Goal: Task Accomplishment & Management: Manage account settings

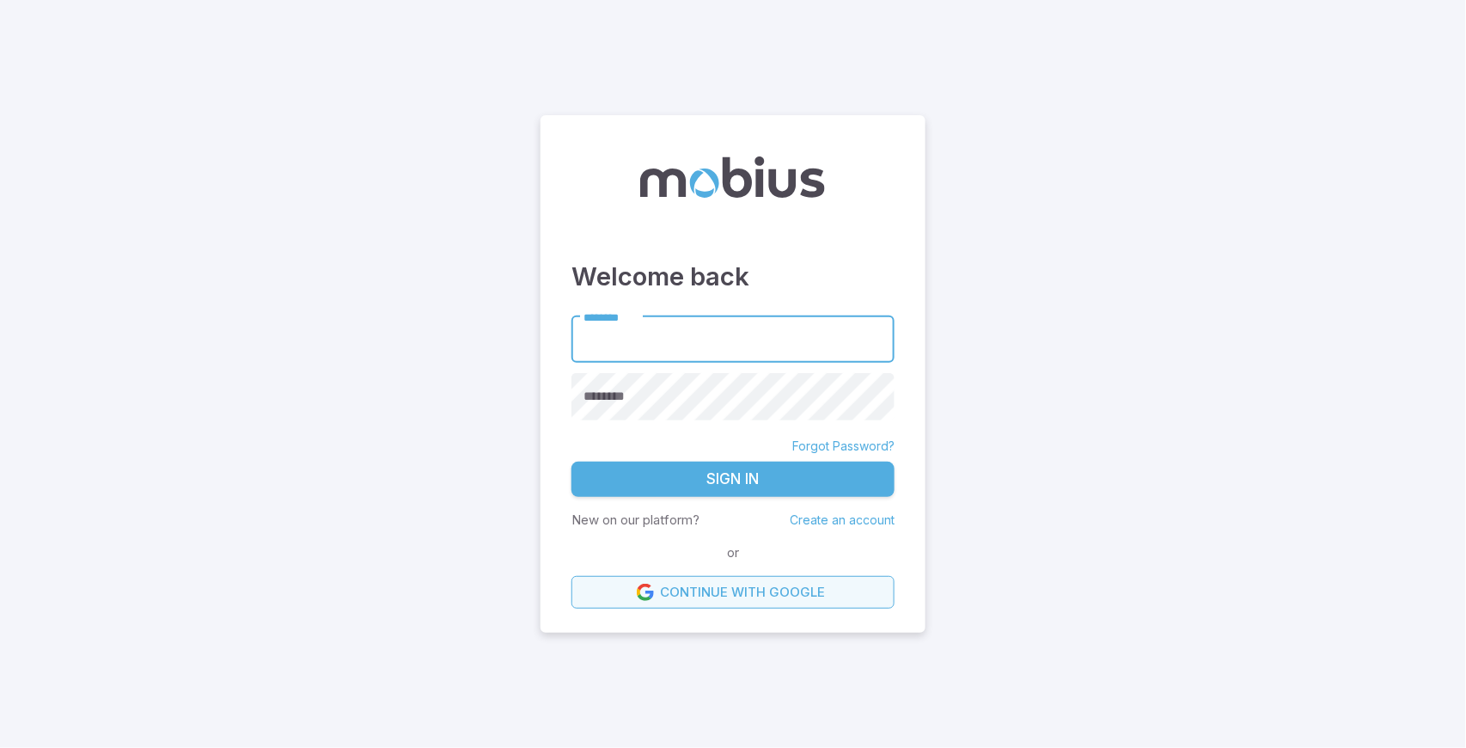
click at [730, 588] on link "Continue with Google" at bounding box center [732, 592] width 323 height 33
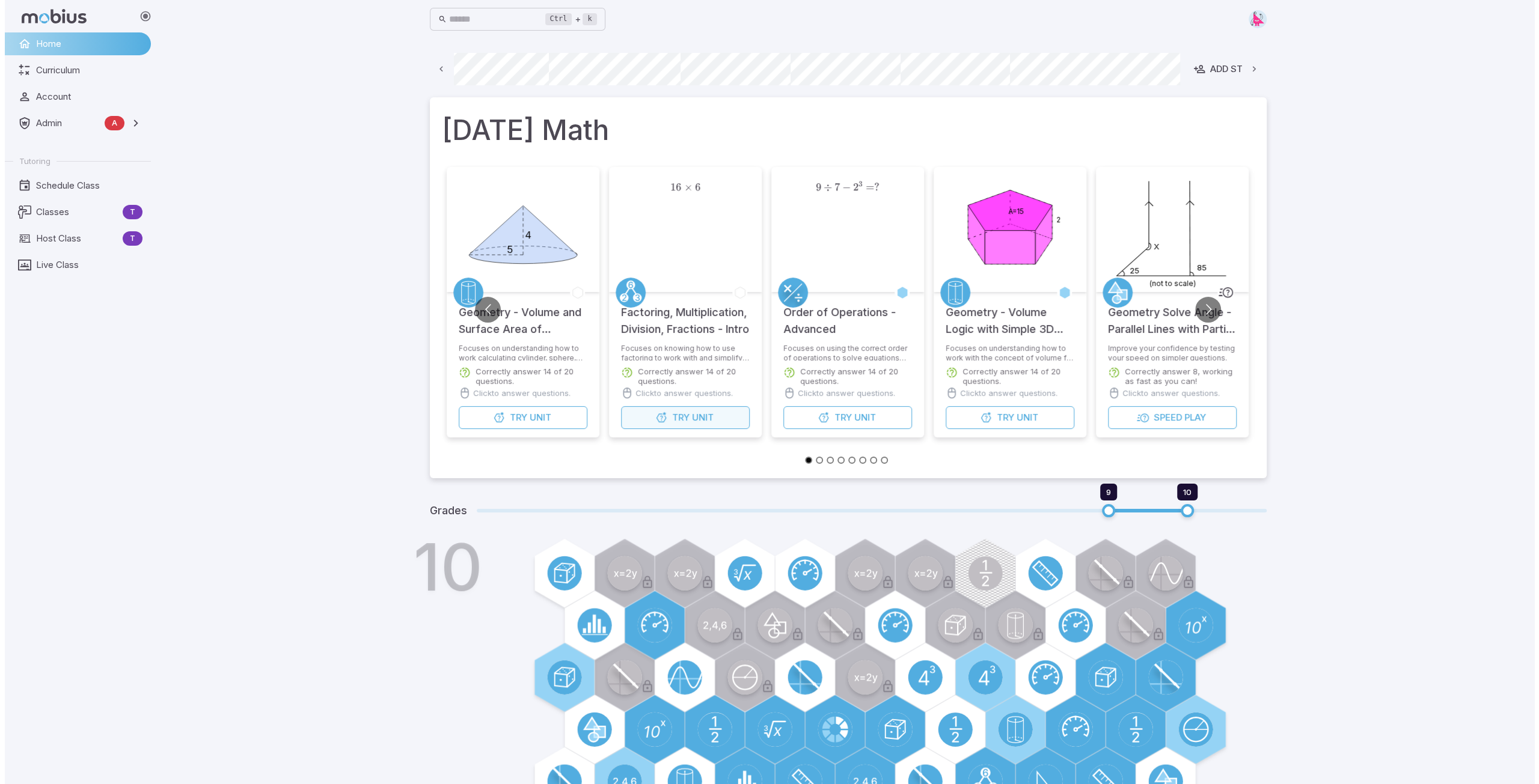
scroll to position [0, 648]
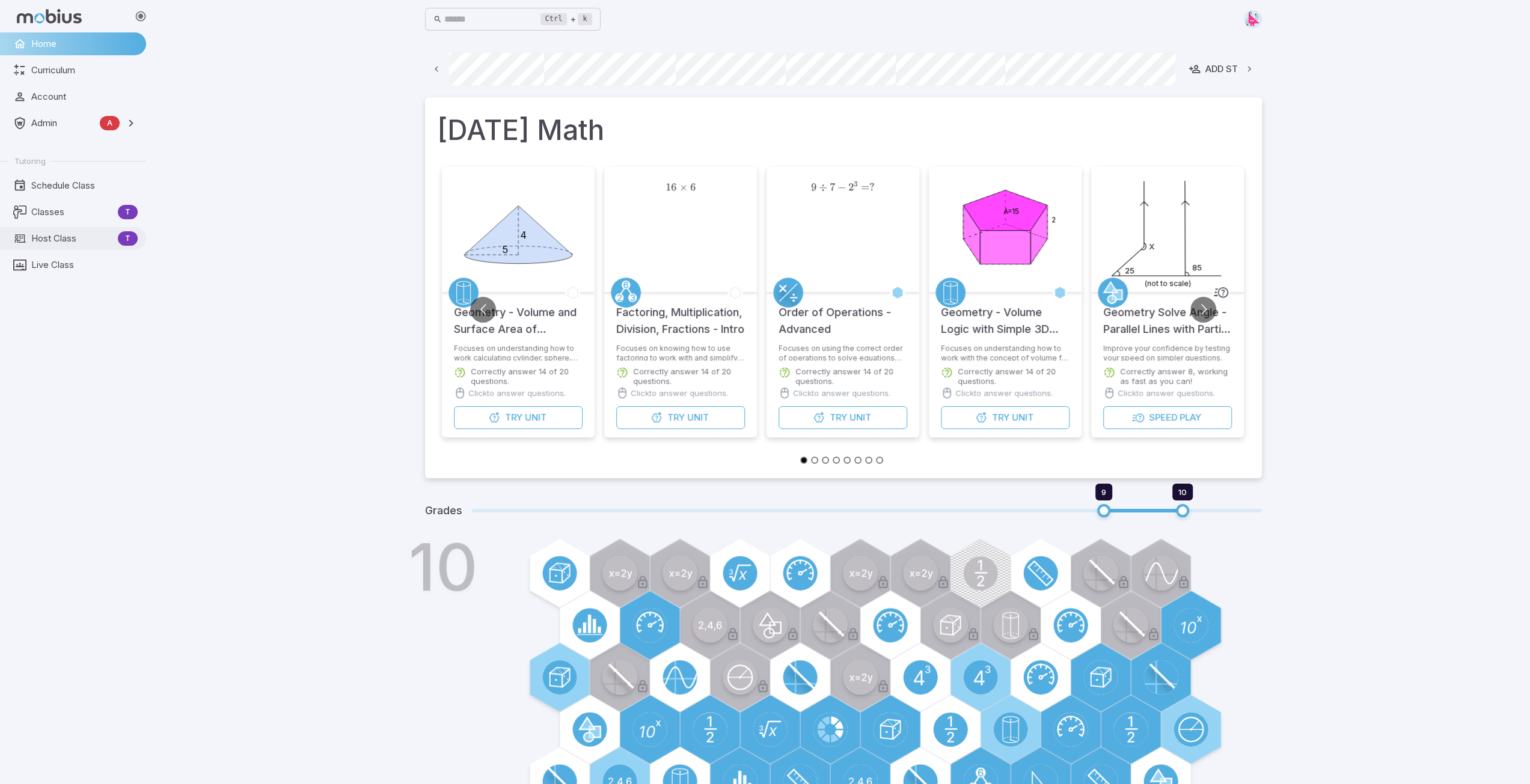
click at [53, 241] on span "Host Class" at bounding box center [72, 238] width 82 height 13
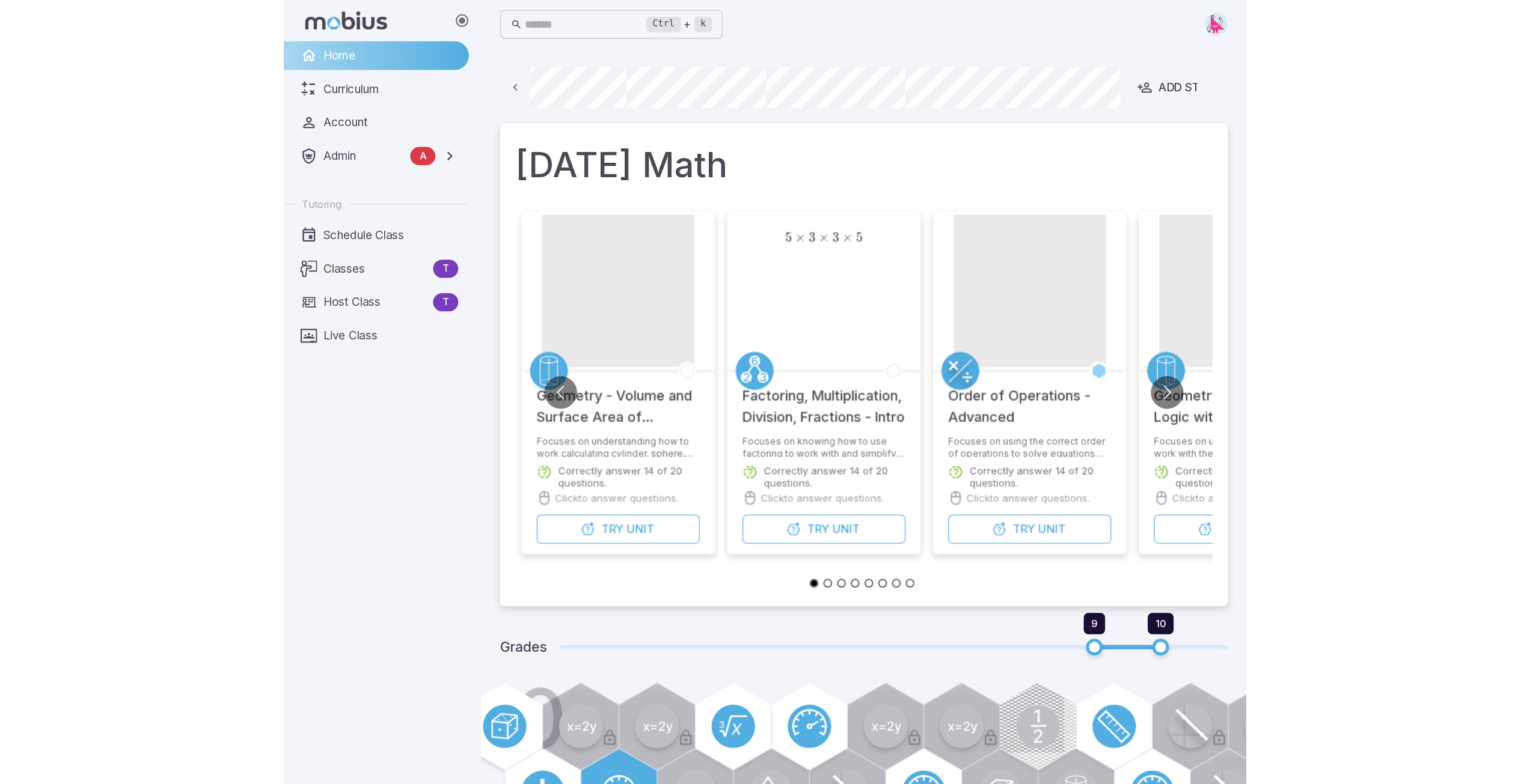
scroll to position [0, 695]
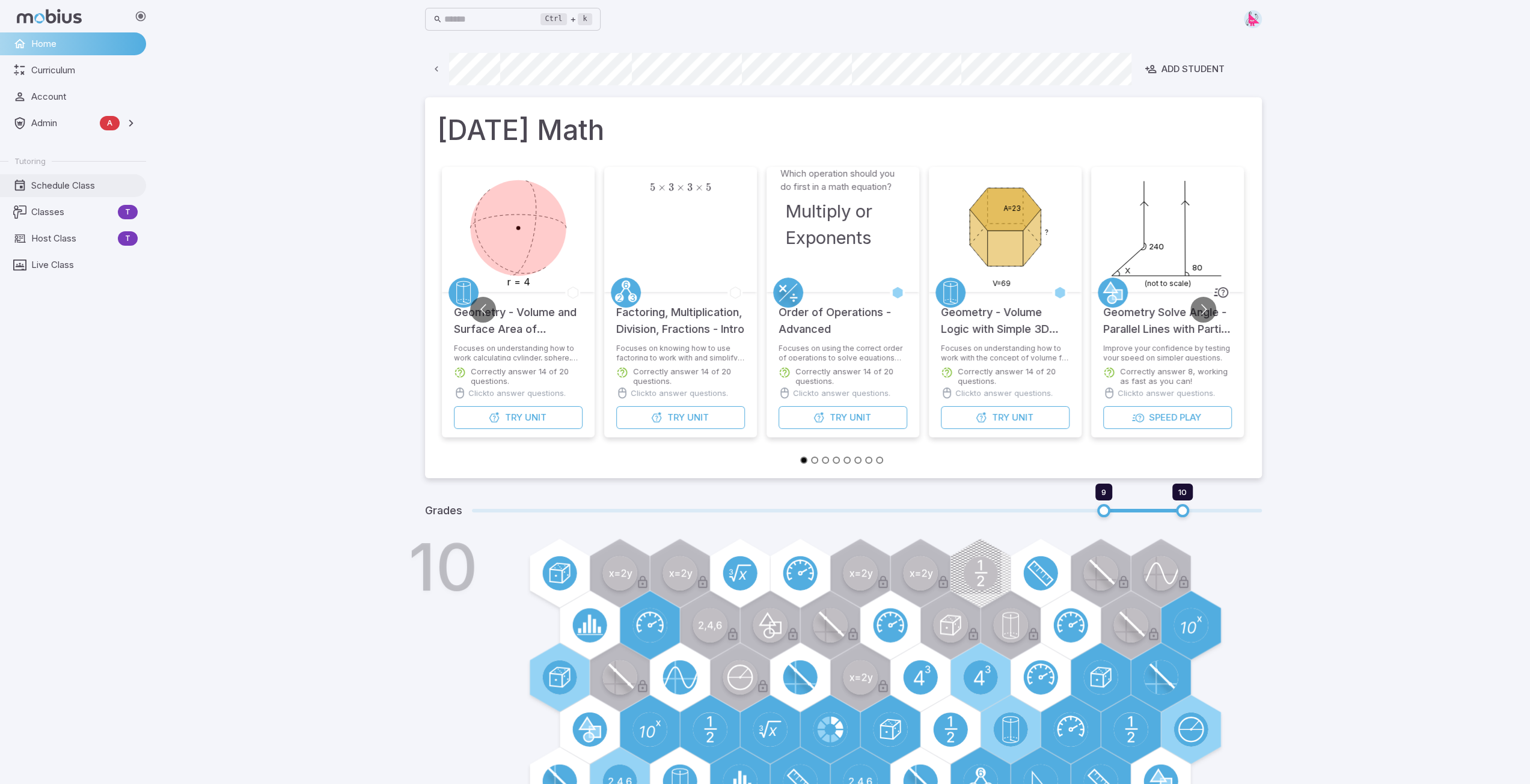
click at [51, 176] on link "Schedule Class" at bounding box center [73, 185] width 146 height 23
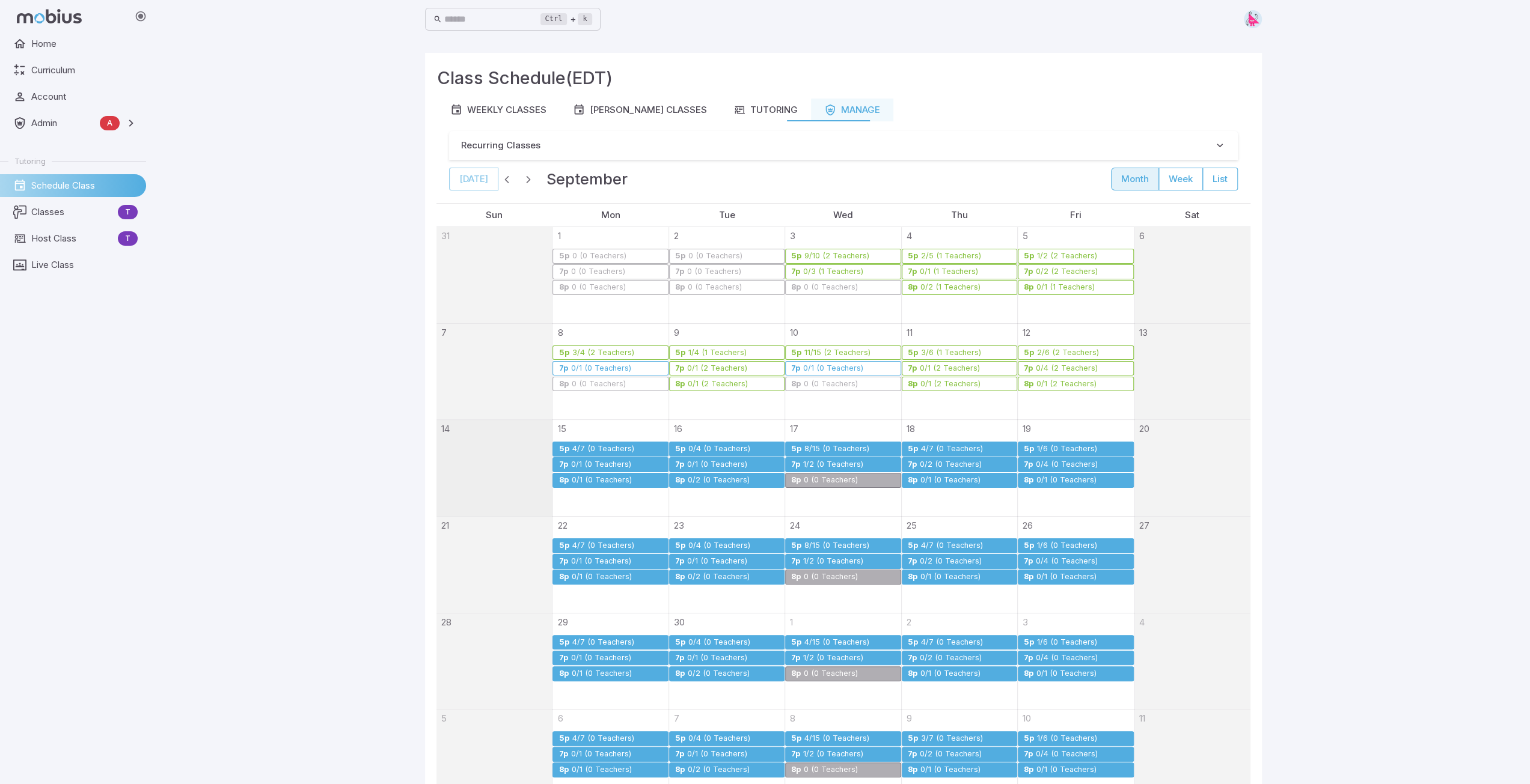
click at [591, 443] on link "5p 4/7 (0 Teachers)" at bounding box center [610, 449] width 115 height 15
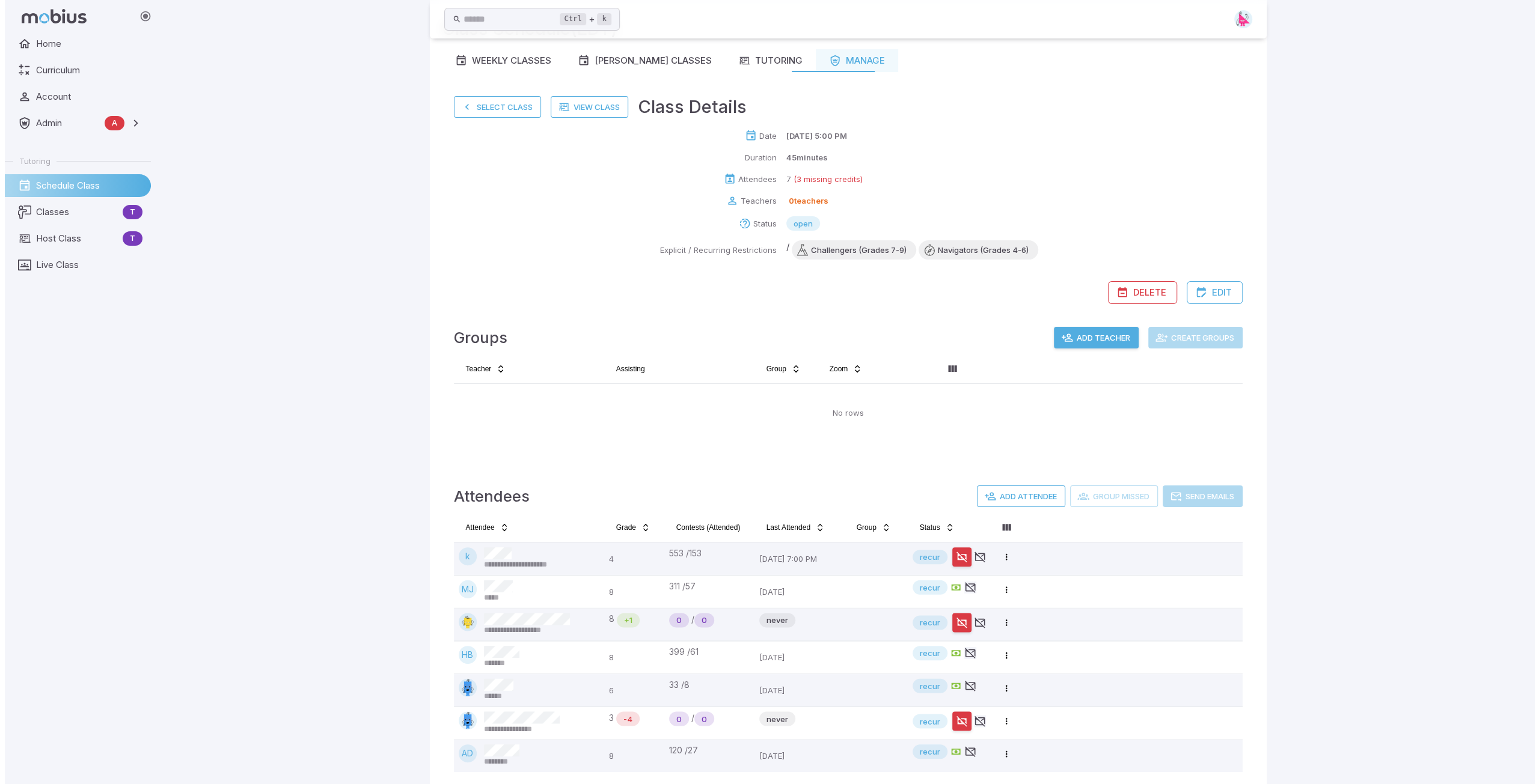
scroll to position [62, 0]
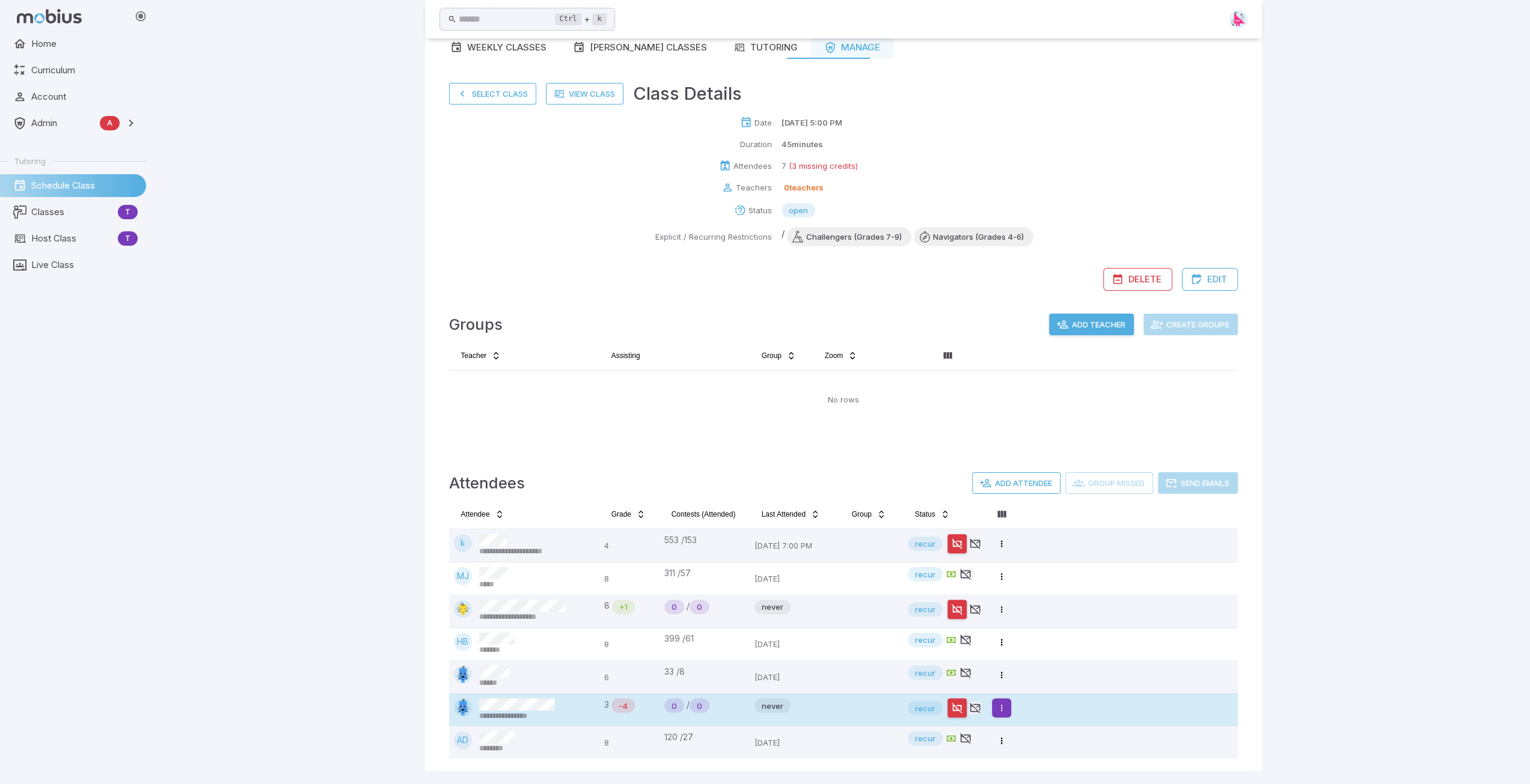
click at [767, 598] on html "**********" at bounding box center [765, 362] width 1530 height 848
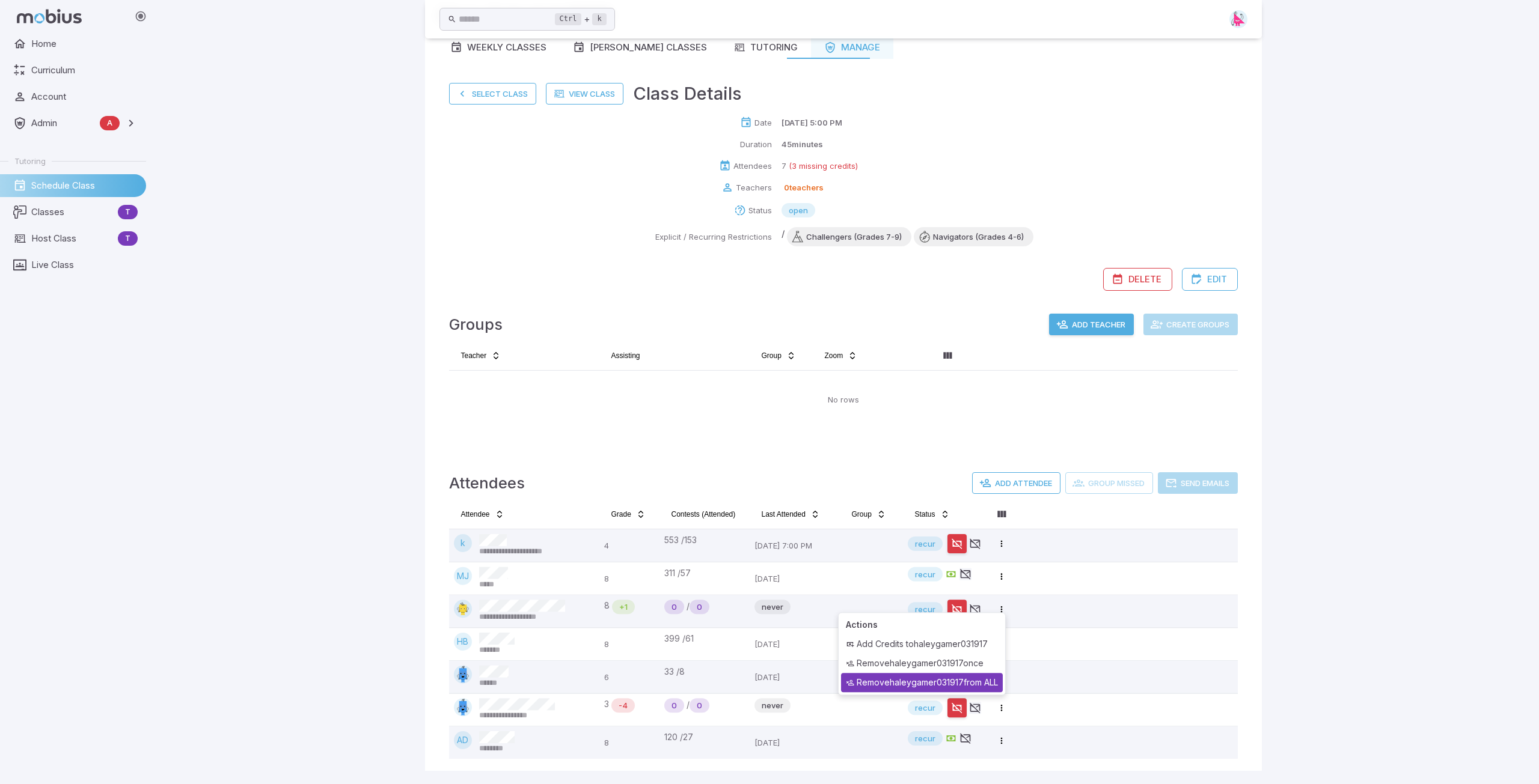
click at [767, 598] on div "Remove haleygamer031917 from ALL" at bounding box center [921, 682] width 162 height 19
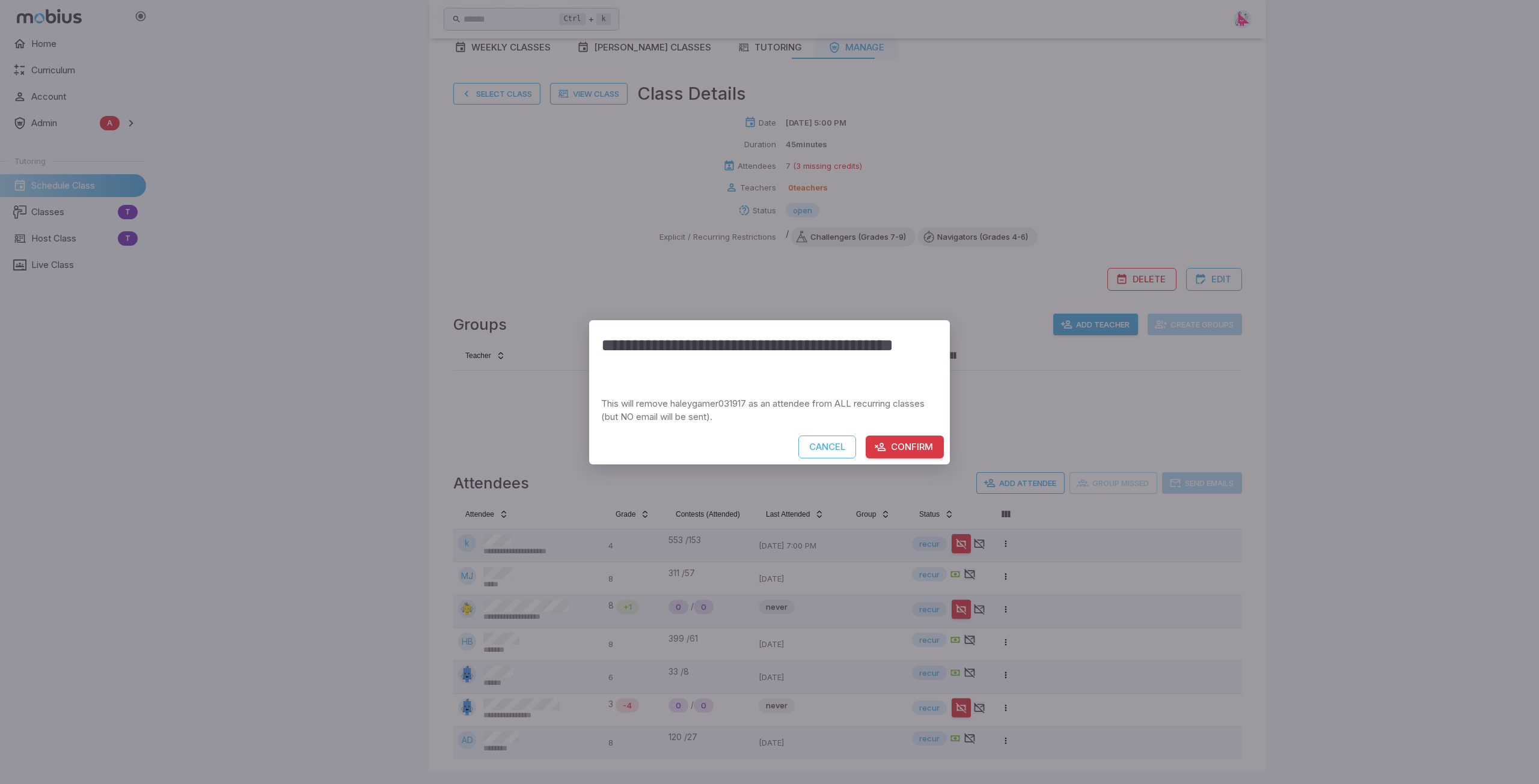
click at [767, 451] on button "Confirm" at bounding box center [905, 447] width 78 height 23
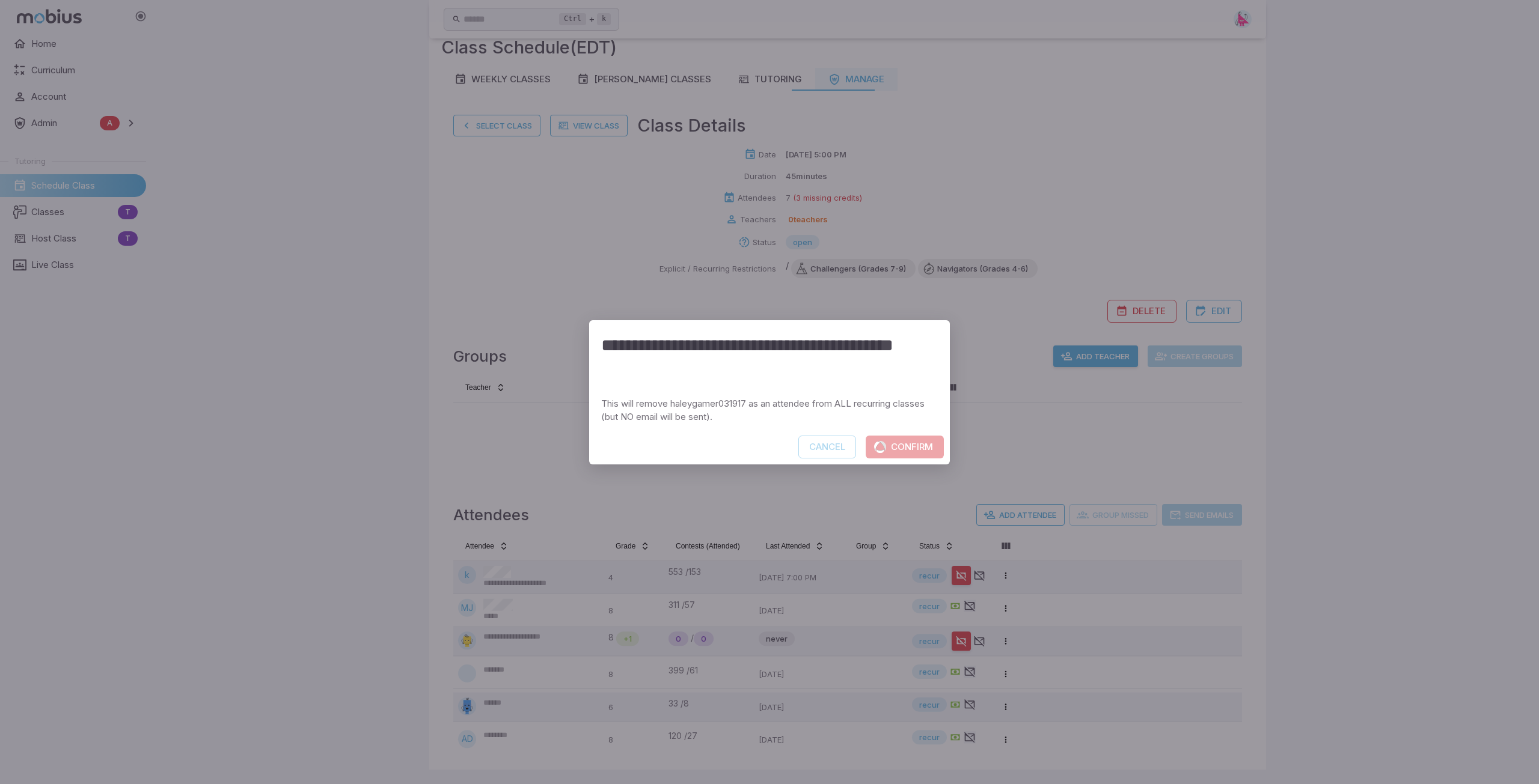
scroll to position [30, 0]
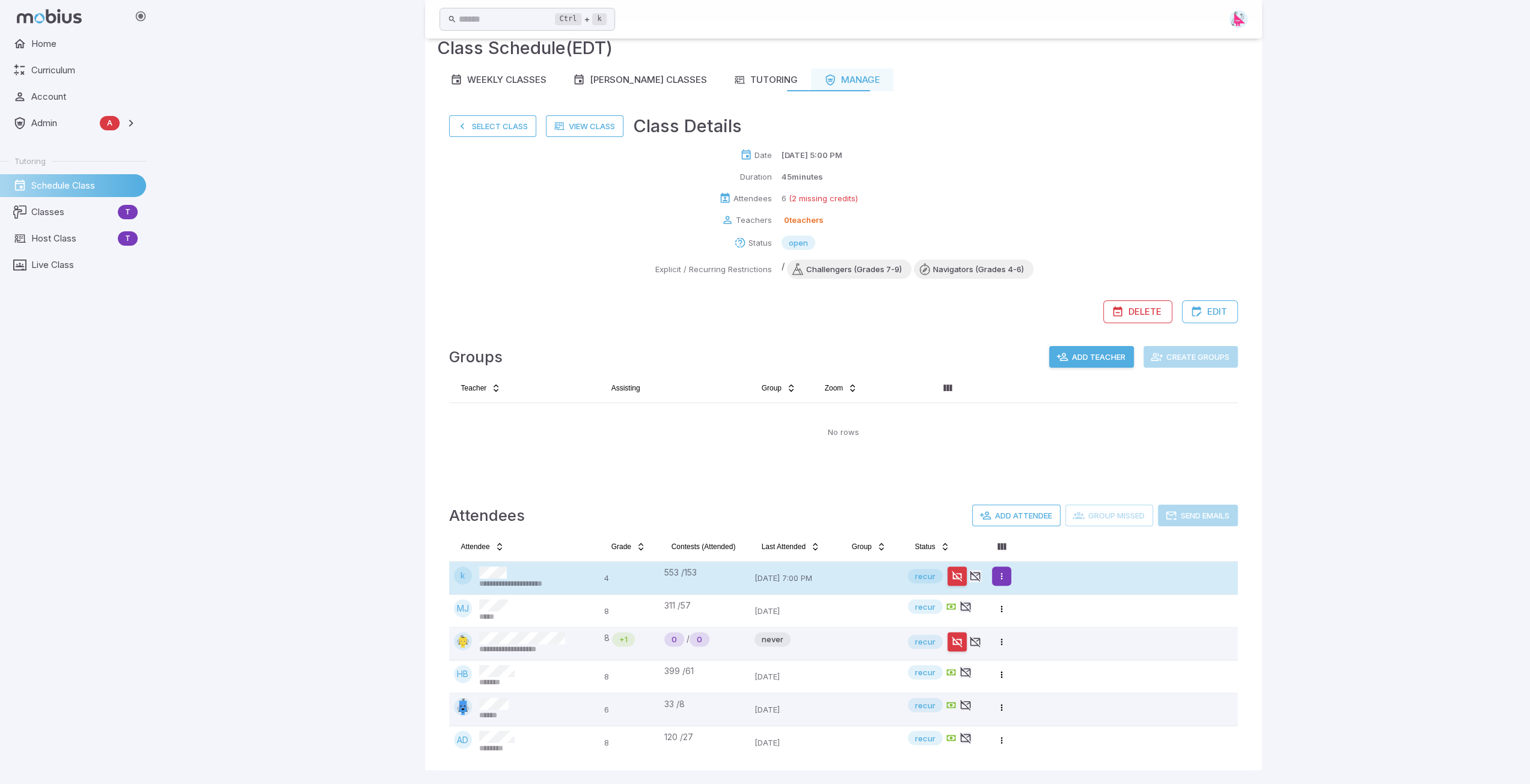
click at [767, 575] on html "**********" at bounding box center [765, 377] width 1530 height 815
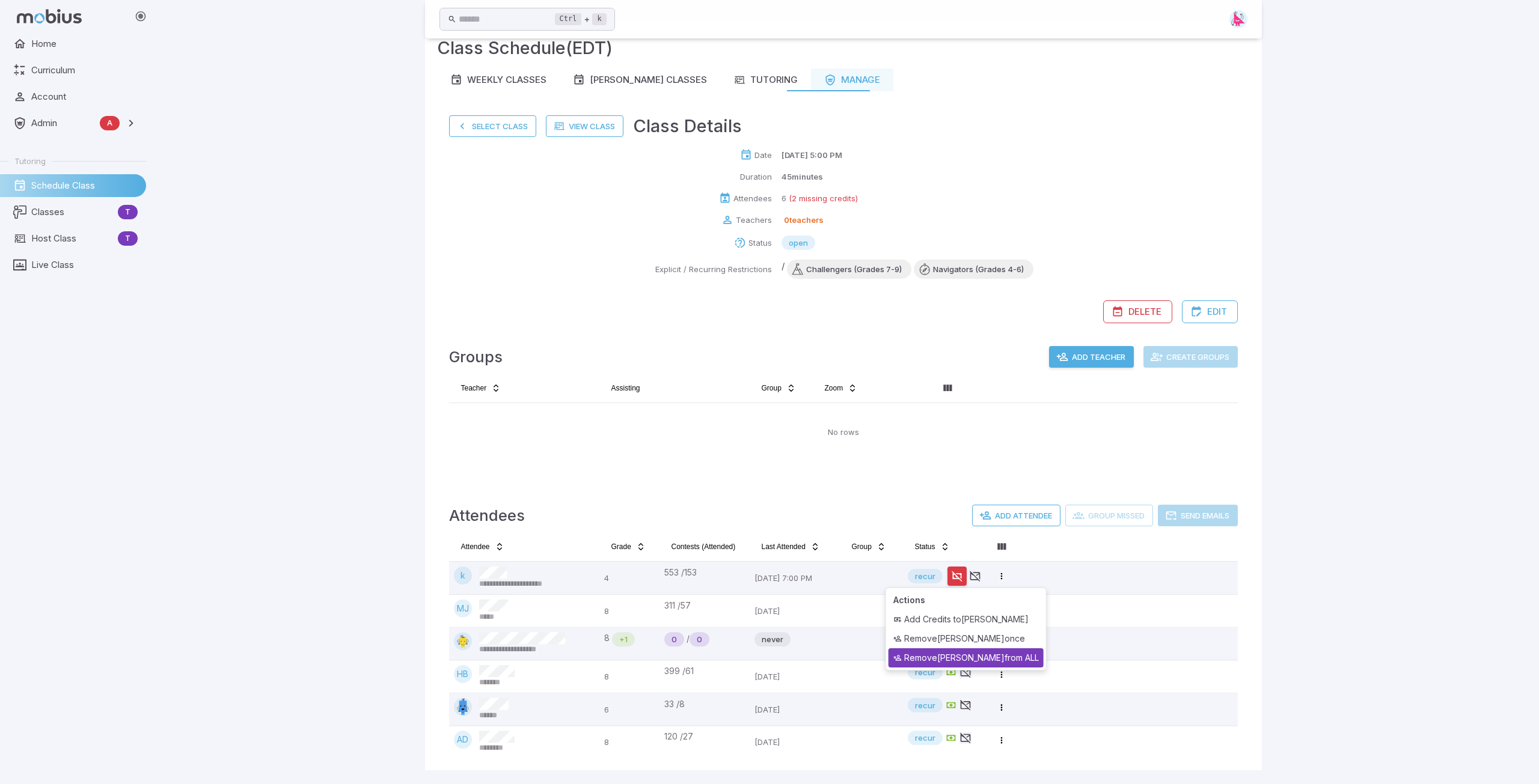
click at [767, 598] on div "Remove krystal from ALL" at bounding box center [966, 657] width 155 height 19
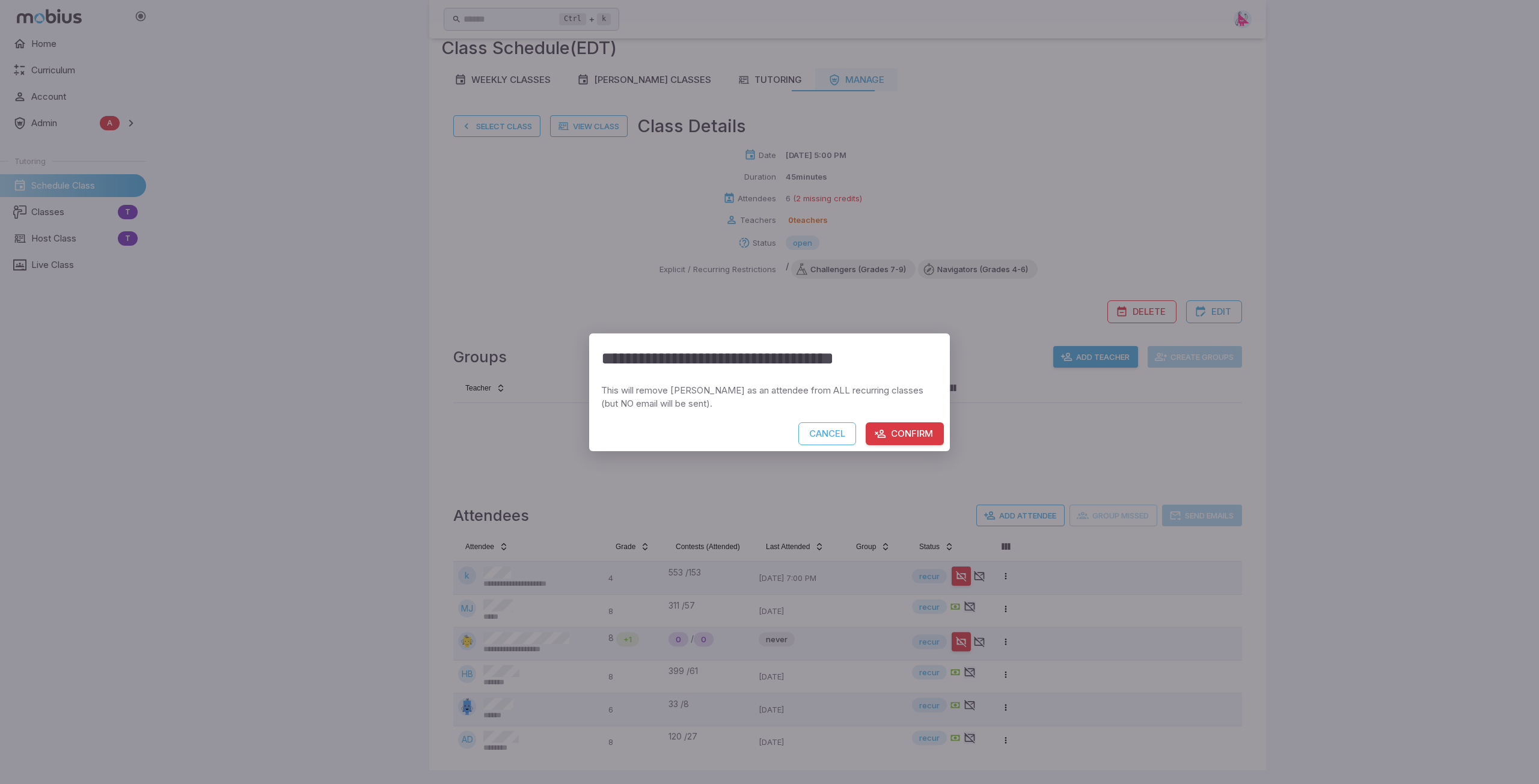
click at [767, 434] on button "Confirm" at bounding box center [905, 434] width 78 height 23
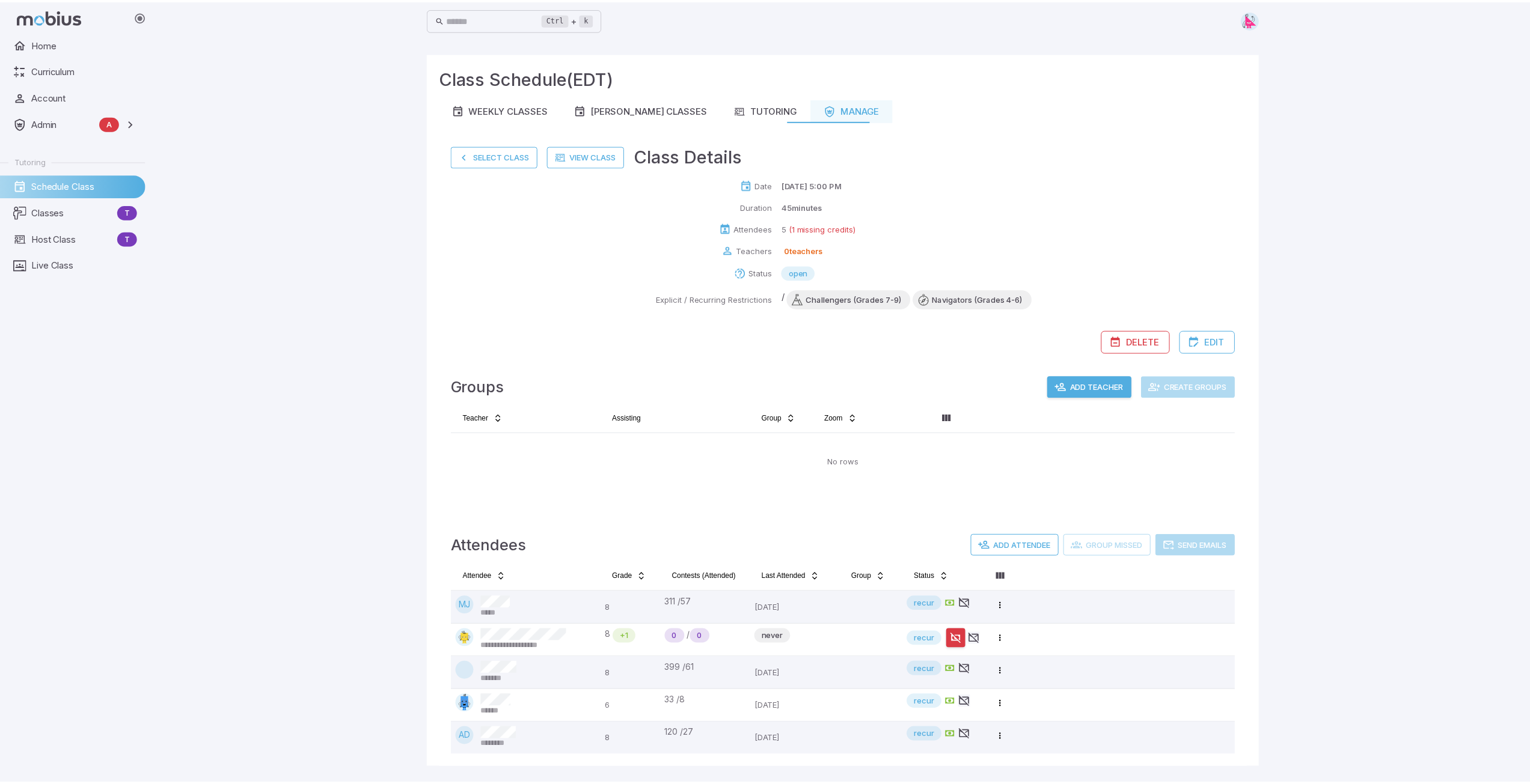
scroll to position [0, 0]
click at [494, 156] on button "Select Class" at bounding box center [497, 156] width 87 height 22
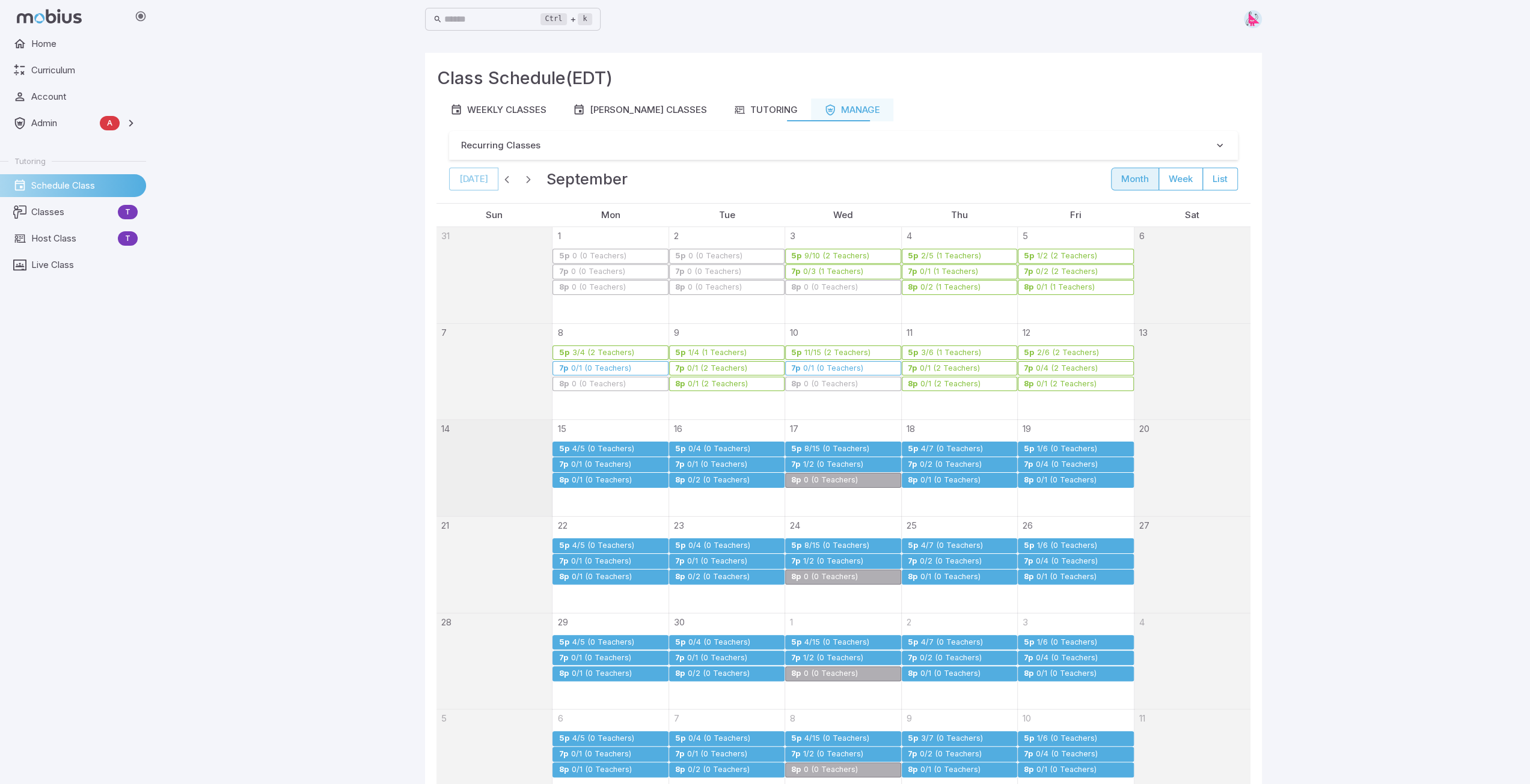
click at [581, 465] on div "0/1 (0 Teachers)" at bounding box center [601, 464] width 62 height 9
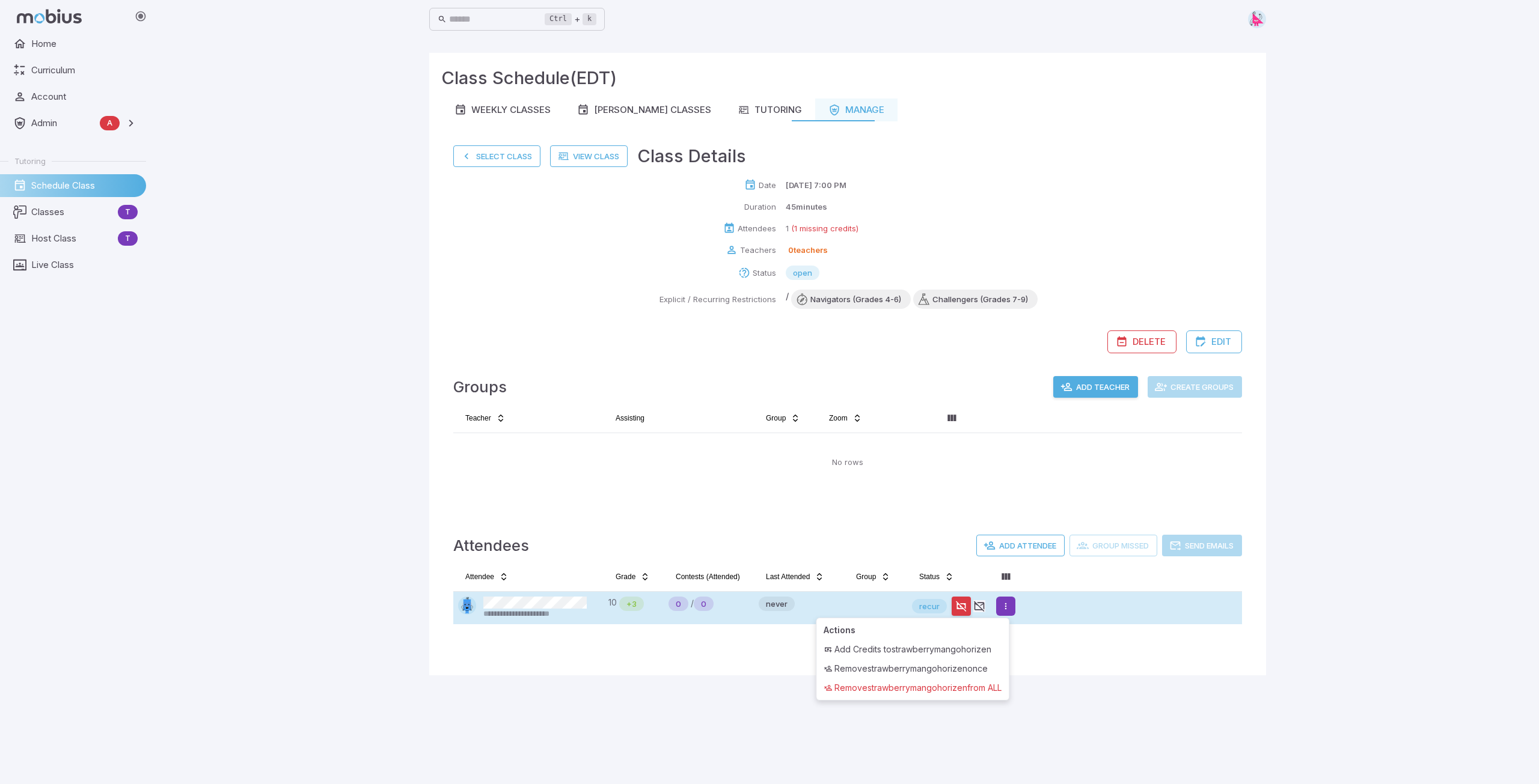
click at [767, 598] on html "**********" at bounding box center [770, 392] width 1539 height 784
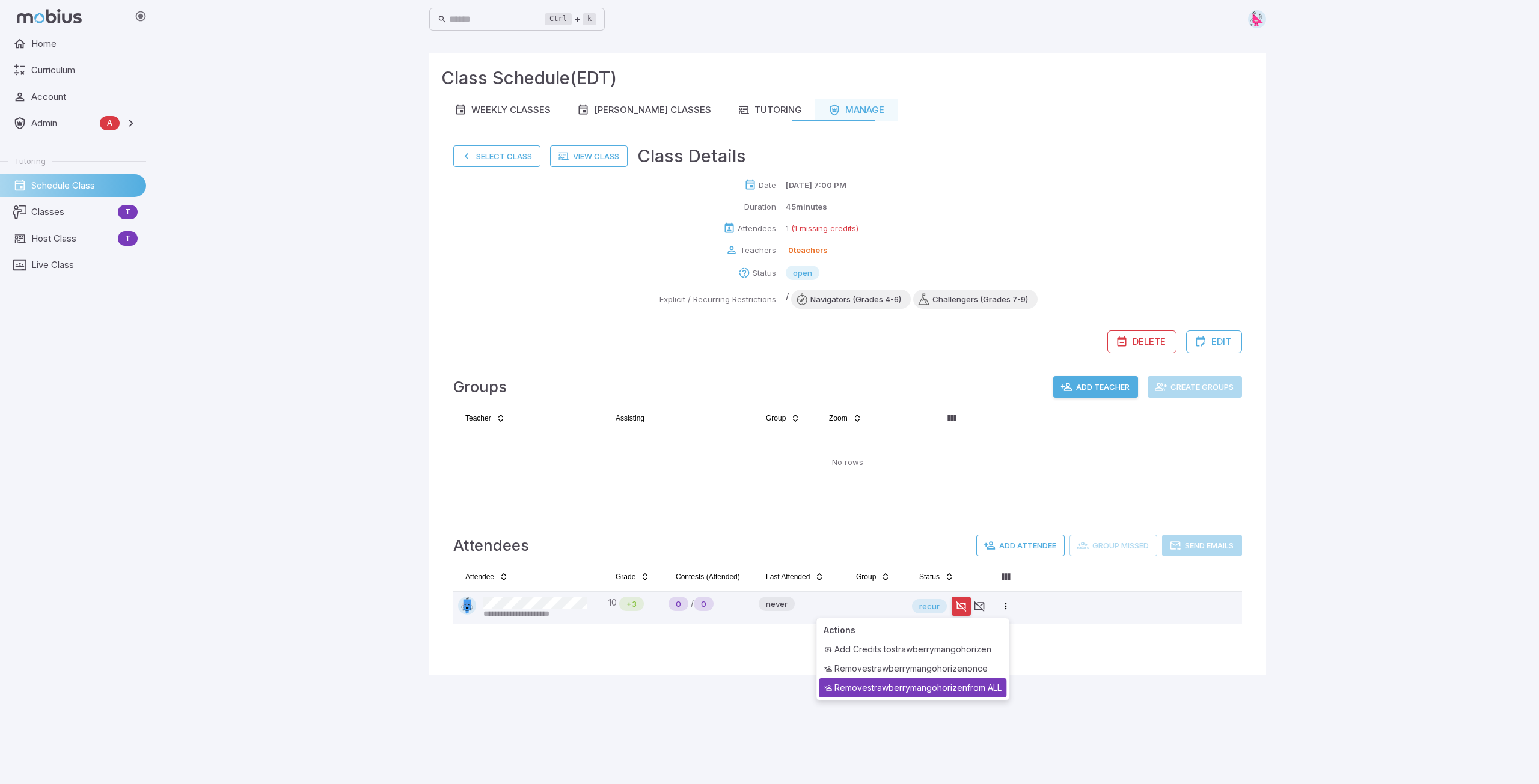
click at [767, 598] on div "Remove strawberrymangohorizen from ALL" at bounding box center [912, 687] width 187 height 19
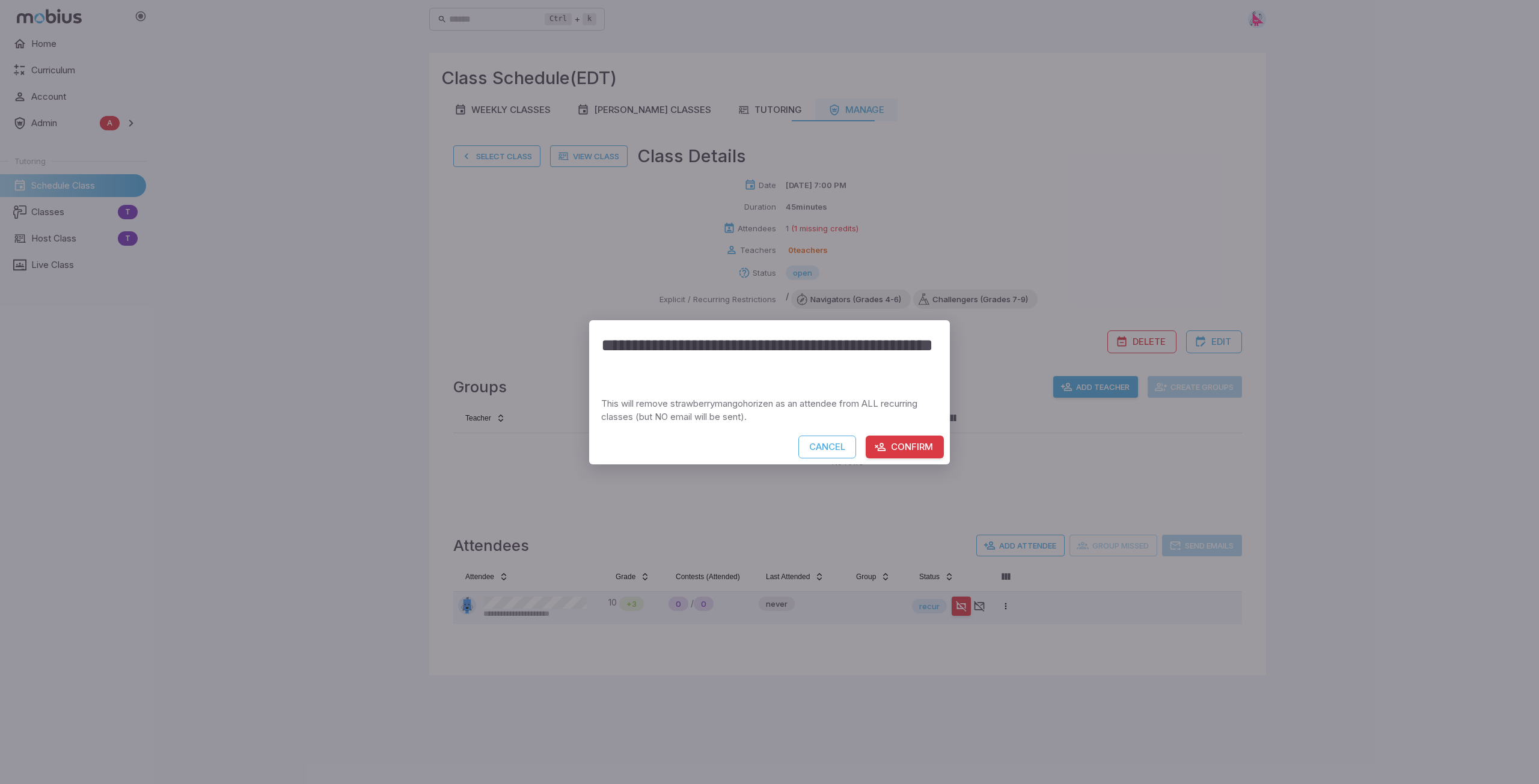
click at [767, 442] on button "Confirm" at bounding box center [905, 447] width 78 height 23
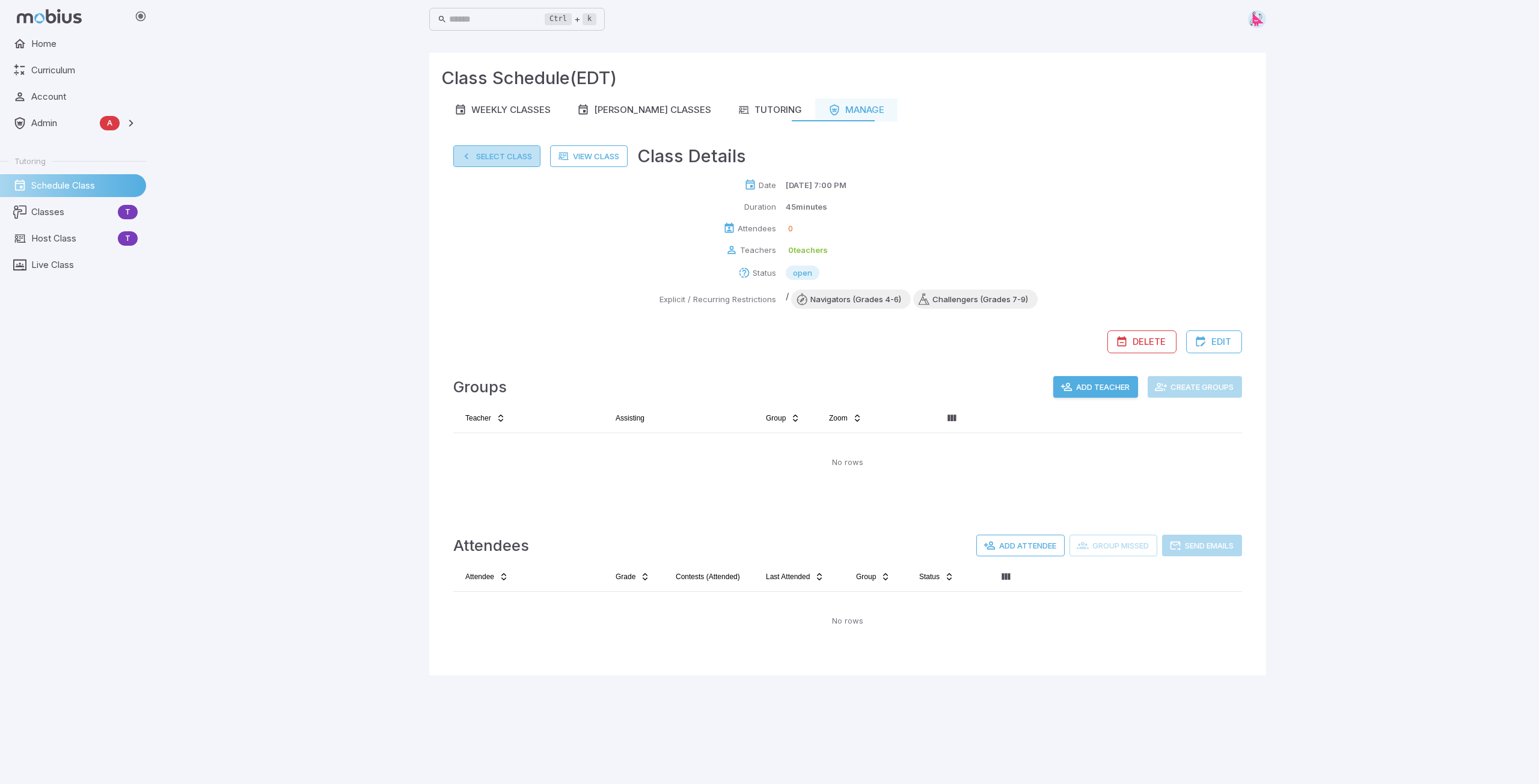
click at [492, 152] on button "Select Class" at bounding box center [497, 156] width 87 height 22
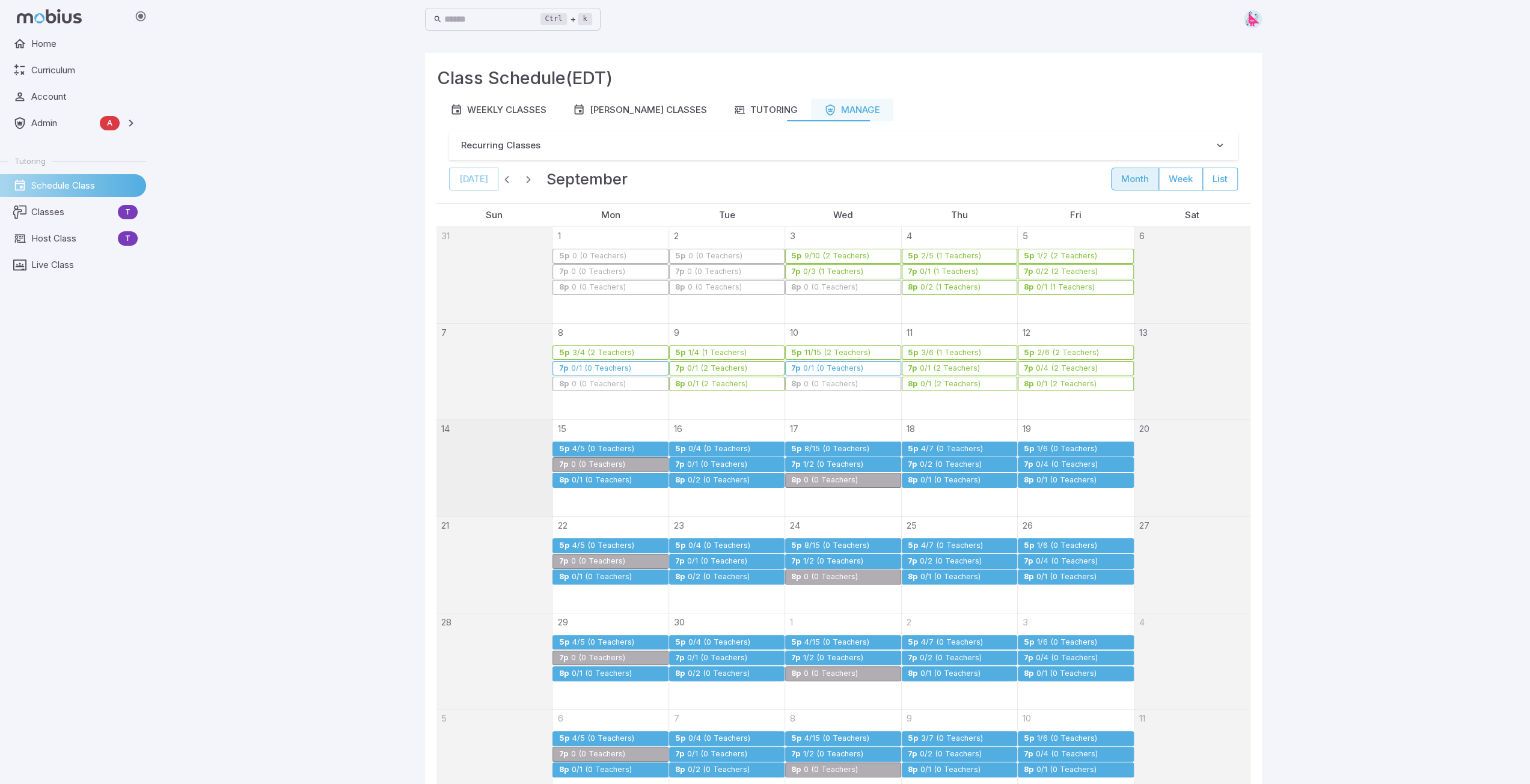
click at [596, 480] on div "0/1 (0 Teachers)" at bounding box center [601, 480] width 62 height 9
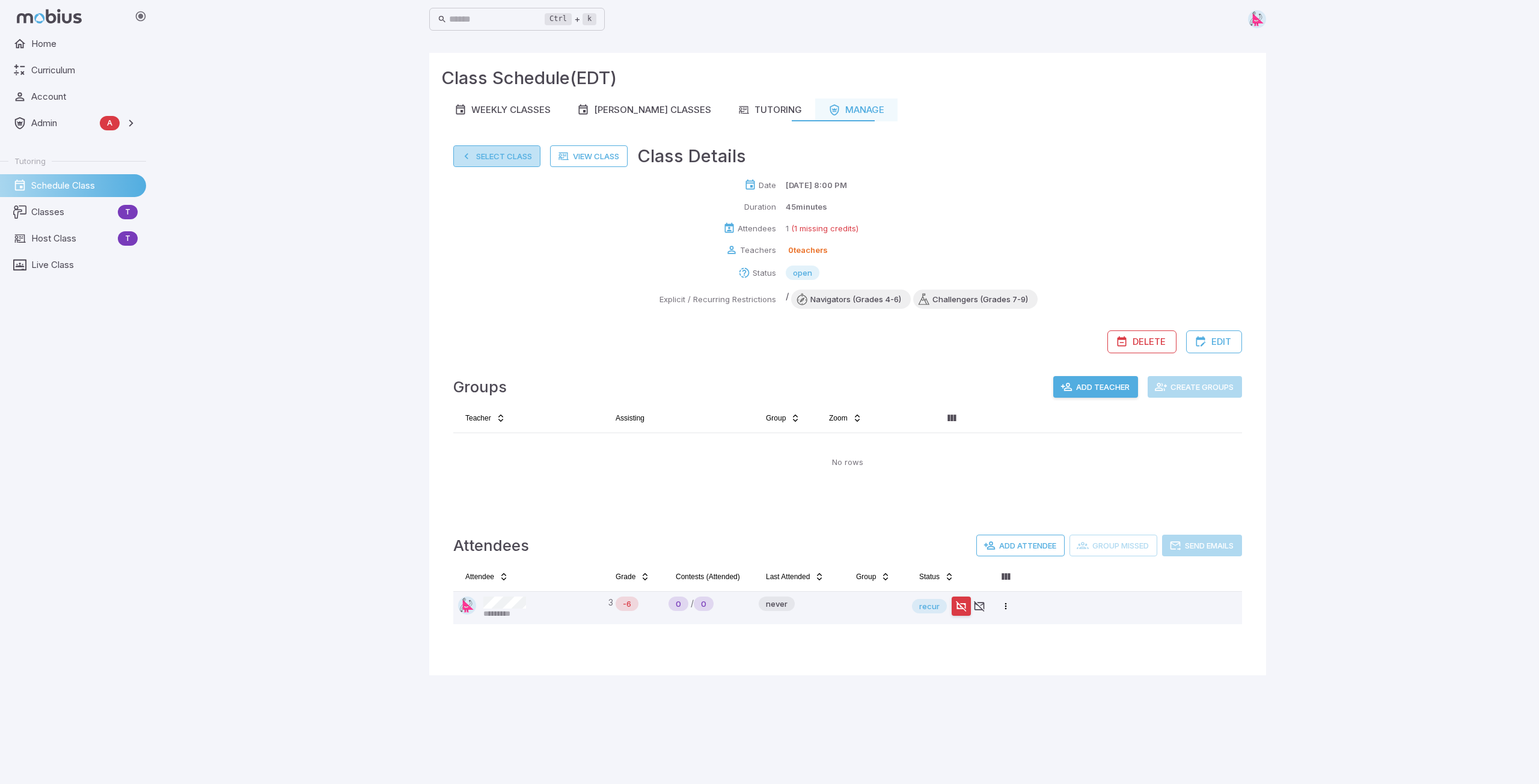
click at [494, 153] on button "Select Class" at bounding box center [497, 156] width 87 height 22
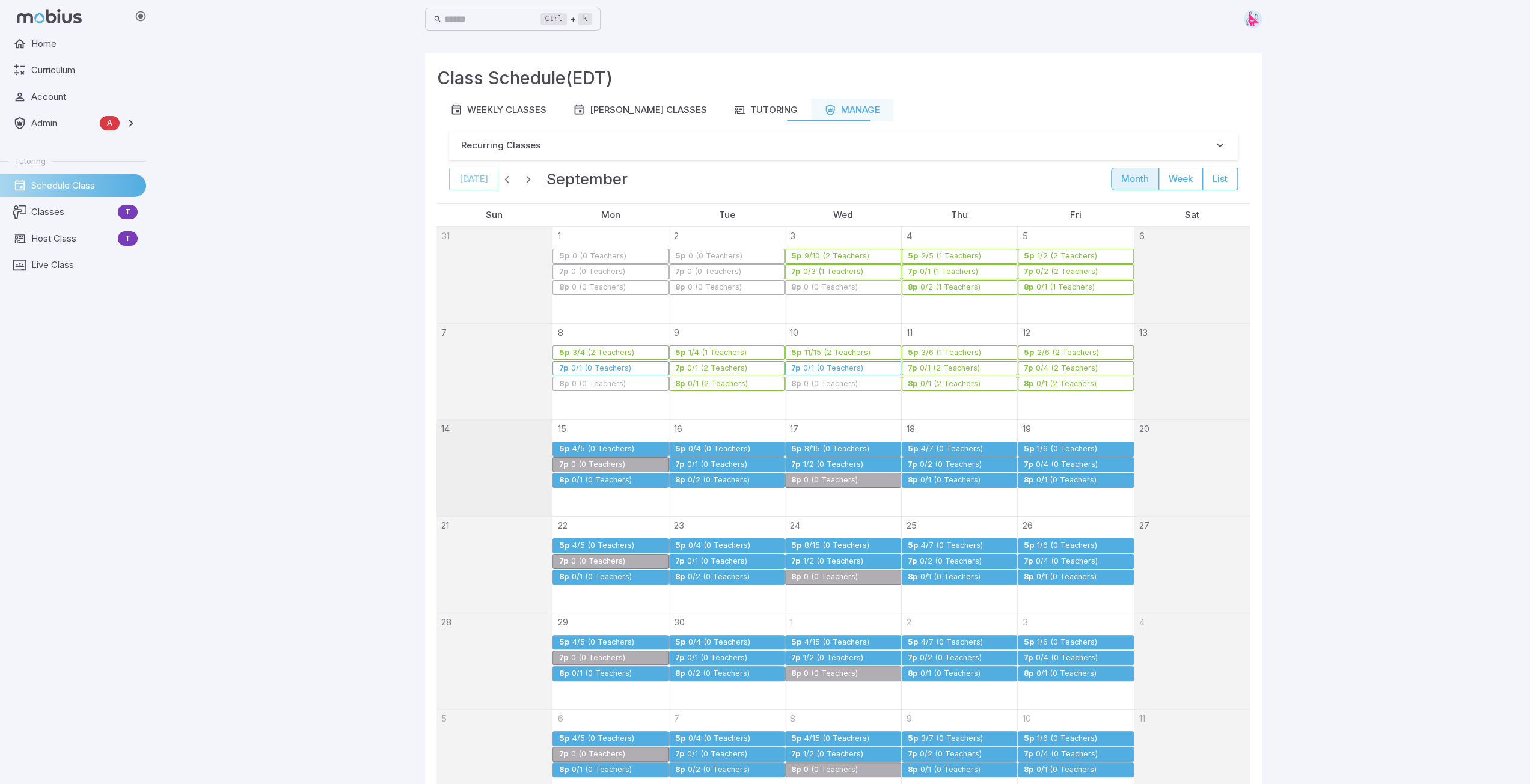
click at [712, 446] on div "0/4 (0 Teachers)" at bounding box center [719, 449] width 63 height 9
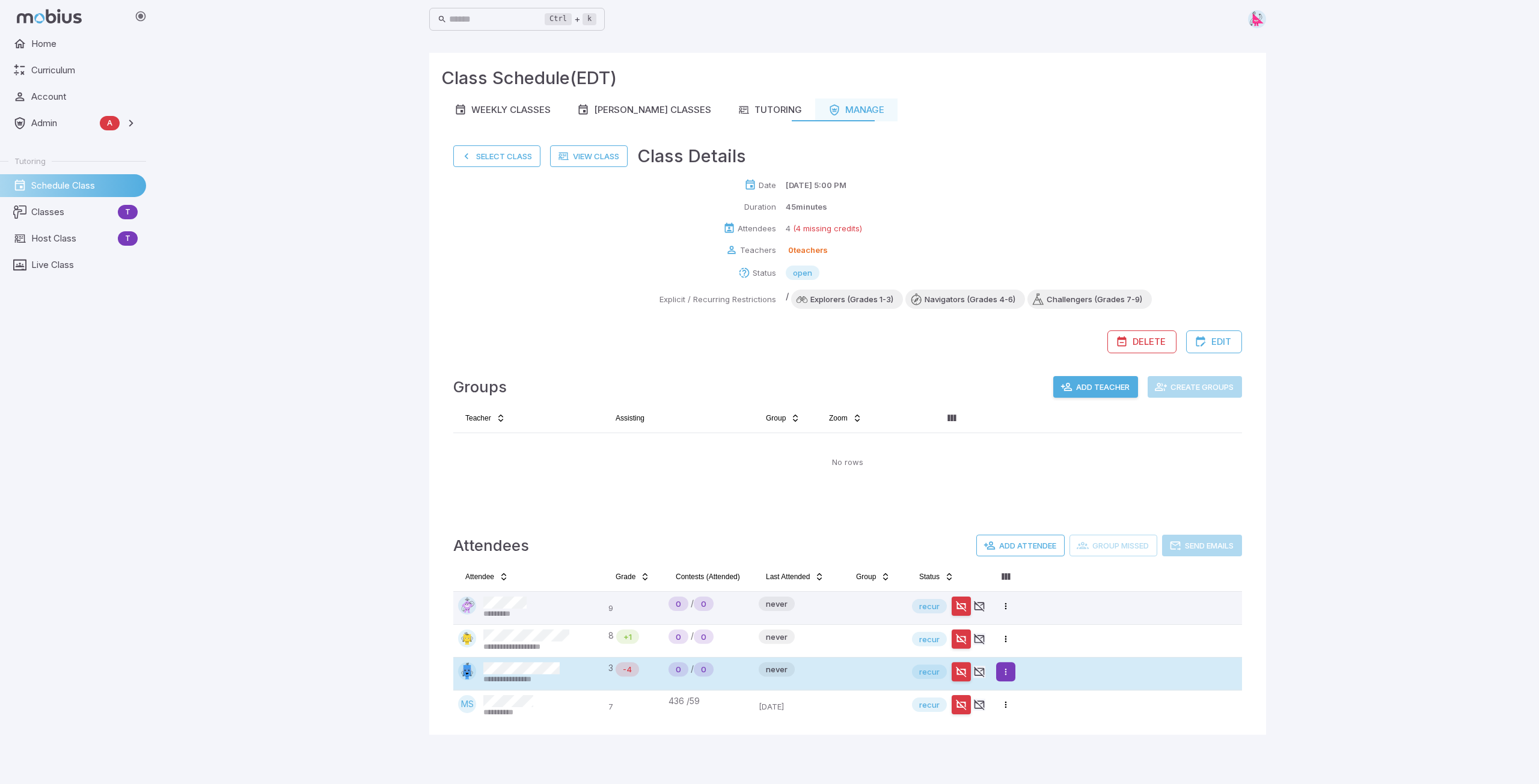
click at [767, 598] on html "**********" at bounding box center [770, 392] width 1539 height 784
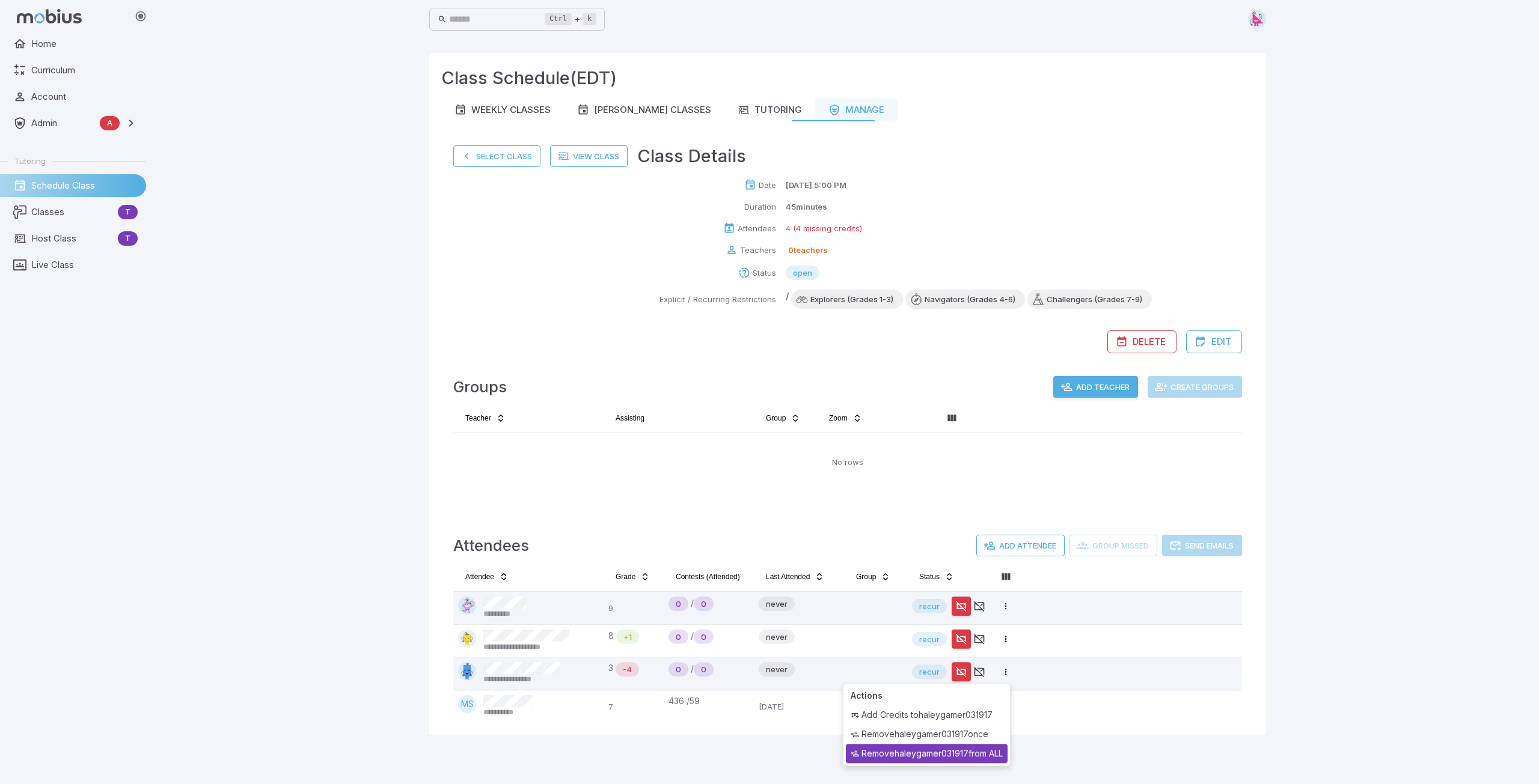
click at [767, 598] on div "Remove haleygamer031917 from ALL" at bounding box center [926, 753] width 162 height 19
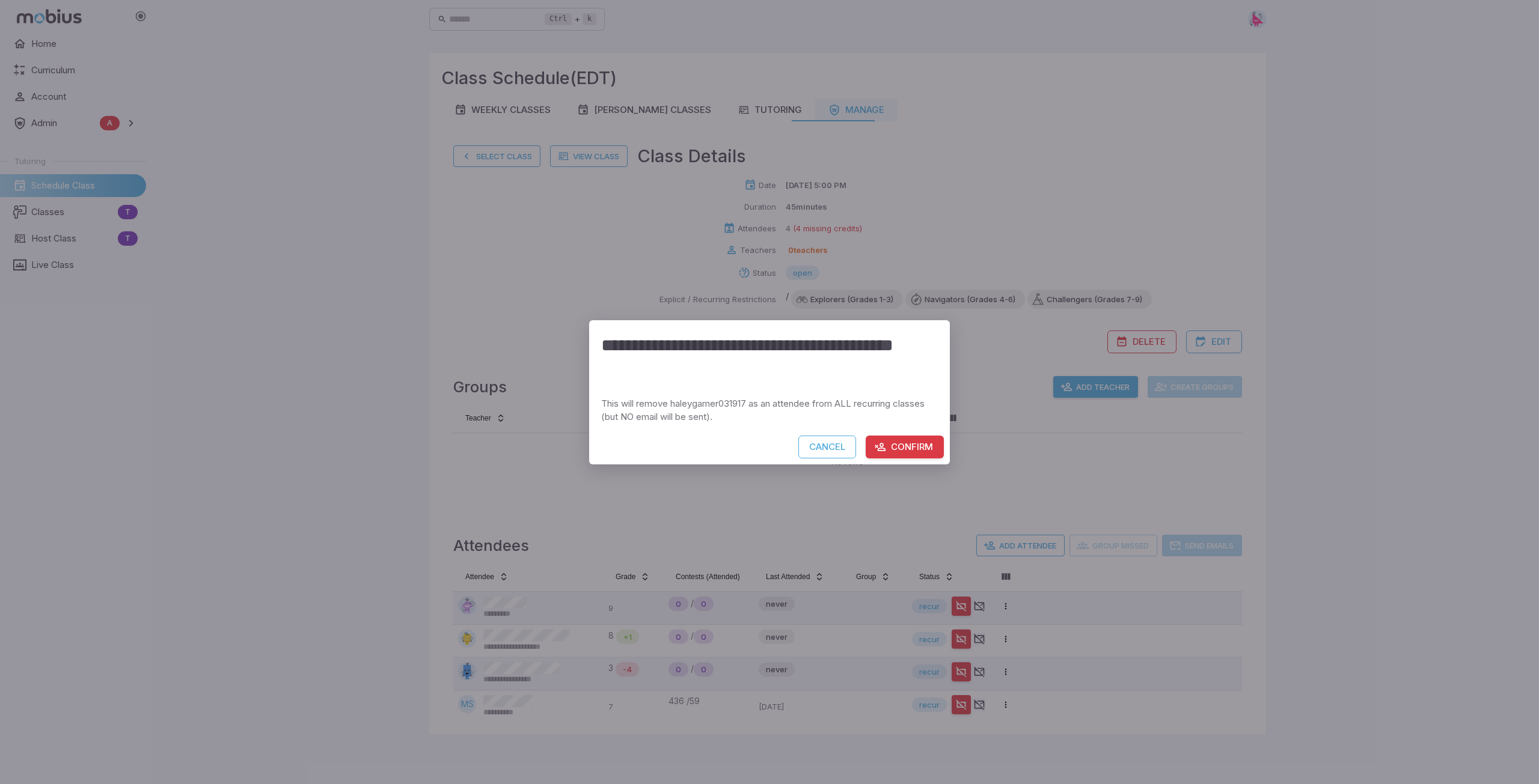
click at [767, 442] on button "Confirm" at bounding box center [905, 447] width 78 height 23
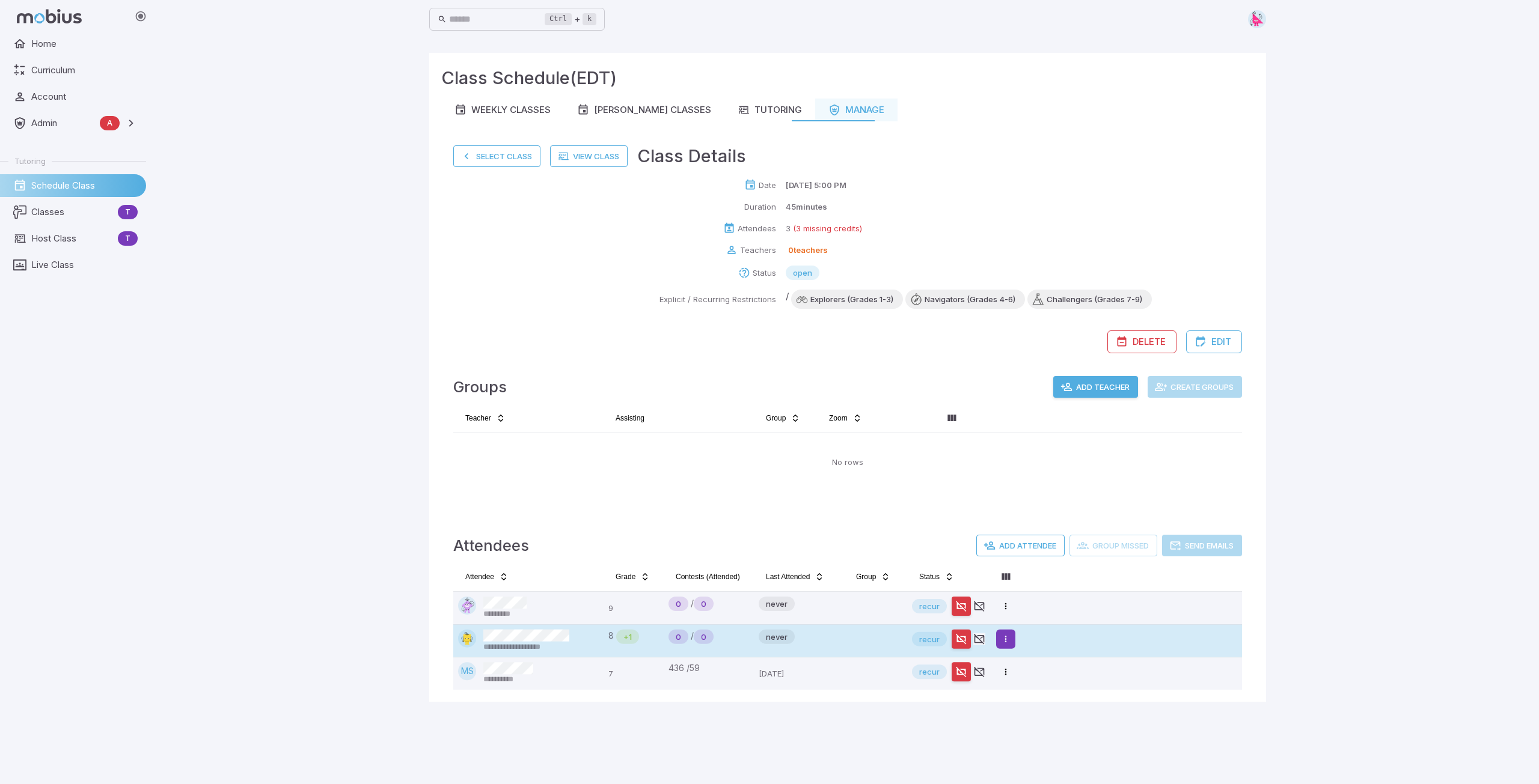
click at [767, 598] on html "**********" at bounding box center [770, 392] width 1539 height 784
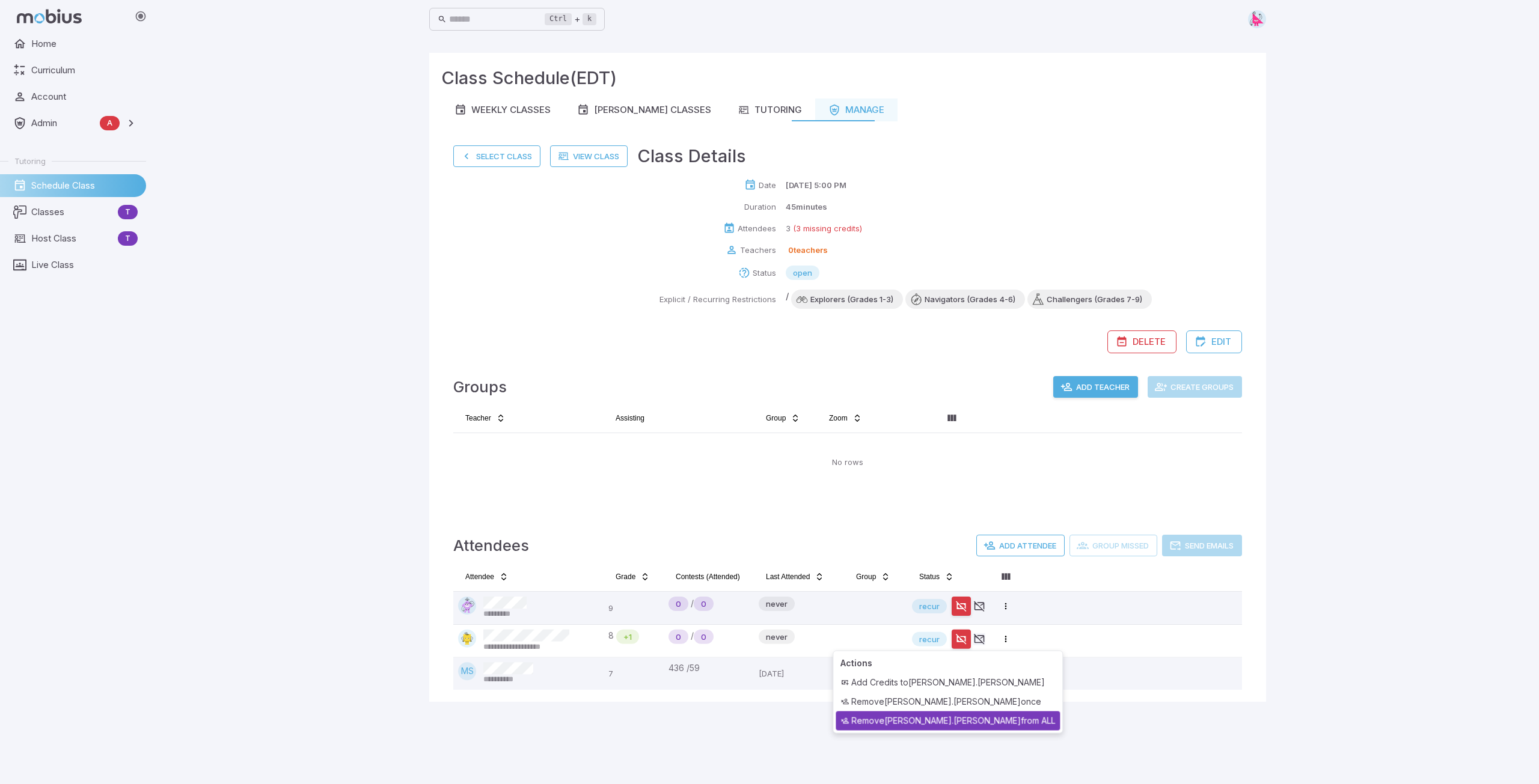
click at [767, 598] on div "Remove Nathaniel.Hernandez from ALL" at bounding box center [947, 720] width 225 height 19
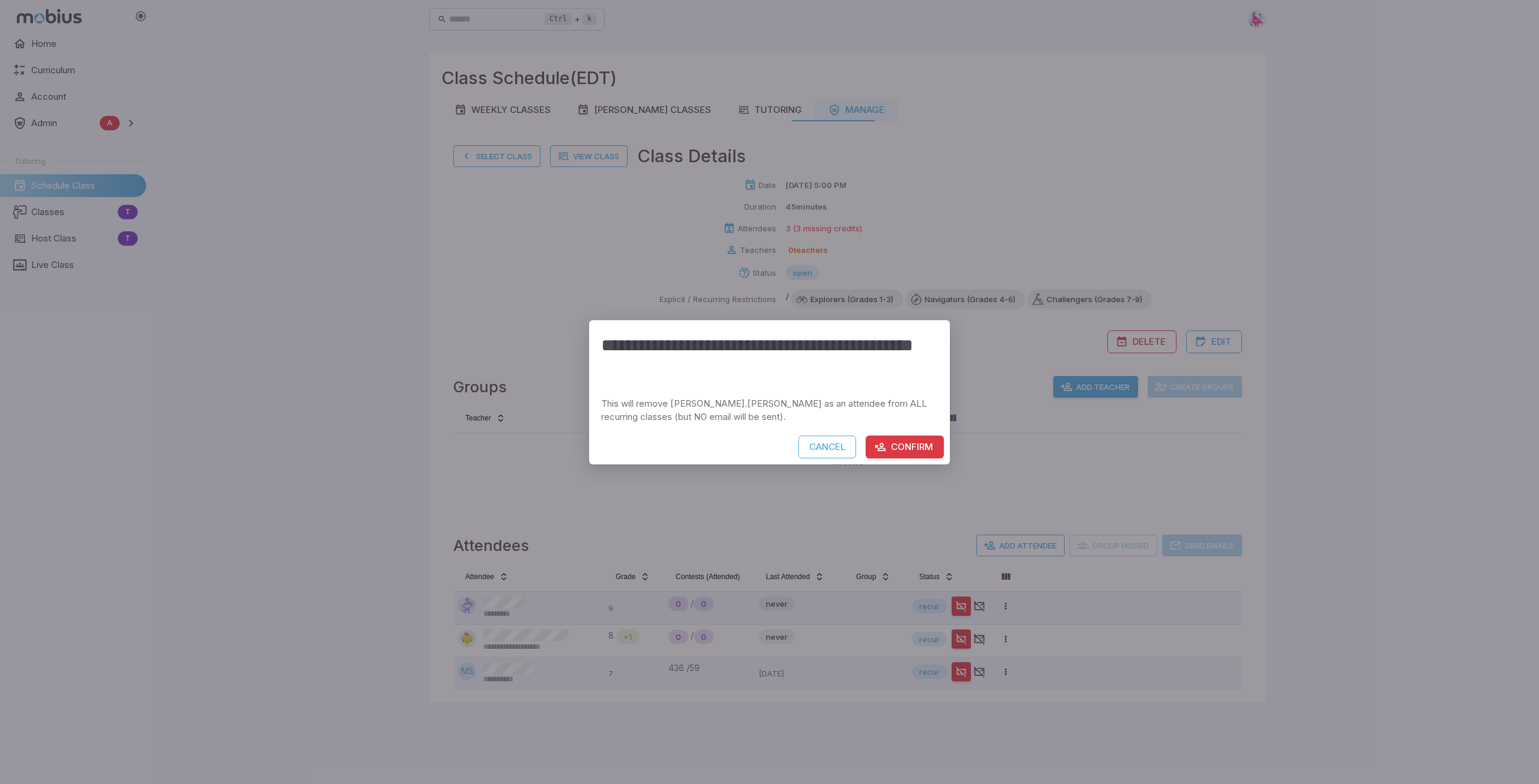
click at [767, 441] on button "Confirm" at bounding box center [905, 447] width 78 height 23
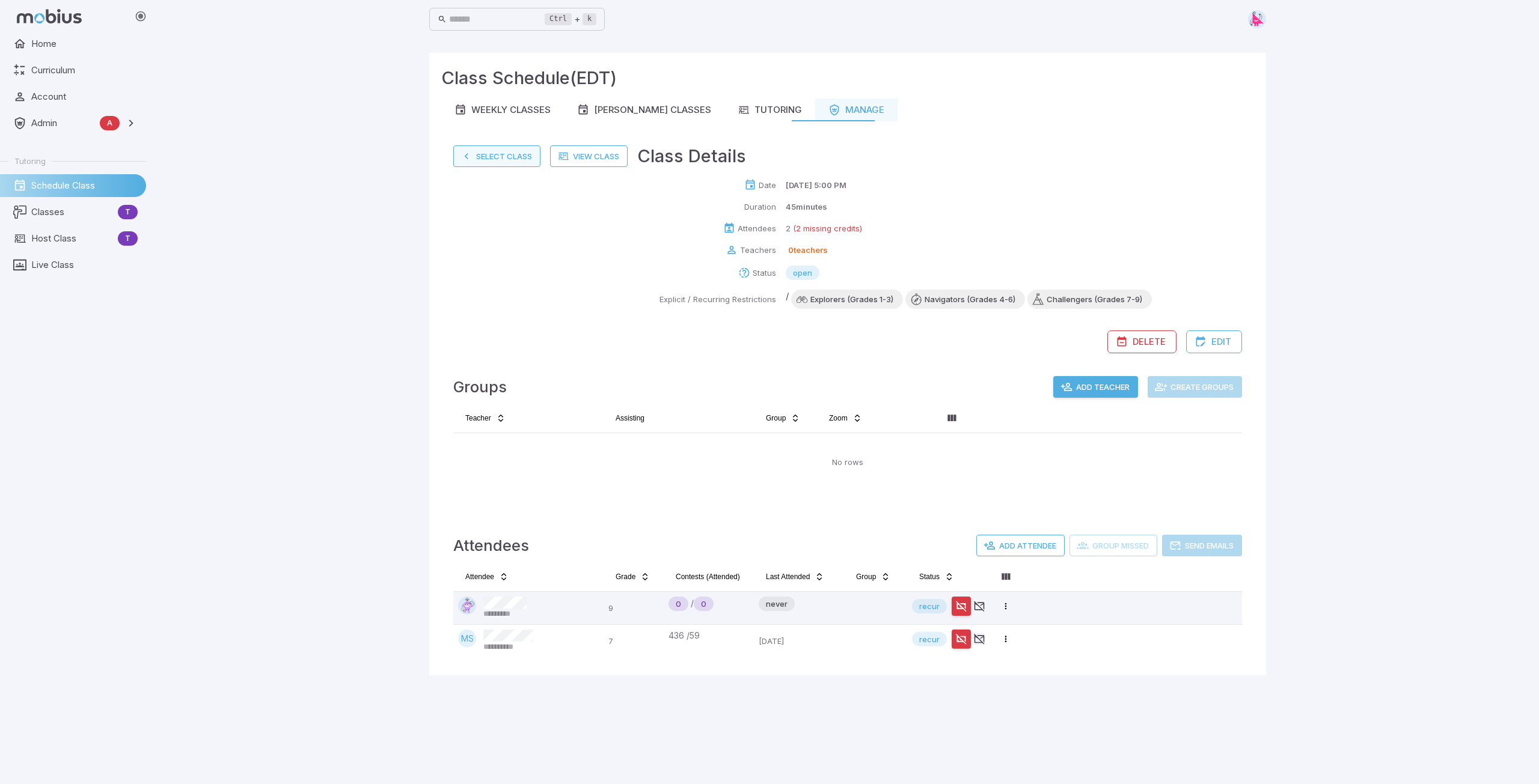
click at [485, 159] on button "Select Class" at bounding box center [497, 156] width 87 height 22
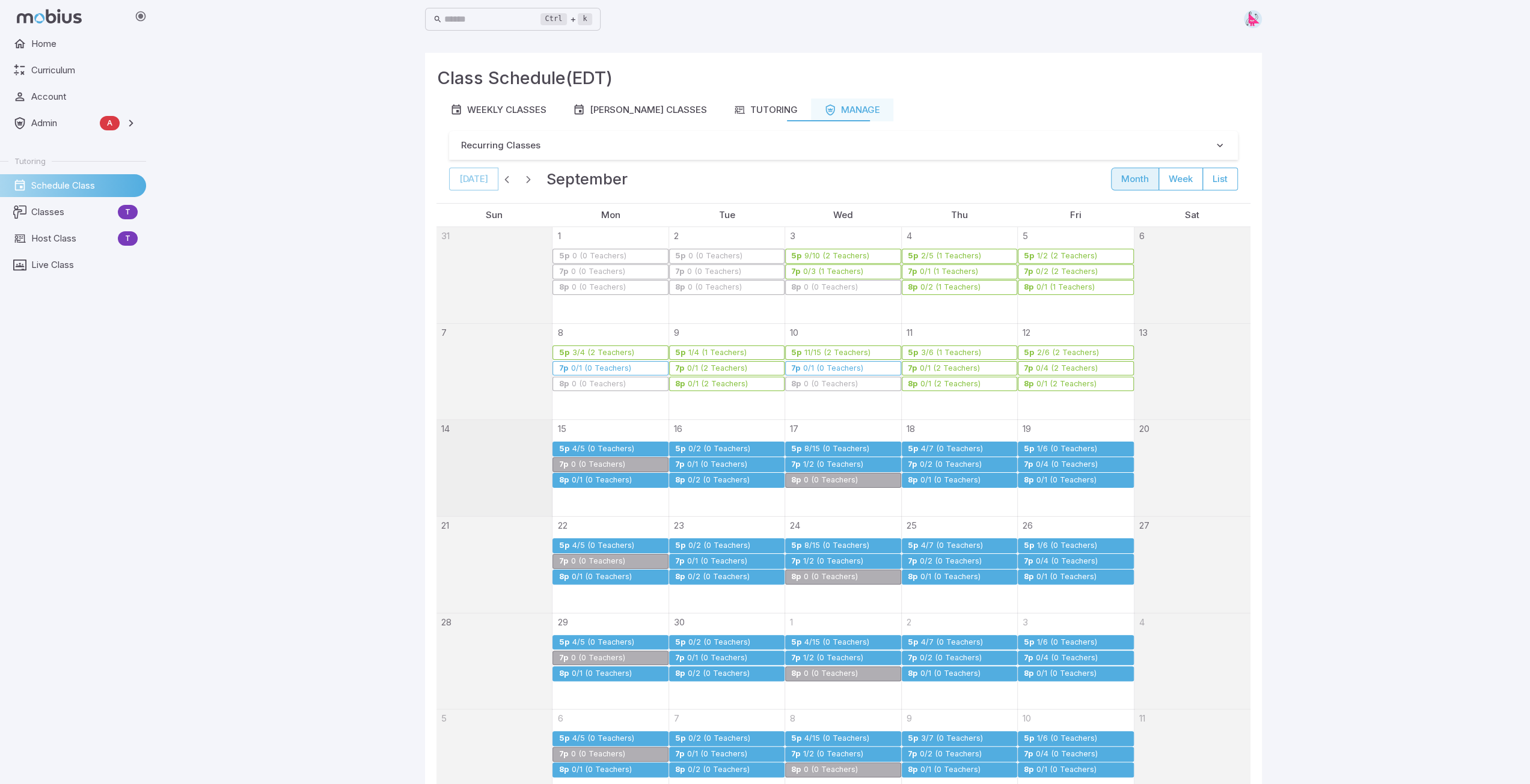
click at [604, 448] on div "4/5 (0 Teachers)" at bounding box center [602, 449] width 63 height 9
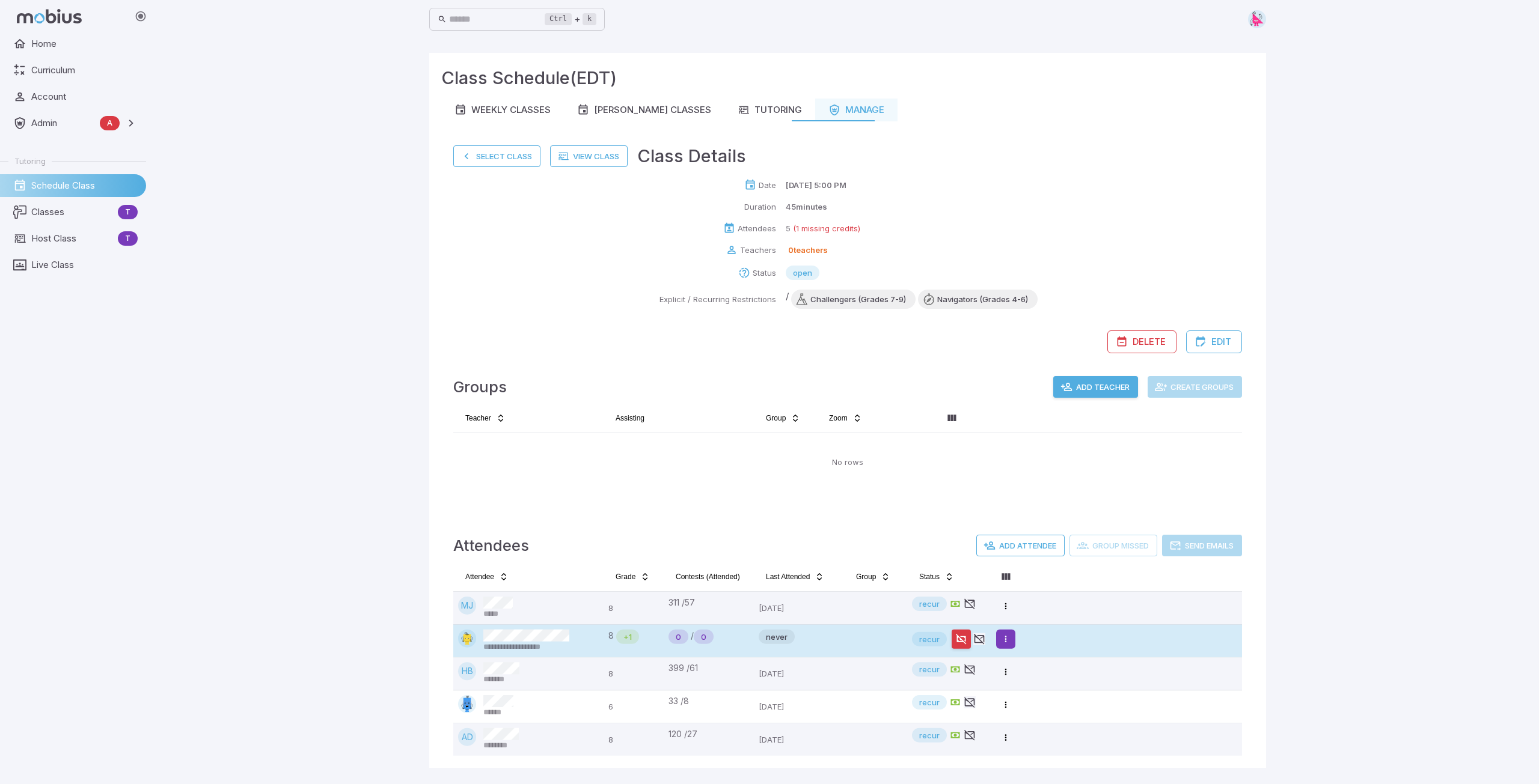
click at [767, 598] on html "**********" at bounding box center [770, 392] width 1539 height 784
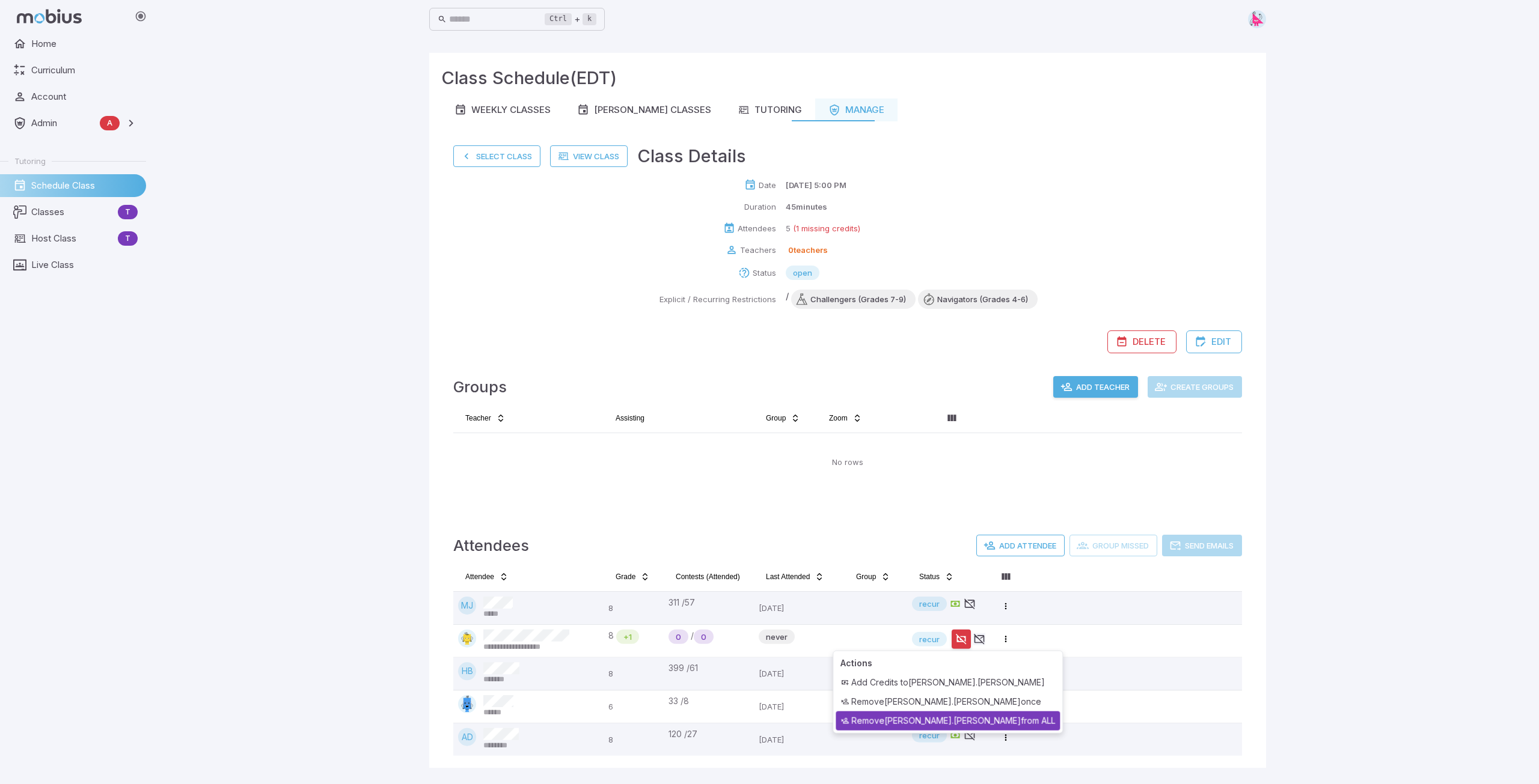
click at [767, 598] on div "Remove Nathaniel.Hernandez from ALL" at bounding box center [947, 720] width 225 height 19
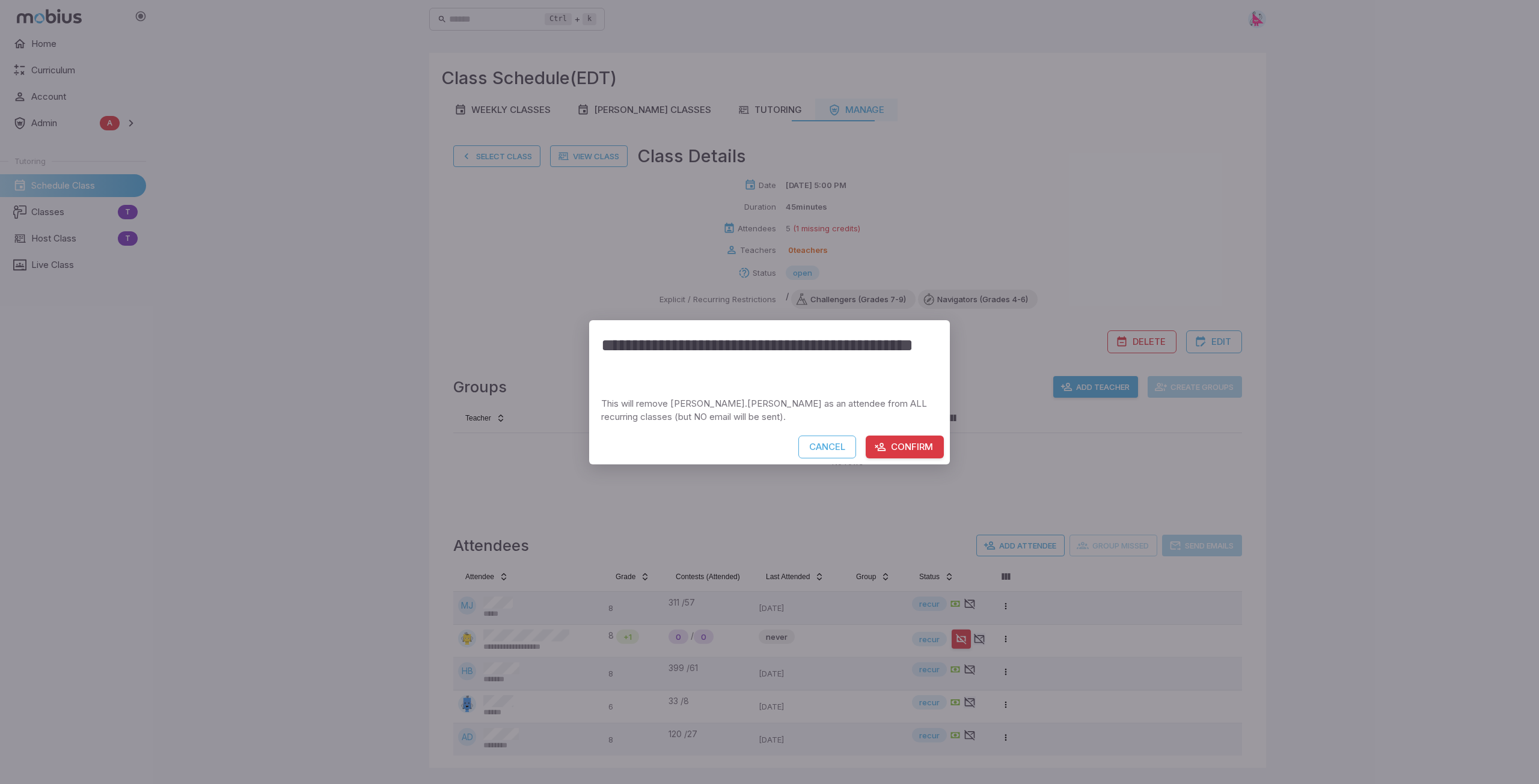
click at [767, 446] on button "Confirm" at bounding box center [905, 447] width 78 height 23
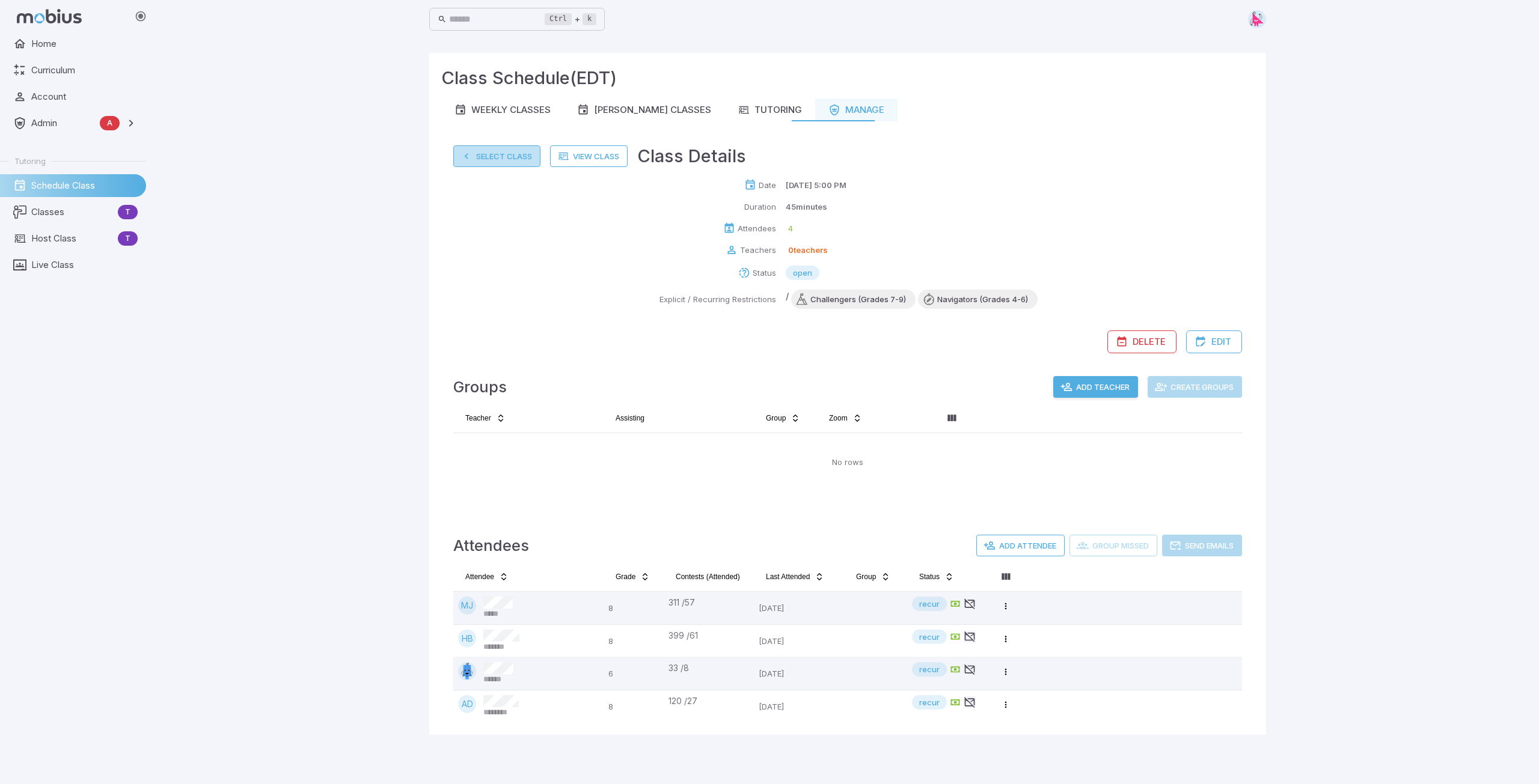
click at [480, 156] on button "Select Class" at bounding box center [497, 156] width 87 height 22
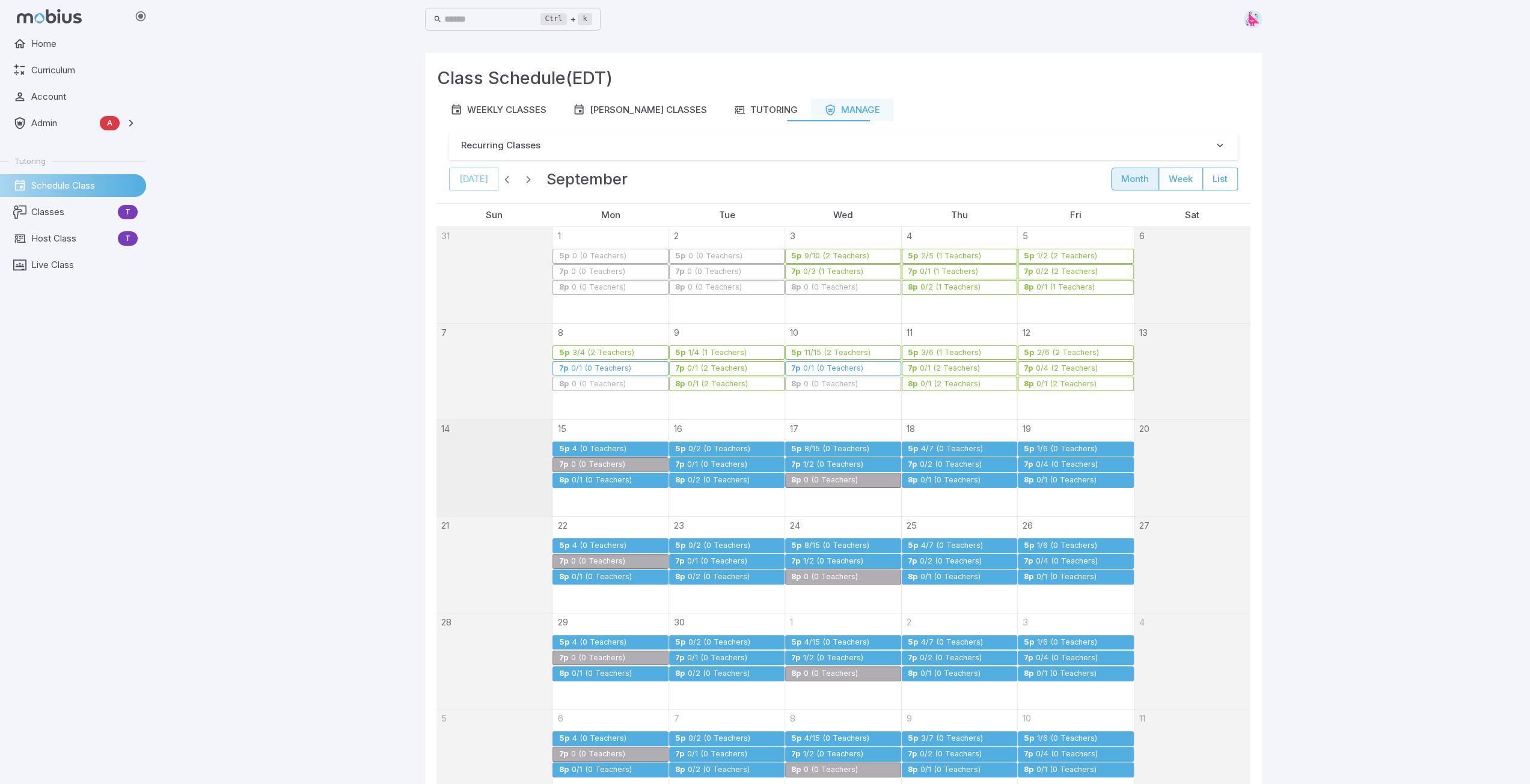
click at [615, 479] on div "0/1 (0 Teachers)" at bounding box center [601, 480] width 62 height 9
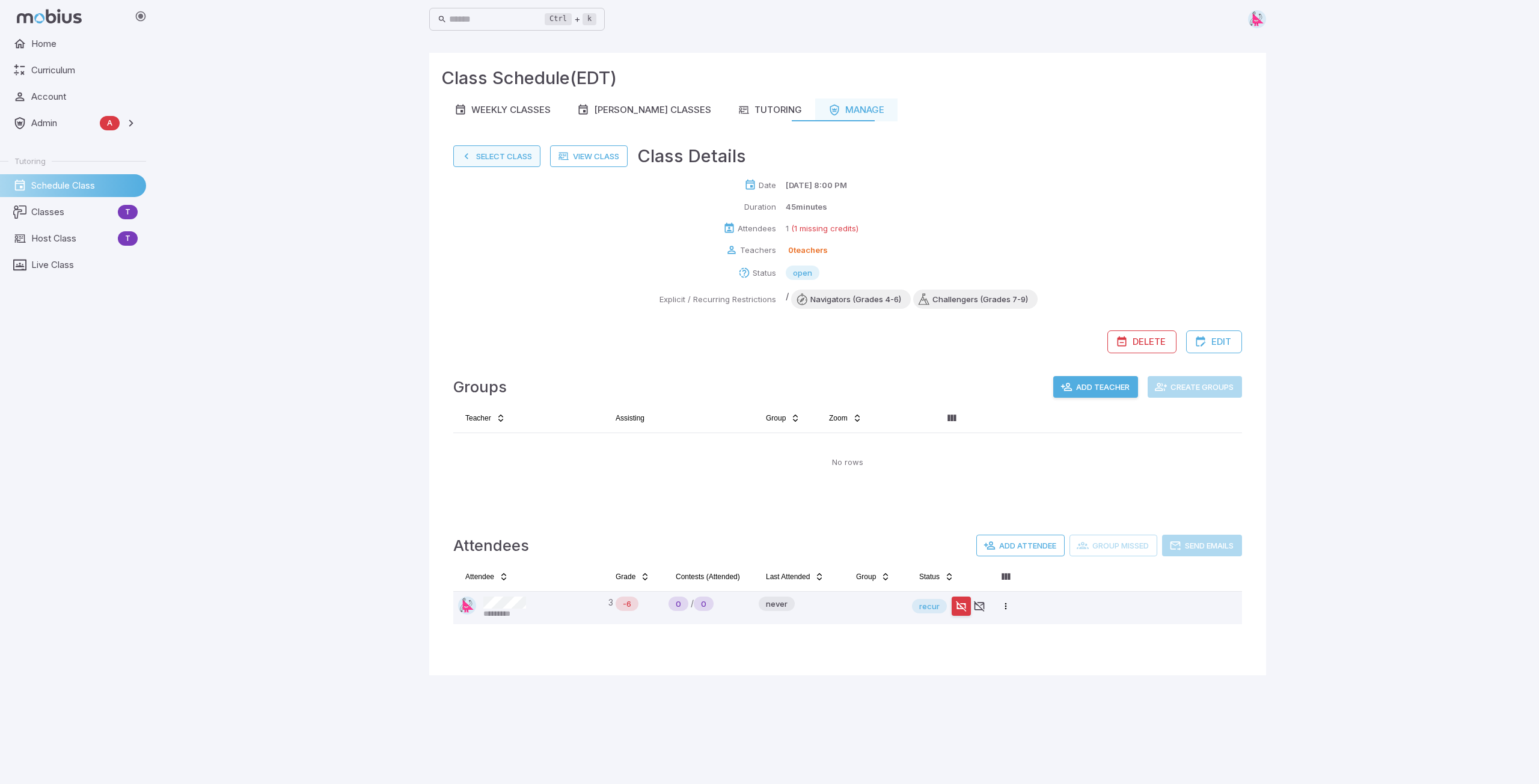
click at [490, 164] on button "Select Class" at bounding box center [497, 156] width 87 height 22
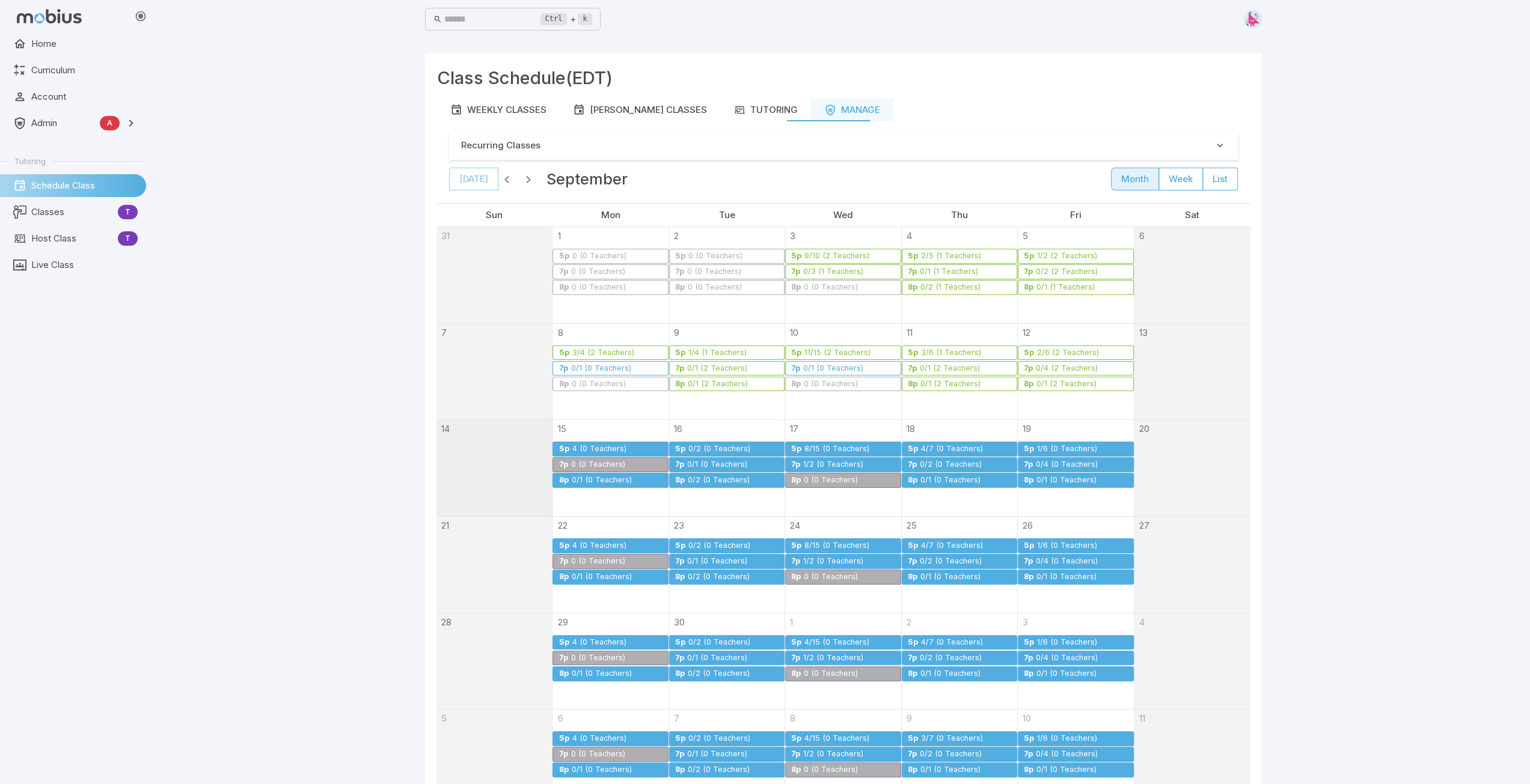
click at [706, 446] on div "0/2 (0 Teachers)" at bounding box center [719, 449] width 63 height 9
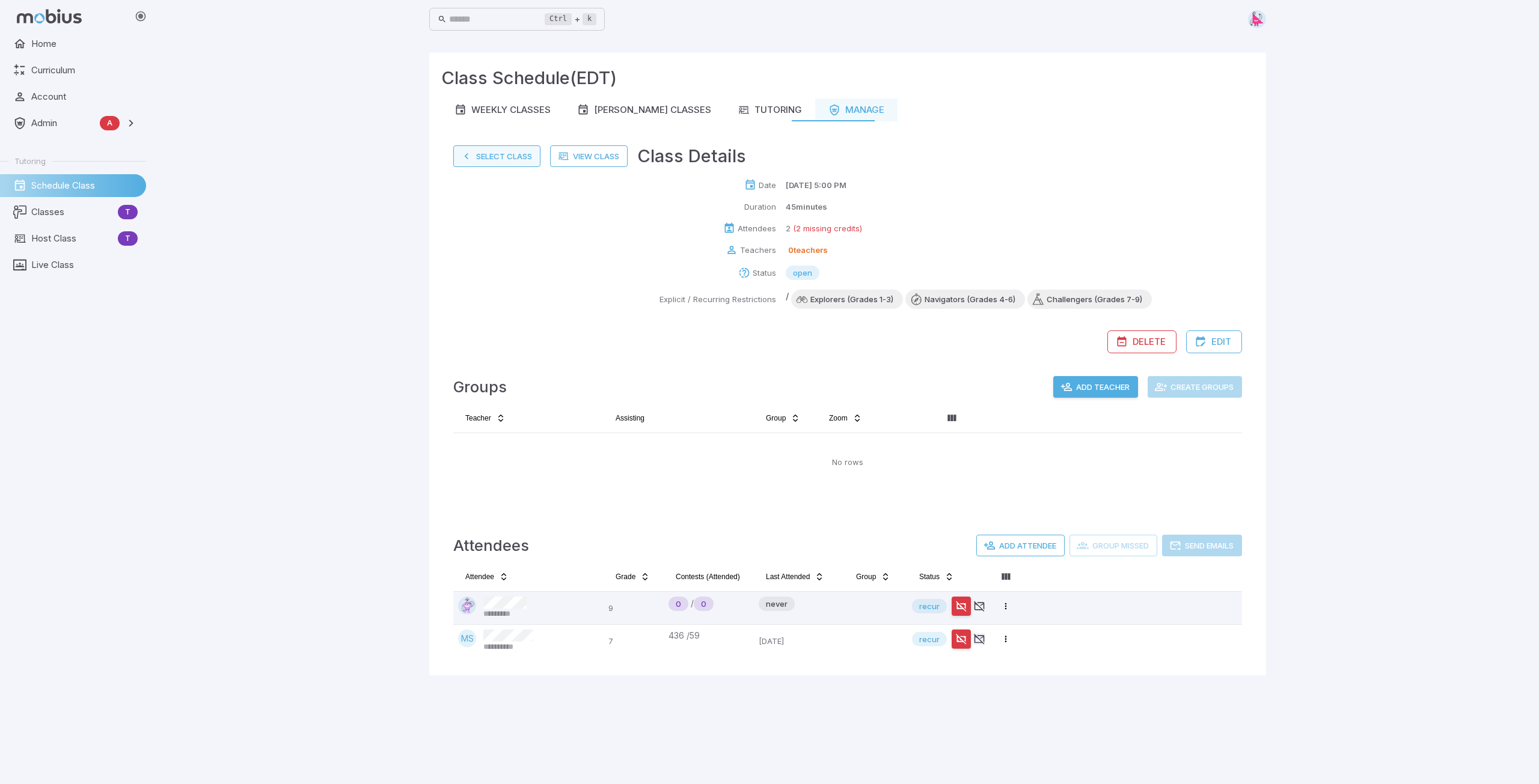
click at [503, 153] on button "Select Class" at bounding box center [497, 156] width 87 height 22
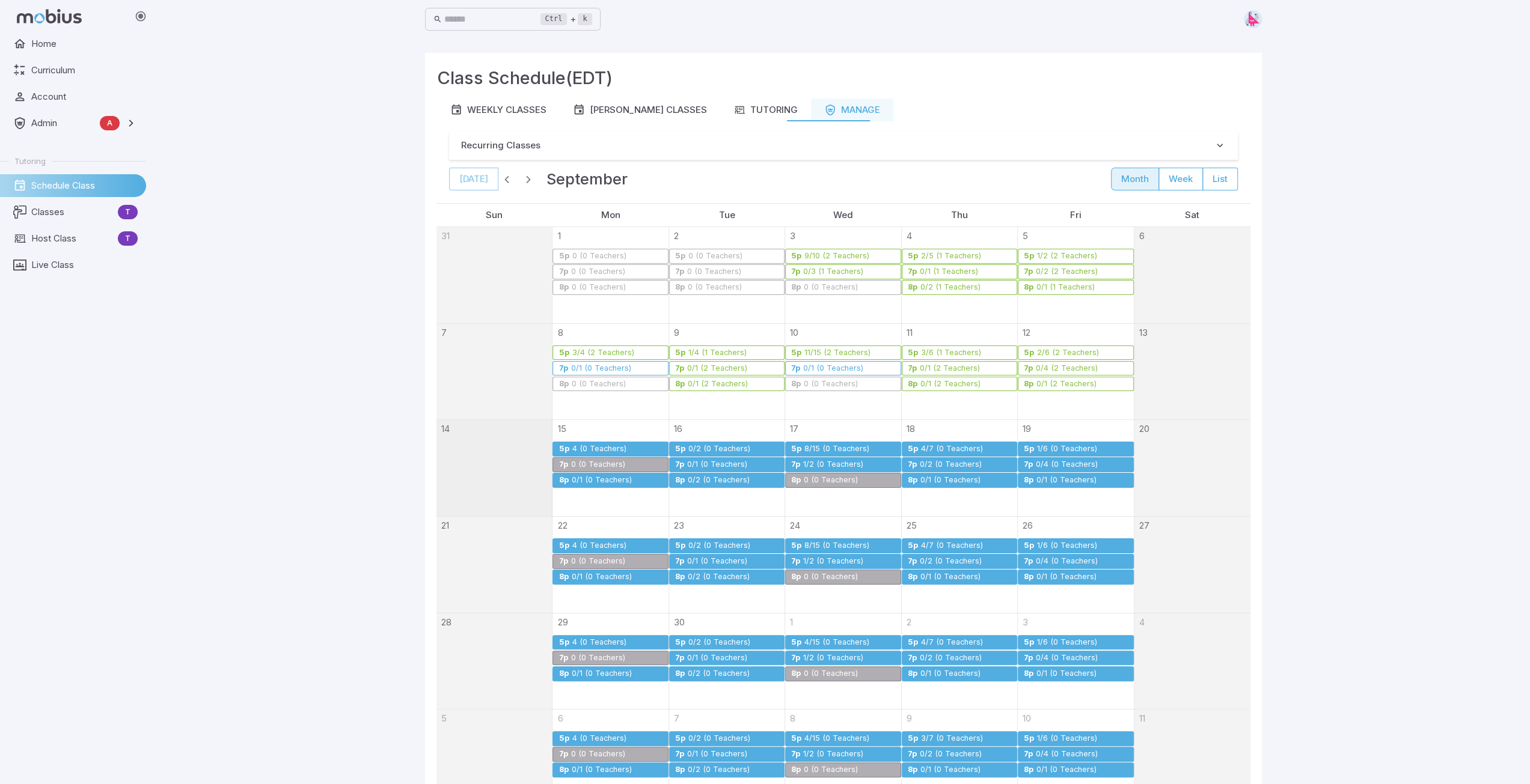
click at [705, 462] on div "0/1 (0 Teachers)" at bounding box center [717, 464] width 62 height 9
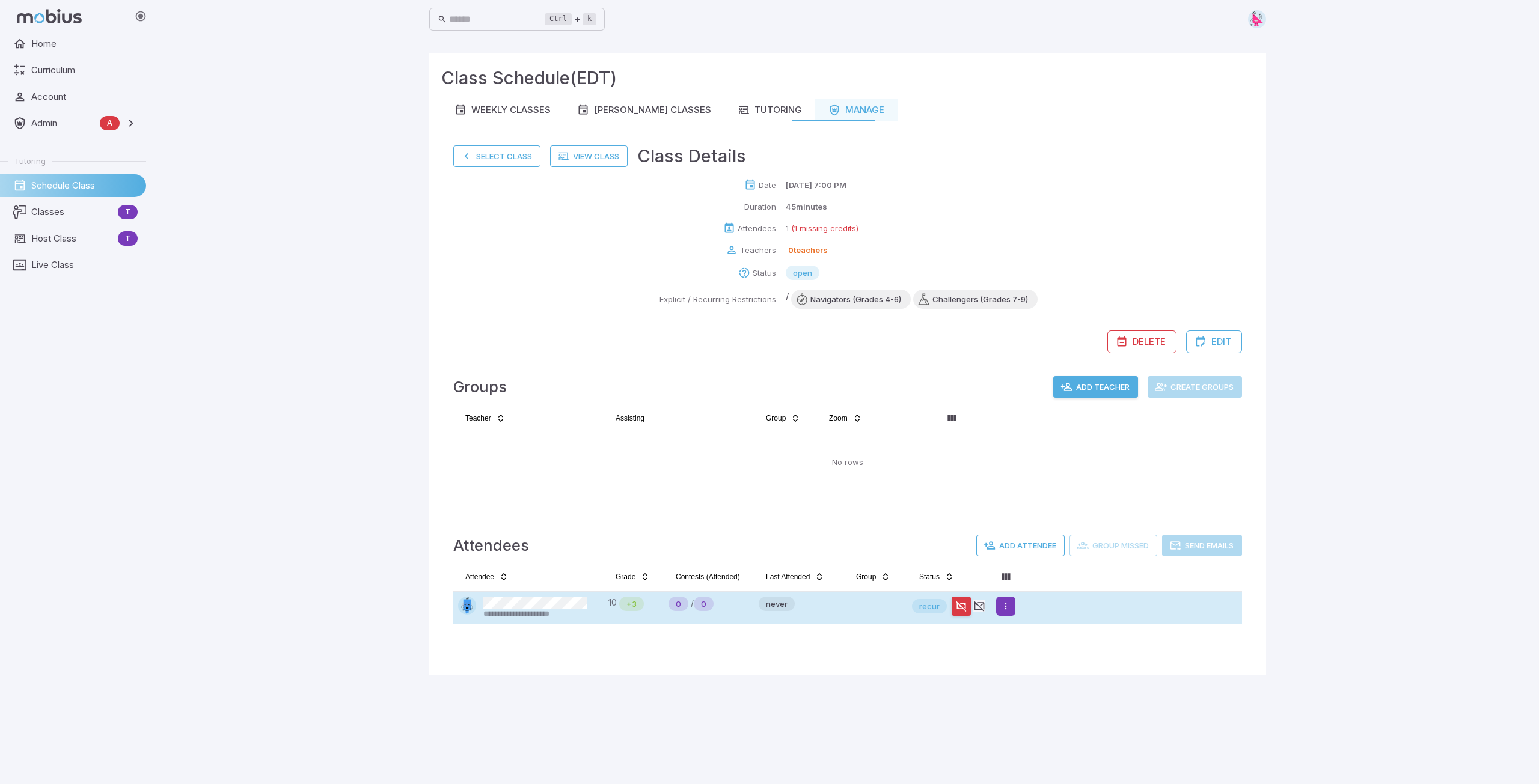
click at [767, 598] on html "**********" at bounding box center [770, 392] width 1539 height 784
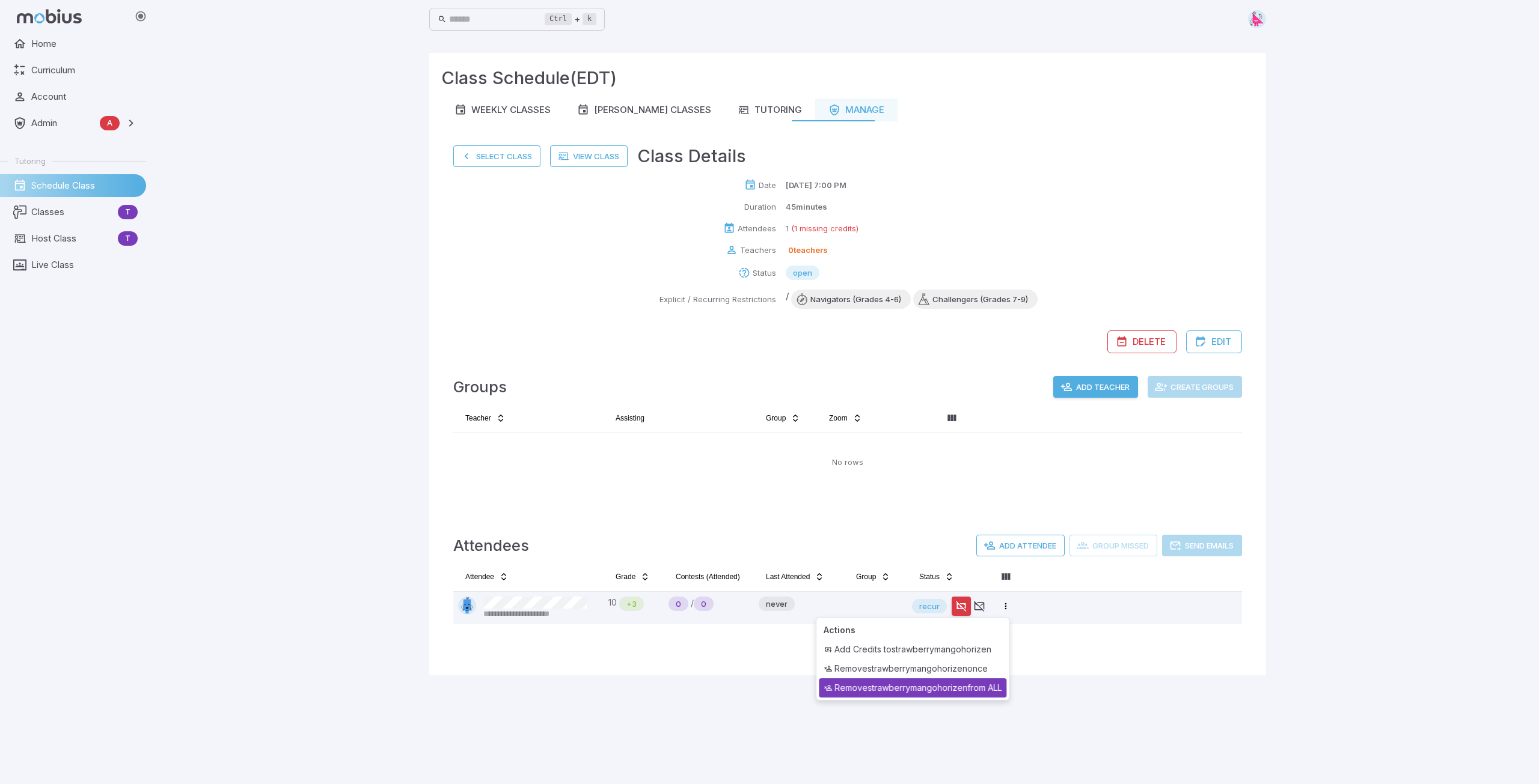
click at [767, 598] on div "Remove strawberrymangohorizen from ALL" at bounding box center [912, 687] width 187 height 19
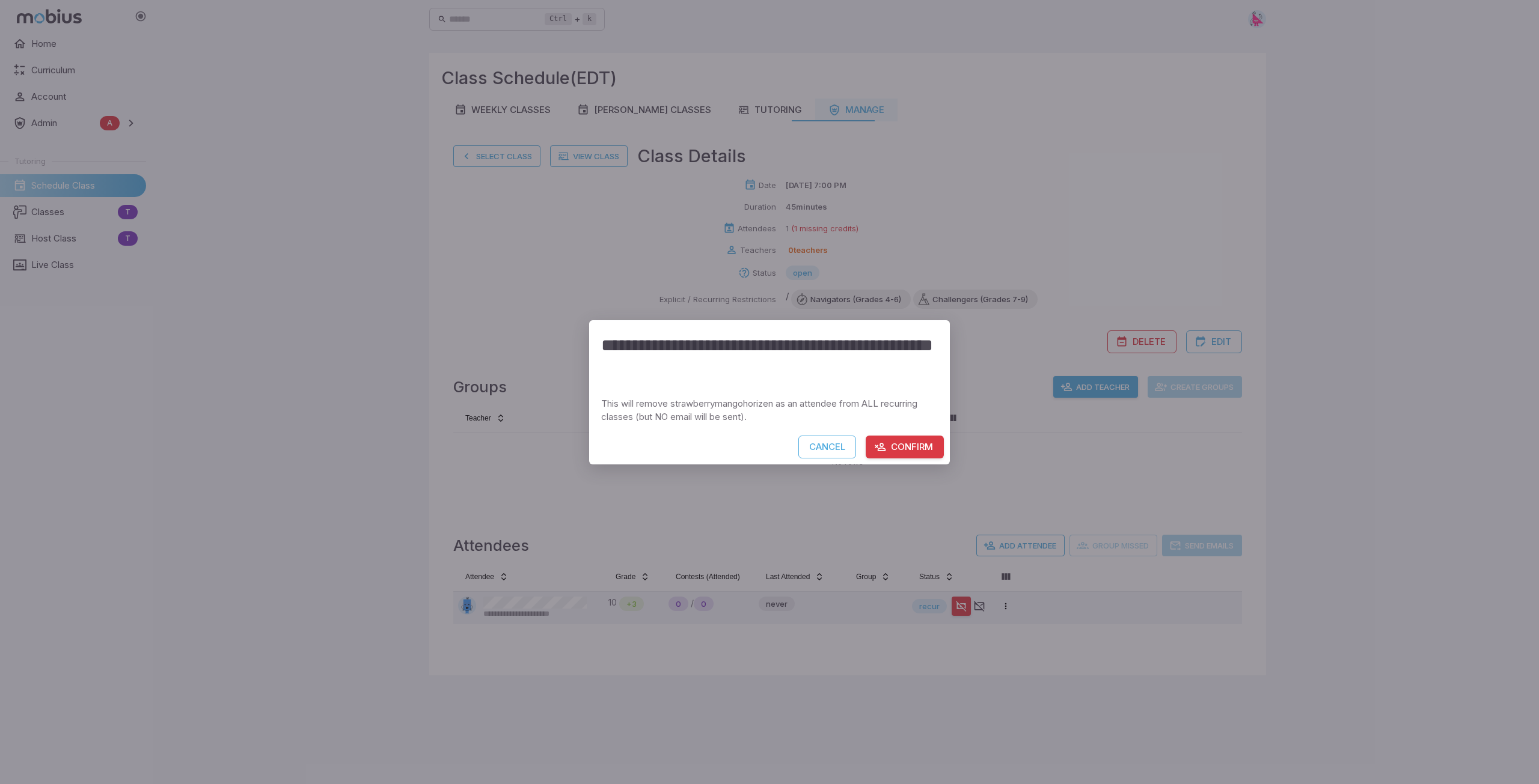
click at [767, 450] on button "Confirm" at bounding box center [905, 447] width 78 height 23
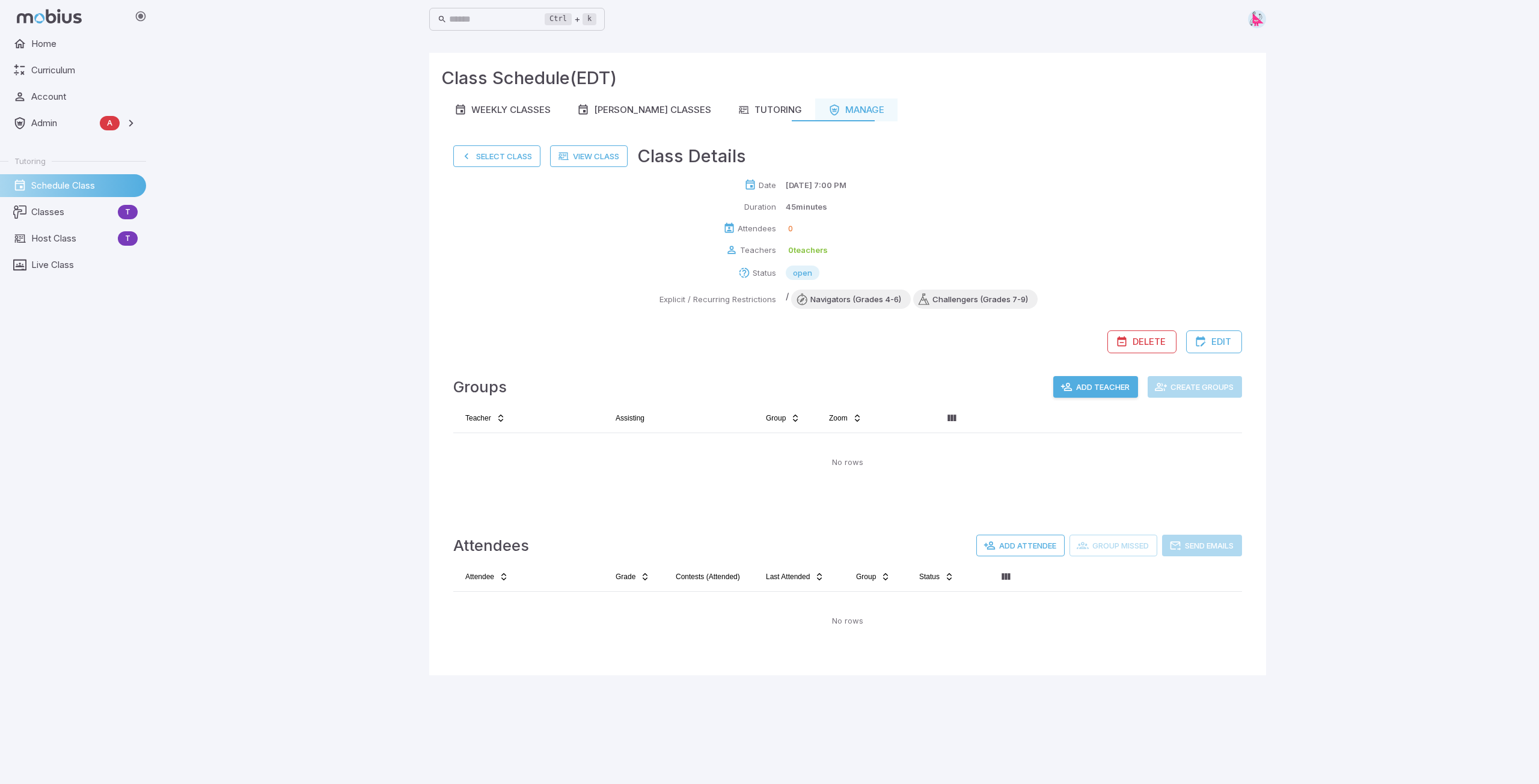
click at [498, 152] on button "Select Class" at bounding box center [497, 156] width 87 height 22
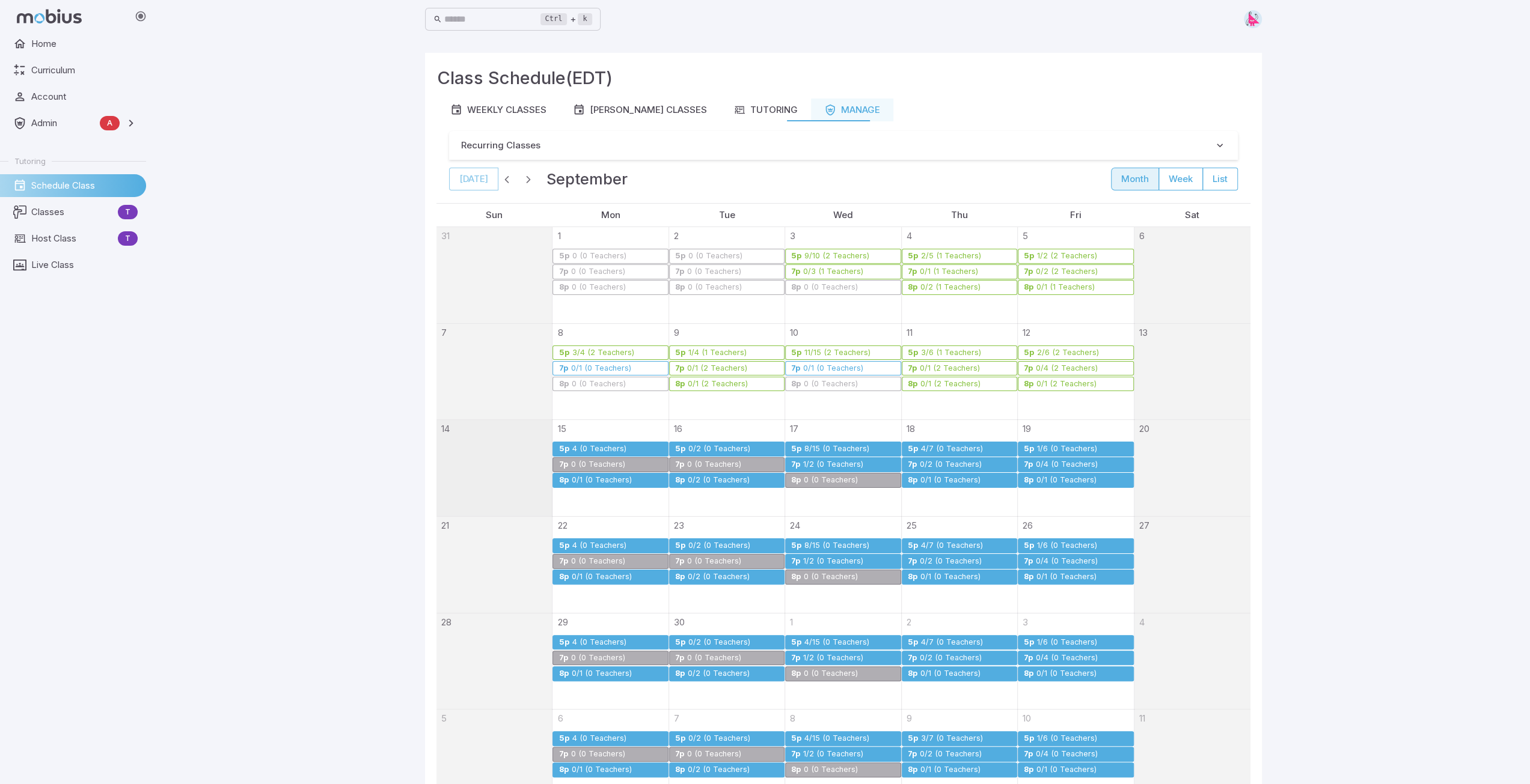
click at [728, 474] on link "8p 0/2 (0 Teachers)" at bounding box center [726, 480] width 115 height 15
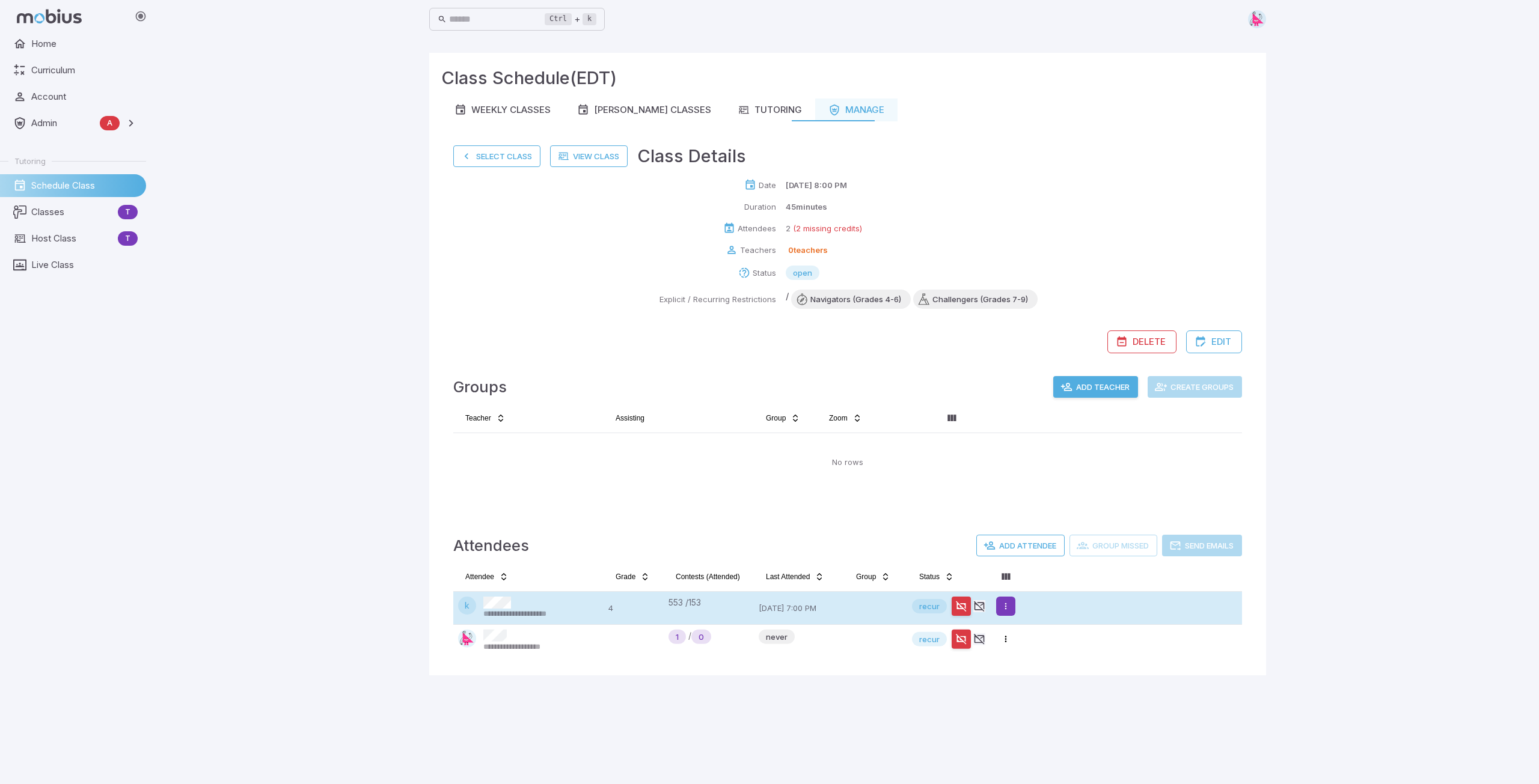
click at [767, 598] on html "**********" at bounding box center [770, 392] width 1539 height 784
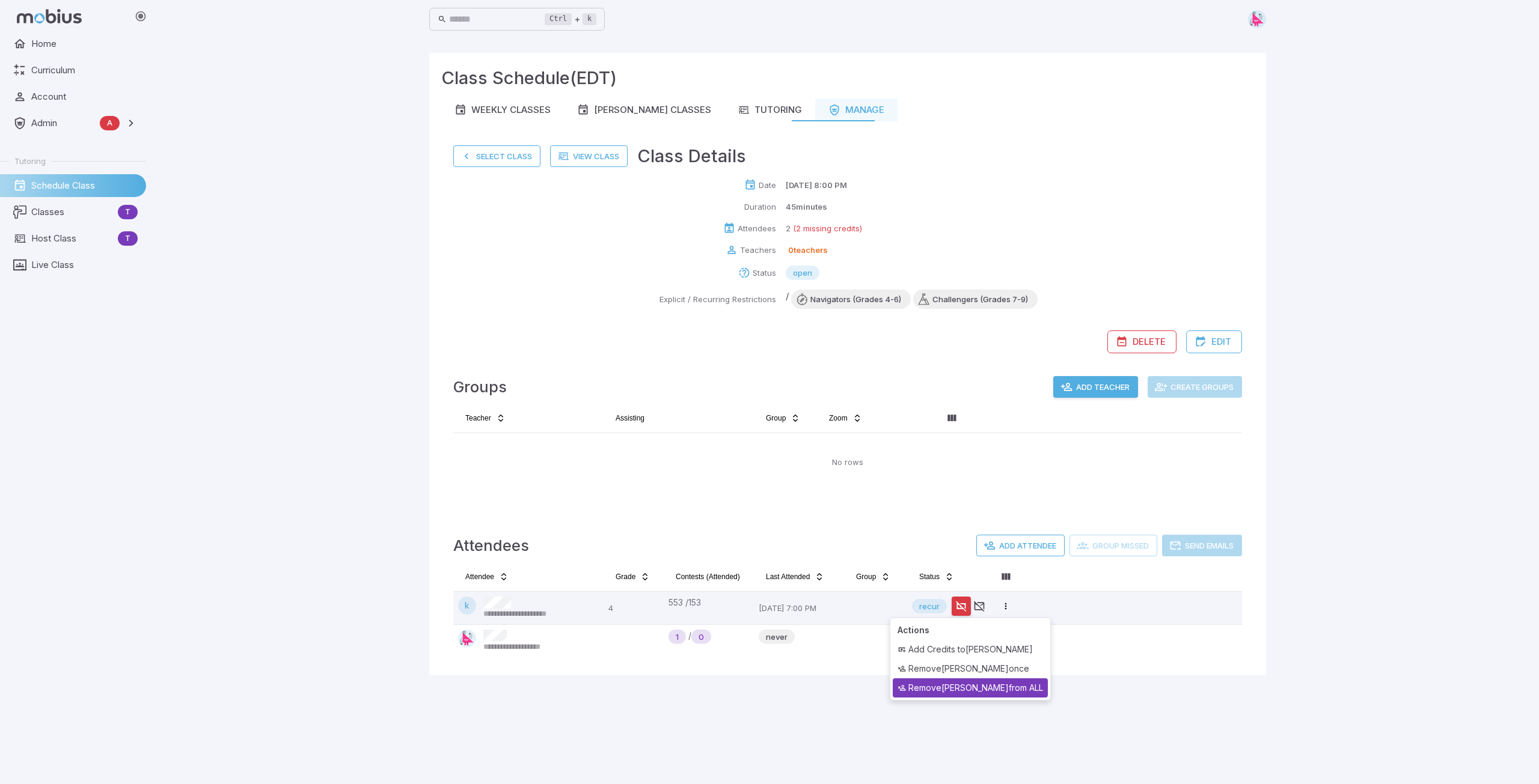
click at [767, 598] on div "Remove krystal from ALL" at bounding box center [970, 687] width 155 height 19
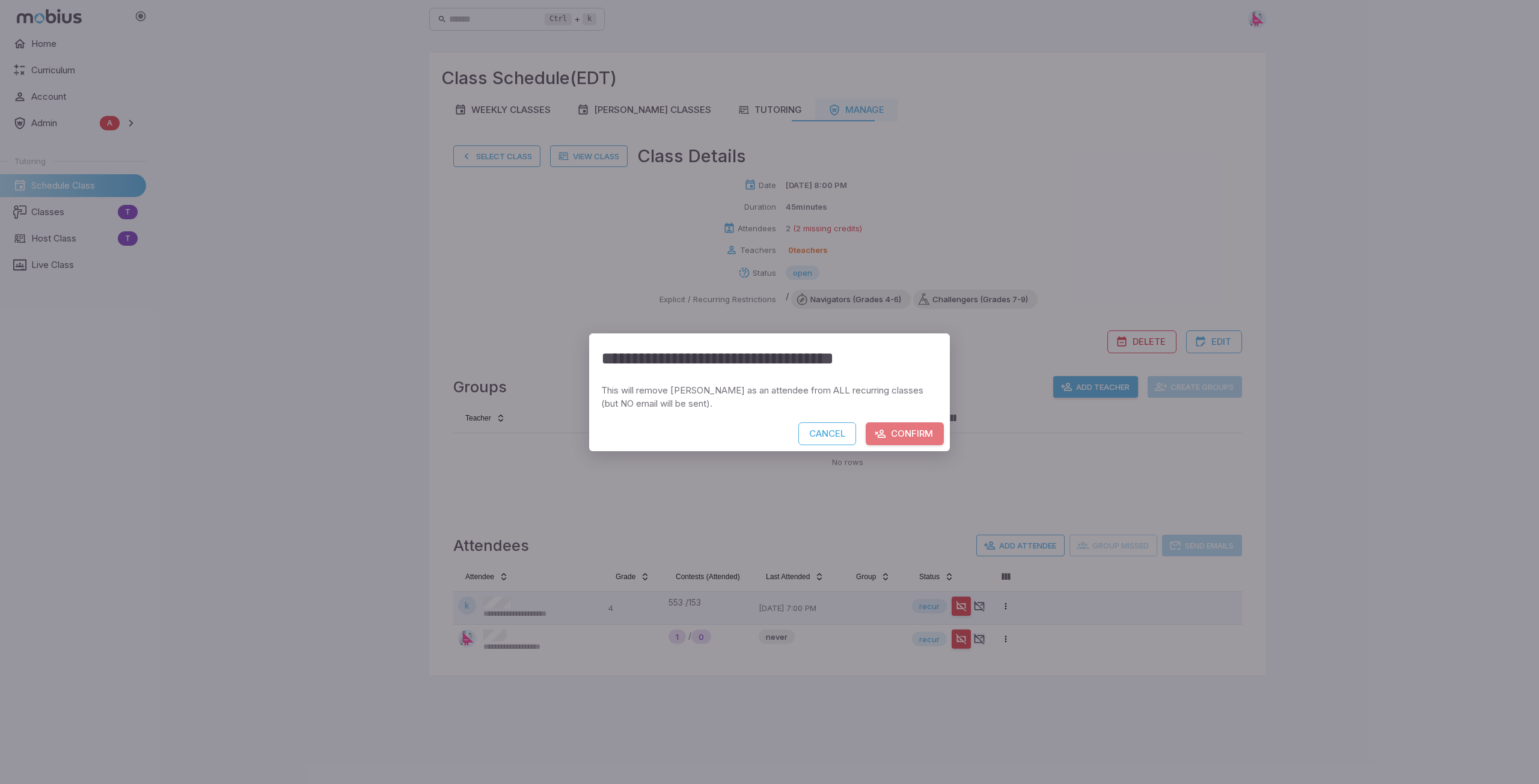
click at [767, 438] on button "Confirm" at bounding box center [905, 434] width 78 height 23
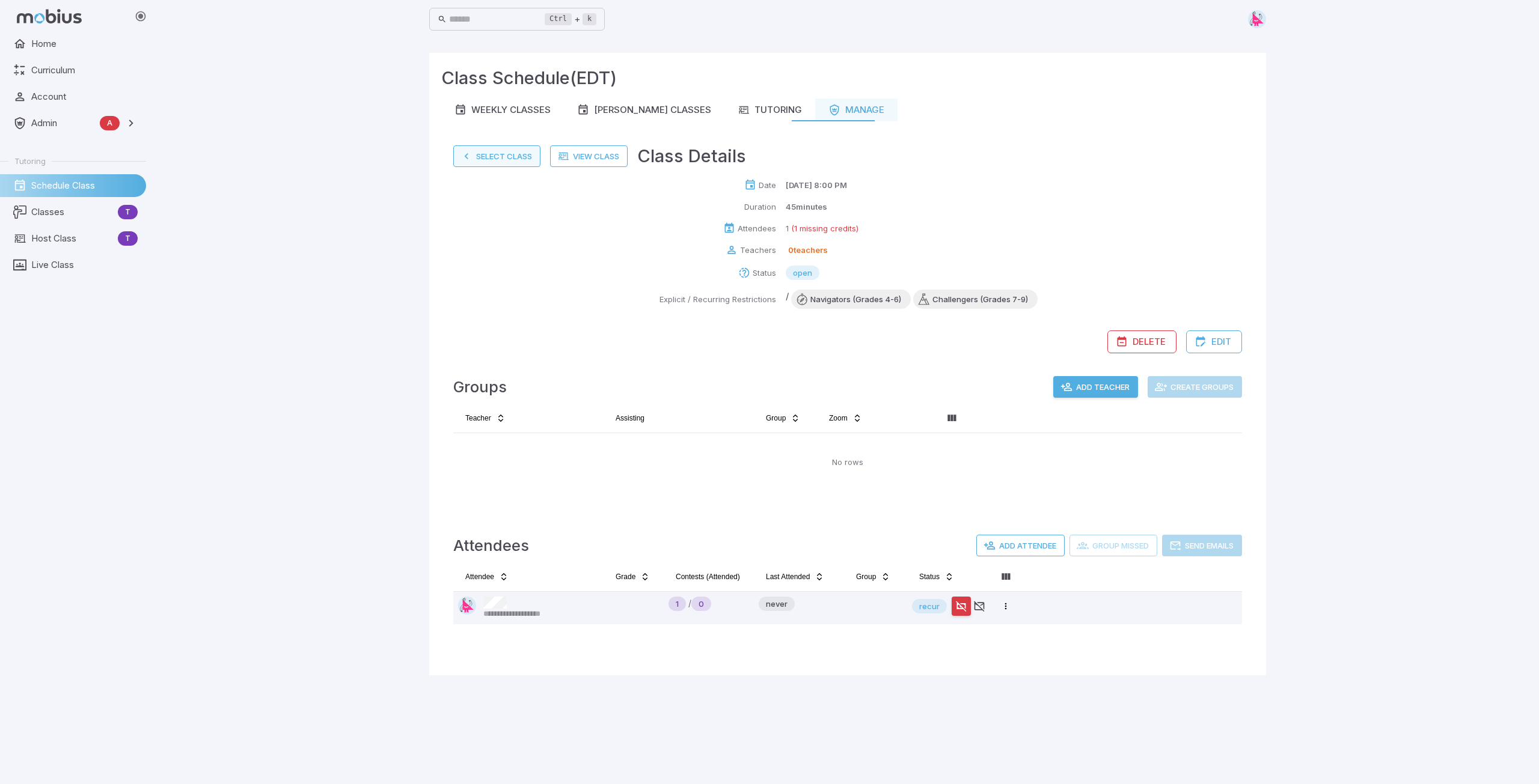
click at [488, 157] on button "Select Class" at bounding box center [497, 156] width 87 height 22
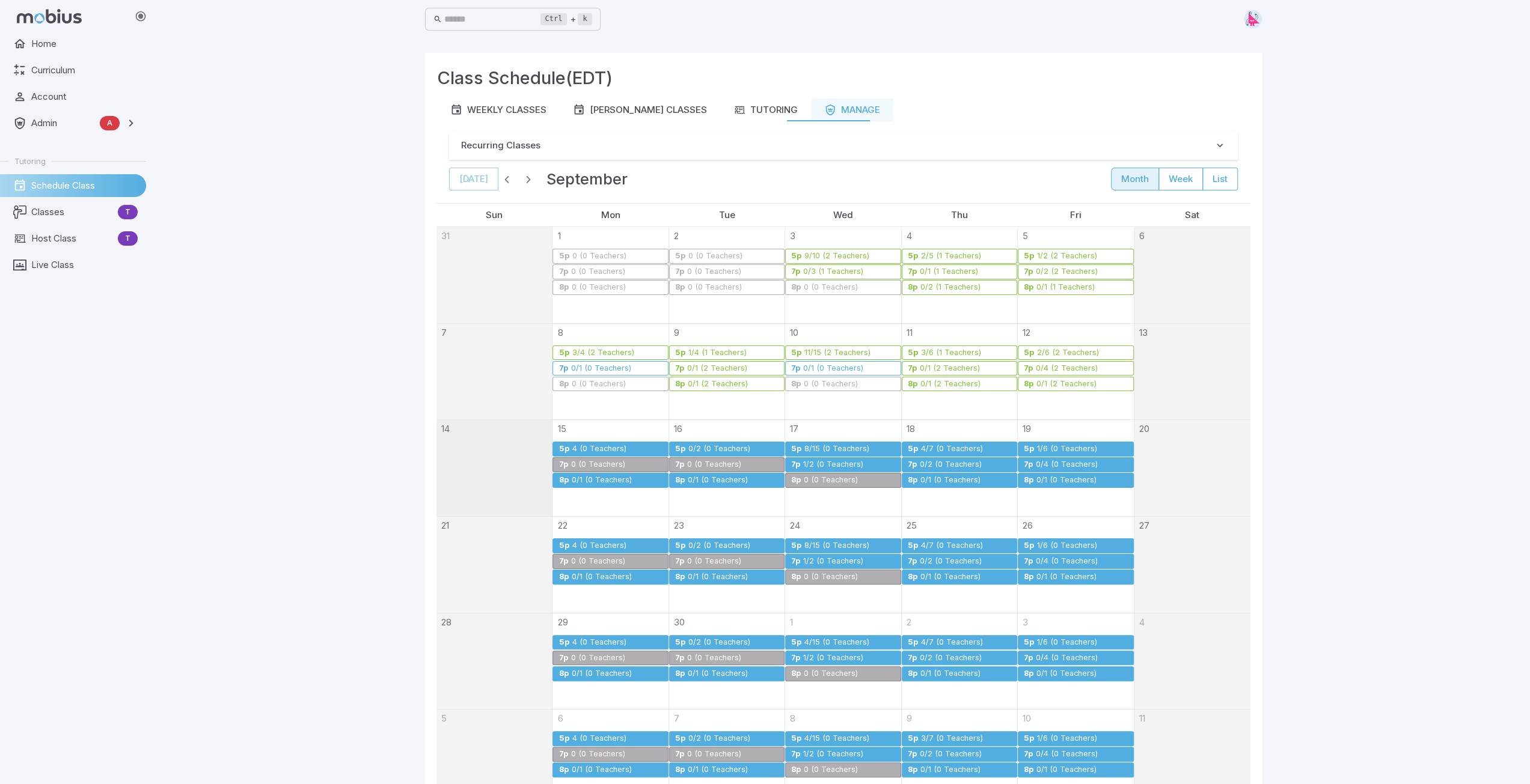
click at [767, 448] on div "8/15 (0 Teachers)" at bounding box center [837, 449] width 66 height 9
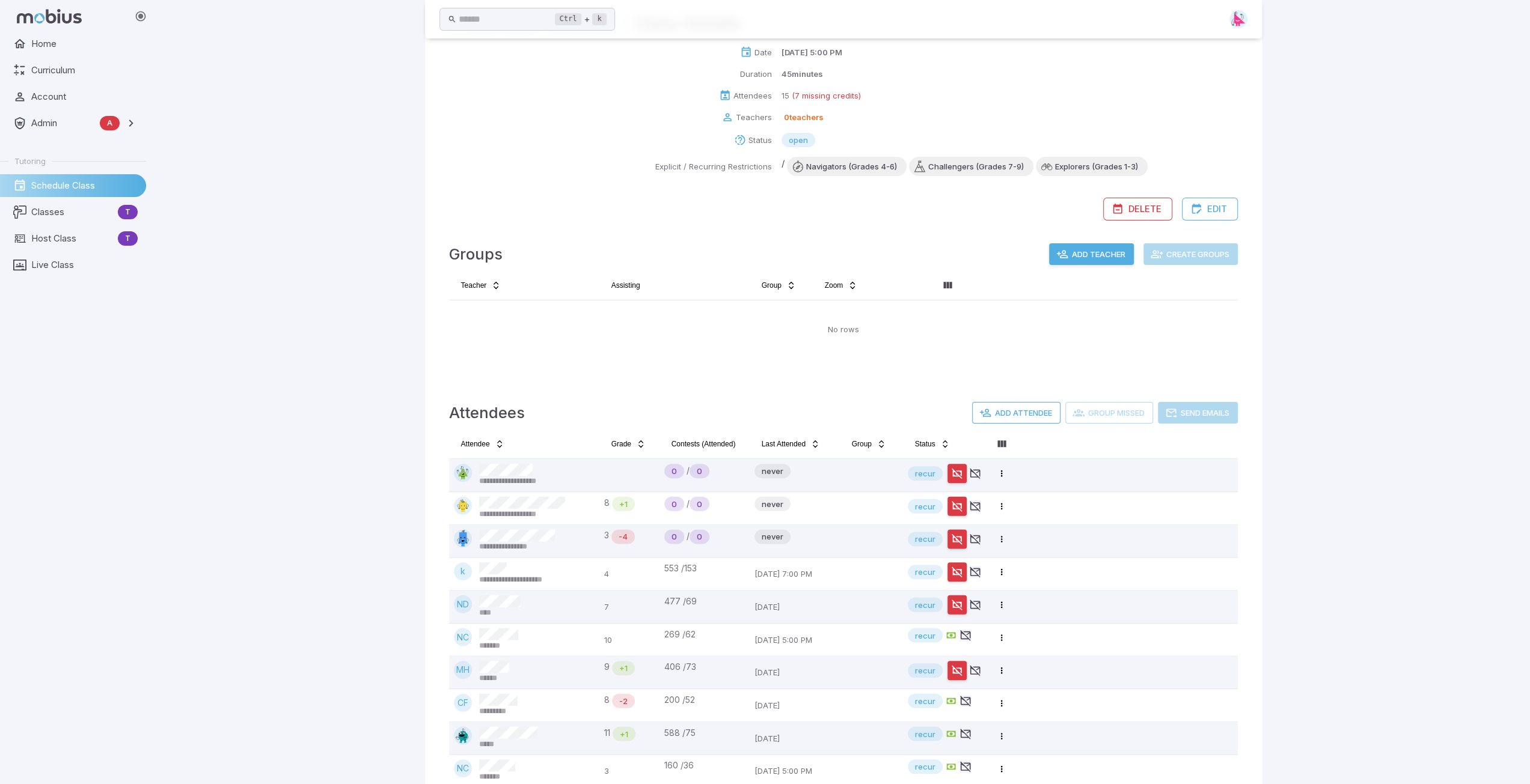
scroll to position [180, 0]
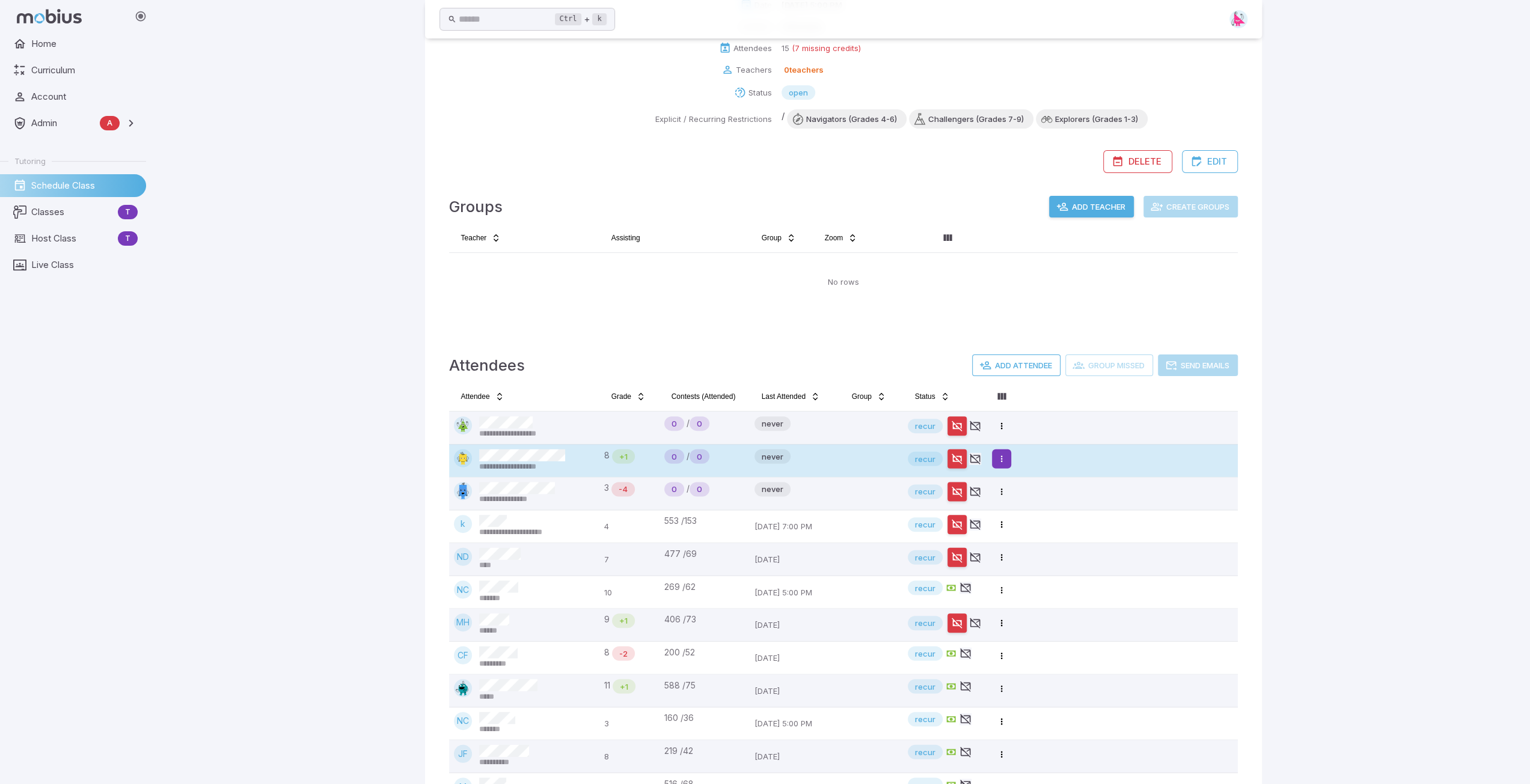
click at [767, 457] on html "**********" at bounding box center [765, 375] width 1530 height 1111
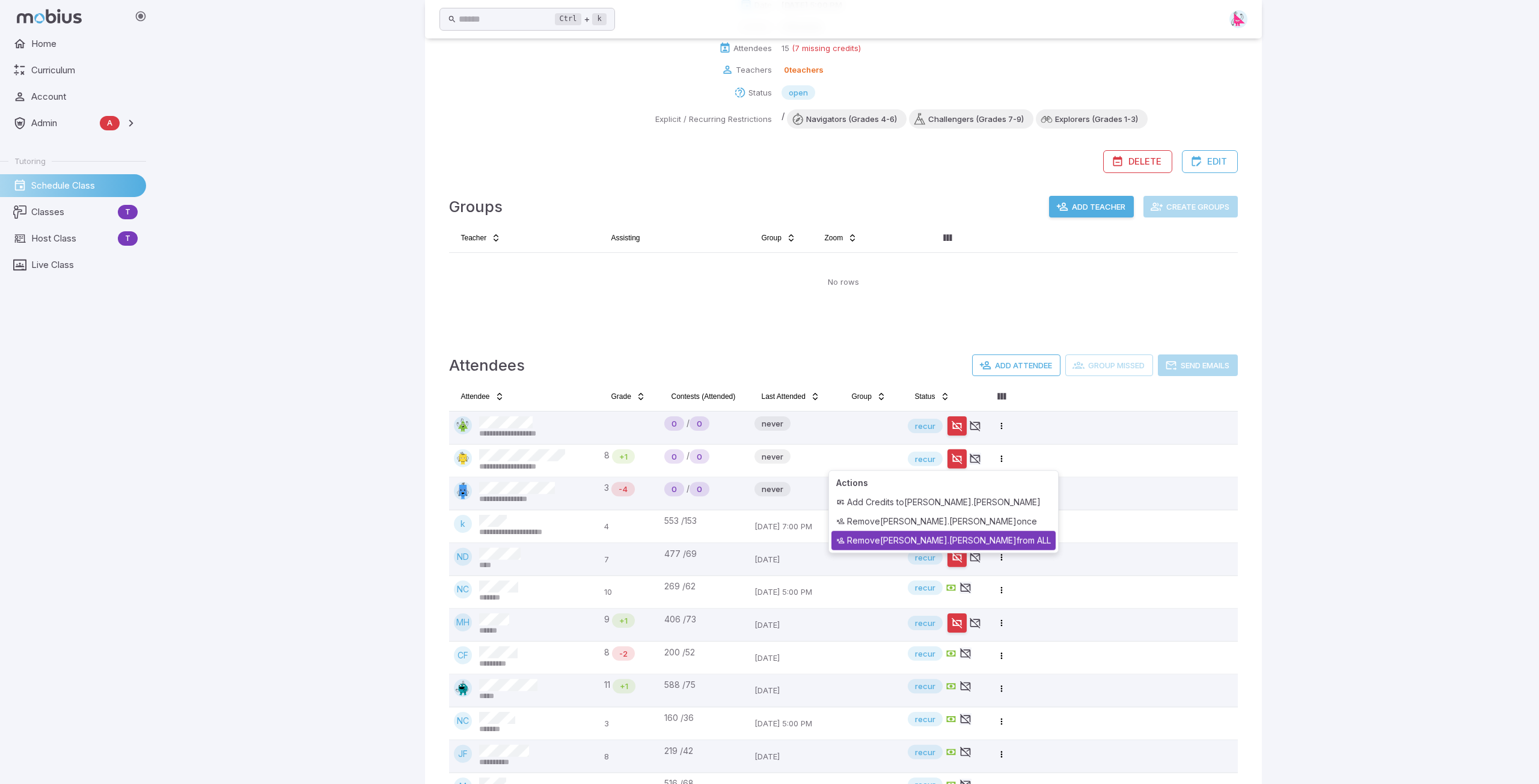
click at [767, 539] on div "Remove Nathaniel.Hernandez from ALL" at bounding box center [943, 541] width 225 height 19
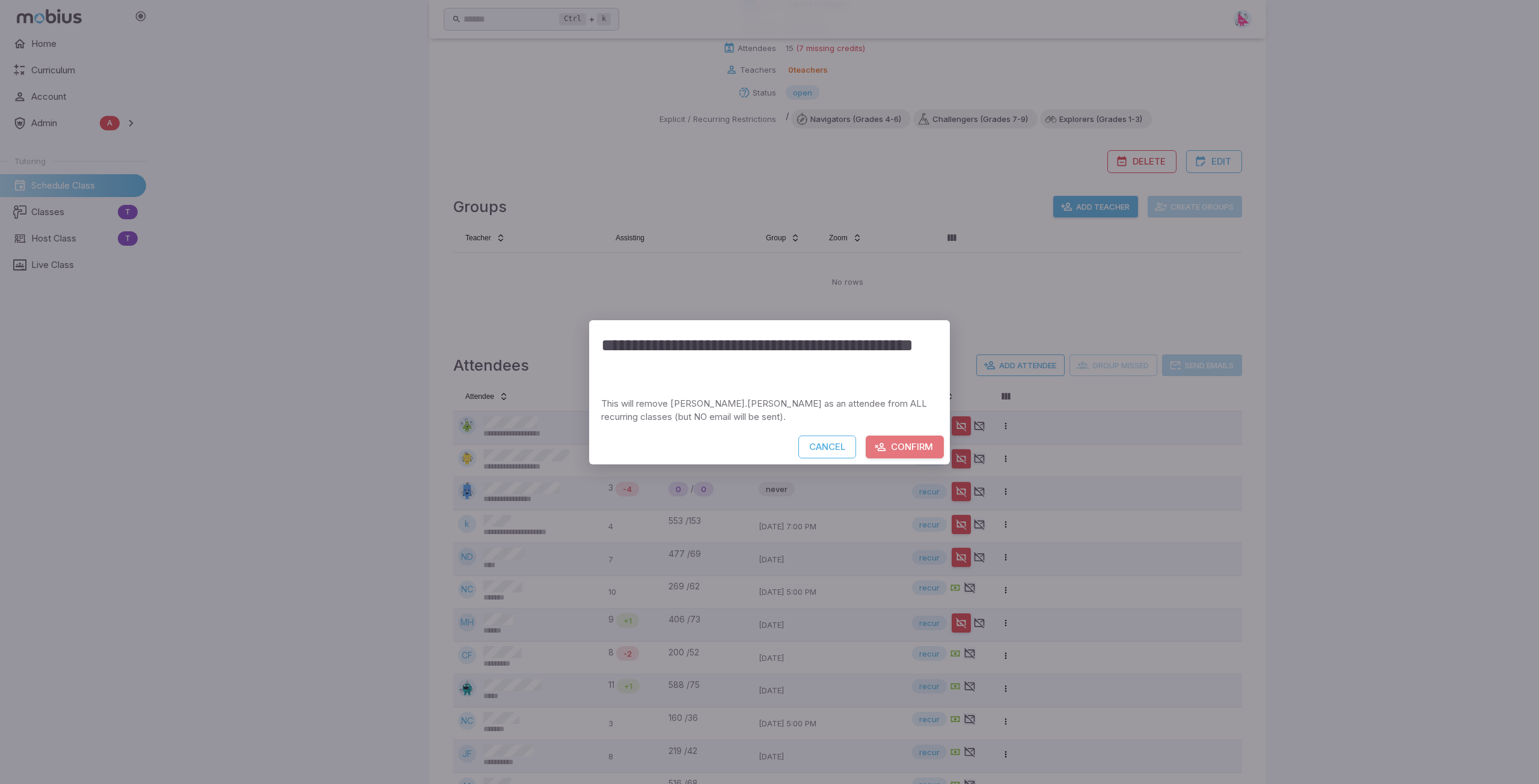
click at [767, 444] on button "Confirm" at bounding box center [905, 447] width 78 height 23
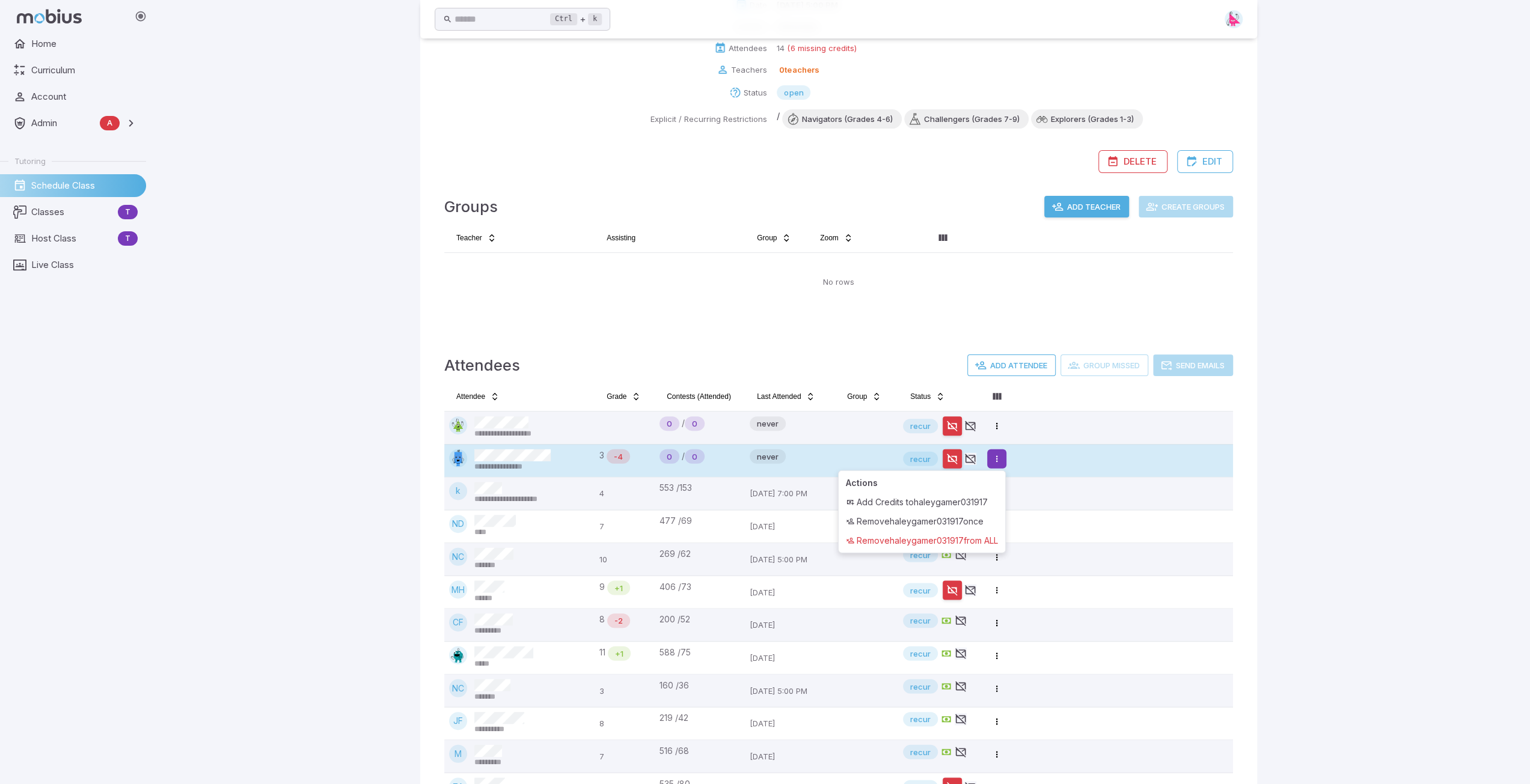
click at [767, 461] on html "**********" at bounding box center [765, 359] width 1530 height 1078
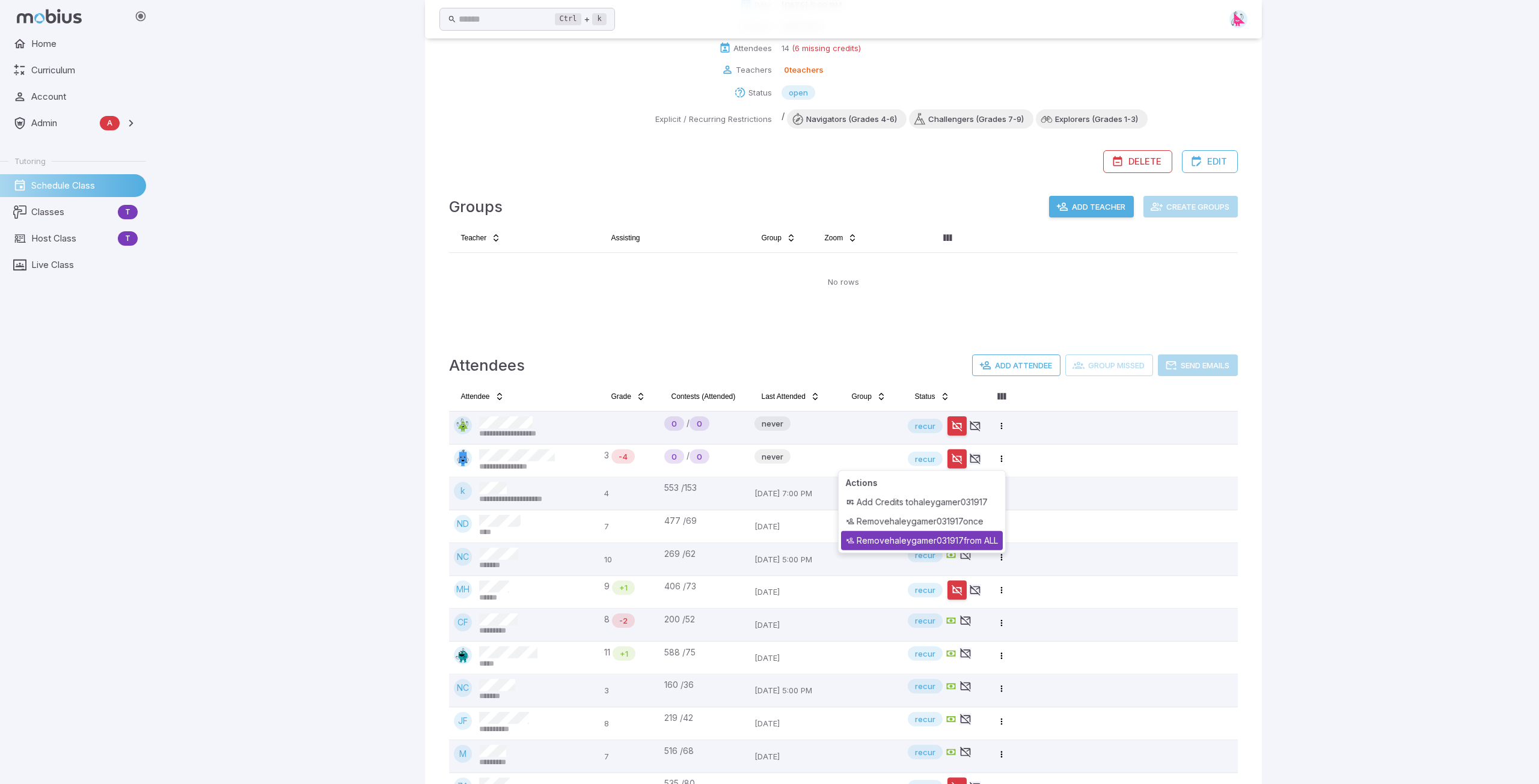
click at [767, 534] on div "Remove haleygamer031917 from ALL" at bounding box center [921, 541] width 162 height 19
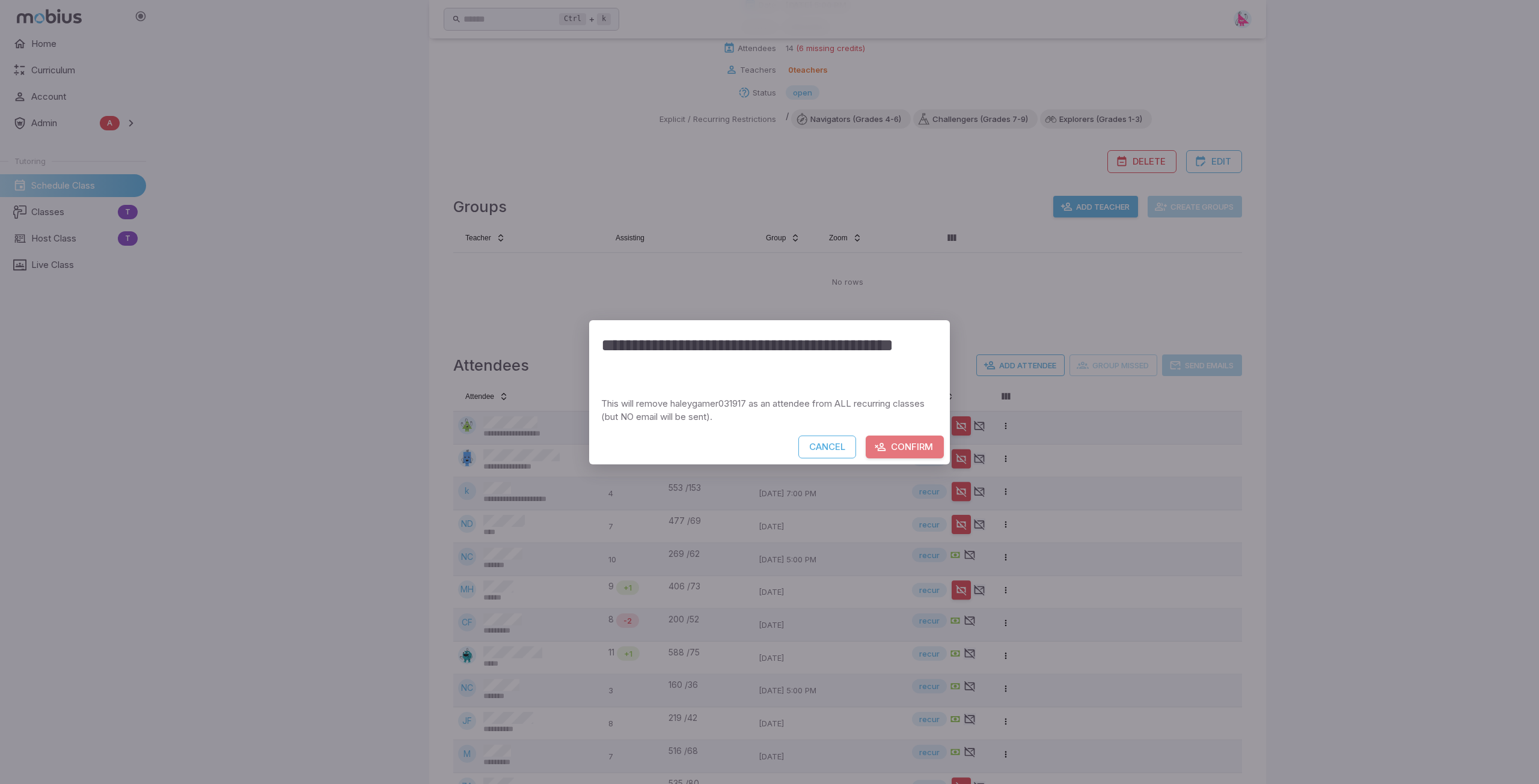
click at [767, 446] on button "Confirm" at bounding box center [905, 447] width 78 height 23
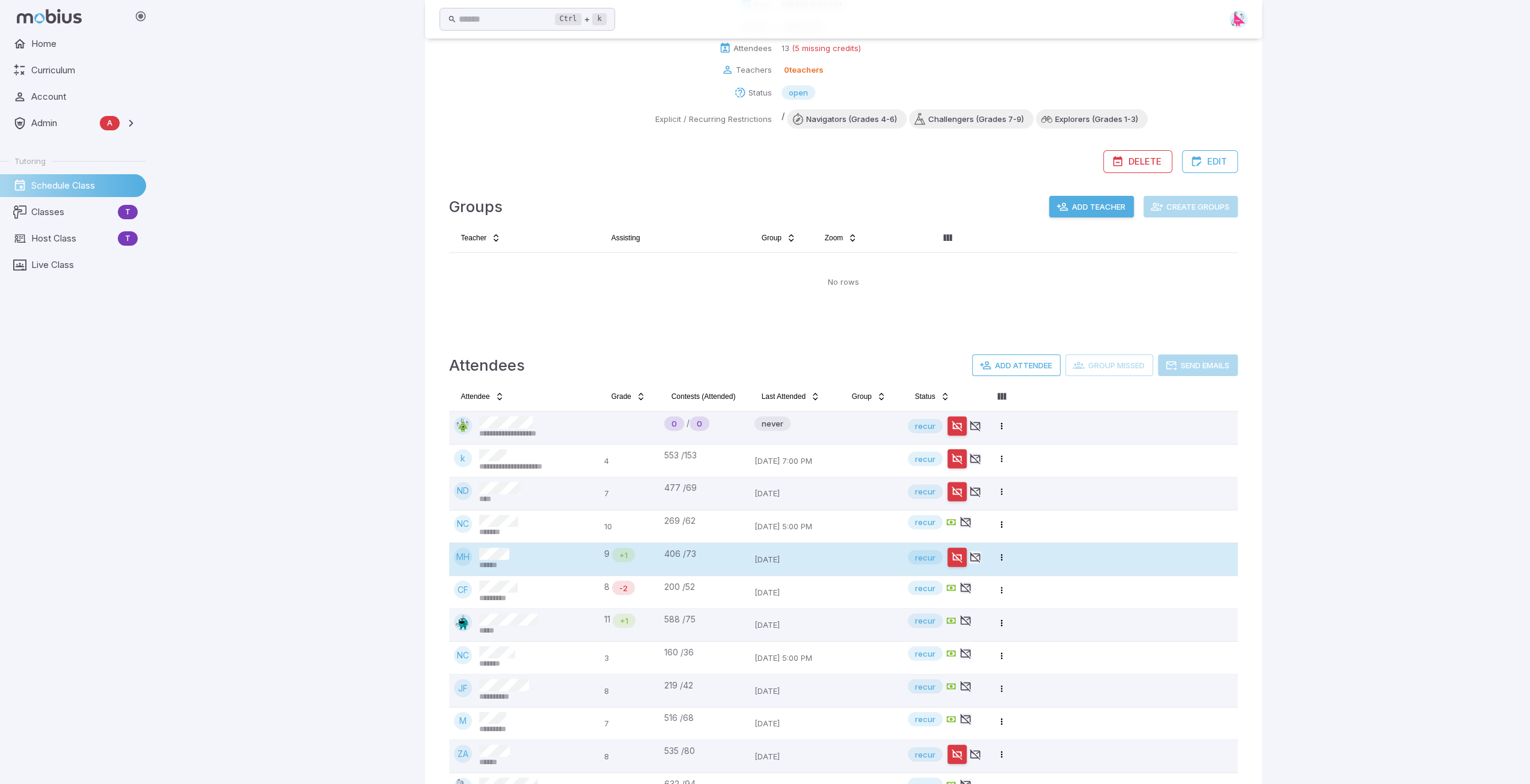
click at [767, 557] on icon "button" at bounding box center [956, 557] width 12 height 12
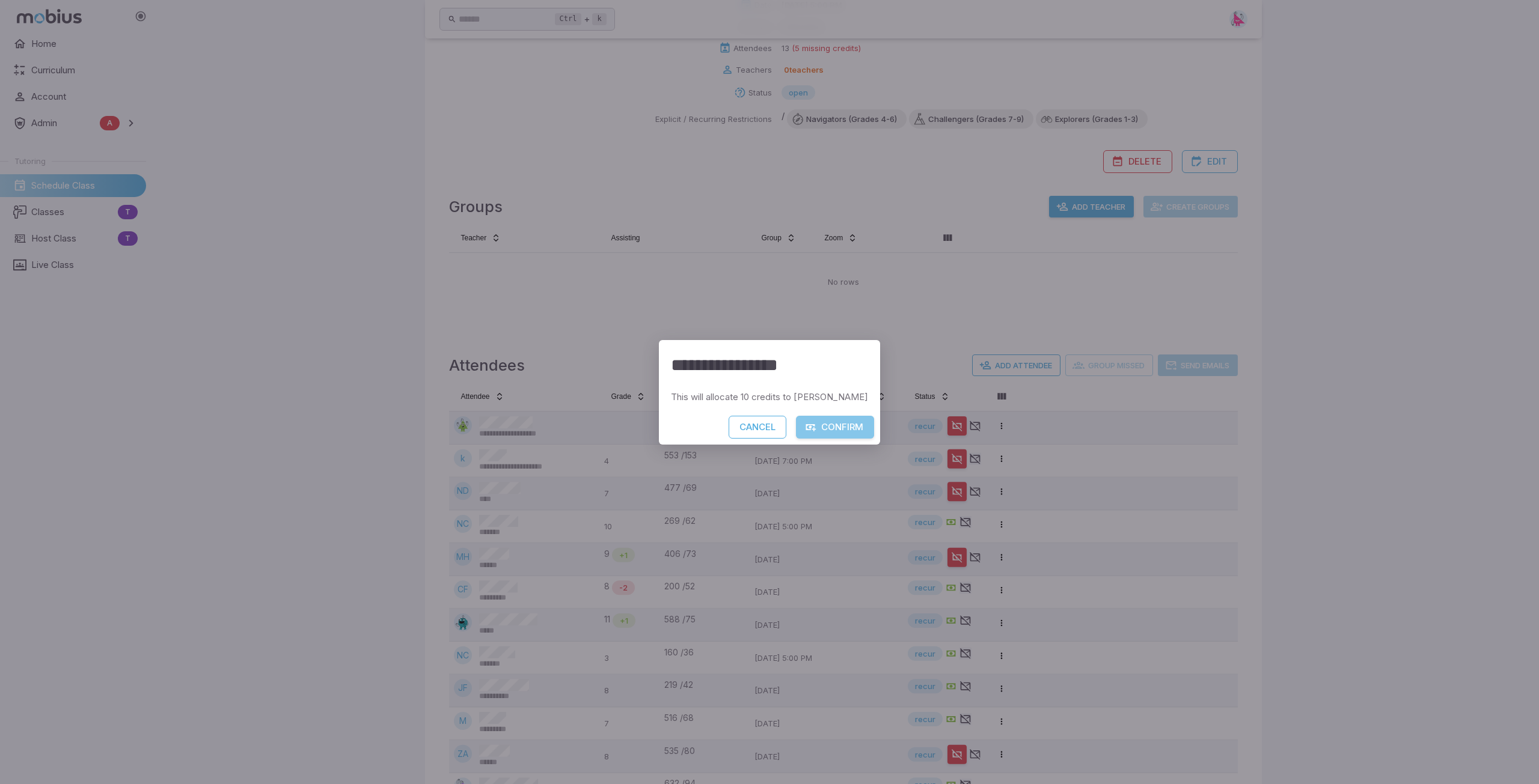
click at [767, 425] on button "Confirm" at bounding box center [835, 427] width 78 height 23
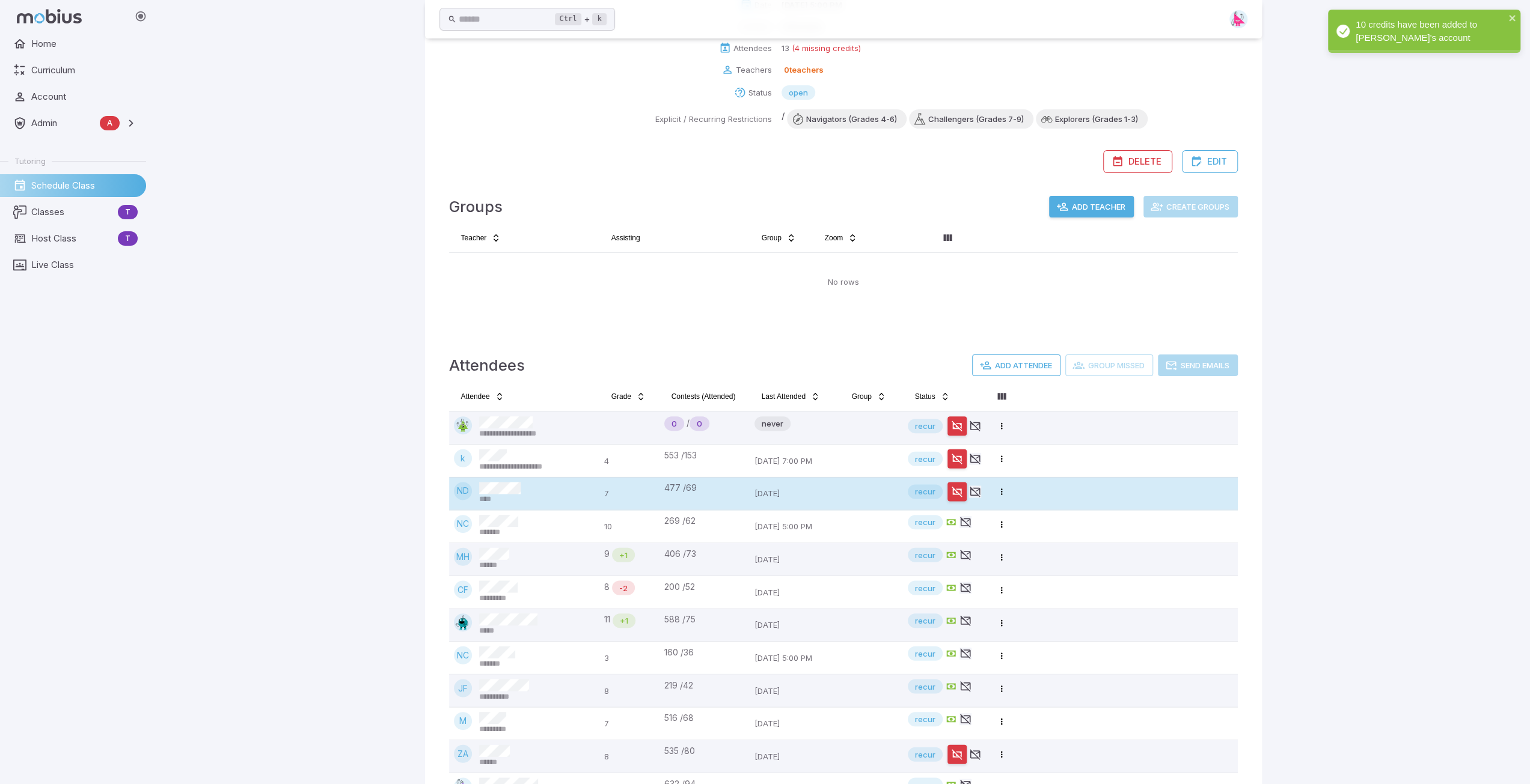
click at [767, 490] on icon "button" at bounding box center [956, 491] width 12 height 12
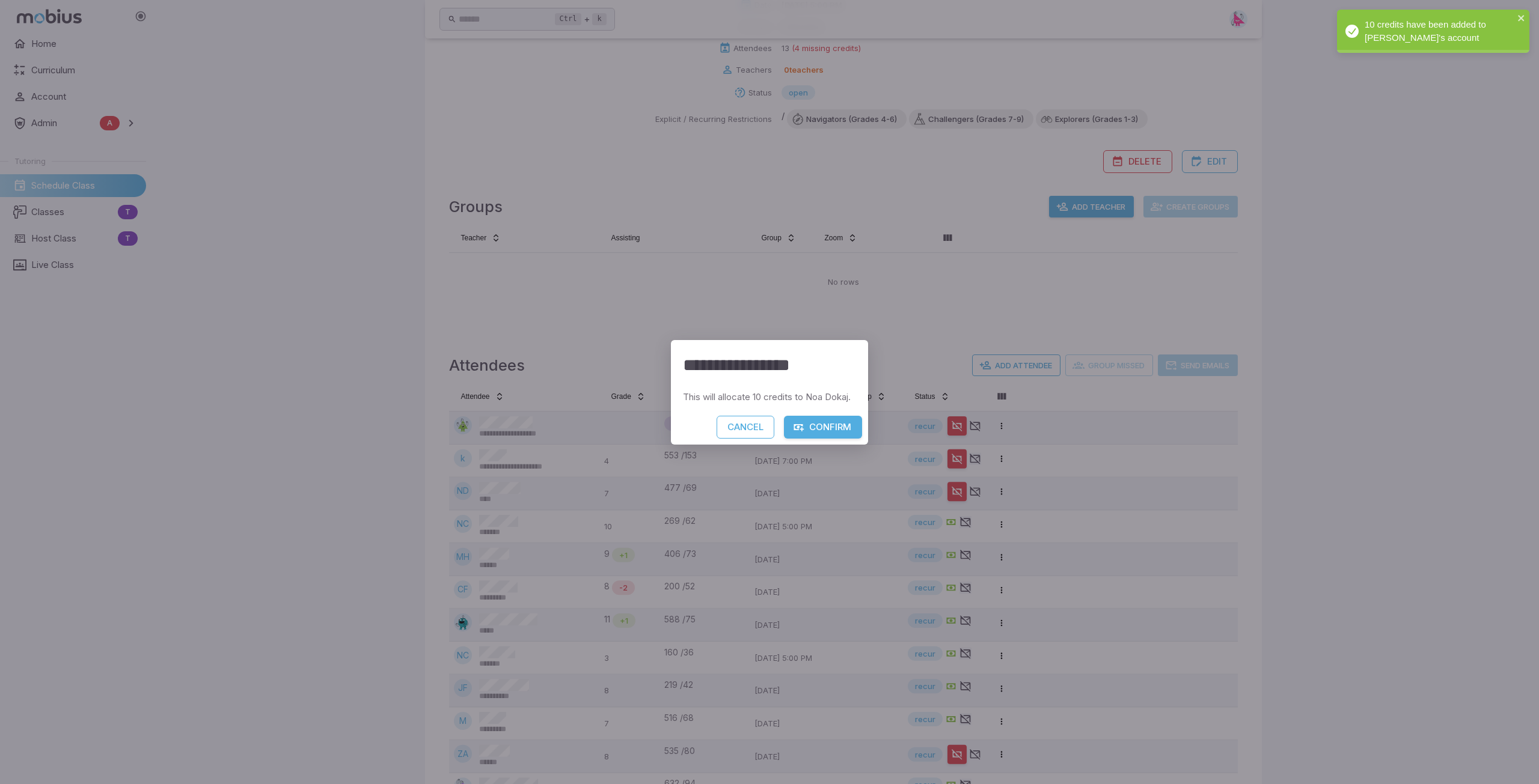
click at [767, 426] on button "Confirm" at bounding box center [823, 427] width 78 height 23
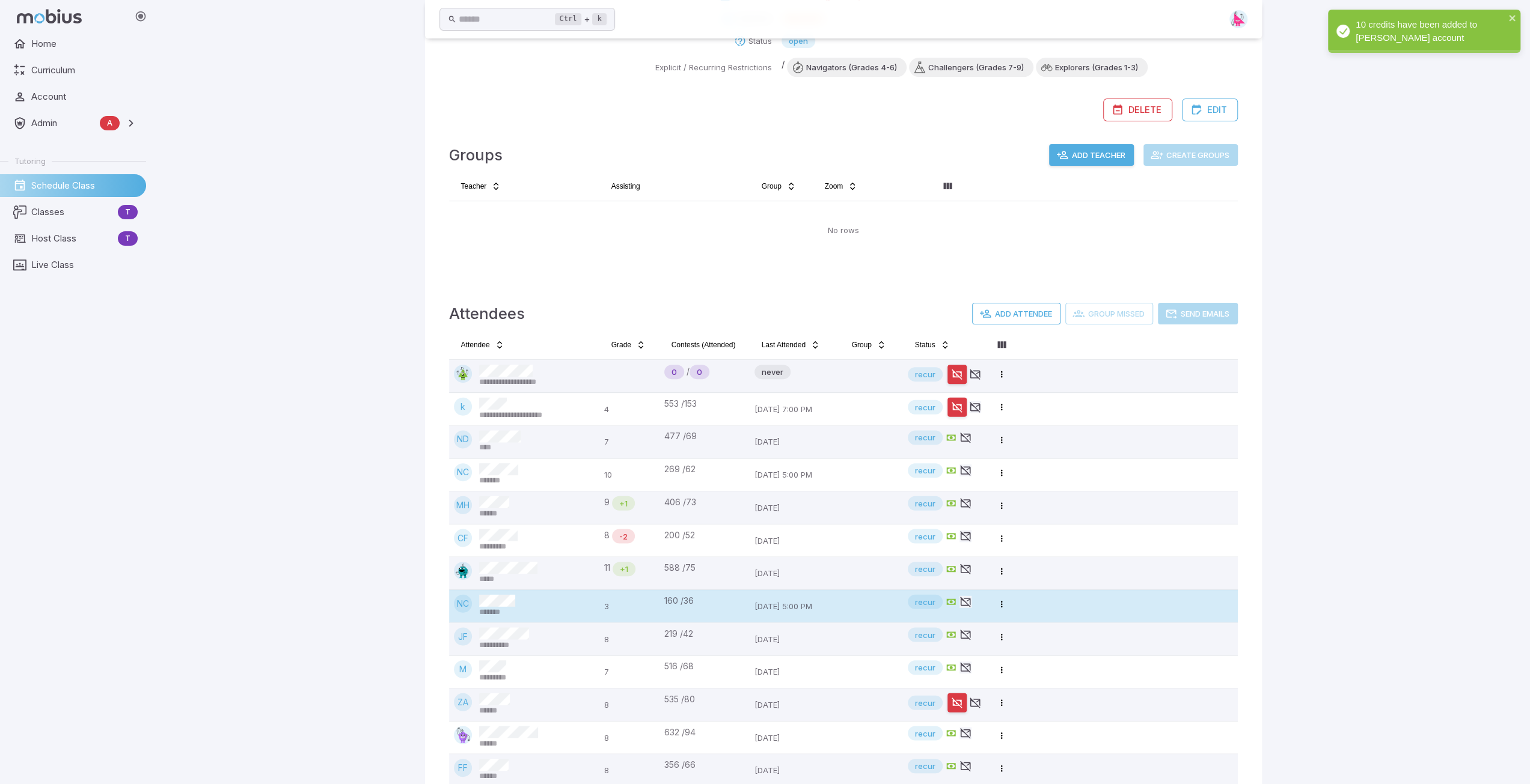
scroll to position [259, 0]
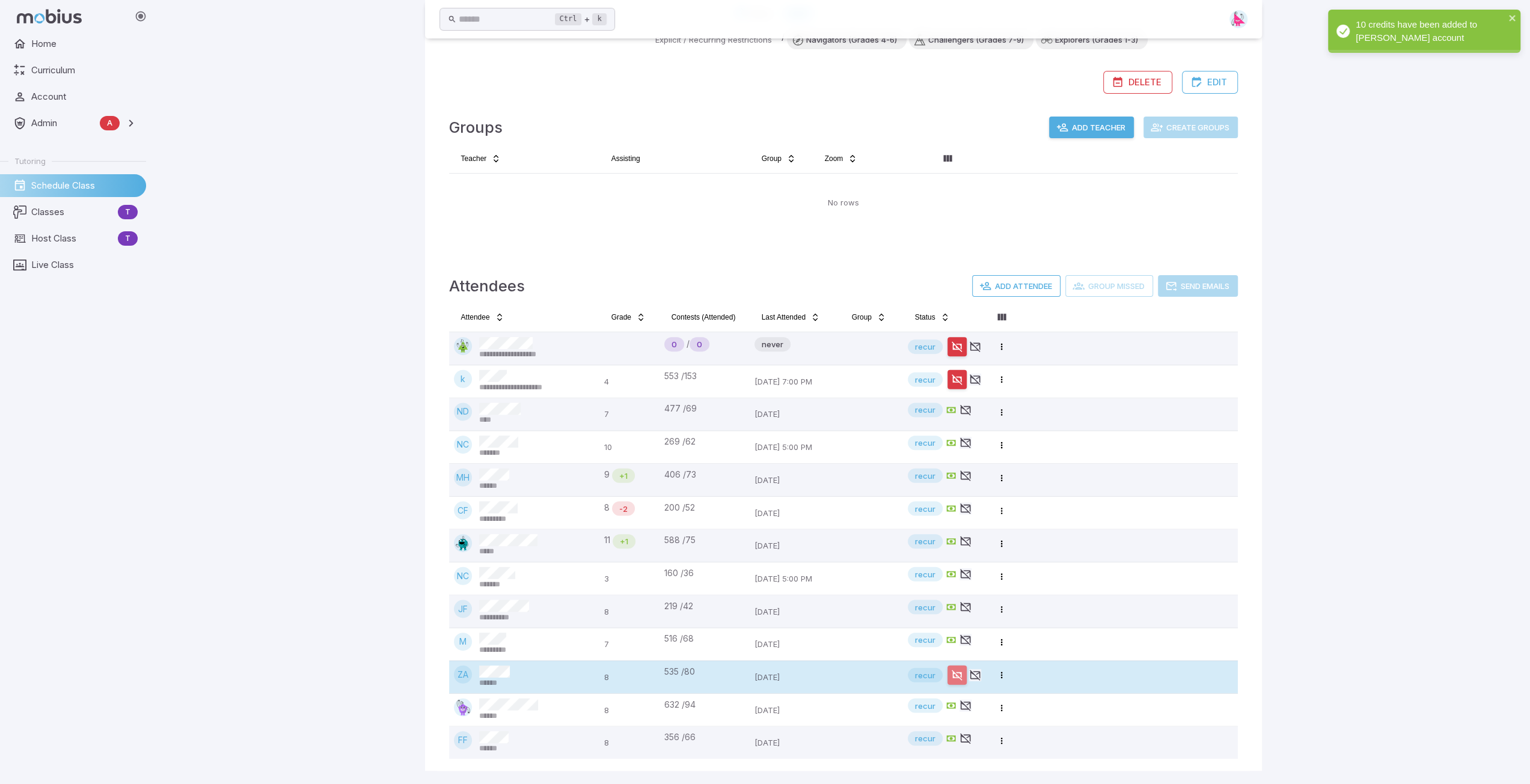
click at [767, 598] on icon "button" at bounding box center [956, 675] width 12 height 12
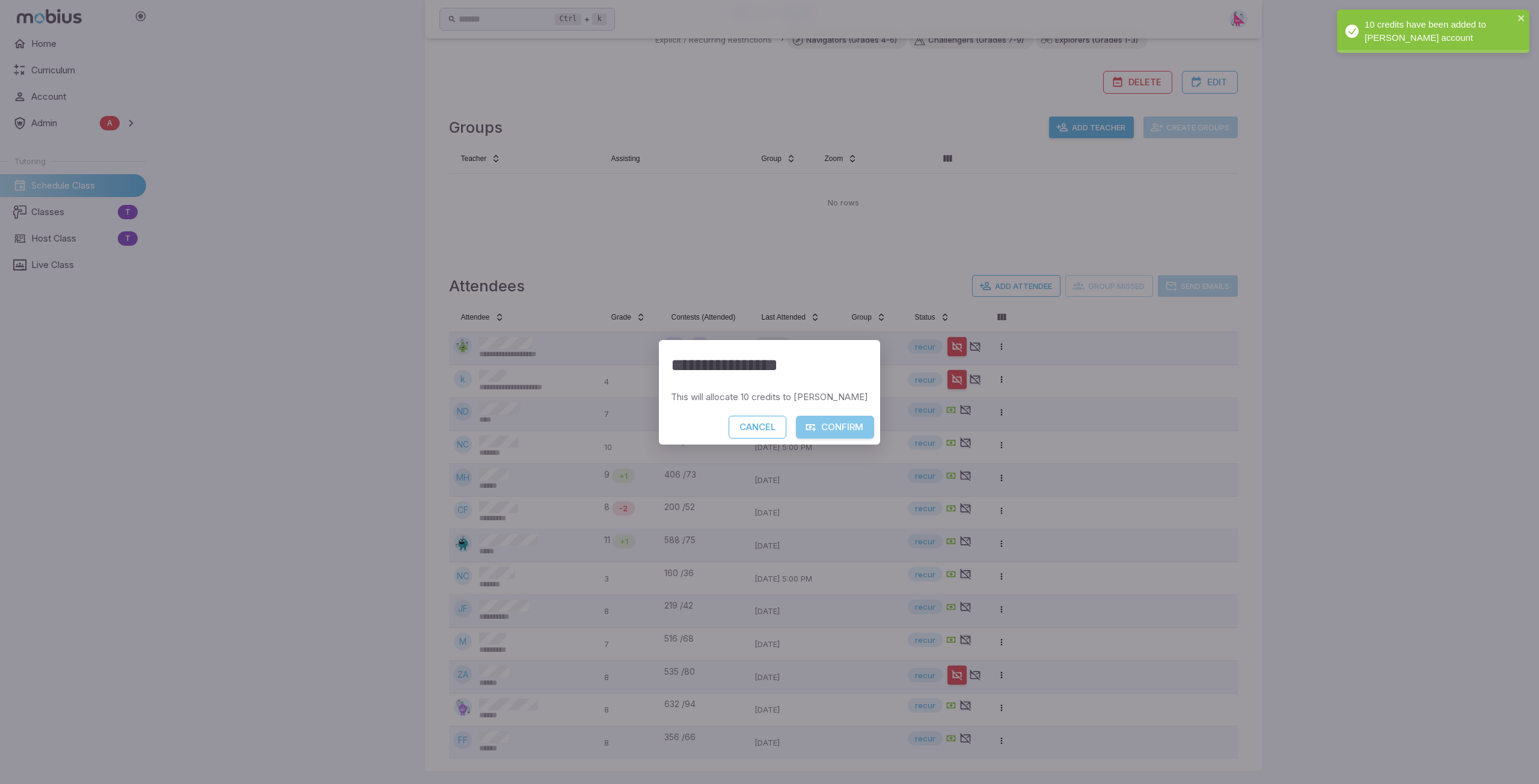
click at [767, 437] on button "Confirm" at bounding box center [835, 427] width 78 height 23
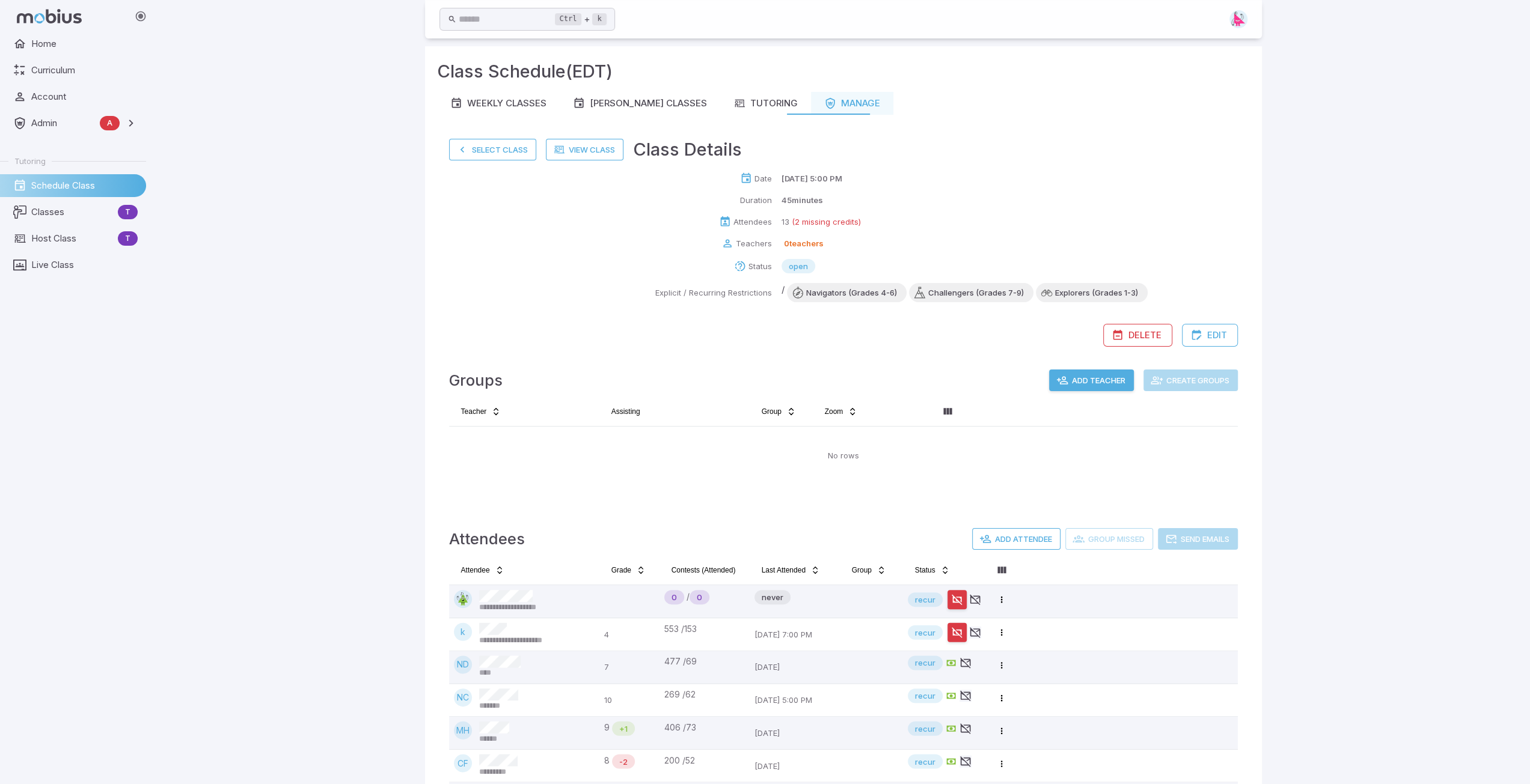
scroll to position [0, 0]
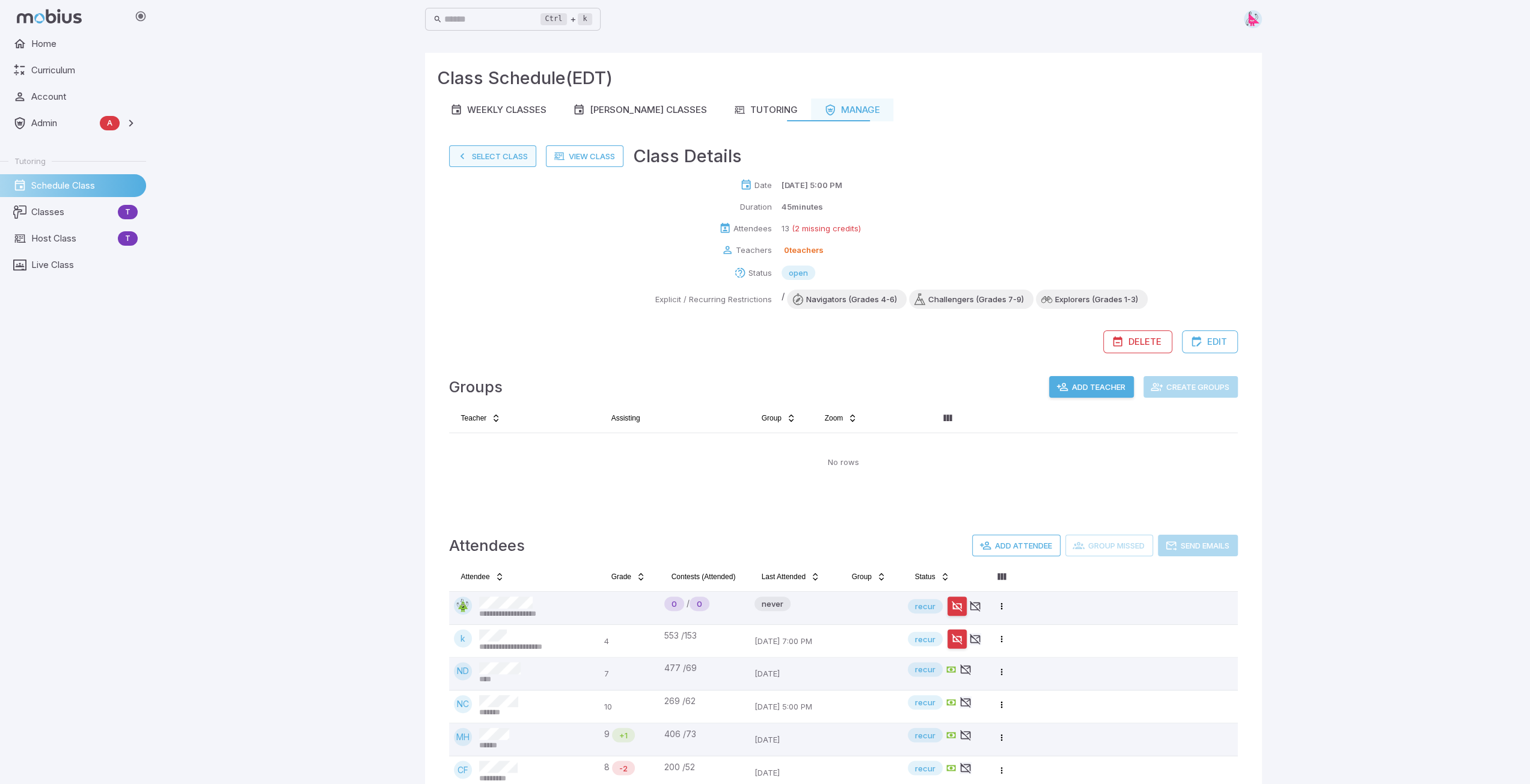
click at [483, 159] on button "Select Class" at bounding box center [493, 156] width 87 height 22
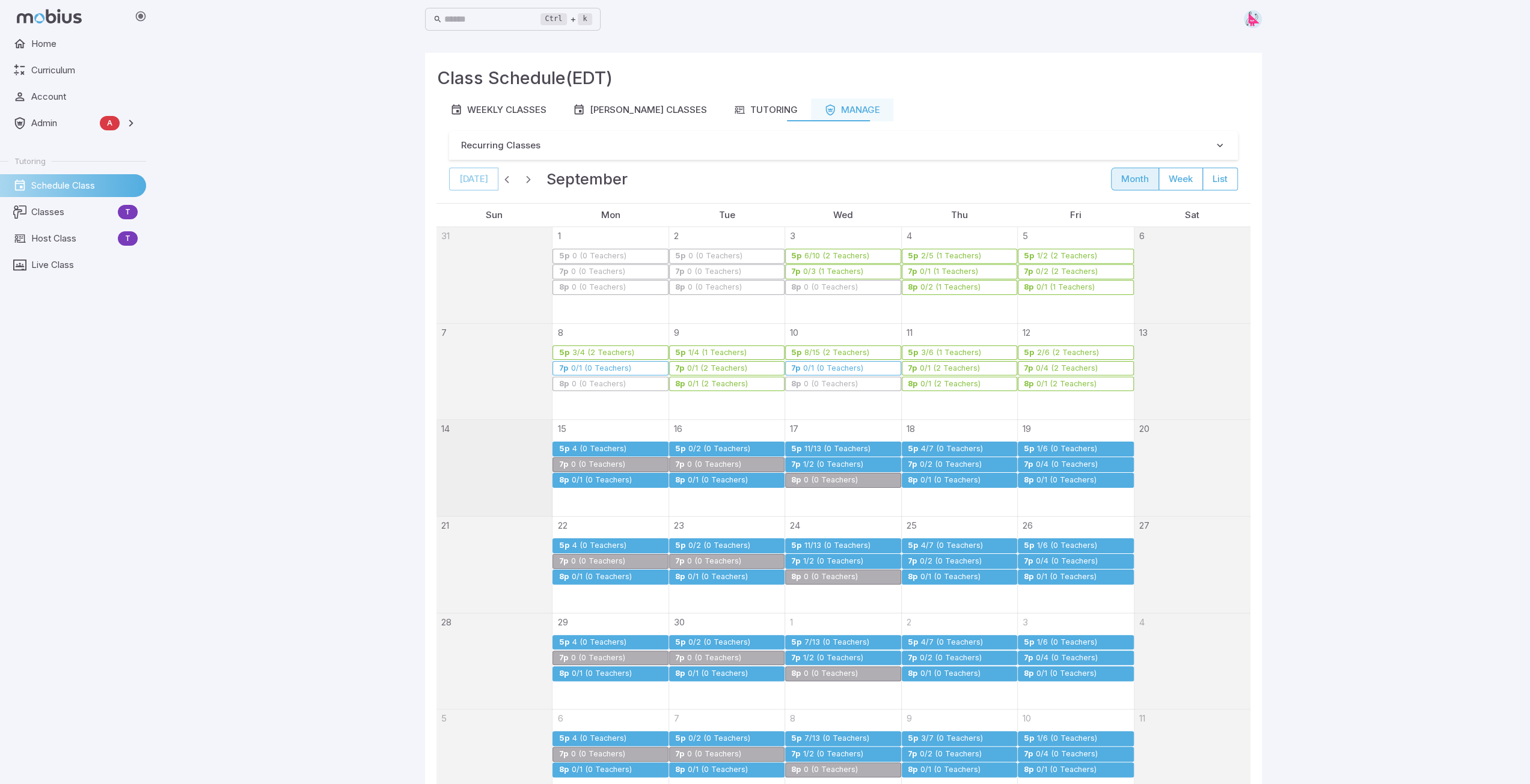
click at [767, 461] on div "1/2 (0 Teachers)" at bounding box center [833, 464] width 62 height 9
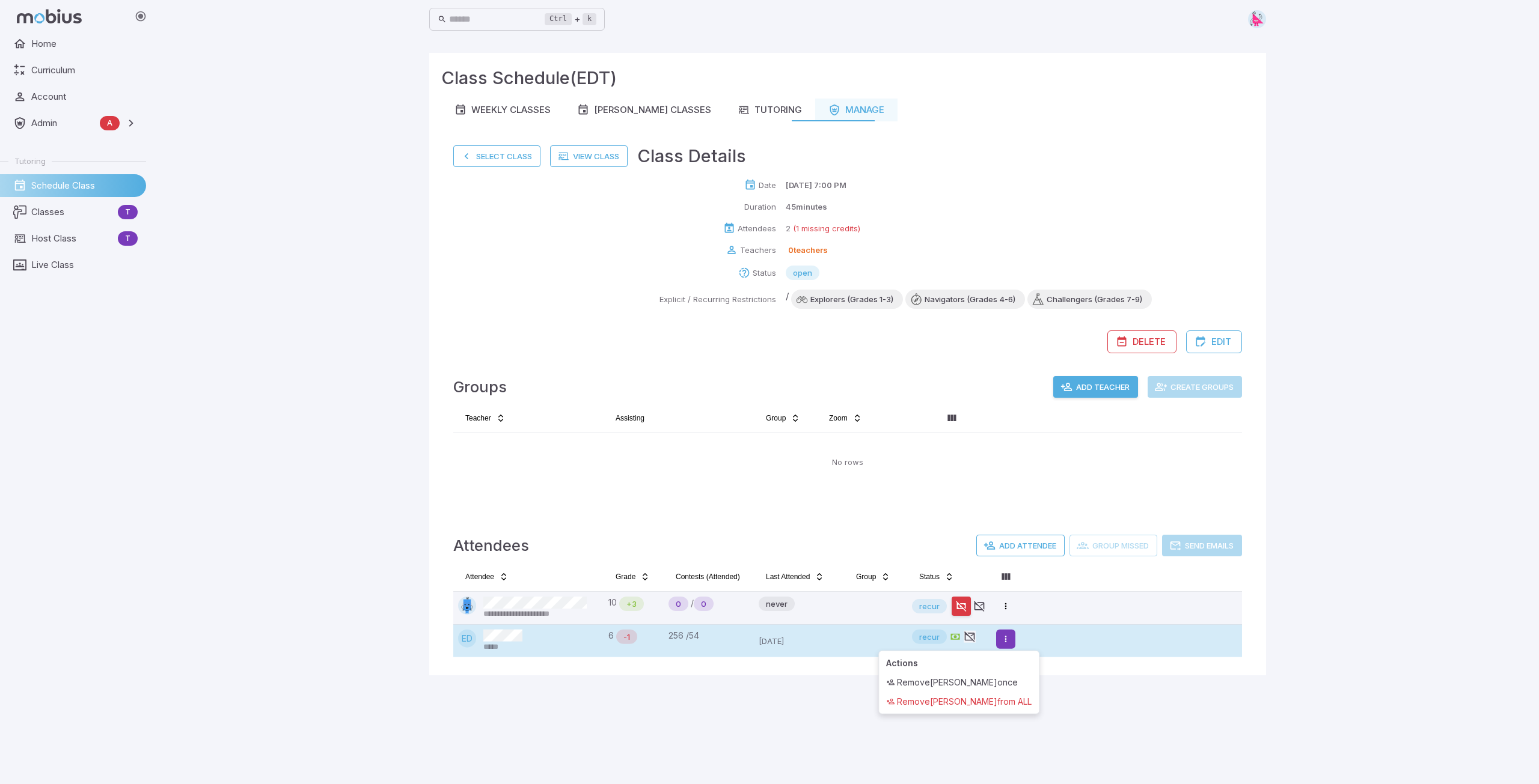
click at [767, 598] on html "**********" at bounding box center [770, 392] width 1539 height 784
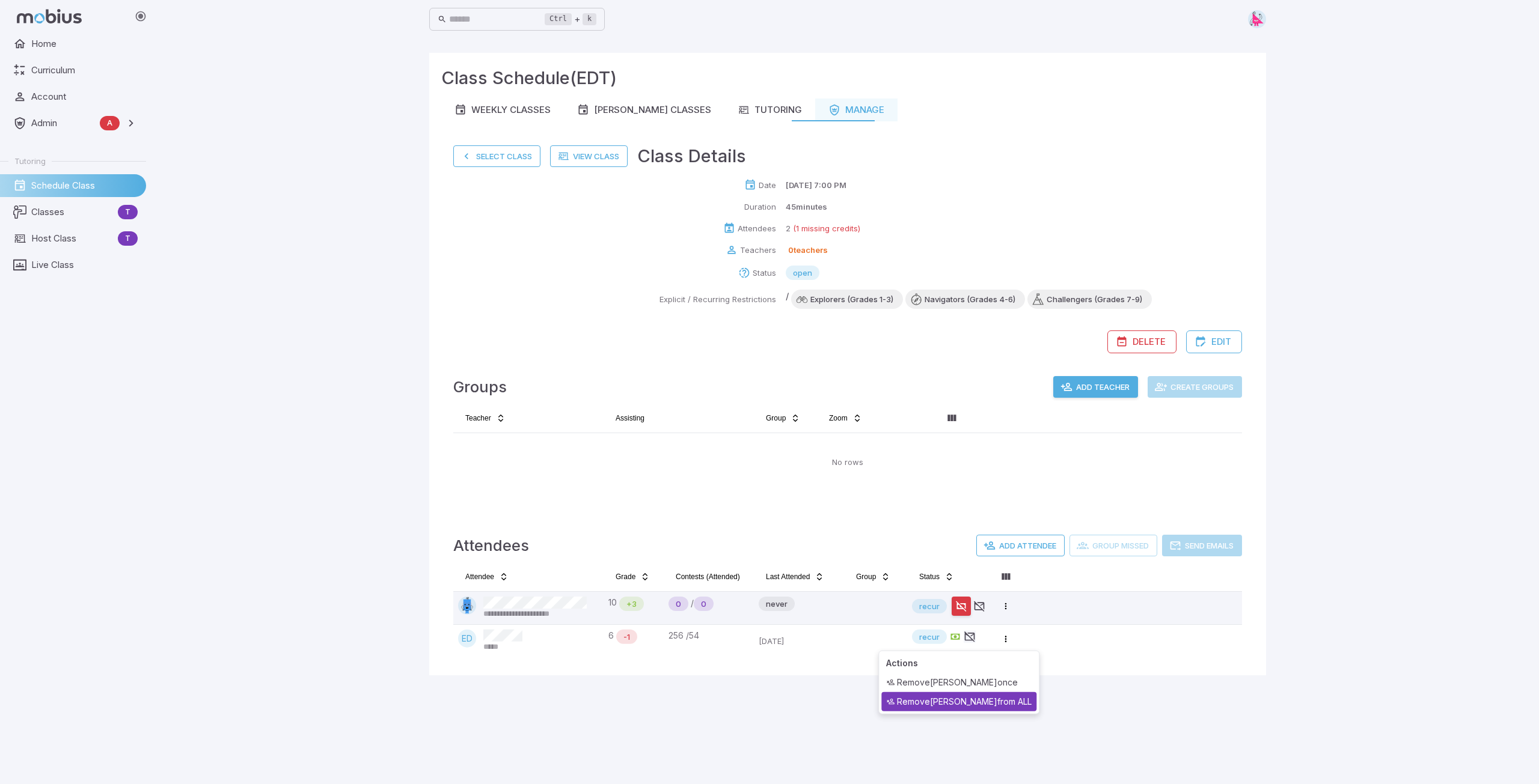
click at [767, 598] on div "Remove Elisa Dias from ALL" at bounding box center [959, 701] width 155 height 19
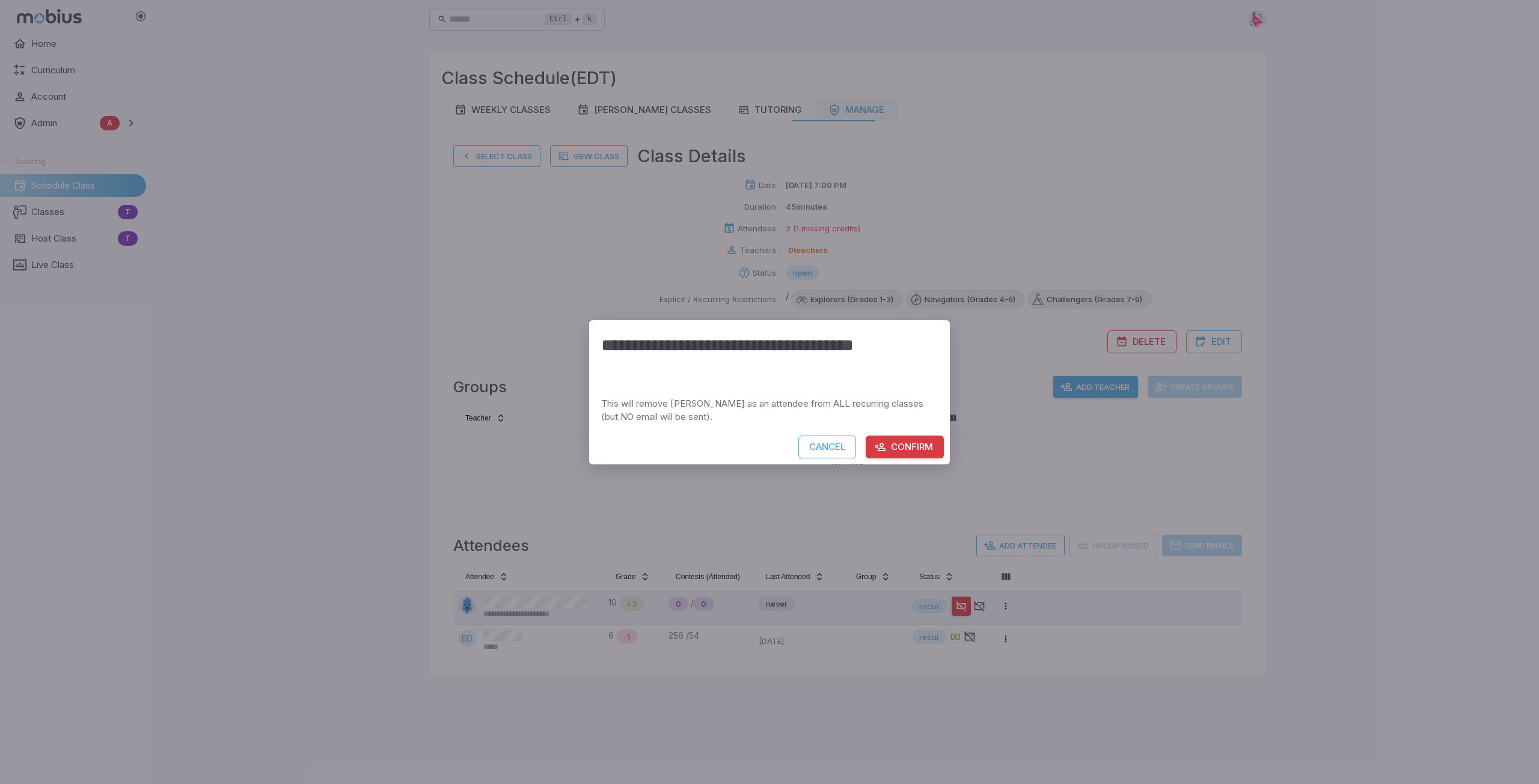
click at [767, 446] on button "Confirm" at bounding box center [905, 447] width 78 height 23
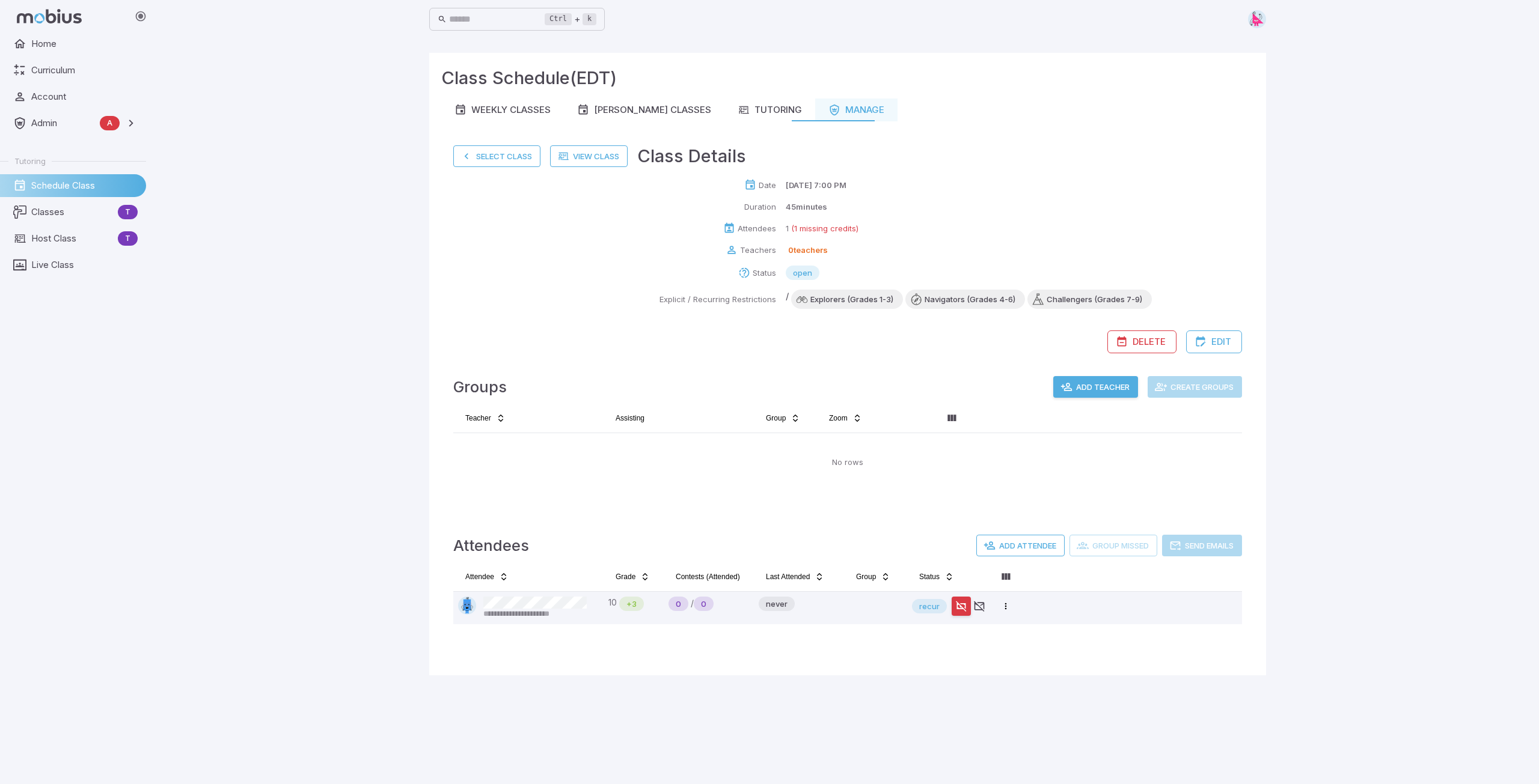
click at [767, 598] on html "**********" at bounding box center [770, 392] width 1539 height 784
click at [767, 598] on div "Remove strawberrymangohorizen from ALL" at bounding box center [912, 687] width 187 height 19
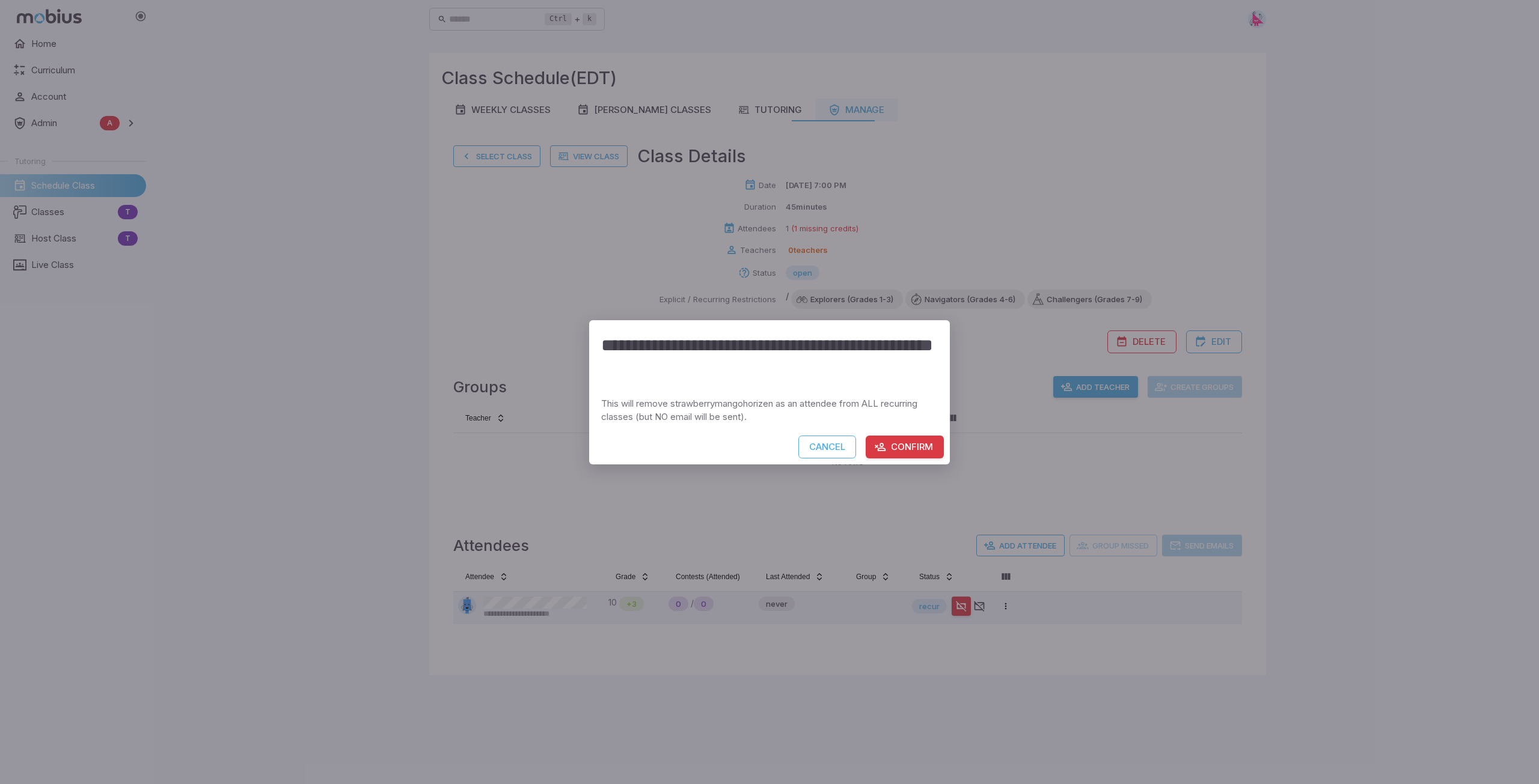
click at [767, 446] on button "Confirm" at bounding box center [905, 447] width 78 height 23
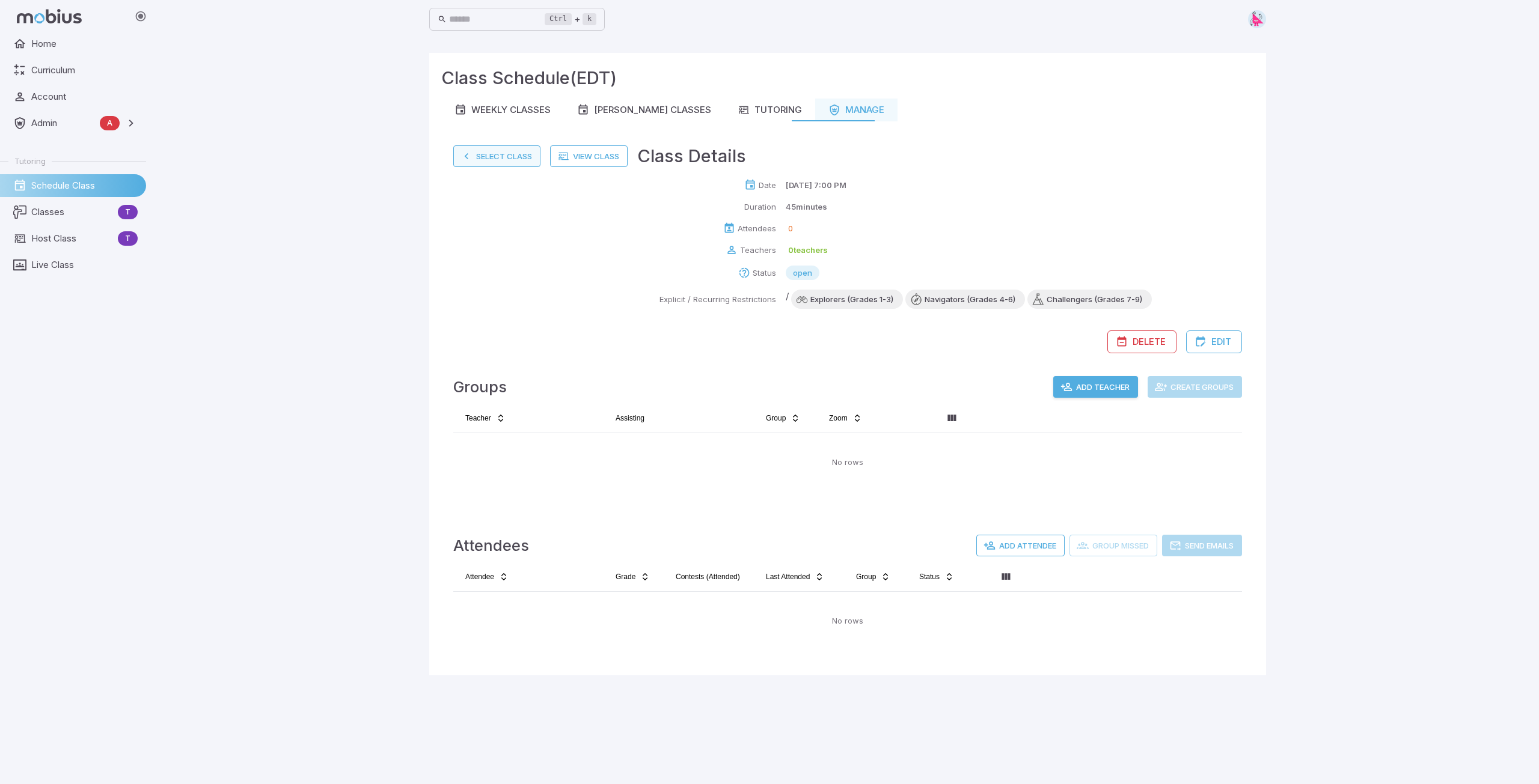
click at [503, 157] on button "Select Class" at bounding box center [497, 156] width 87 height 22
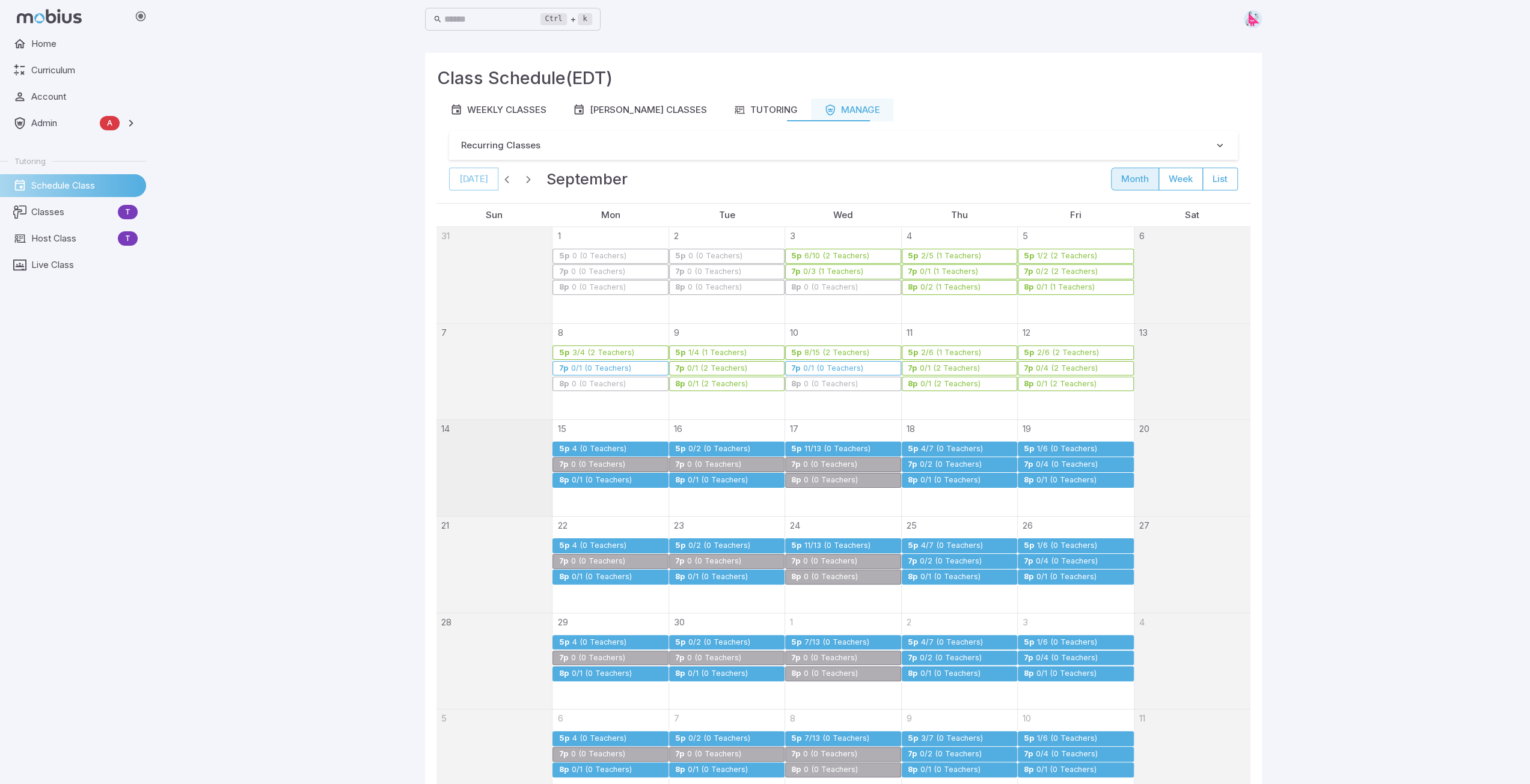
click at [767, 450] on div "4/7 (0 Teachers)" at bounding box center [952, 449] width 63 height 9
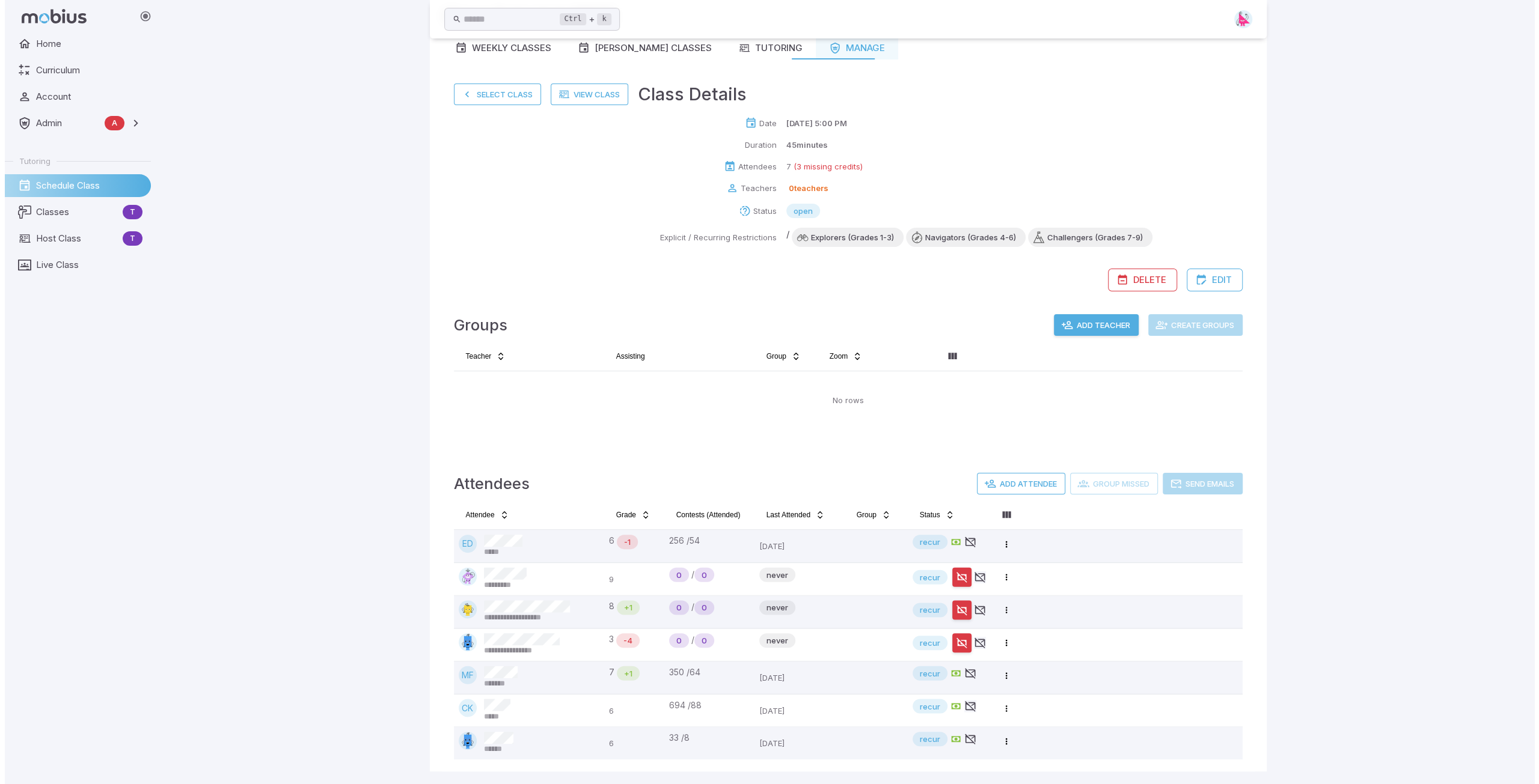
scroll to position [62, 0]
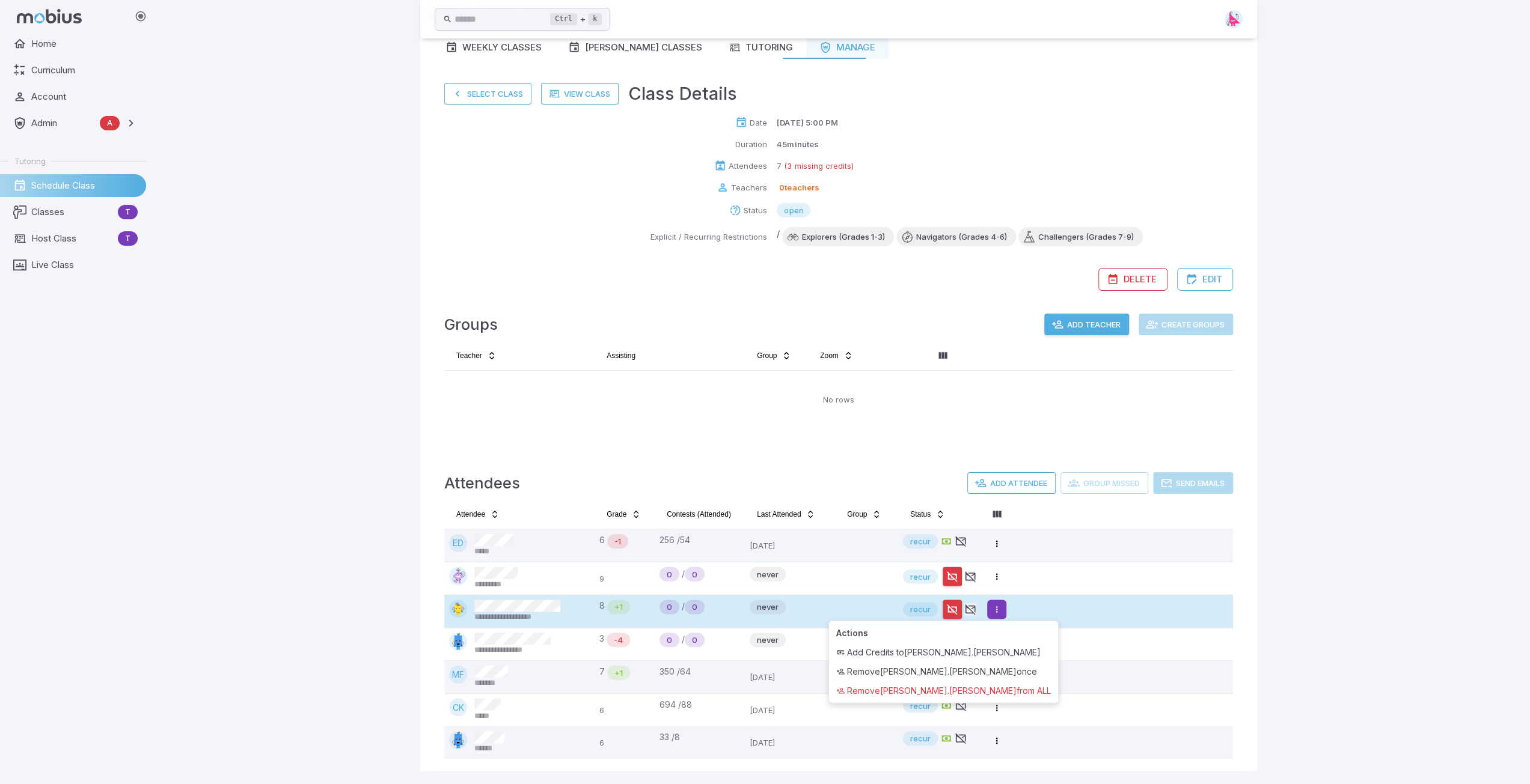
click at [767, 598] on html "**********" at bounding box center [765, 362] width 1530 height 848
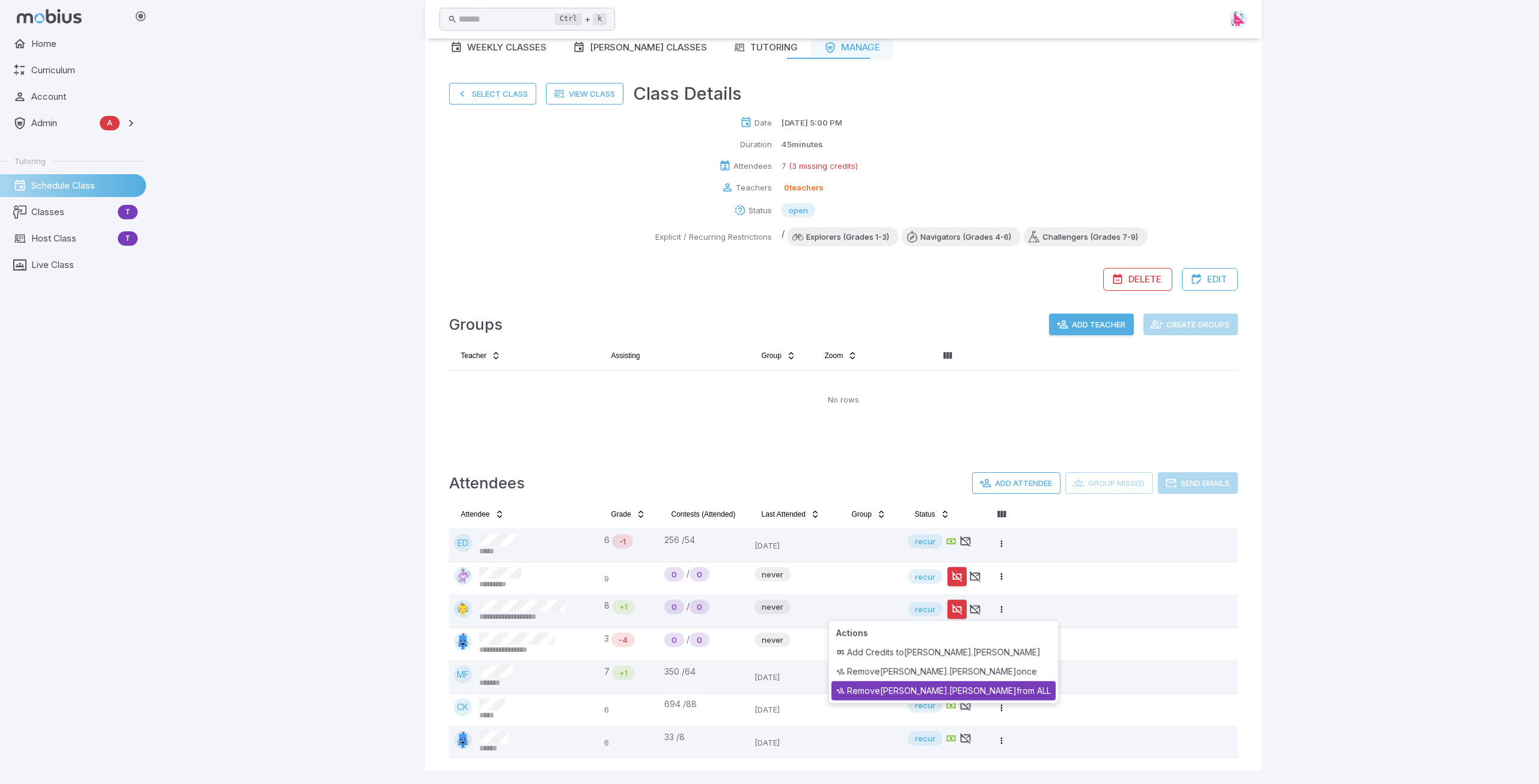
click at [767, 598] on div "Remove Nathaniel.Hernandez from ALL" at bounding box center [943, 690] width 225 height 19
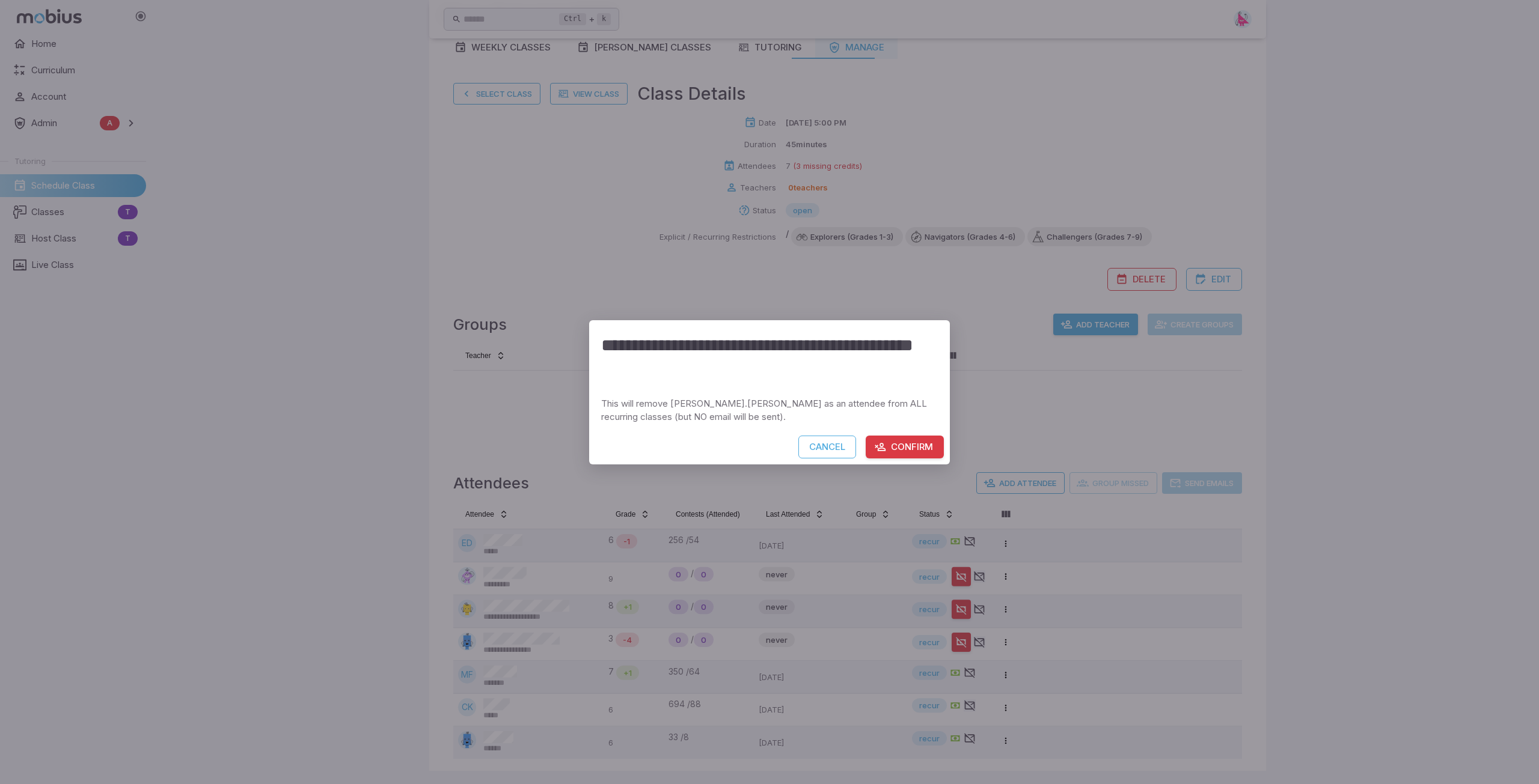
click at [767, 436] on button "Confirm" at bounding box center [905, 447] width 78 height 23
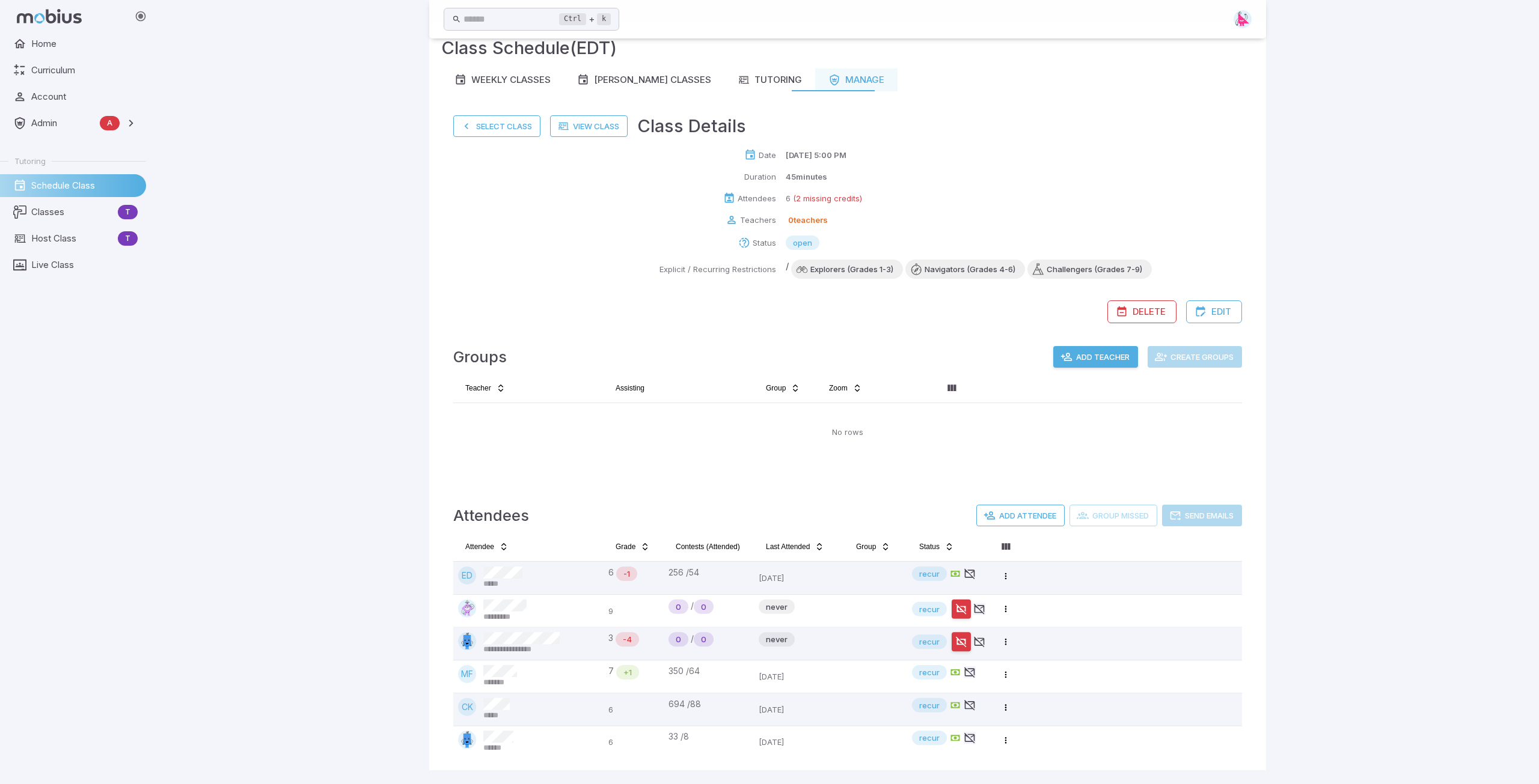
click at [767, 598] on html "**********" at bounding box center [770, 377] width 1539 height 815
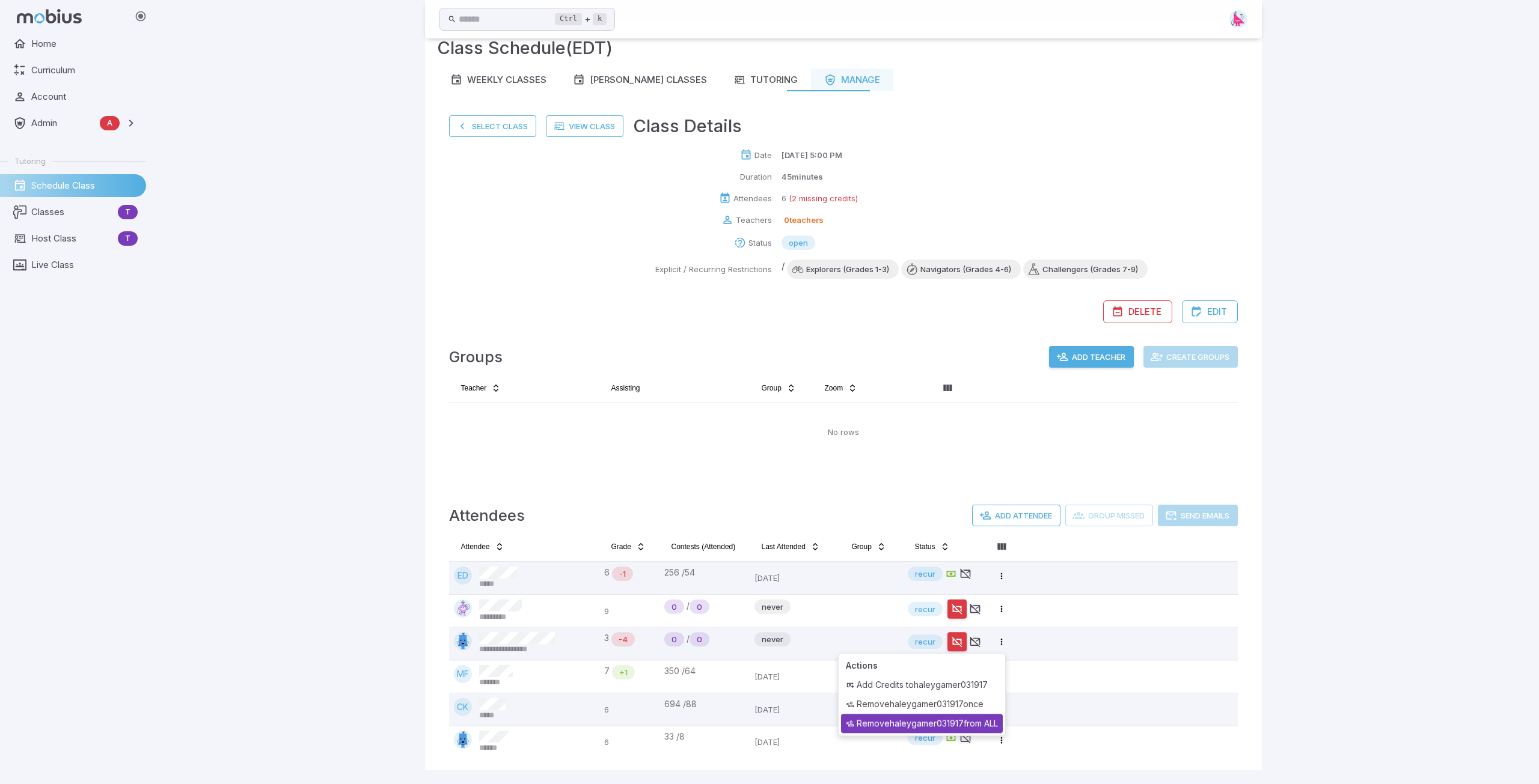
click at [767, 598] on div "Remove haleygamer031917 from ALL" at bounding box center [921, 723] width 162 height 19
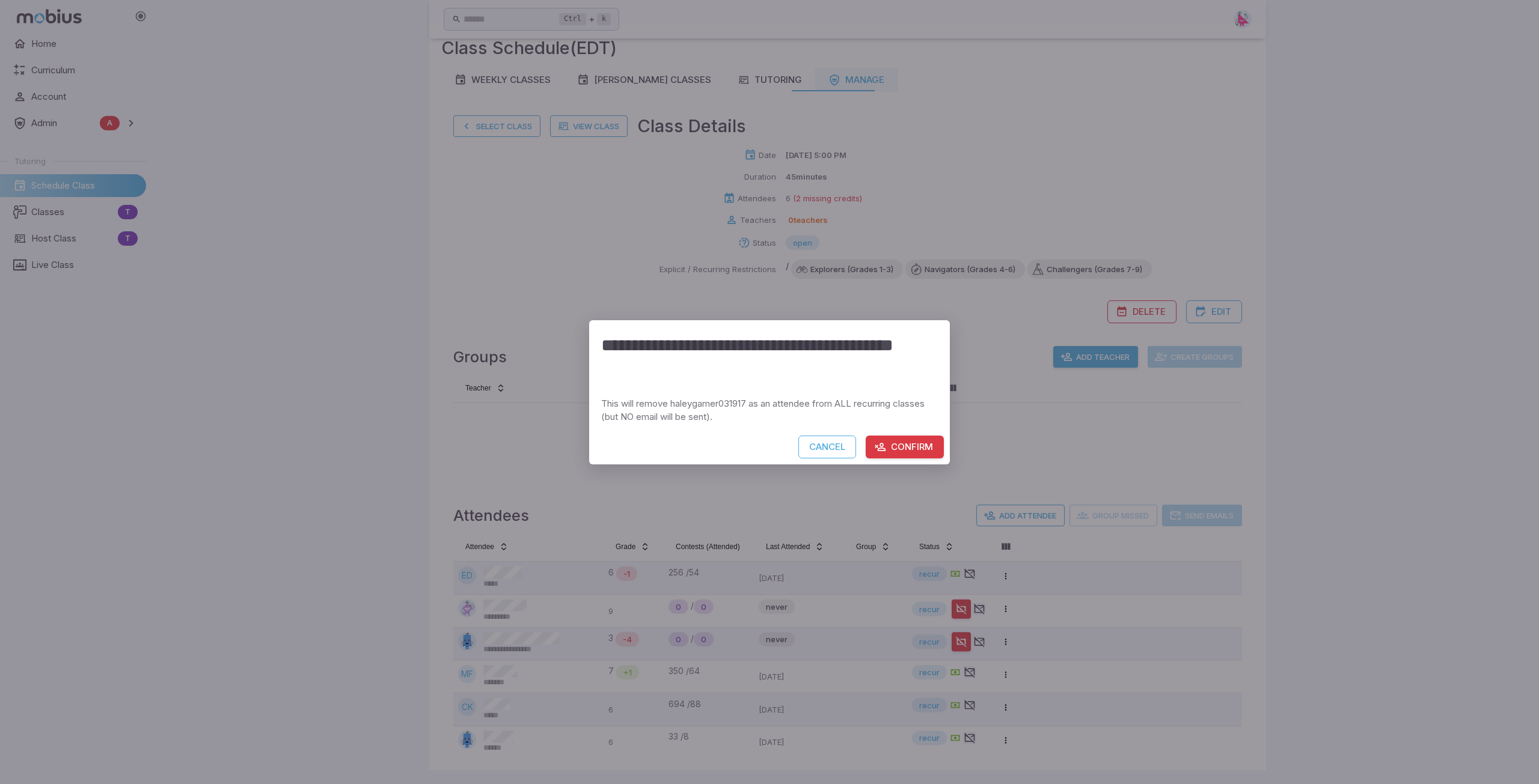
click at [767, 449] on button "Confirm" at bounding box center [905, 447] width 78 height 23
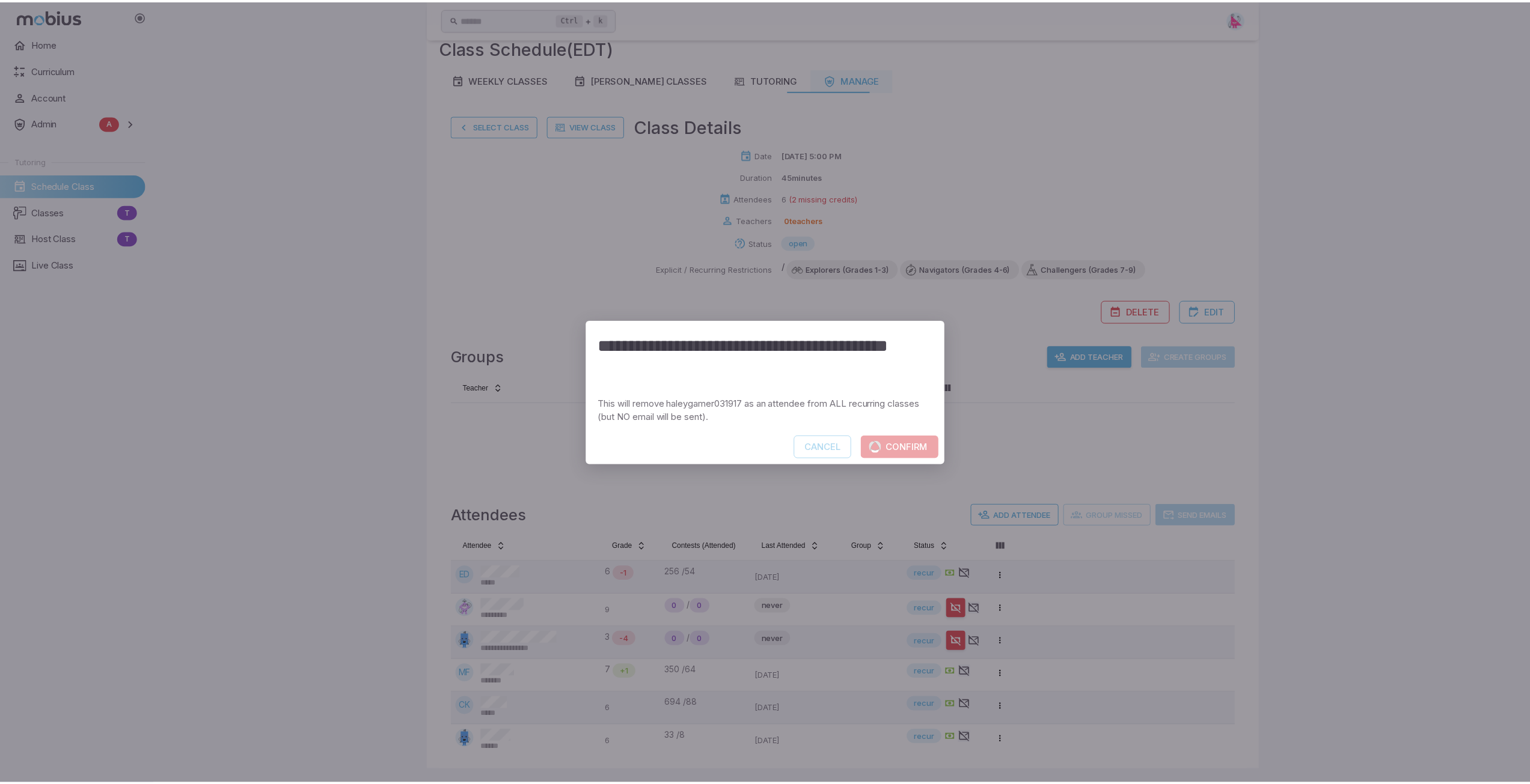
scroll to position [0, 0]
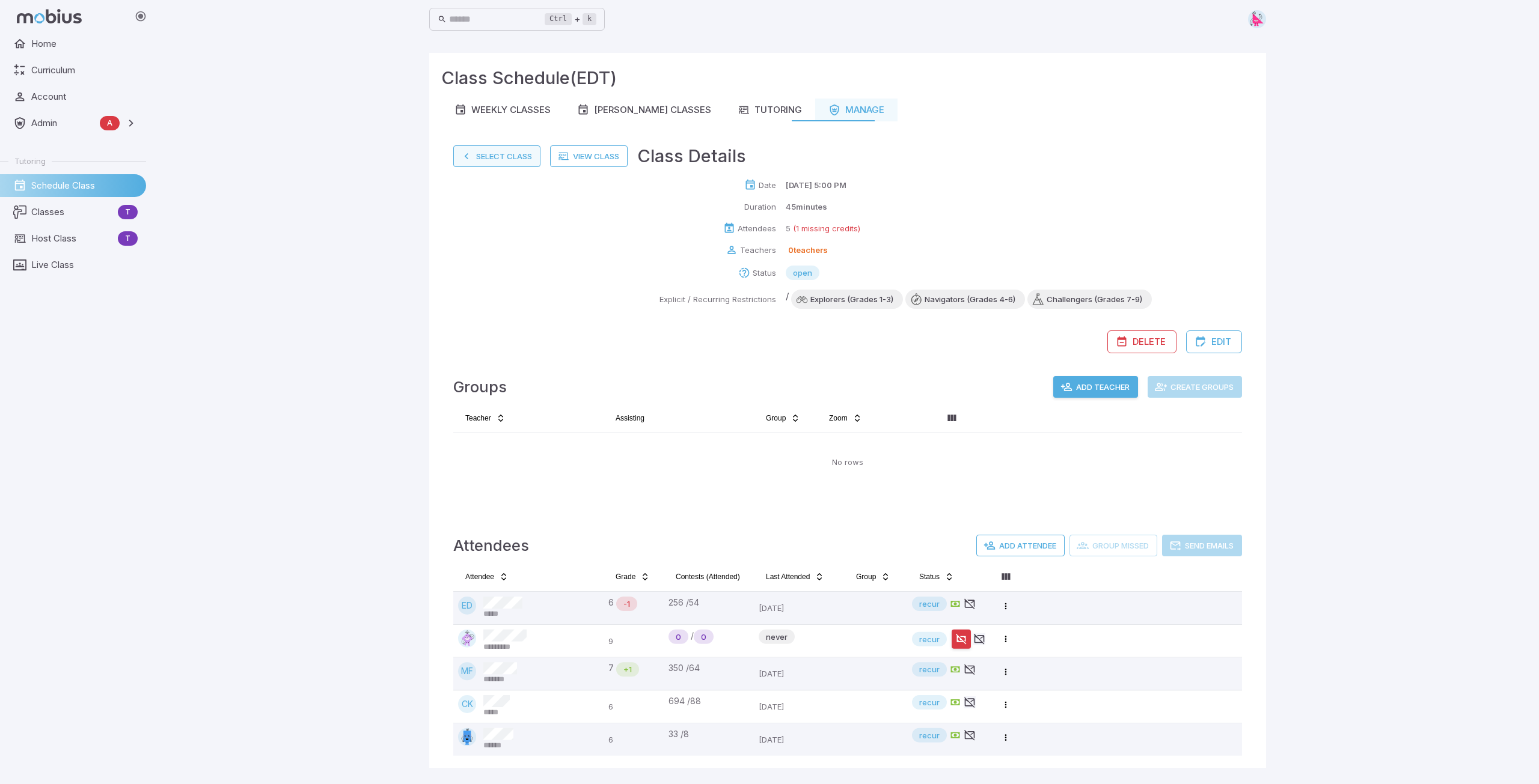
click at [493, 152] on button "Select Class" at bounding box center [497, 156] width 87 height 22
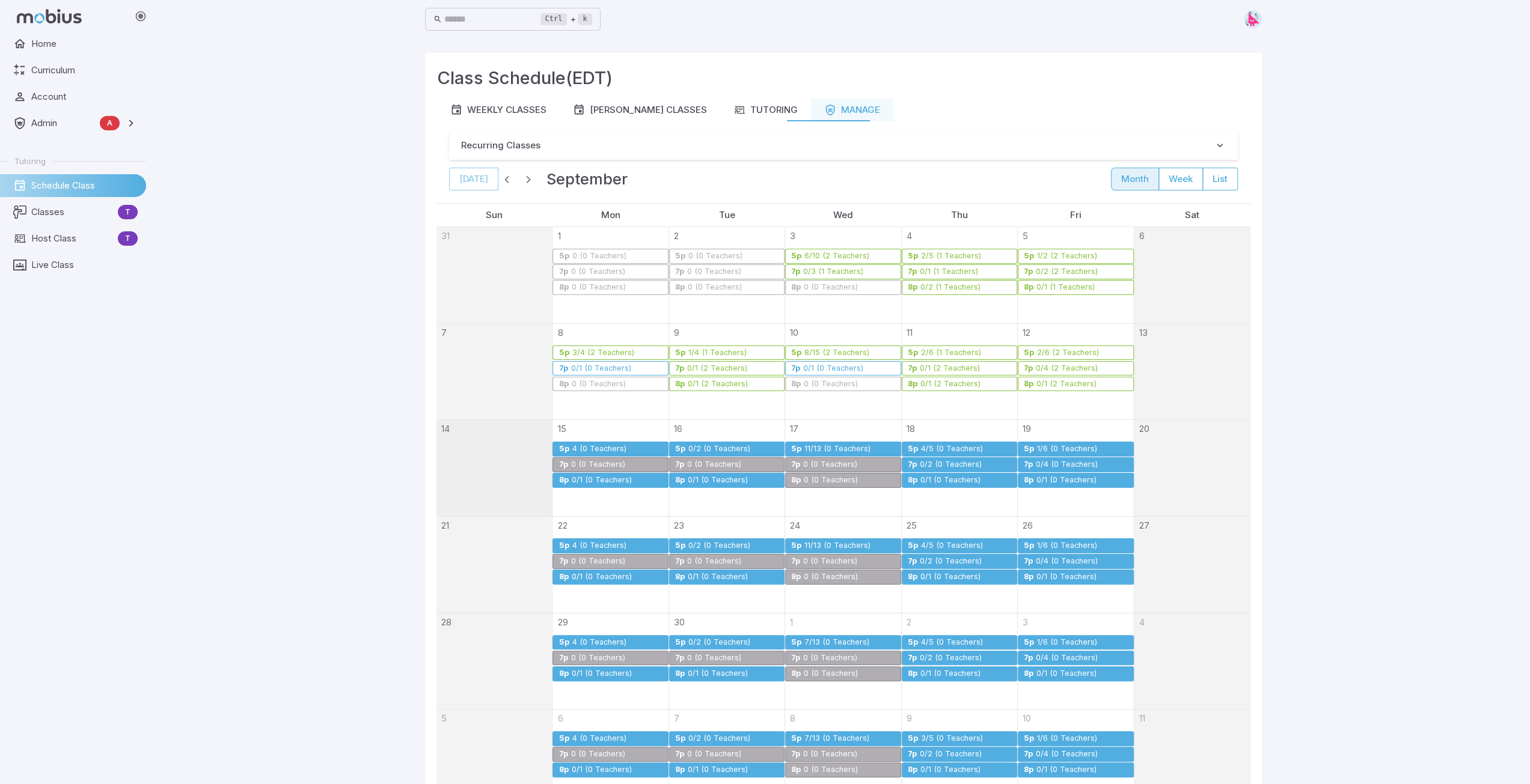
click at [767, 446] on div "4/5 (0 Teachers)" at bounding box center [952, 449] width 63 height 9
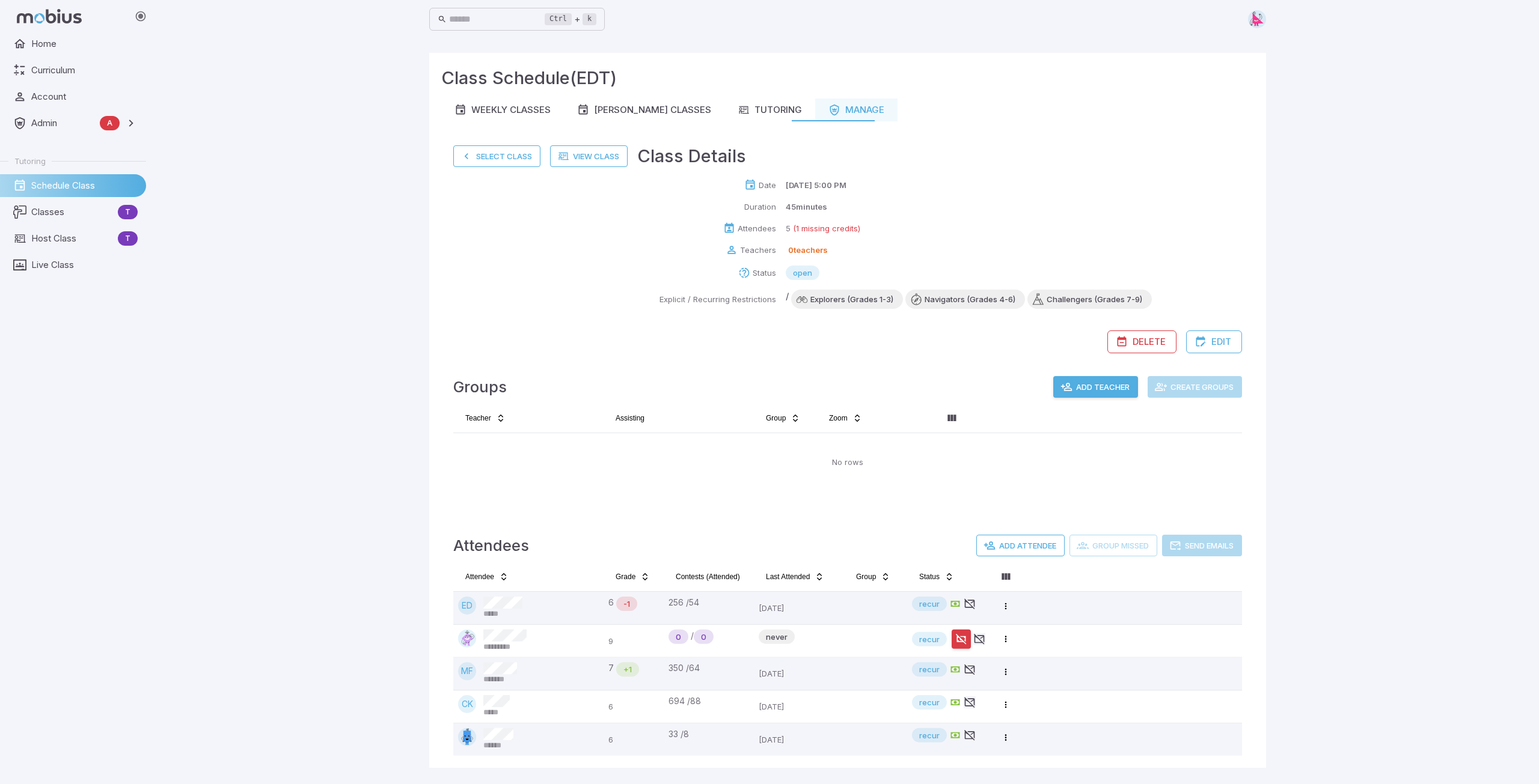
drag, startPoint x: 488, startPoint y: 155, endPoint x: 507, endPoint y: 164, distance: 21.0
click at [488, 155] on button "Select Class" at bounding box center [497, 156] width 87 height 22
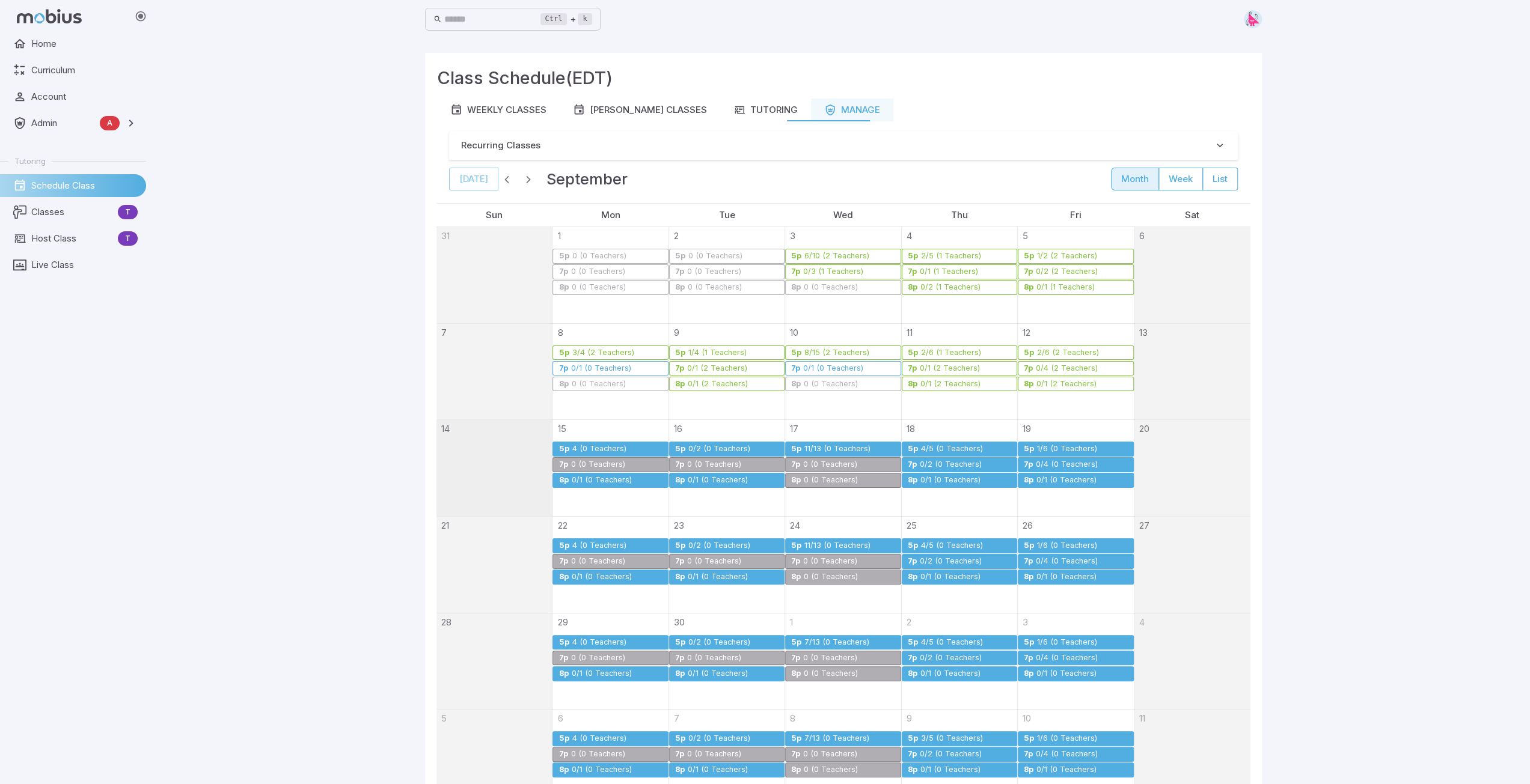
click at [767, 463] on div "0/2 (0 Teachers)" at bounding box center [951, 464] width 63 height 9
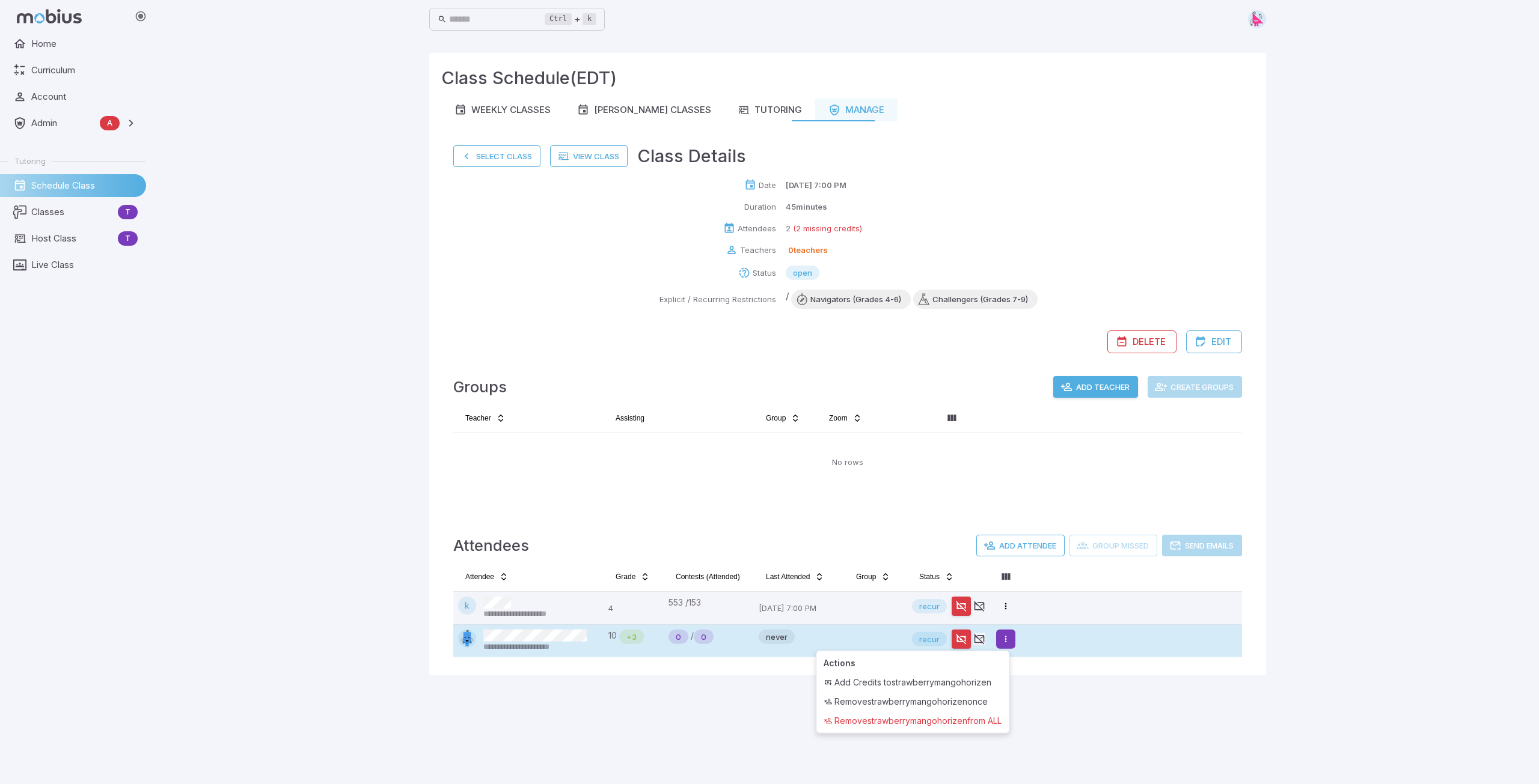
click at [767, 598] on html "**********" at bounding box center [770, 392] width 1539 height 784
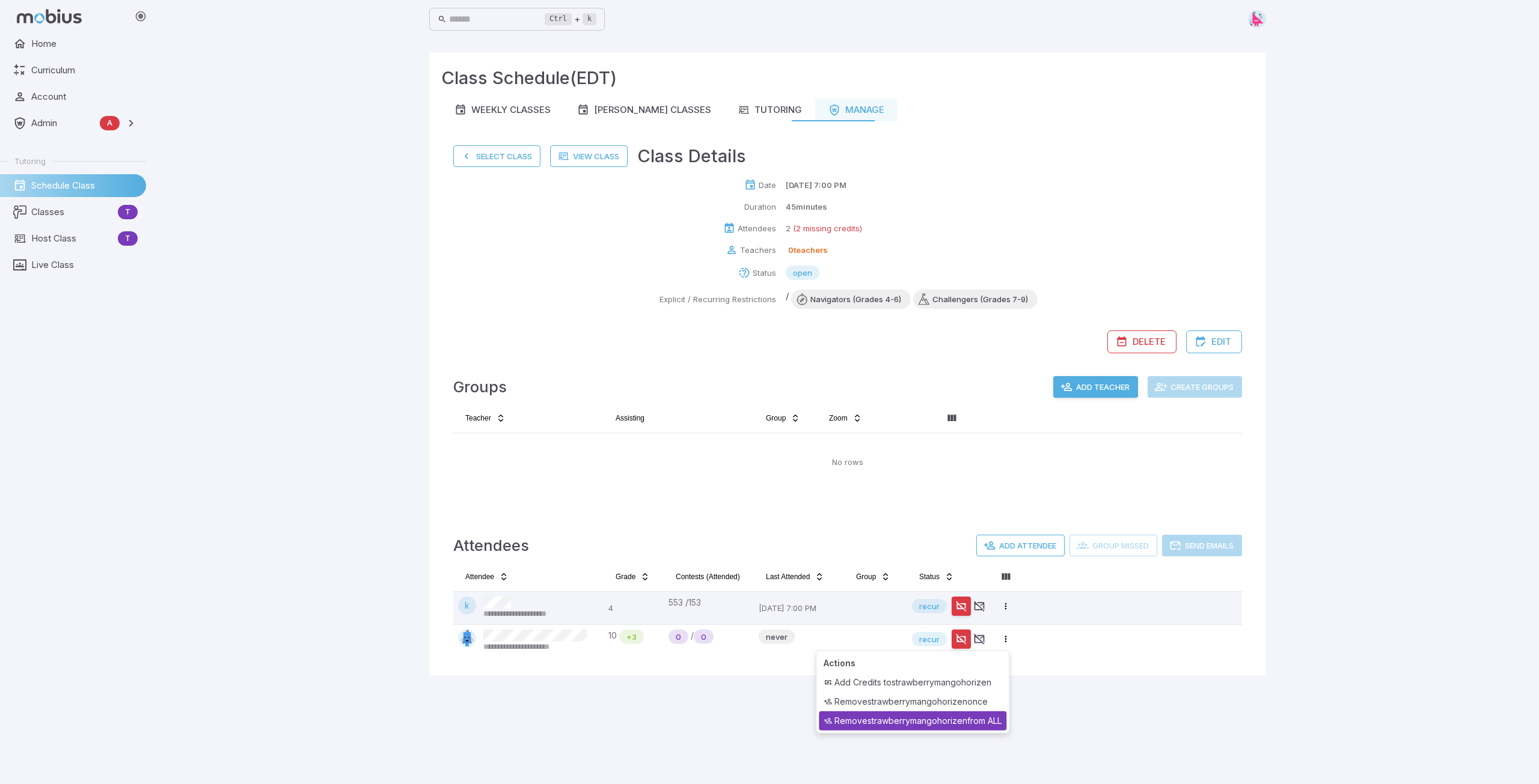
click at [767, 598] on div "Remove strawberrymangohorizen from ALL" at bounding box center [912, 720] width 187 height 19
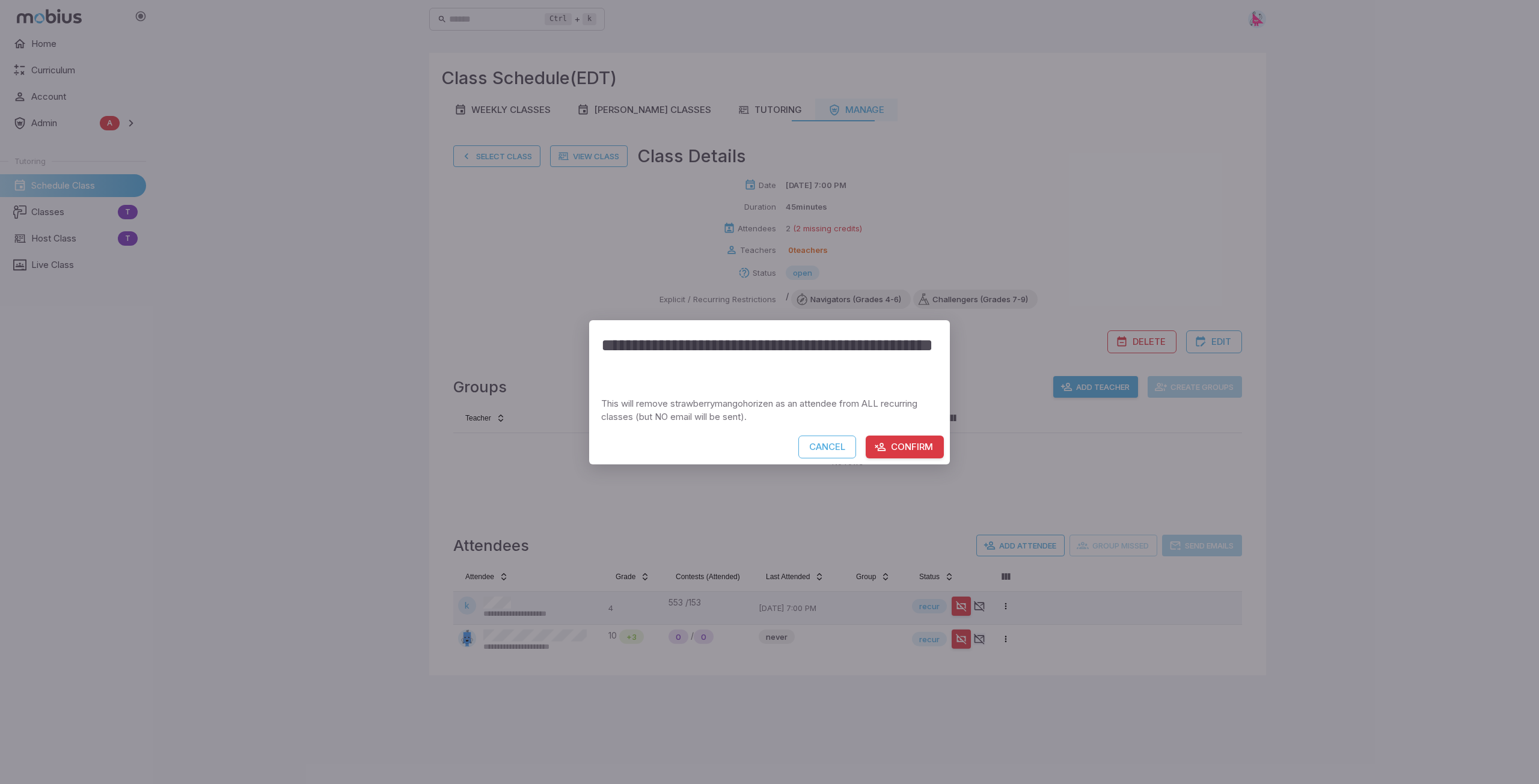
click at [767, 450] on button "Confirm" at bounding box center [905, 447] width 78 height 23
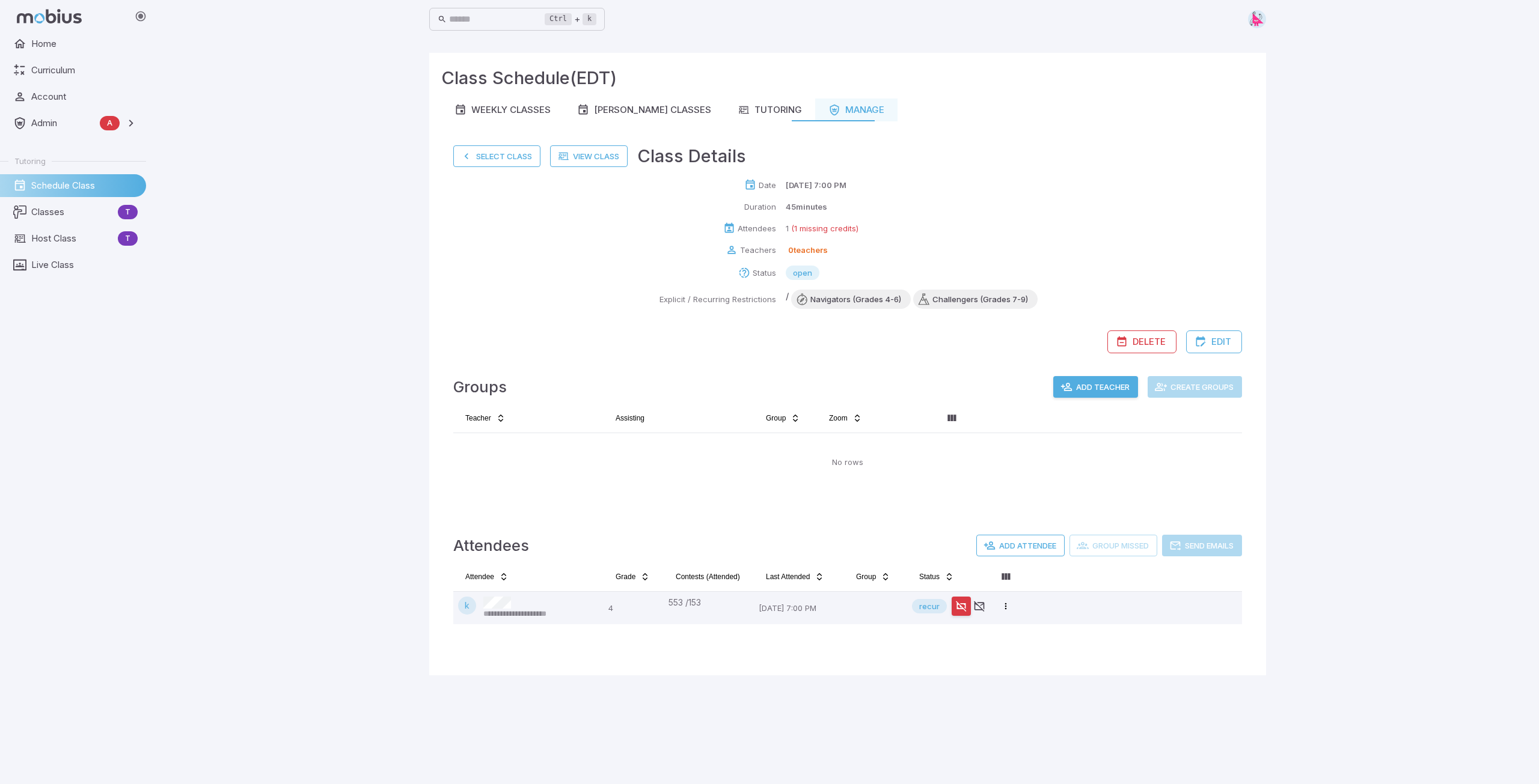
click at [767, 598] on html "**********" at bounding box center [770, 392] width 1539 height 784
click at [767, 598] on div "Remove krystal from ALL" at bounding box center [970, 687] width 155 height 19
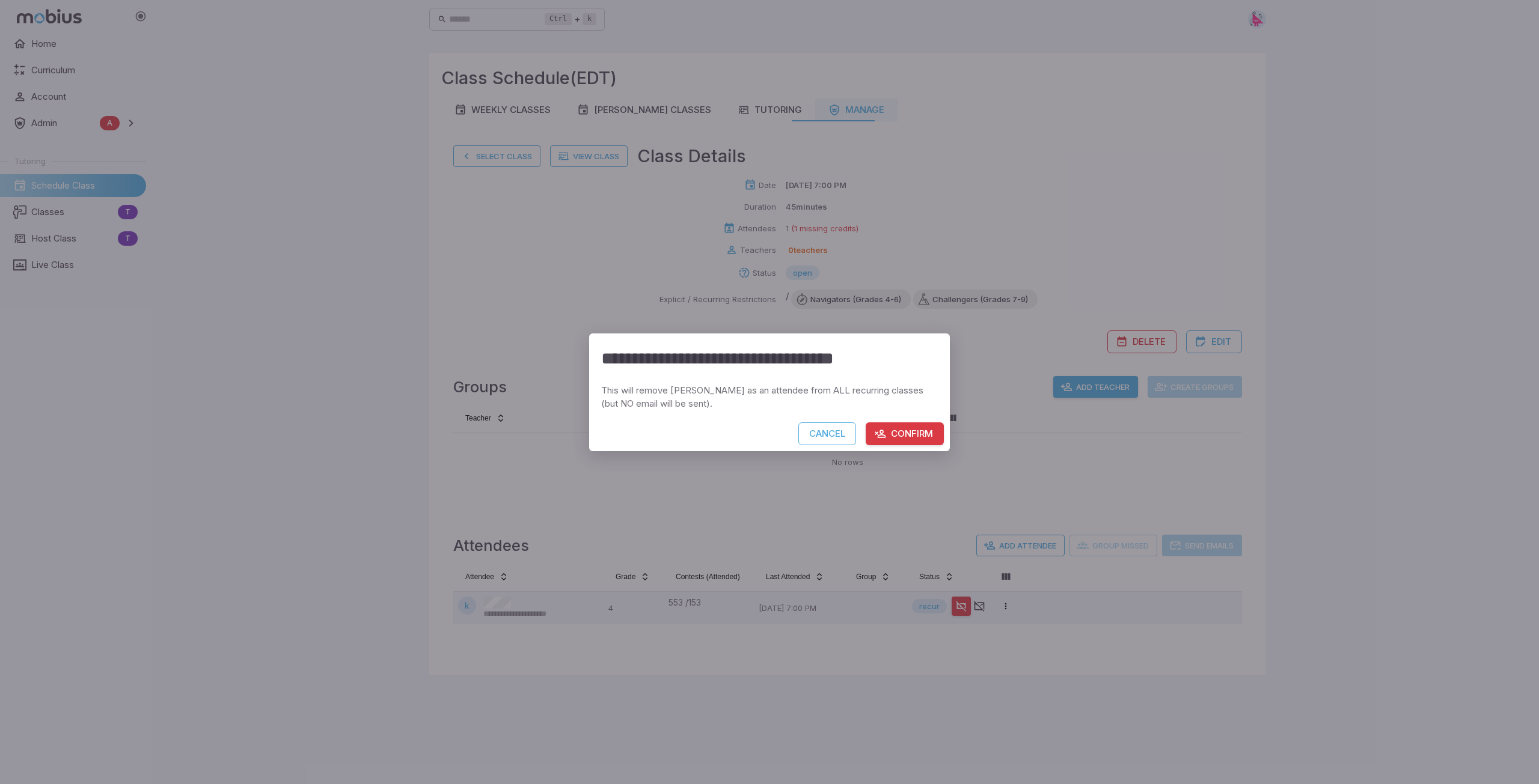
click at [767, 428] on button "Confirm" at bounding box center [905, 434] width 78 height 23
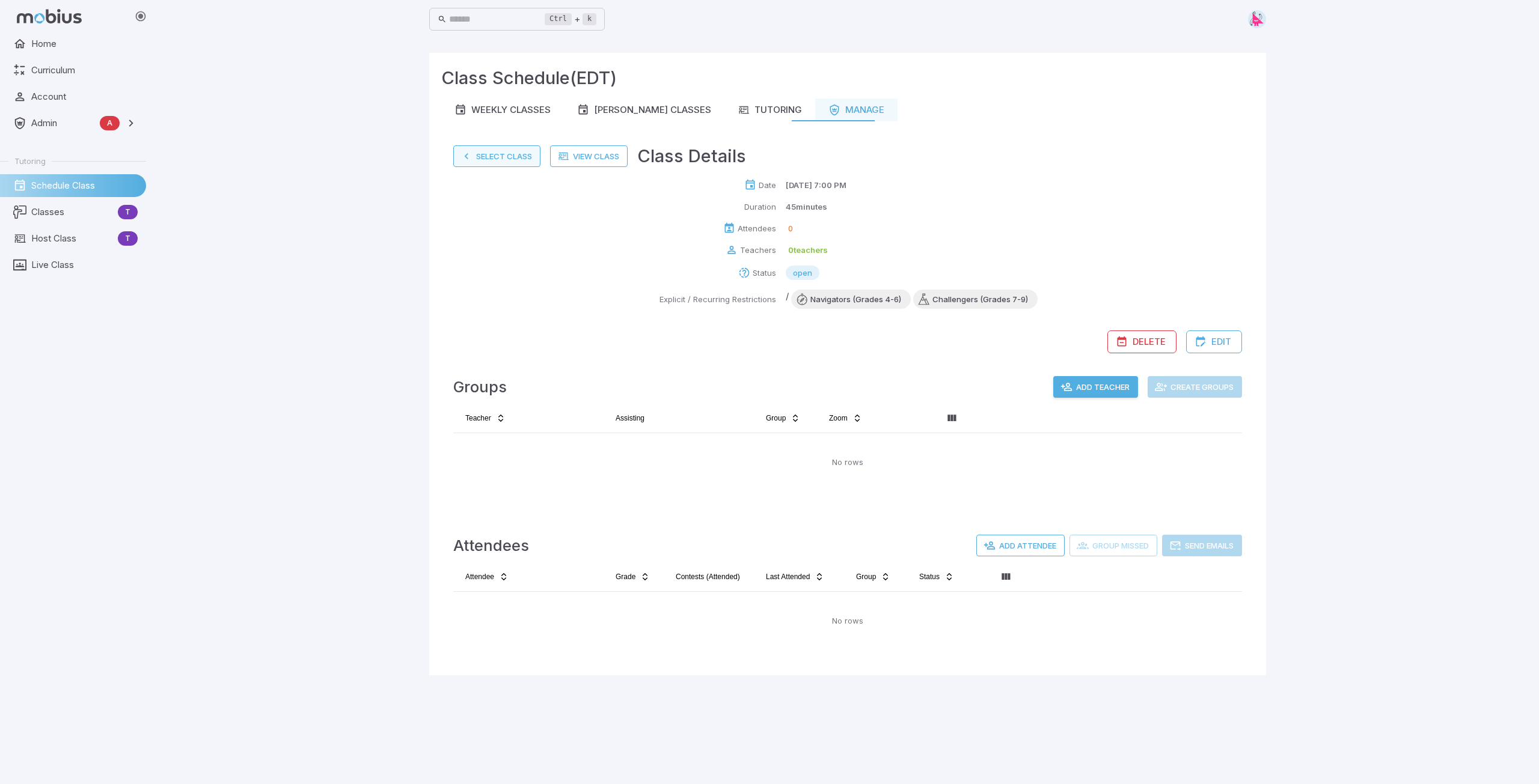
click at [476, 164] on button "Select Class" at bounding box center [497, 156] width 87 height 22
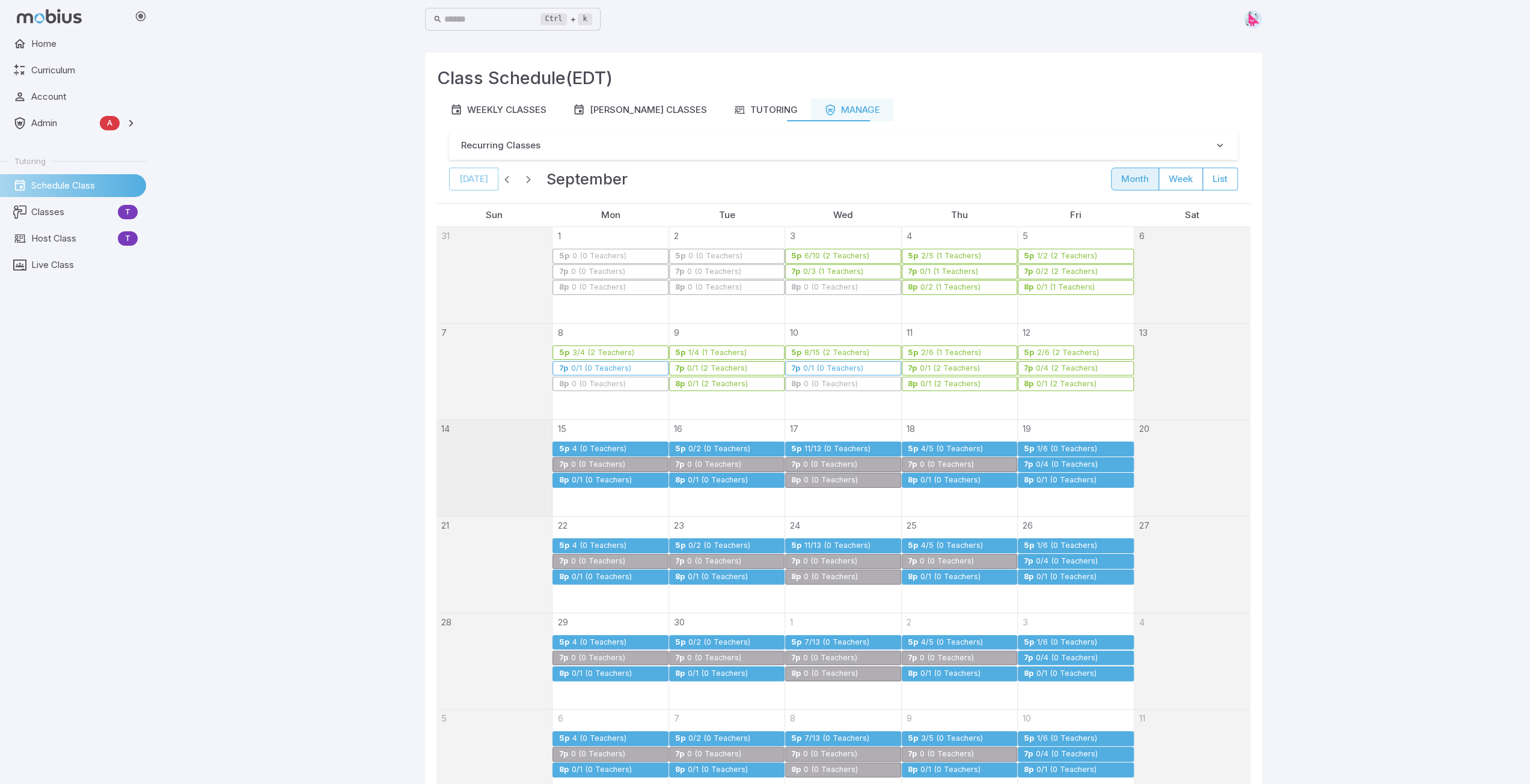
click at [767, 480] on div "0/1 (0 Teachers)" at bounding box center [951, 480] width 62 height 9
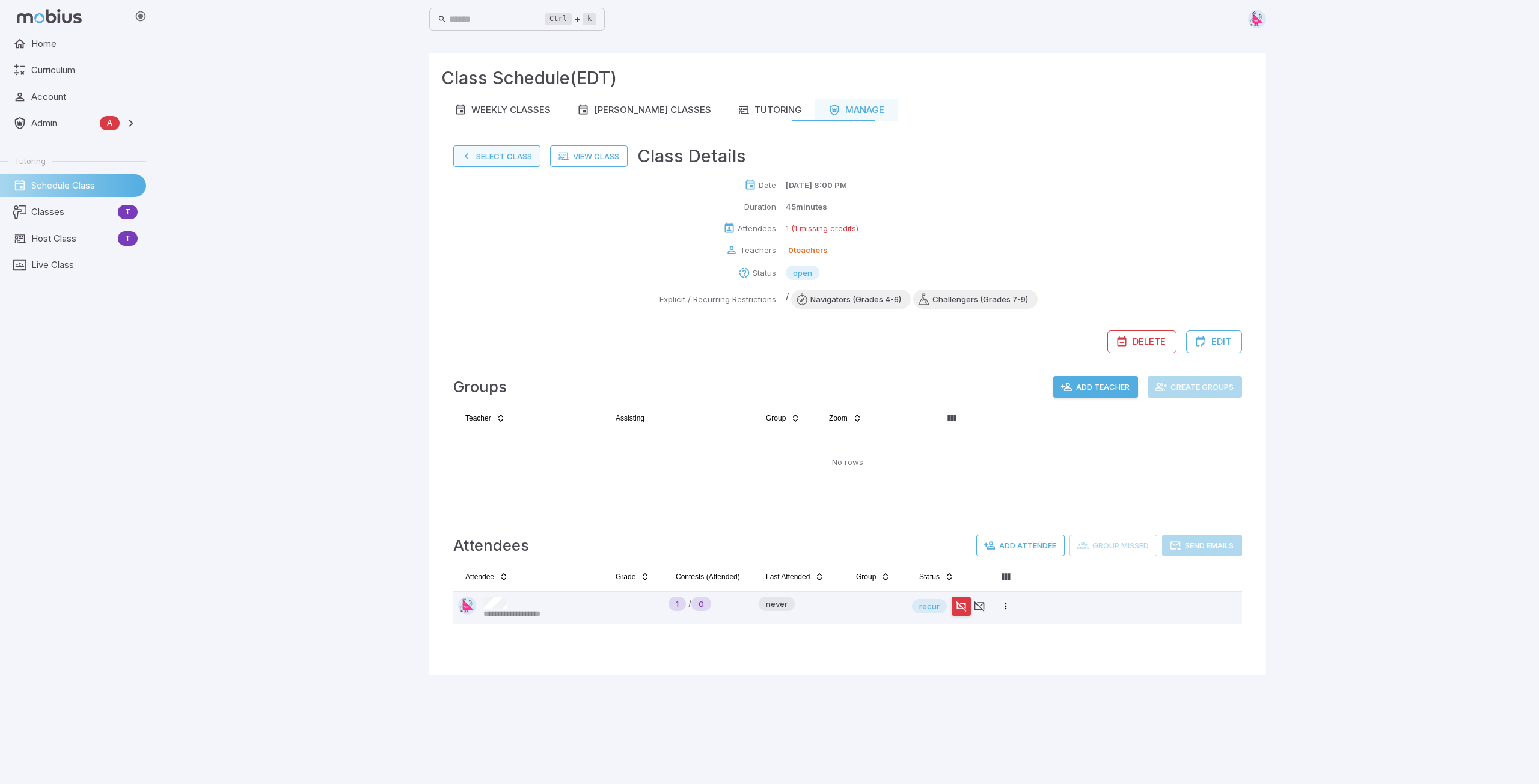
click at [490, 158] on button "Select Class" at bounding box center [497, 156] width 87 height 22
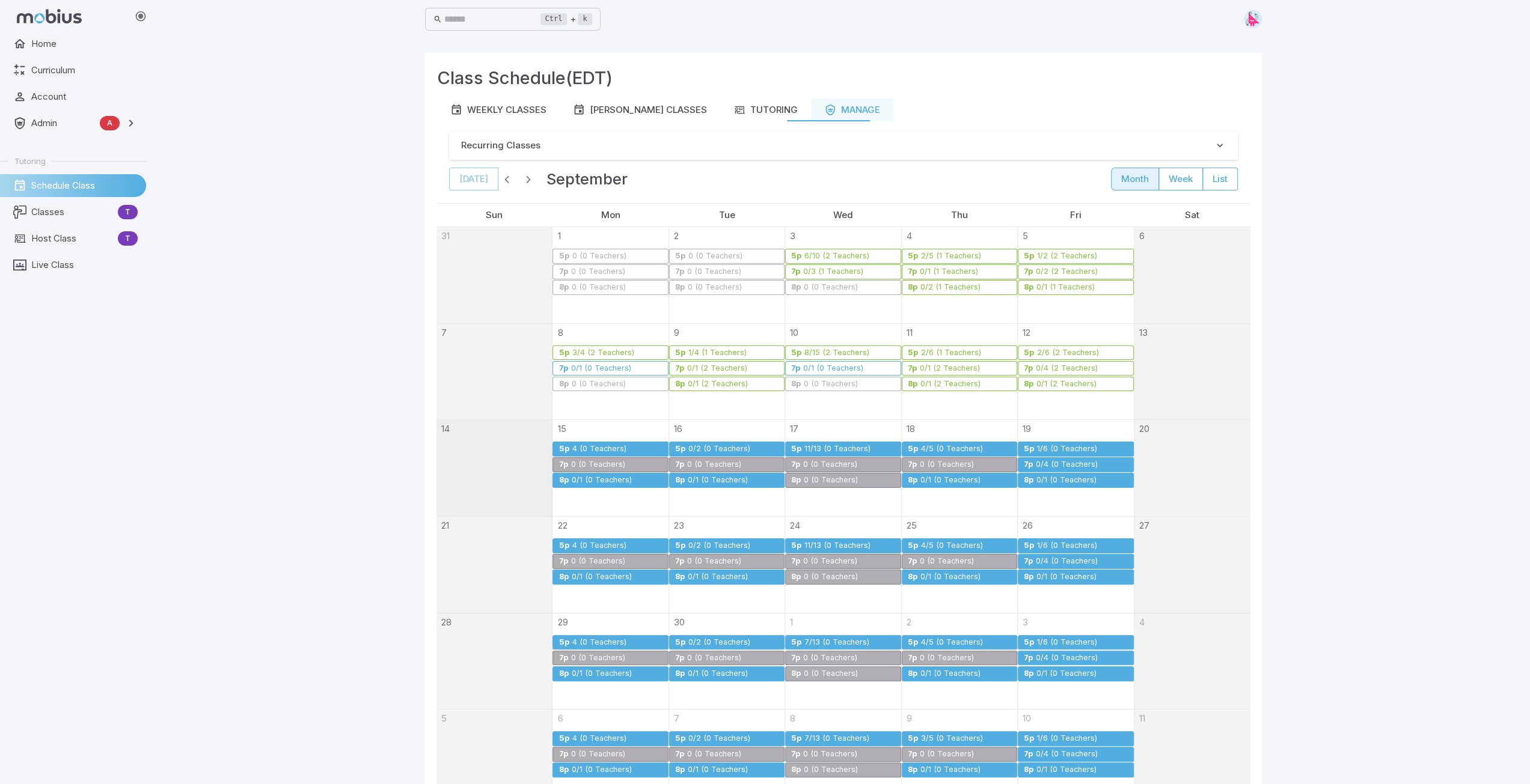
click at [767, 448] on div "1/6 (0 Teachers)" at bounding box center [1067, 449] width 62 height 9
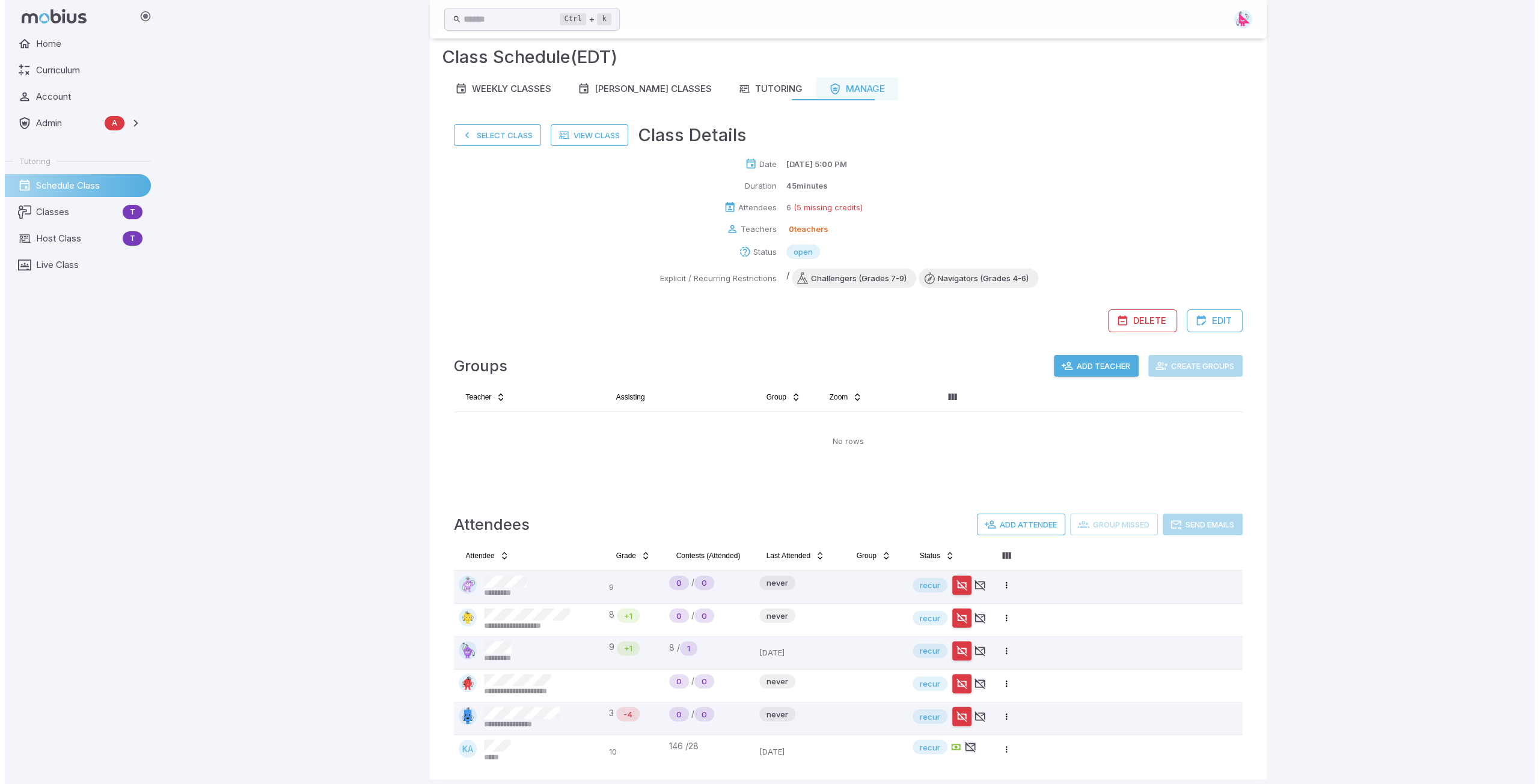
scroll to position [30, 0]
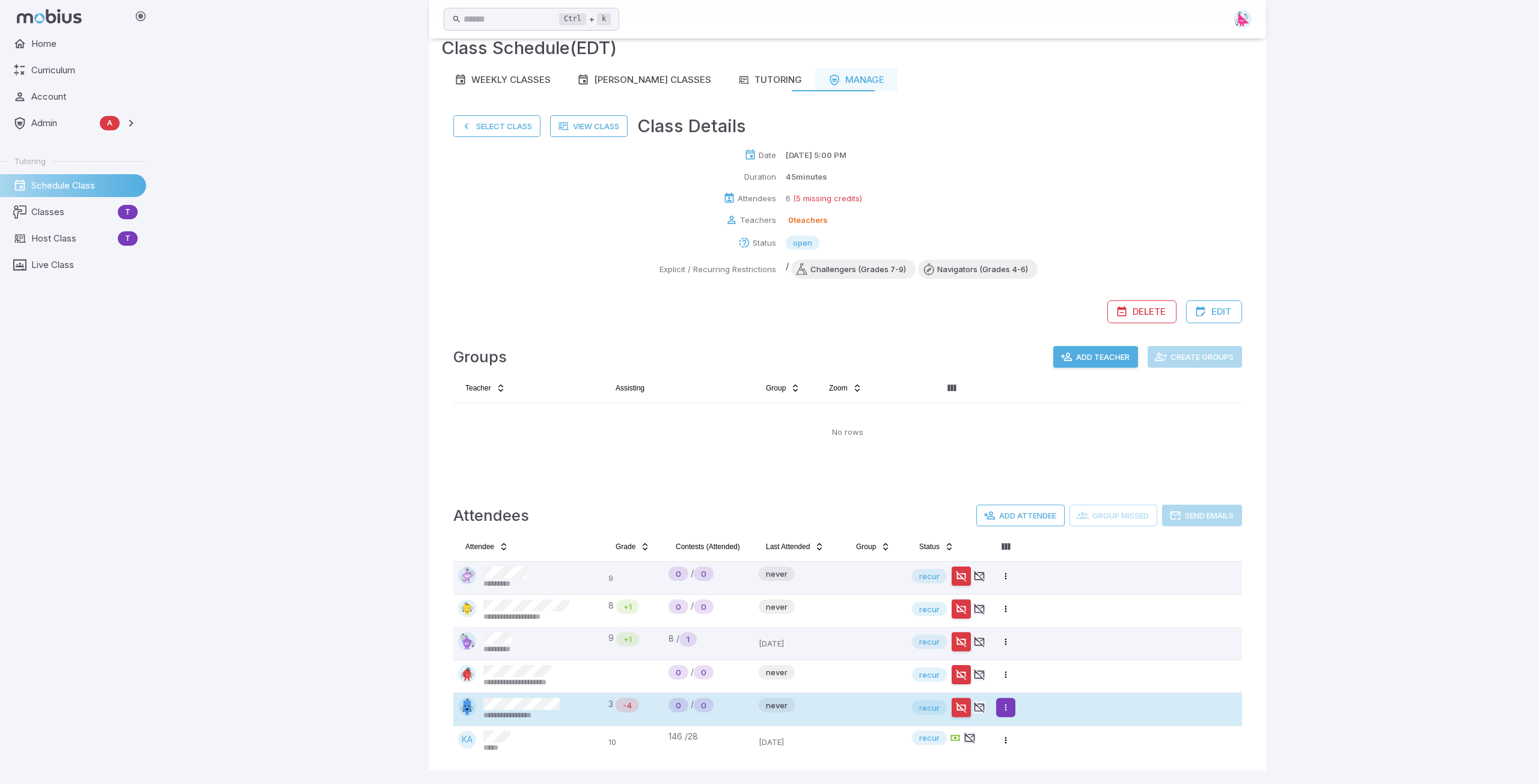
click at [767, 598] on html "**********" at bounding box center [770, 377] width 1539 height 815
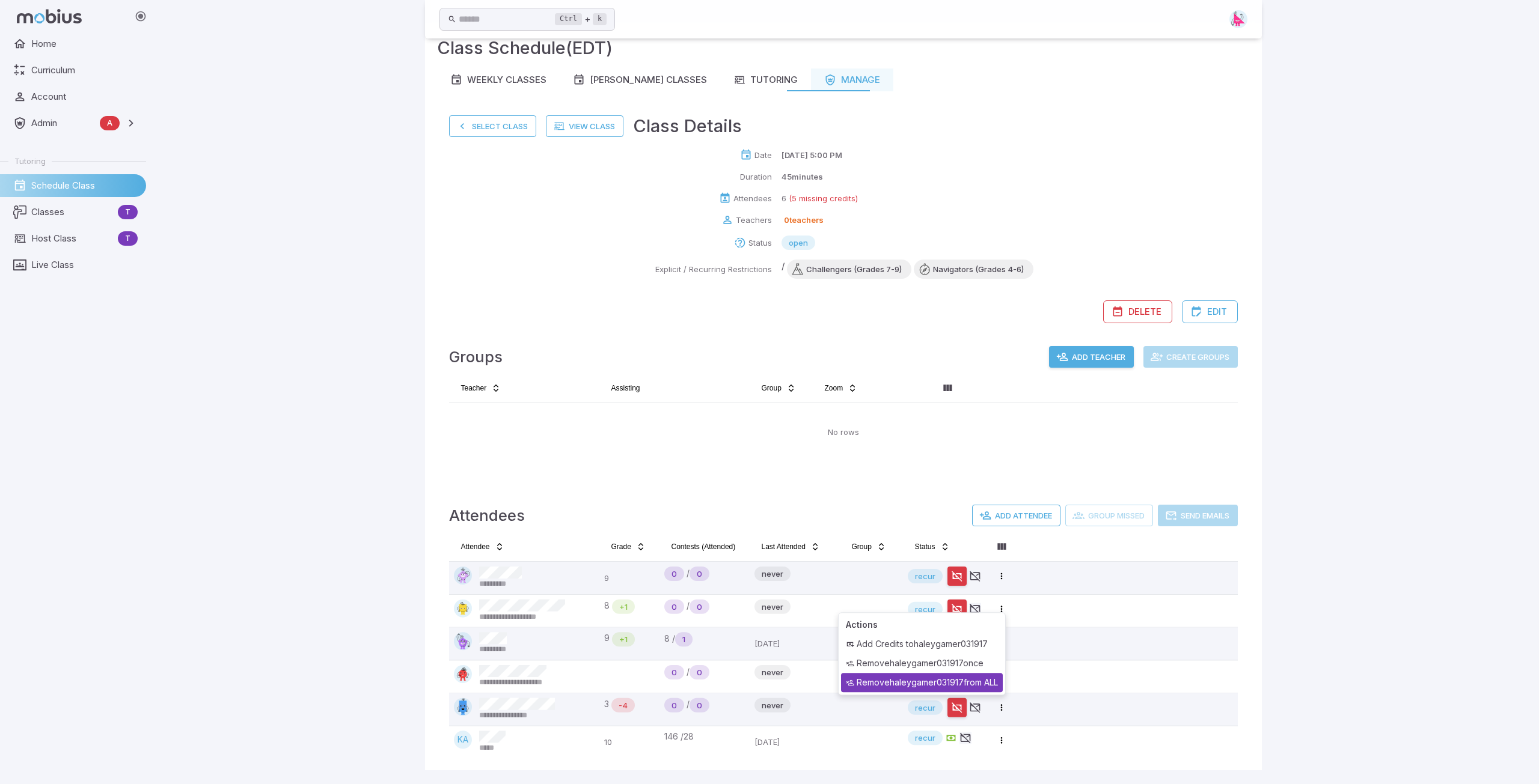
click at [767, 598] on div "Remove haleygamer031917 from ALL" at bounding box center [921, 682] width 162 height 19
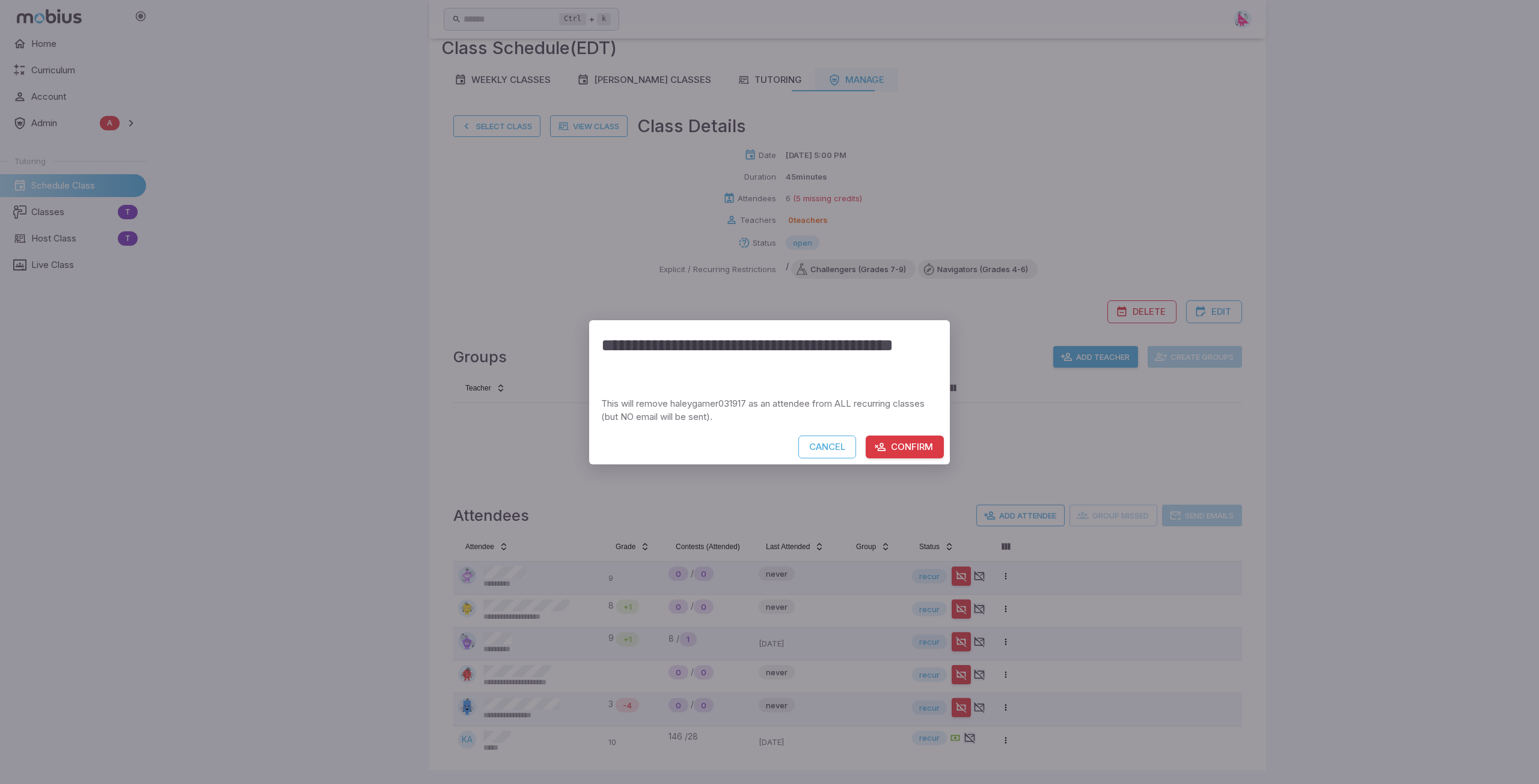
click at [767, 446] on button "Confirm" at bounding box center [905, 447] width 78 height 23
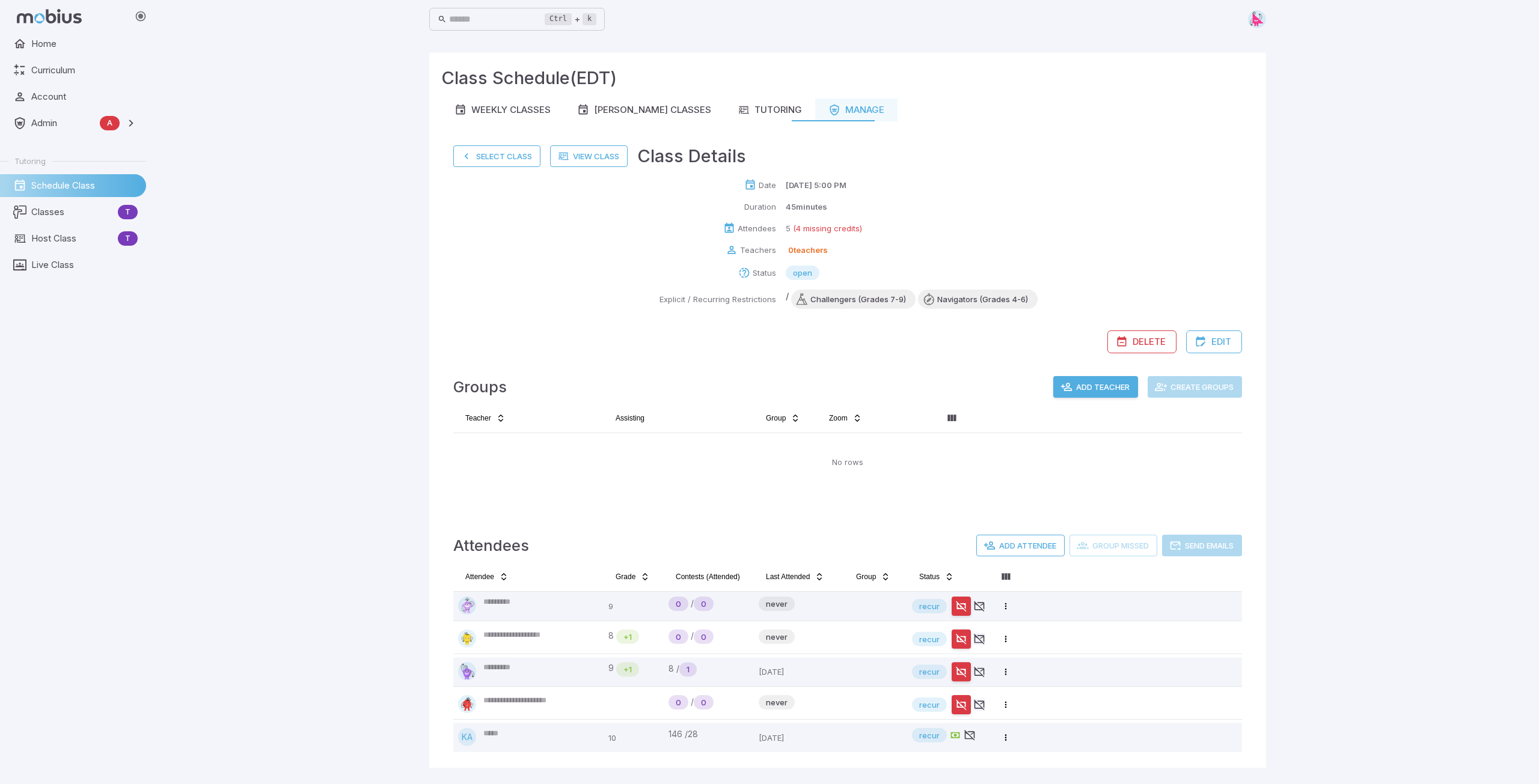
scroll to position [0, 0]
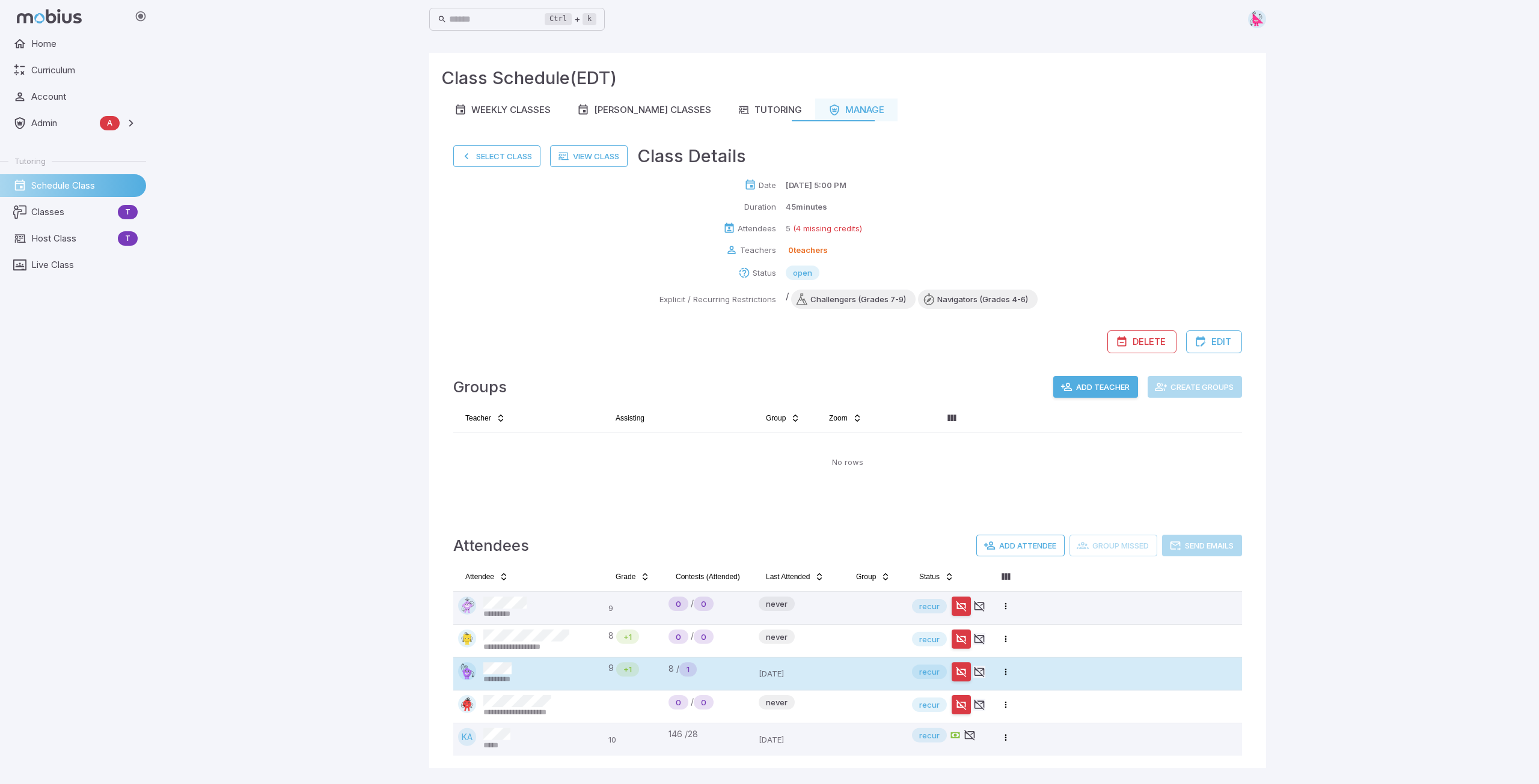
click at [534, 598] on div "*********" at bounding box center [528, 673] width 141 height 23
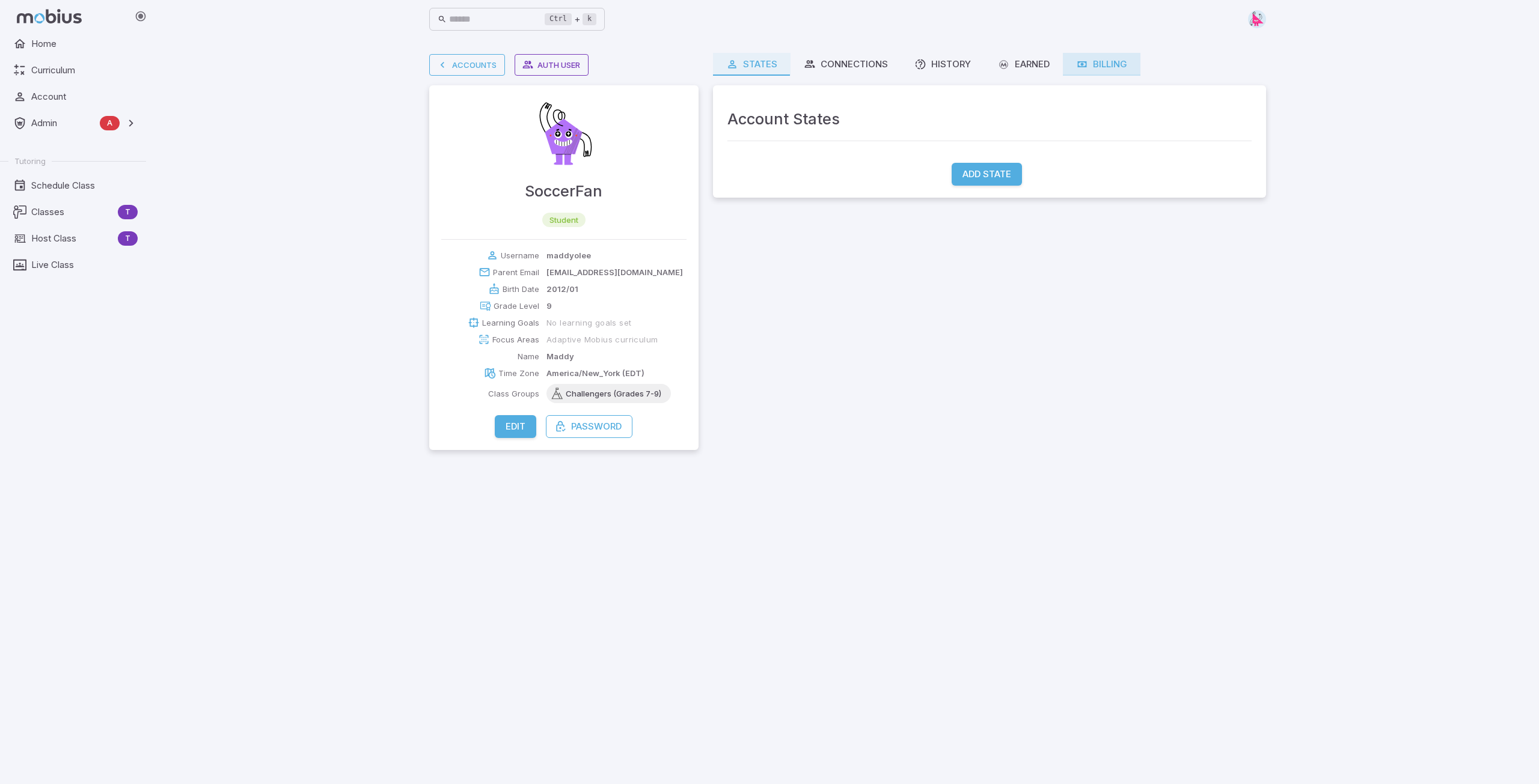
click at [767, 62] on div "Billing" at bounding box center [1101, 64] width 51 height 13
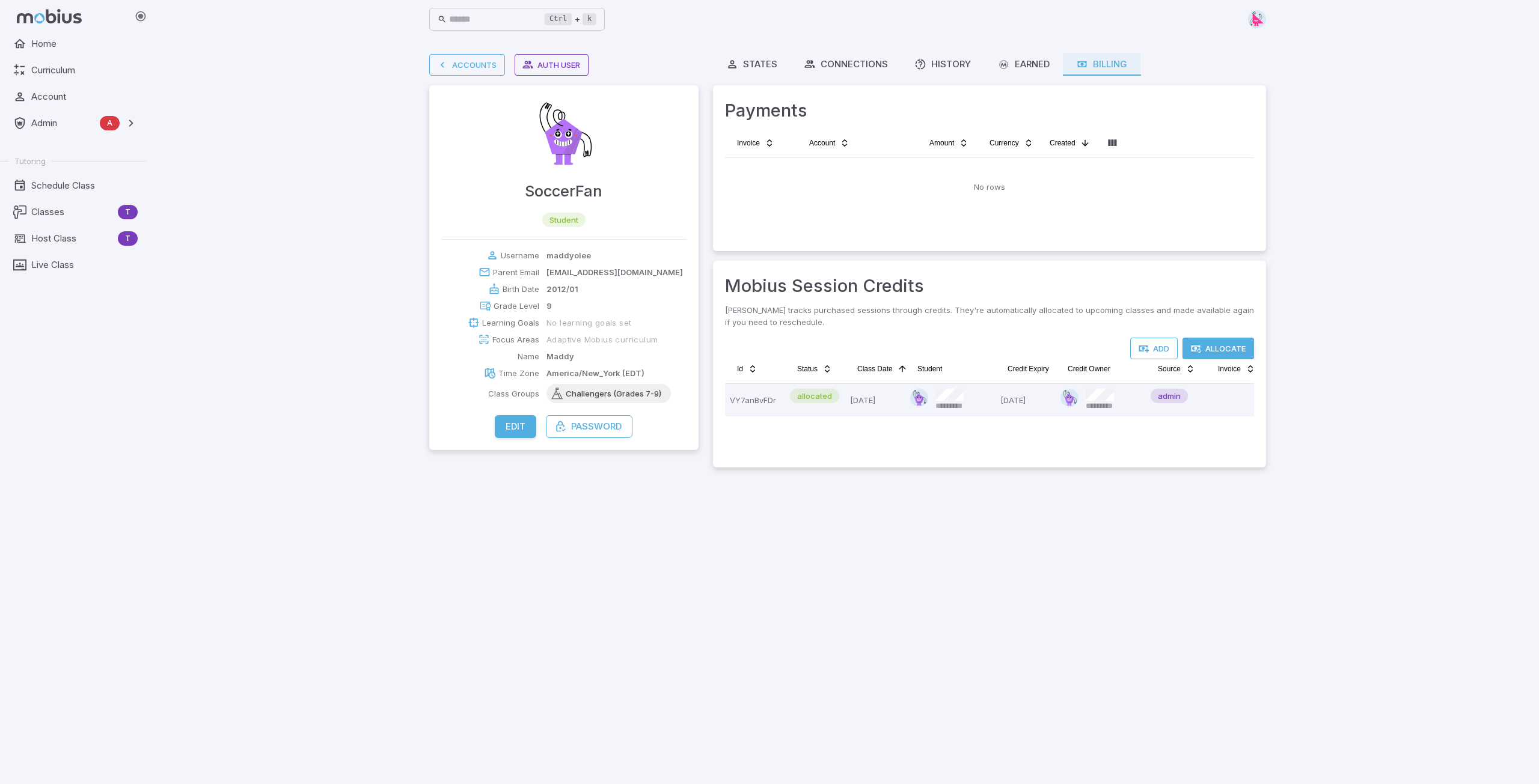
click at [767, 350] on button "Allocate" at bounding box center [1218, 348] width 71 height 22
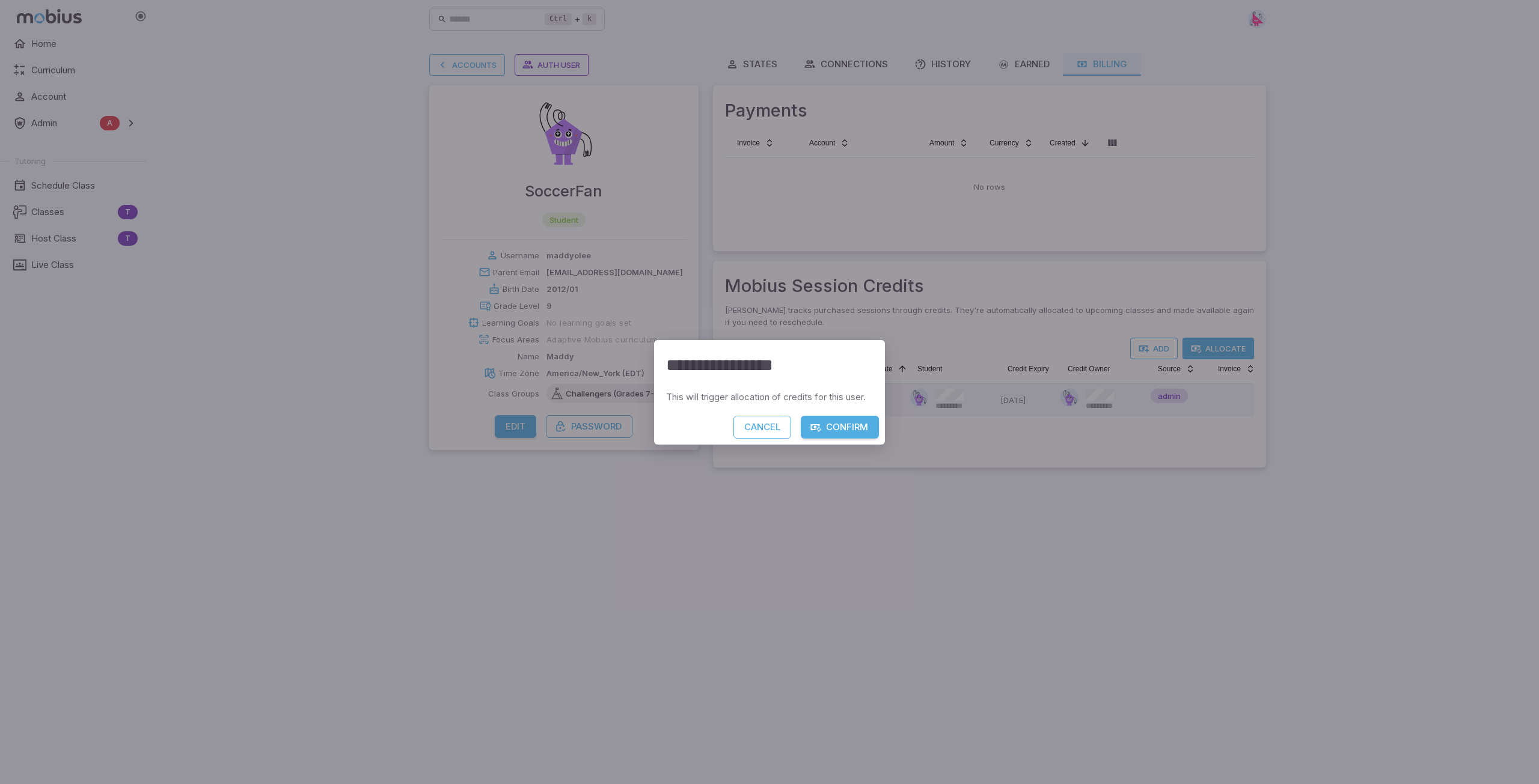
click at [767, 427] on button "Confirm" at bounding box center [840, 427] width 78 height 23
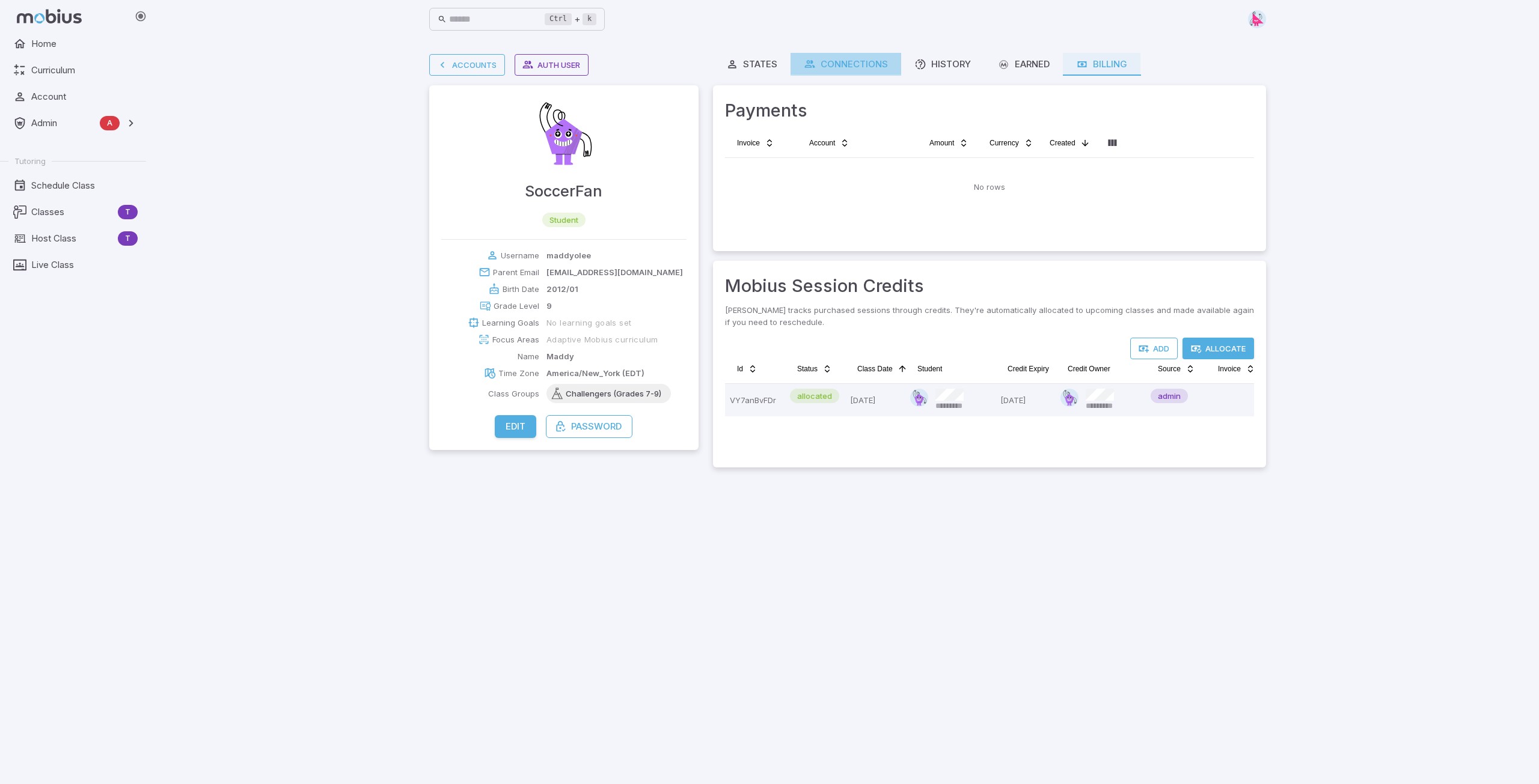
click at [767, 66] on div "Connections" at bounding box center [846, 64] width 84 height 13
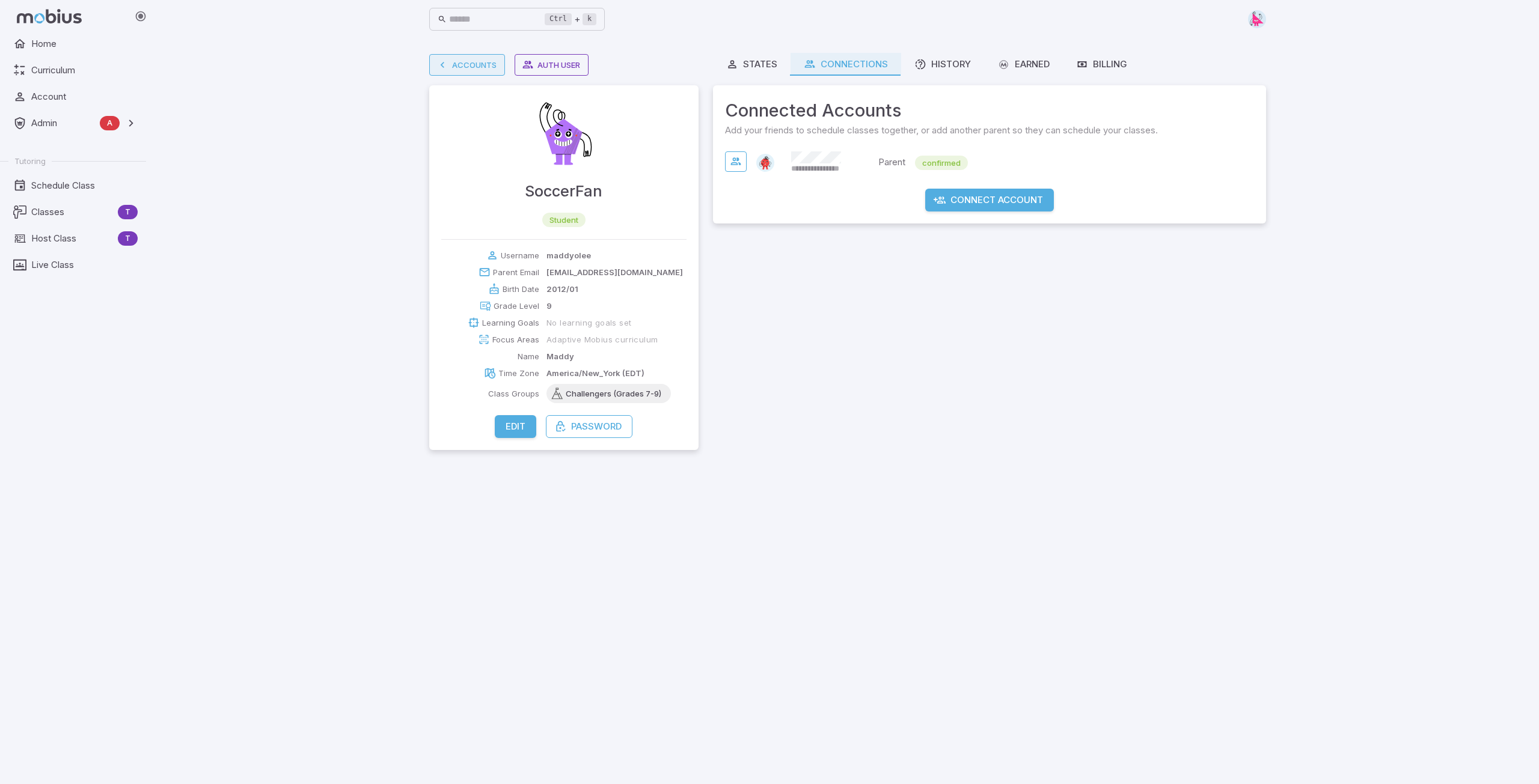
click at [476, 62] on link "Accounts" at bounding box center [467, 64] width 76 height 22
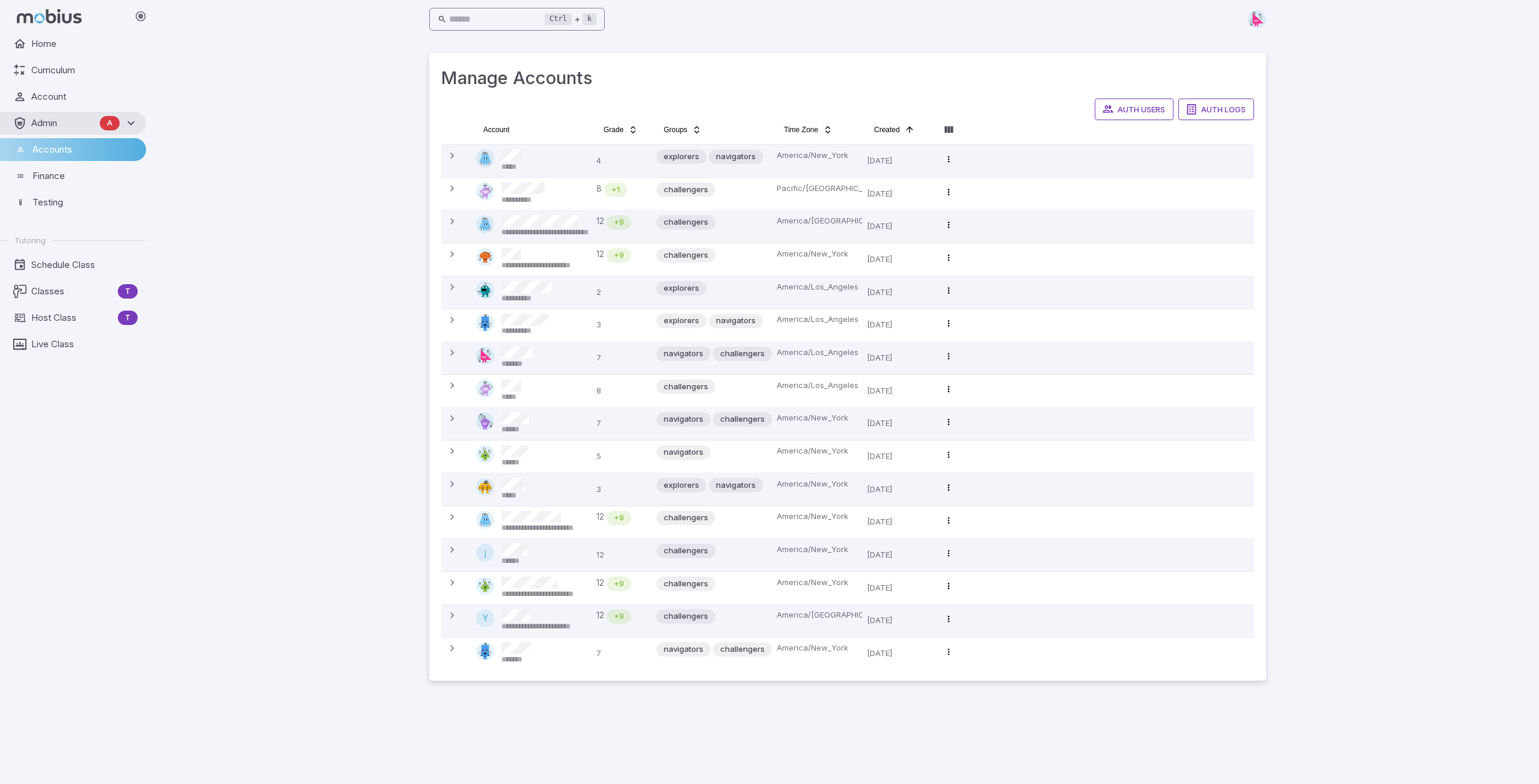
click at [491, 23] on input "text" at bounding box center [497, 20] width 96 height 24
click at [504, 122] on html "**********" at bounding box center [770, 392] width 1539 height 784
click at [573, 150] on input "Search" at bounding box center [581, 159] width 115 height 24
type input "******"
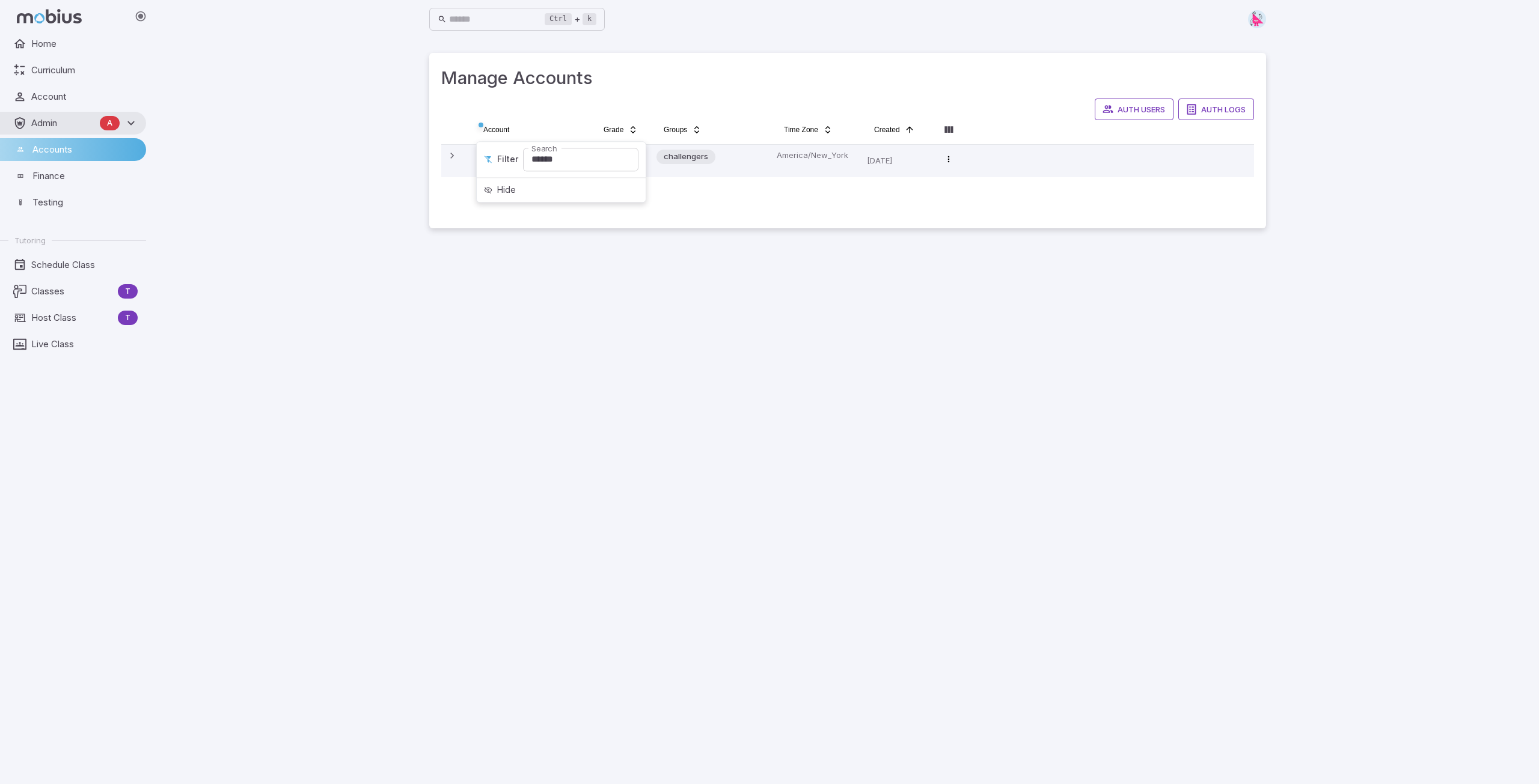
click at [765, 222] on html "**********" at bounding box center [770, 392] width 1539 height 784
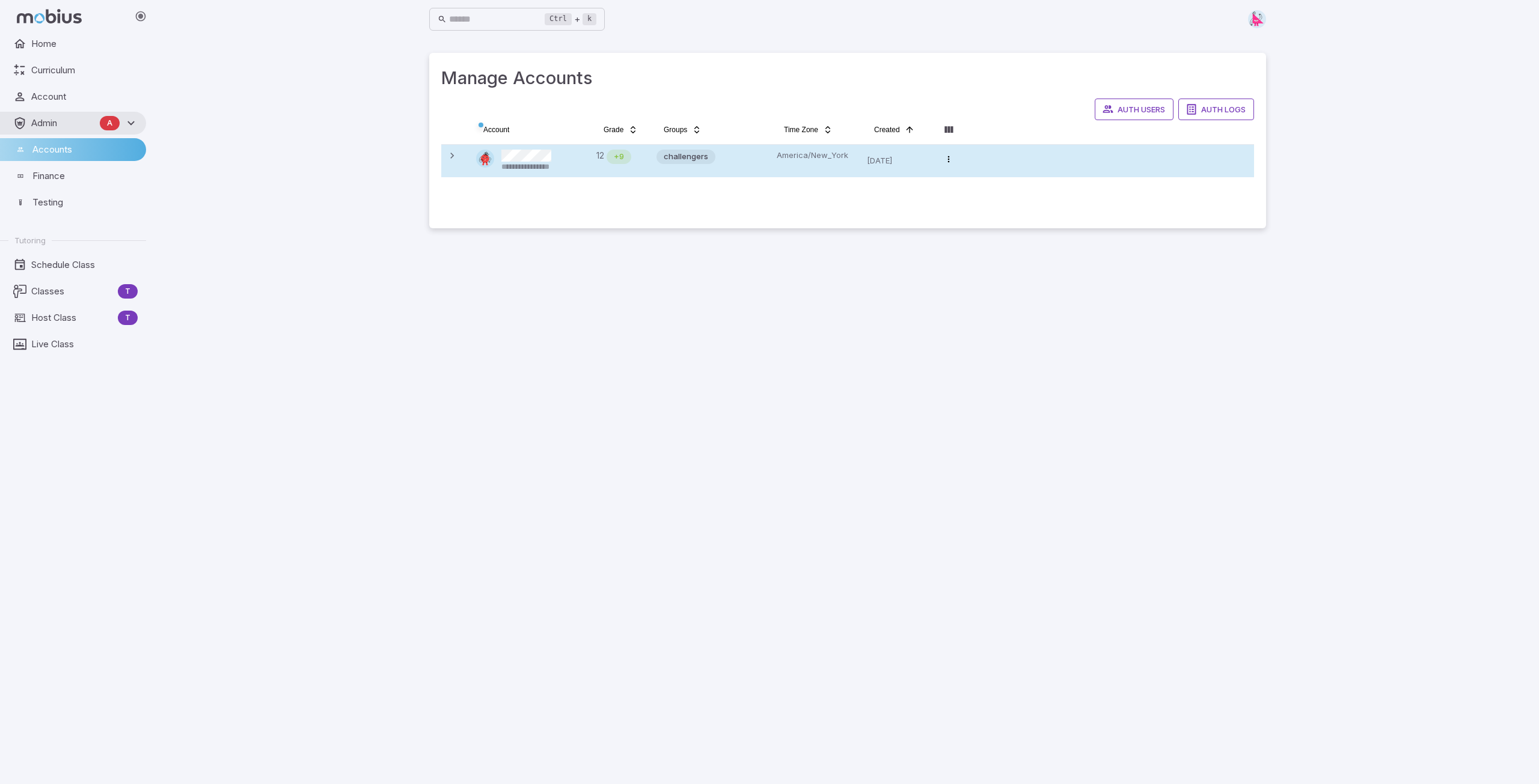
click at [541, 162] on span "**********" at bounding box center [540, 166] width 78 height 10
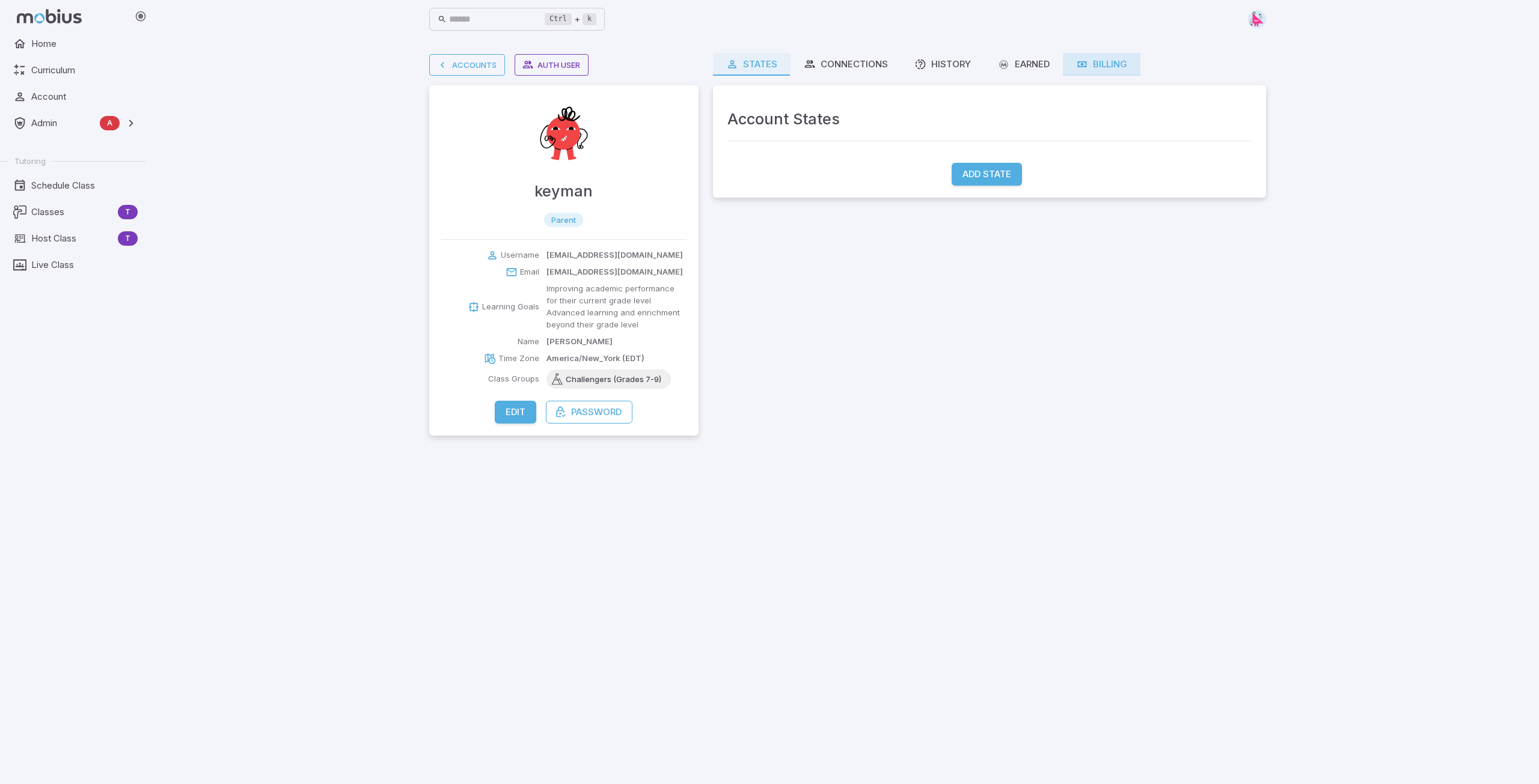
click at [1086, 62] on icon at bounding box center [1081, 64] width 12 height 12
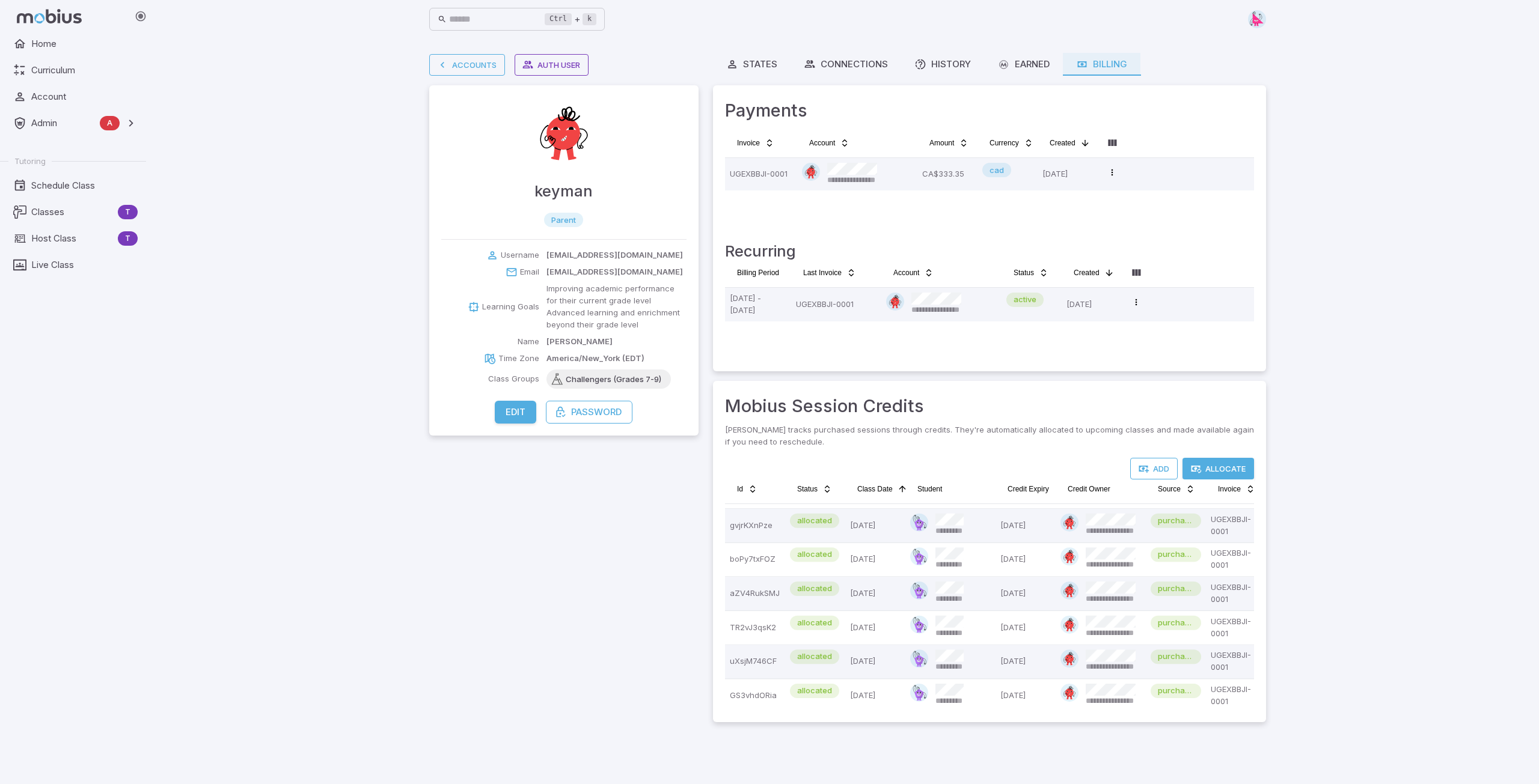
scroll to position [6, 0]
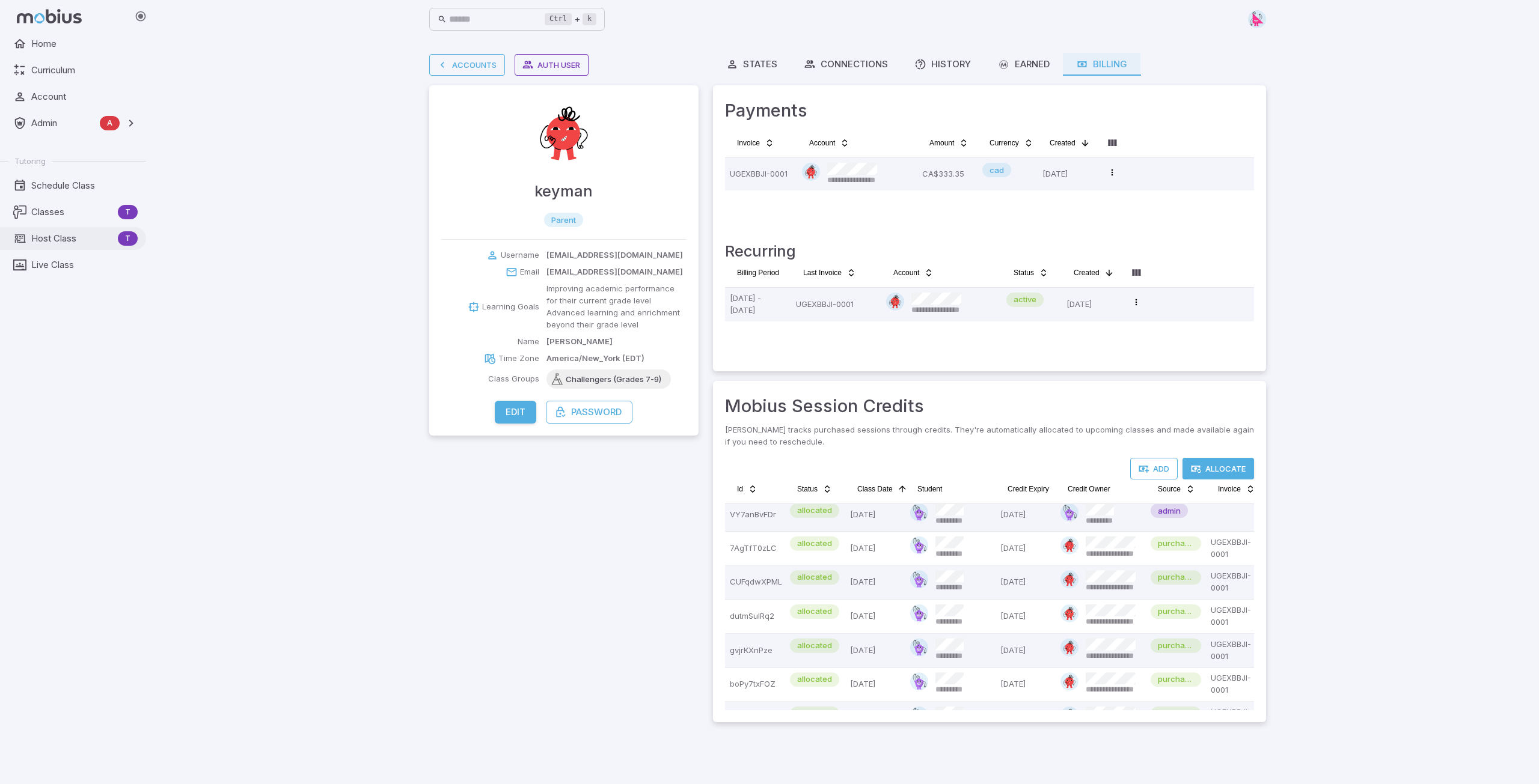
click at [48, 243] on span "Host Class" at bounding box center [72, 238] width 82 height 13
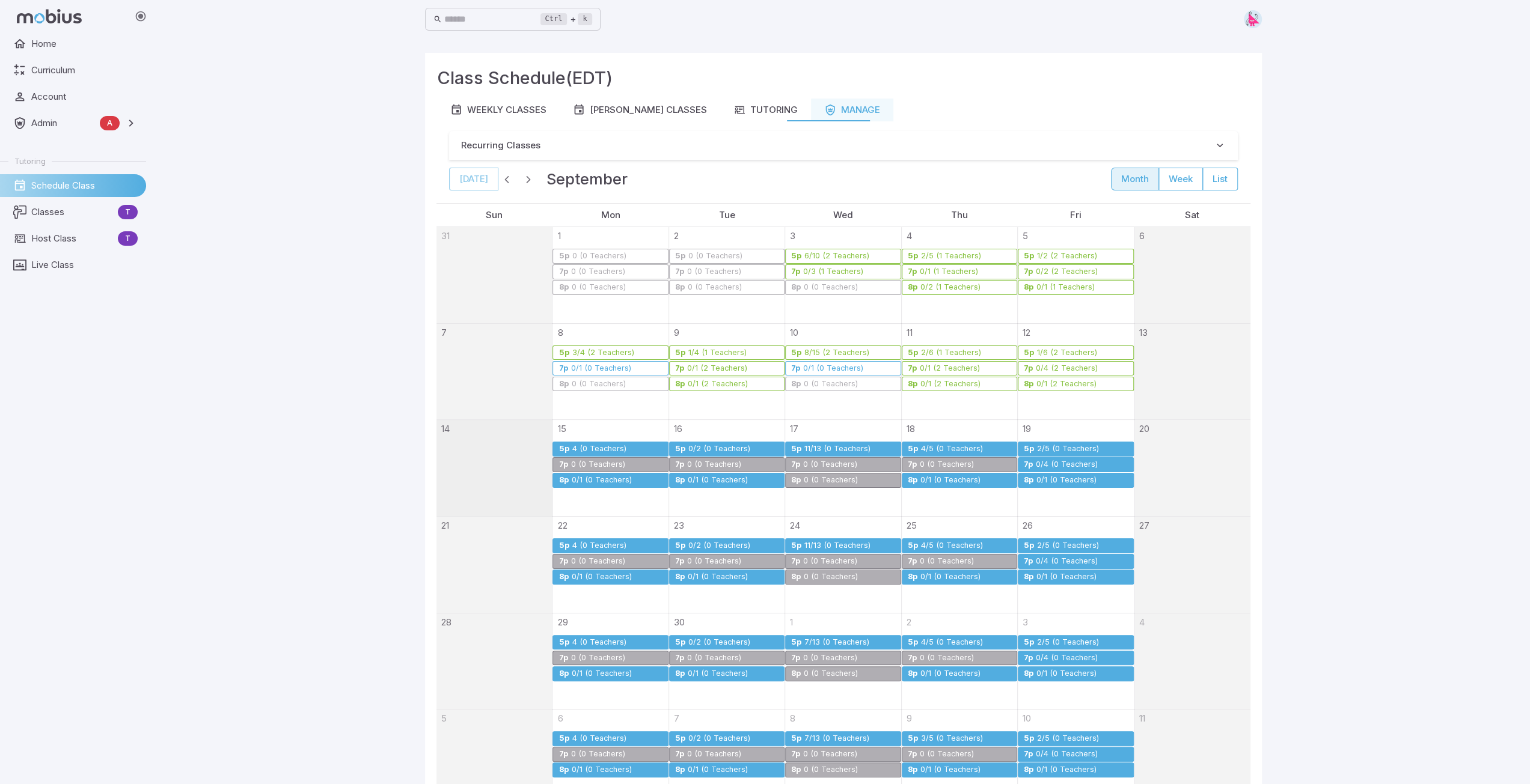
click at [935, 445] on div "4/5 (0 Teachers)" at bounding box center [952, 449] width 63 height 9
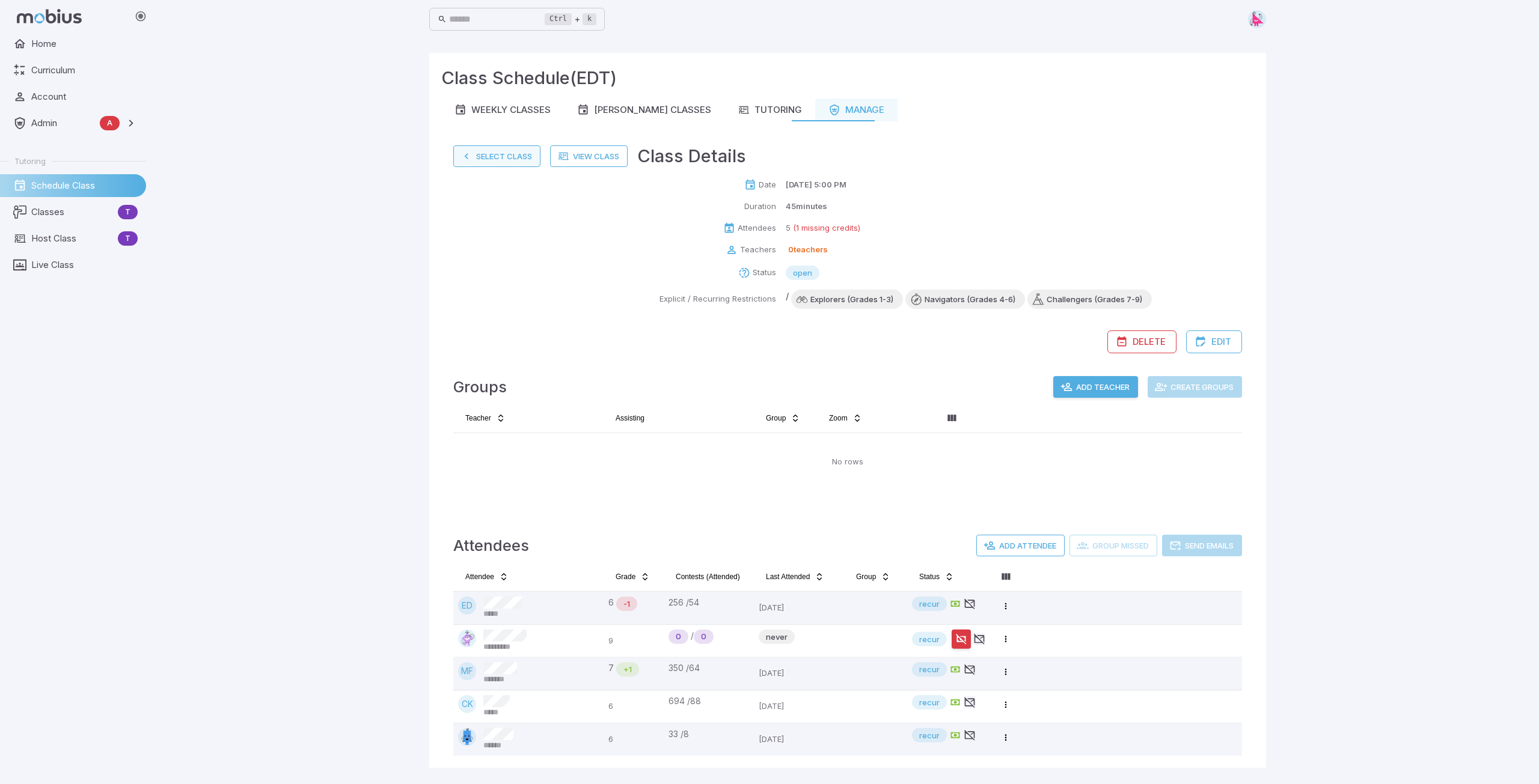
click at [480, 149] on button "Select Class" at bounding box center [497, 156] width 87 height 22
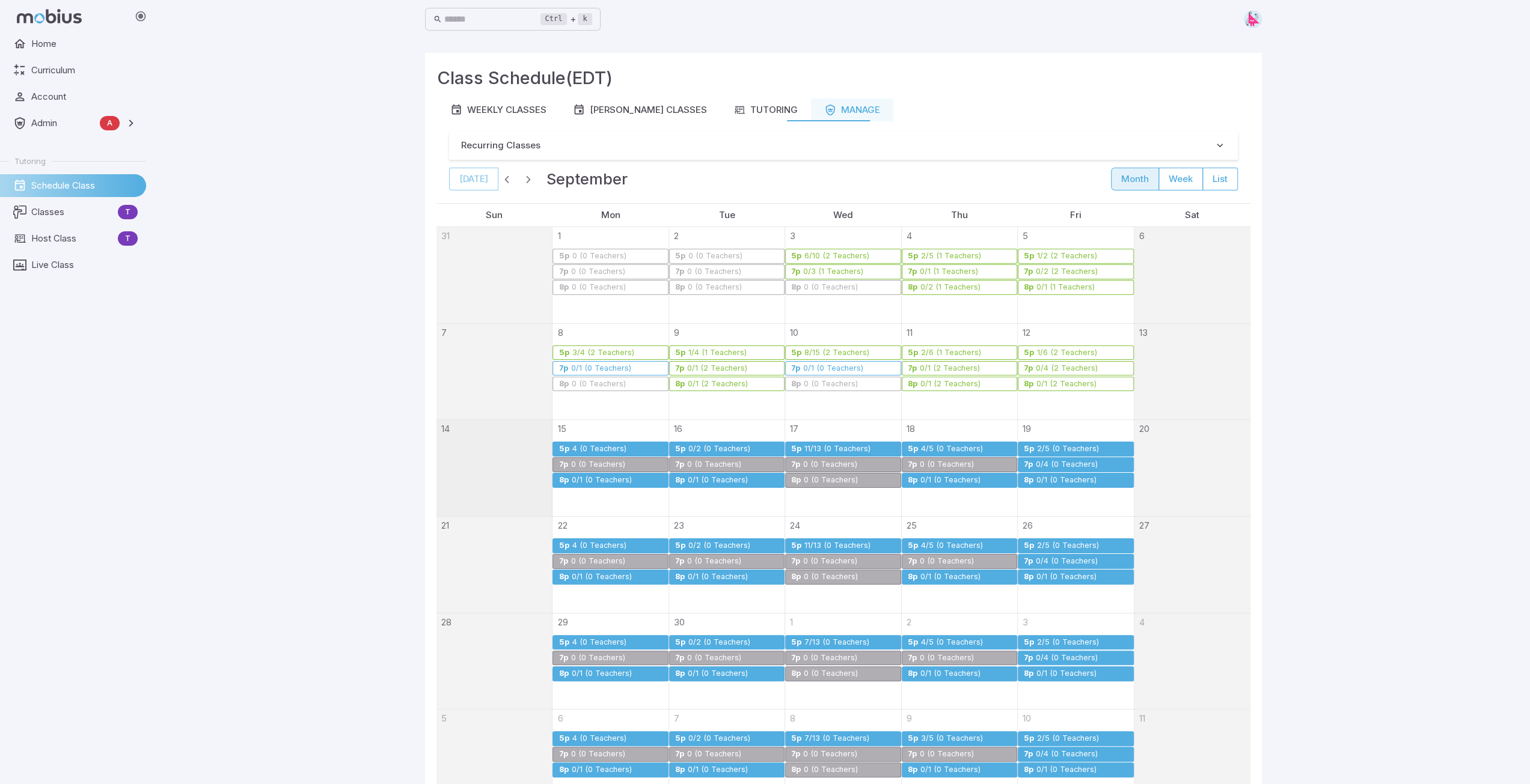
click at [946, 476] on div "0/1 (0 Teachers)" at bounding box center [951, 480] width 62 height 9
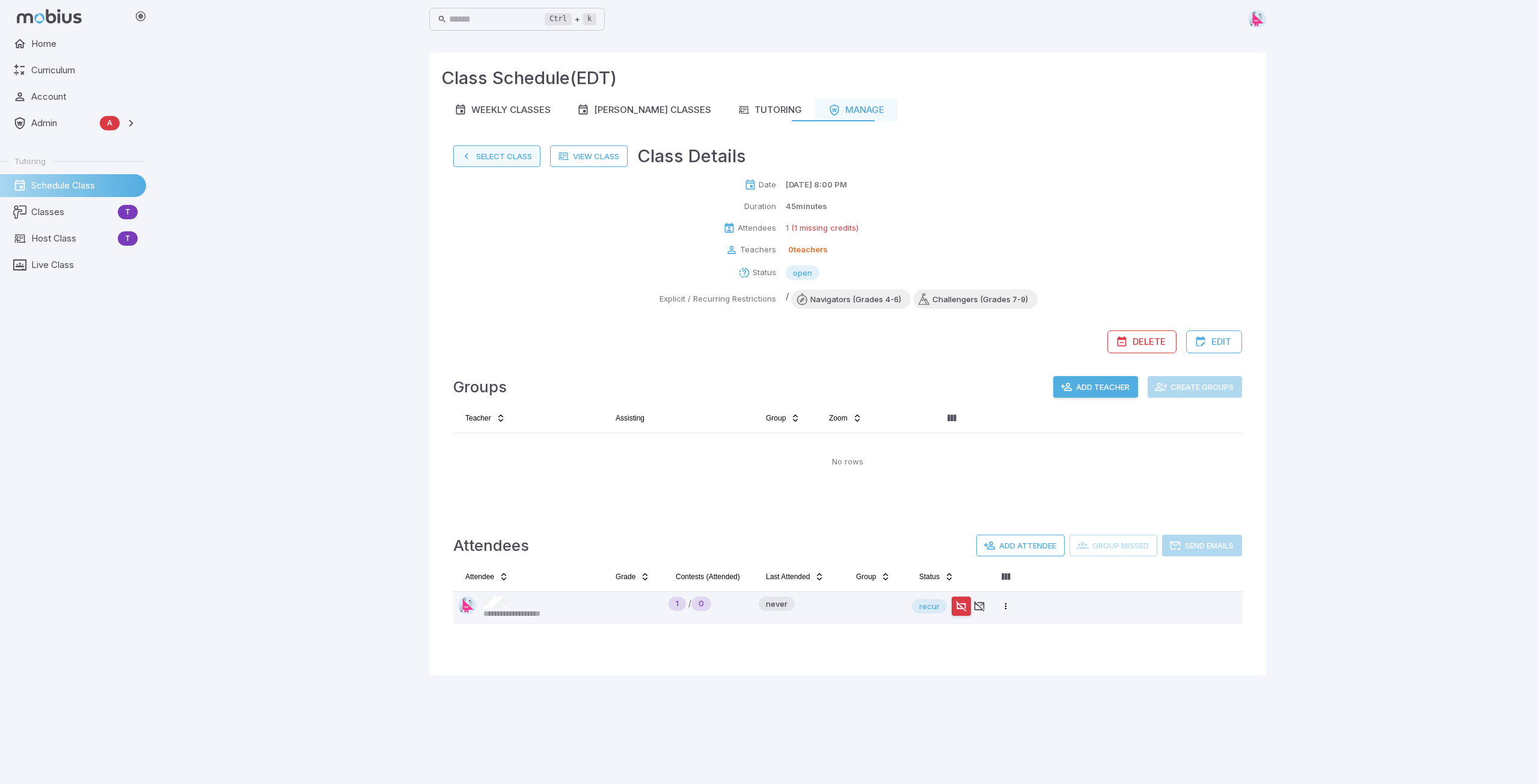
click at [497, 155] on button "Select Class" at bounding box center [497, 156] width 87 height 22
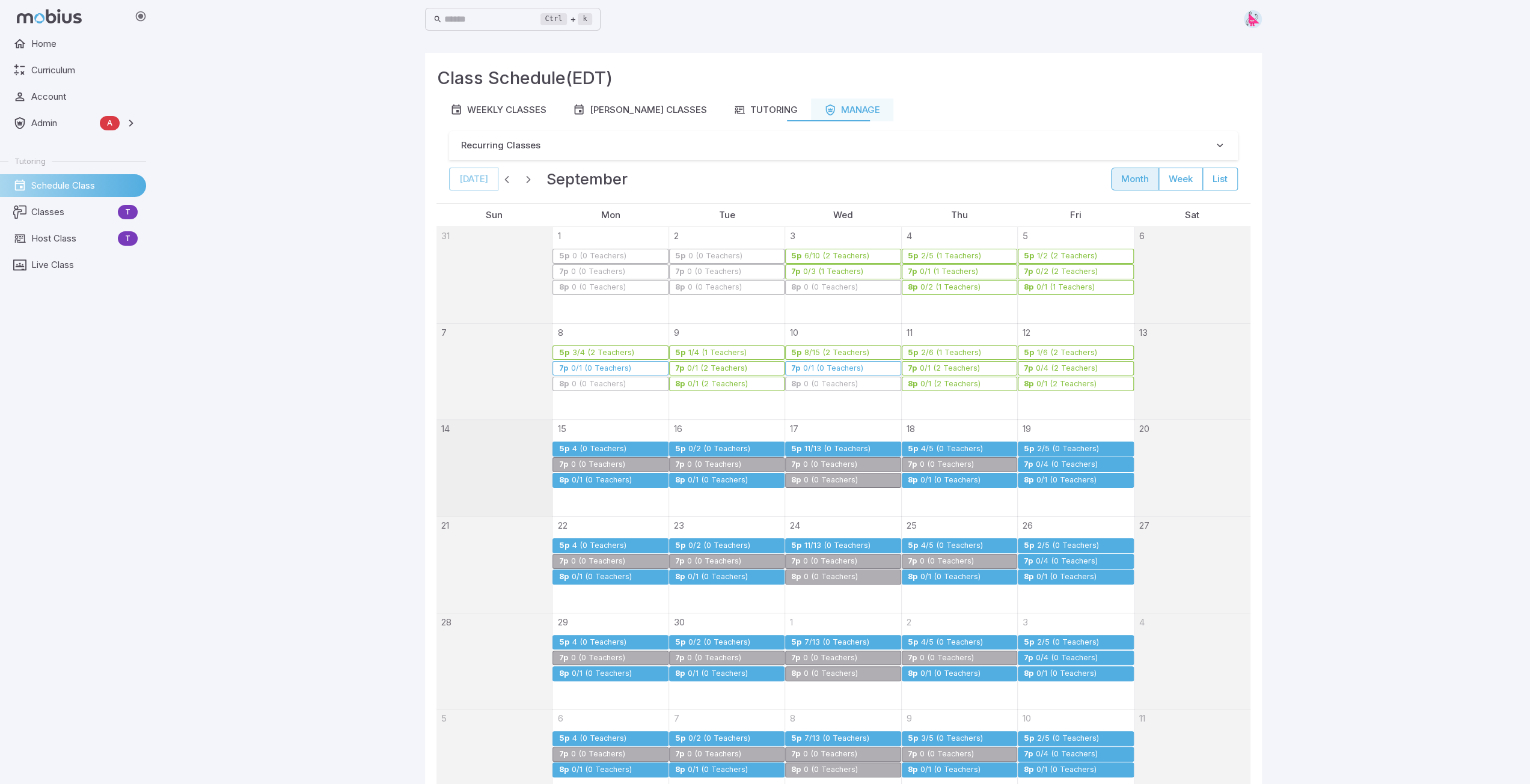
click at [1076, 451] on div "2/5 (0 Teachers)" at bounding box center [1068, 449] width 63 height 9
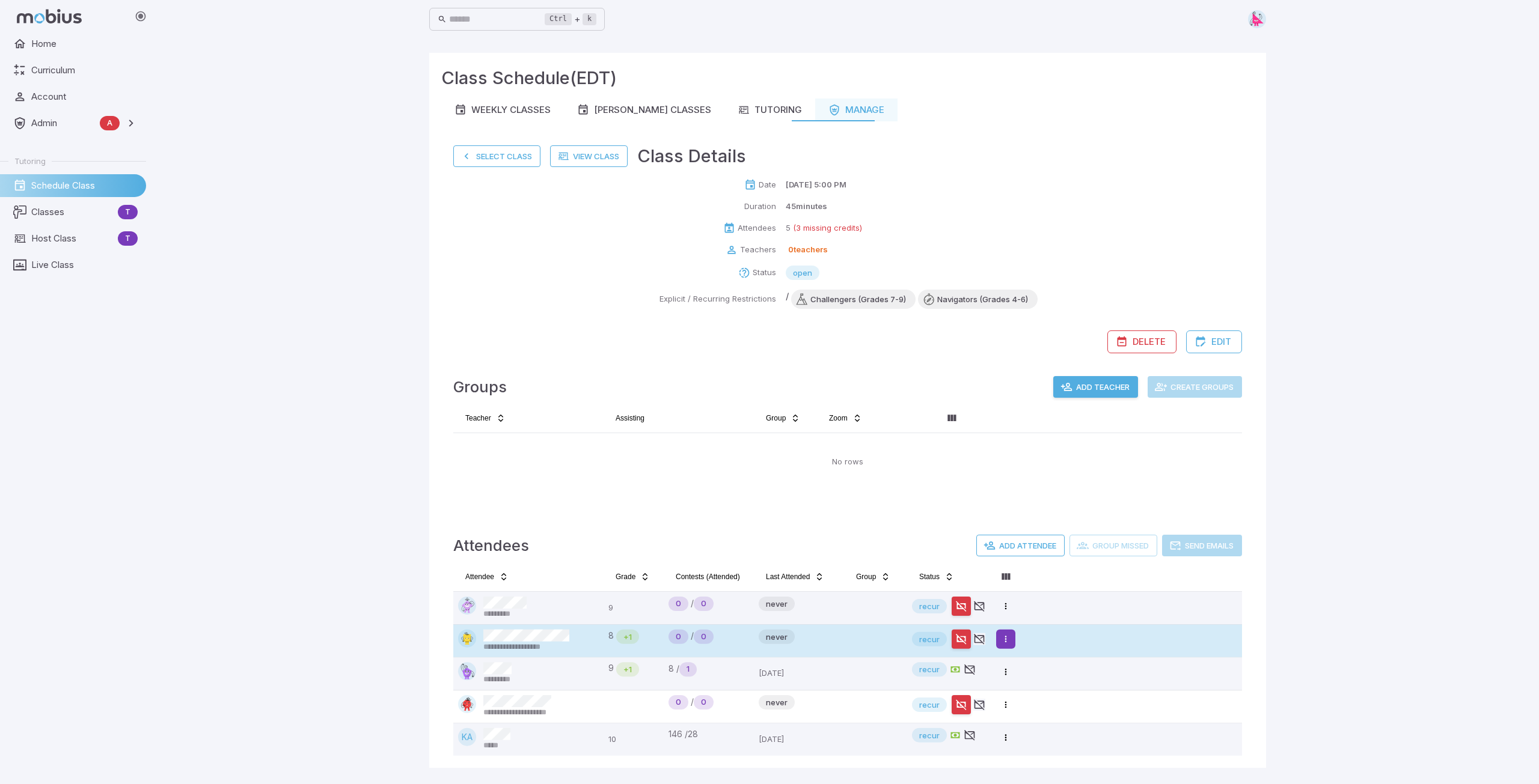
click at [1002, 639] on html "**********" at bounding box center [770, 392] width 1539 height 784
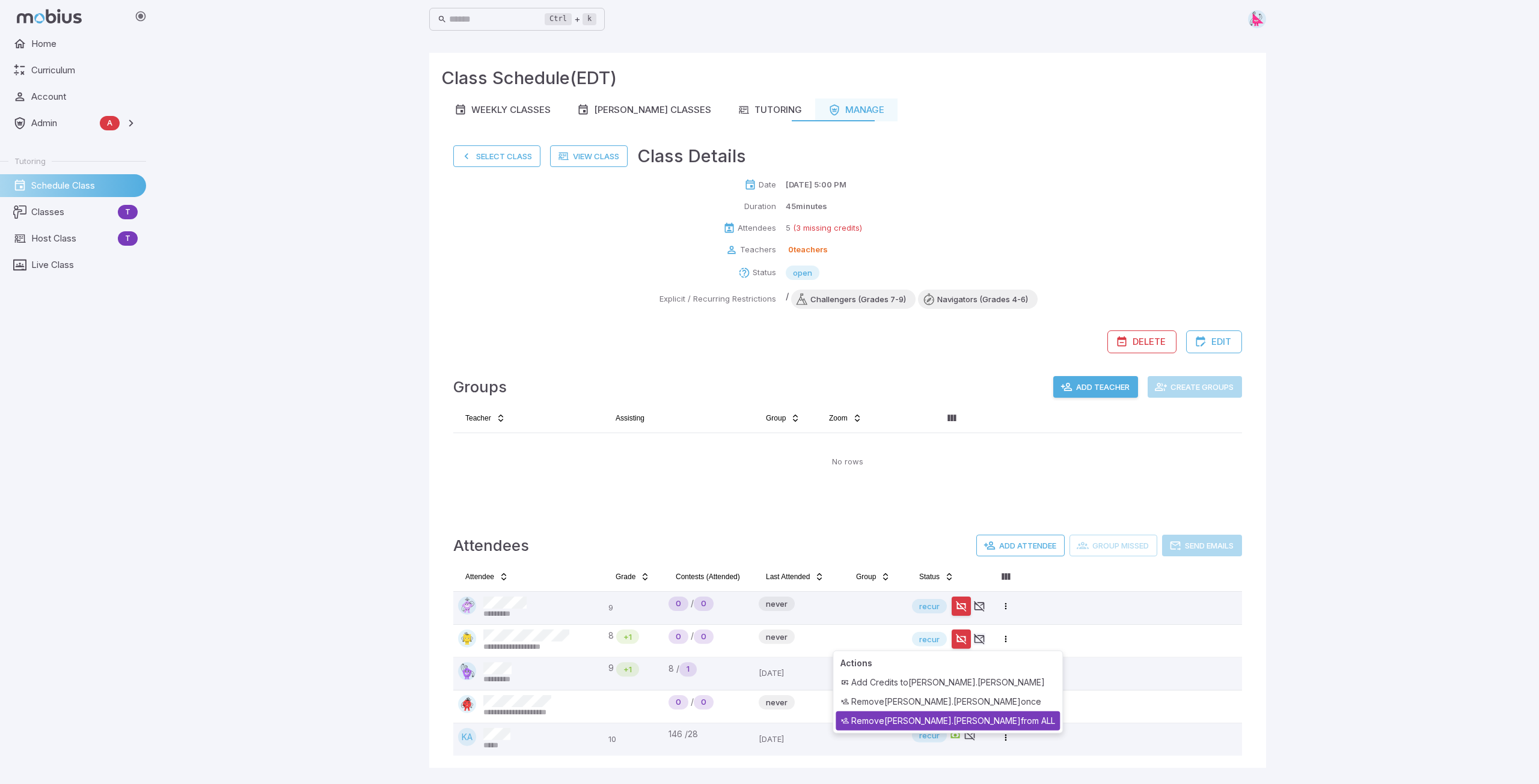
click at [959, 715] on div "Remove Nathaniel.Hernandez from ALL" at bounding box center [947, 720] width 225 height 19
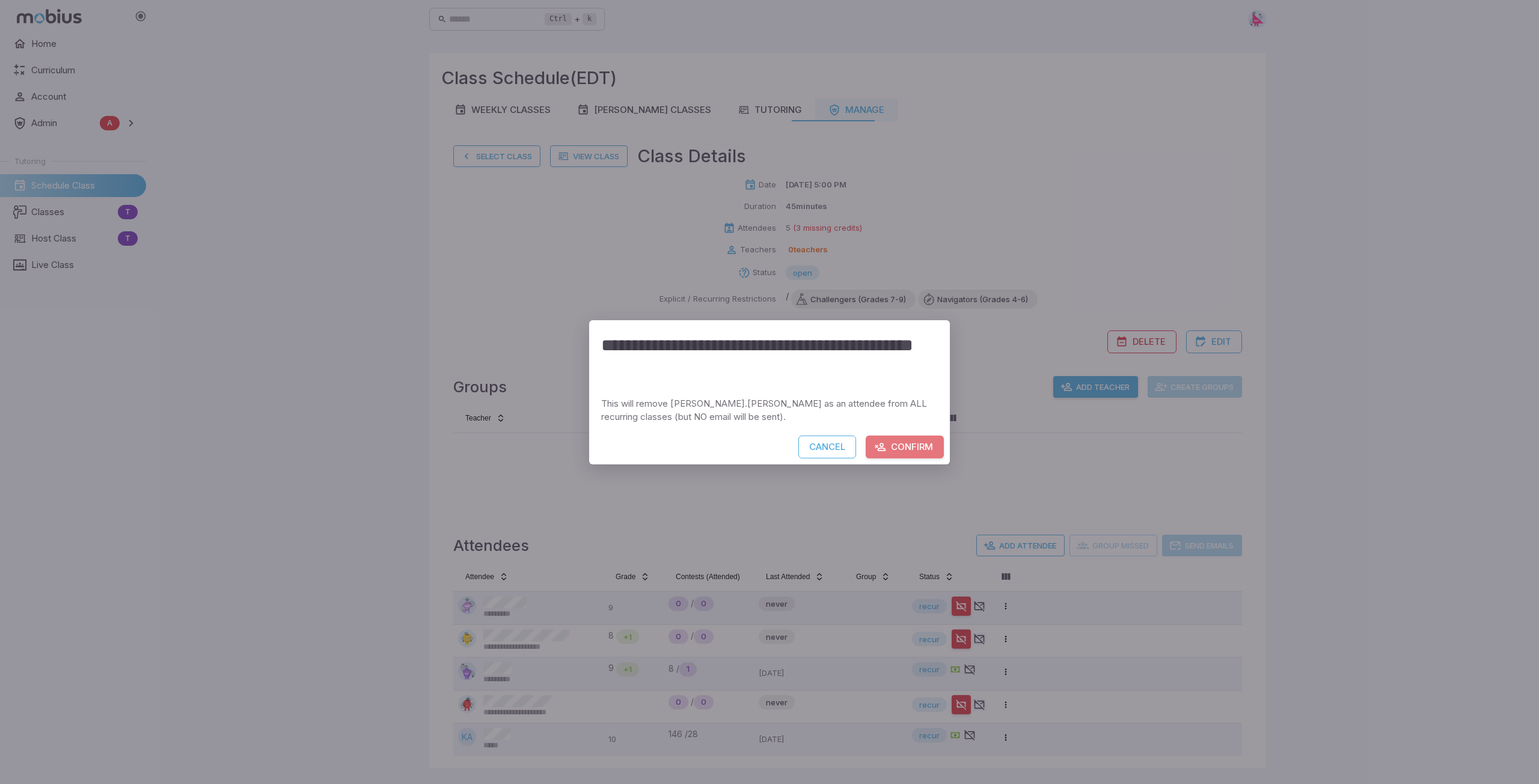
click at [912, 452] on button "Confirm" at bounding box center [905, 447] width 78 height 23
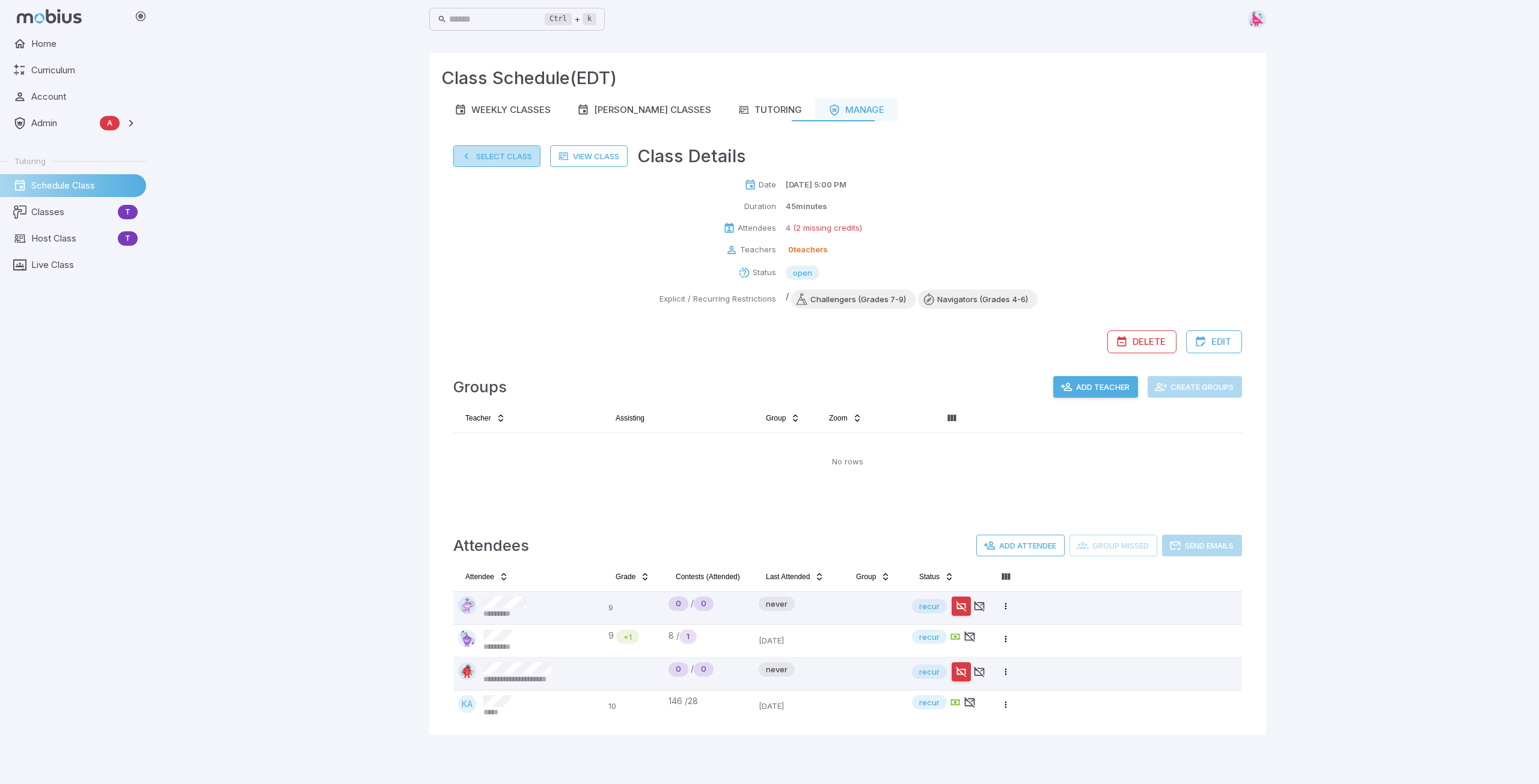
click at [483, 156] on button "Select Class" at bounding box center [497, 156] width 87 height 22
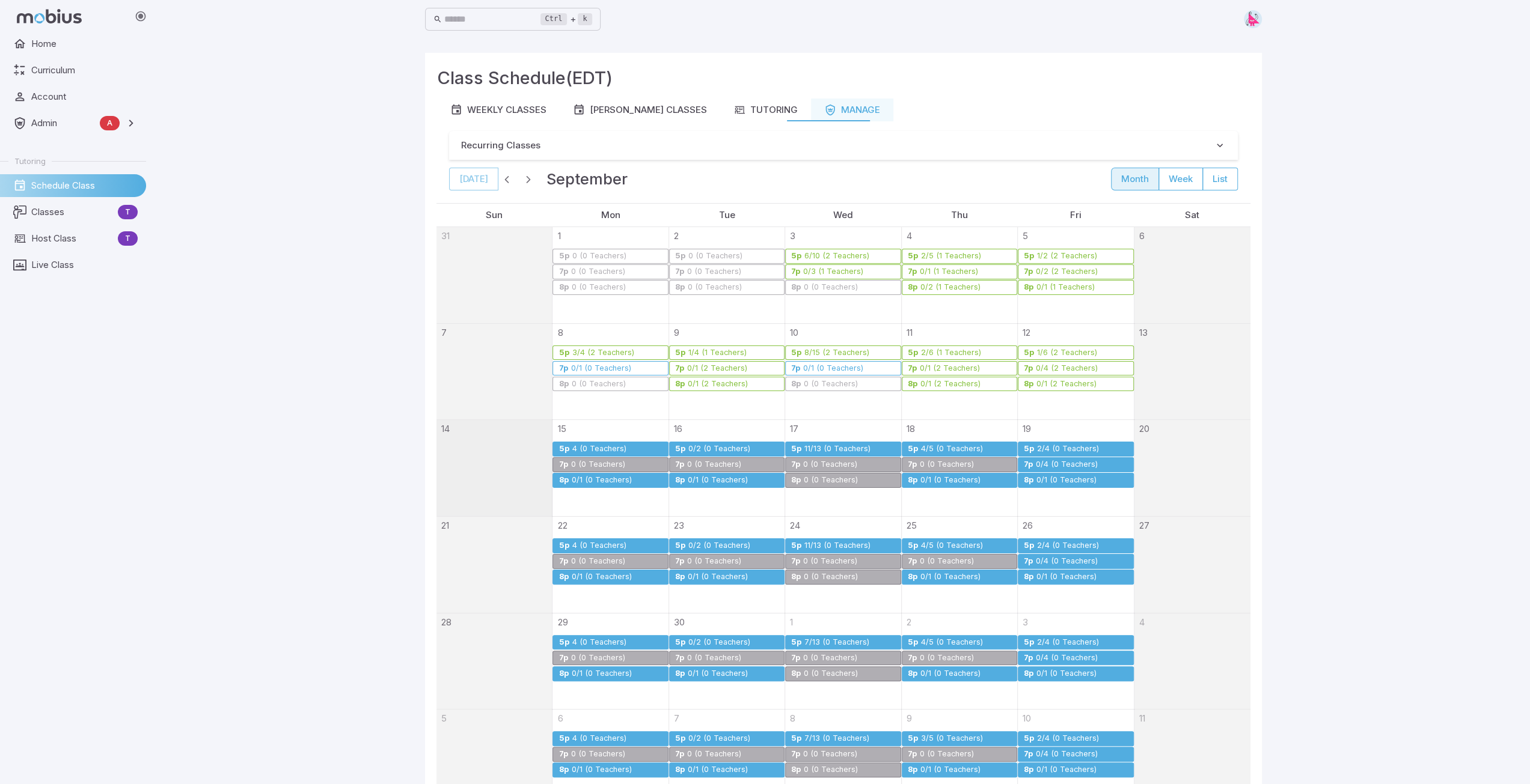
click at [1039, 464] on div "0/4 (0 Teachers)" at bounding box center [1067, 464] width 63 height 9
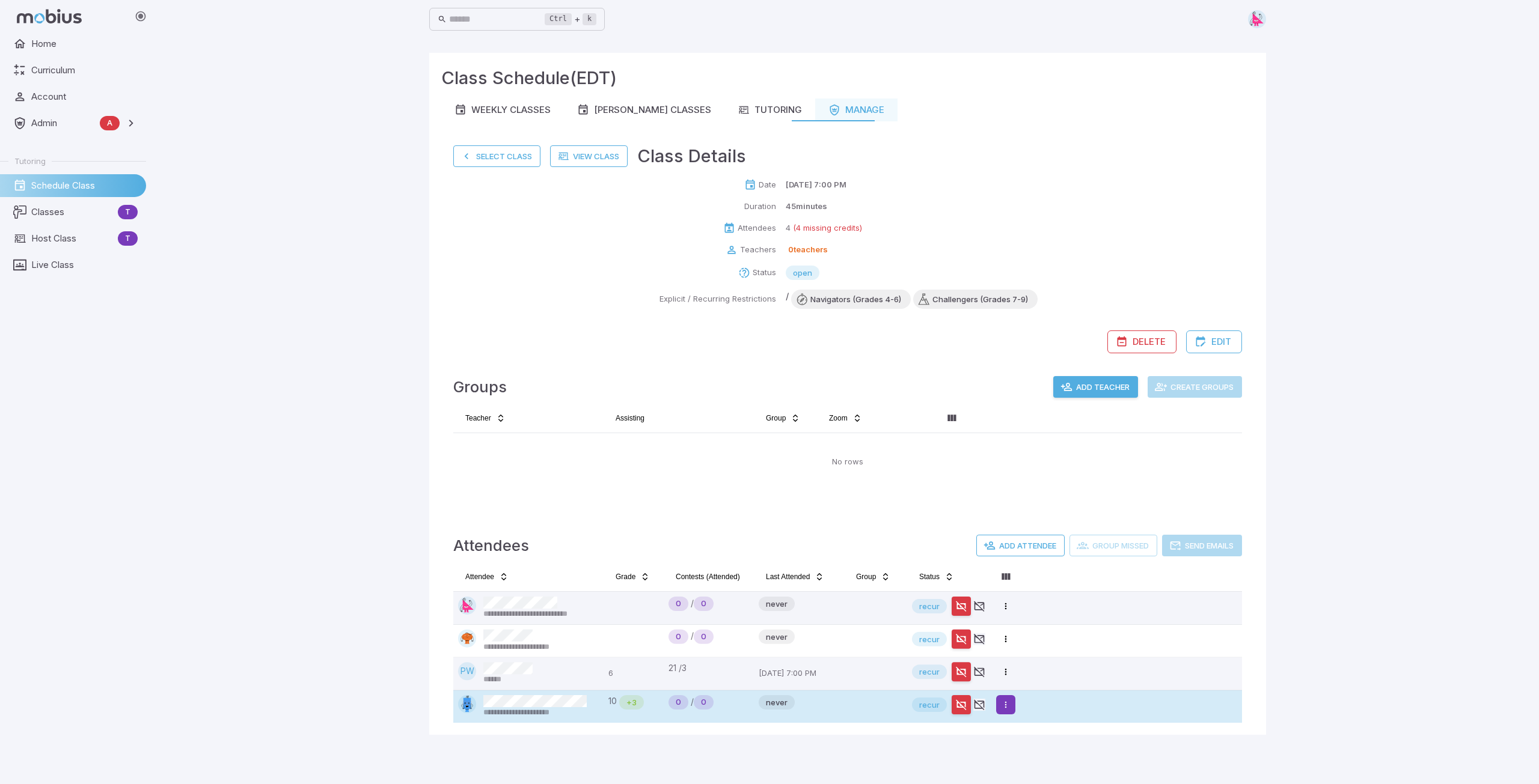
click at [1012, 704] on html "**********" at bounding box center [770, 392] width 1539 height 784
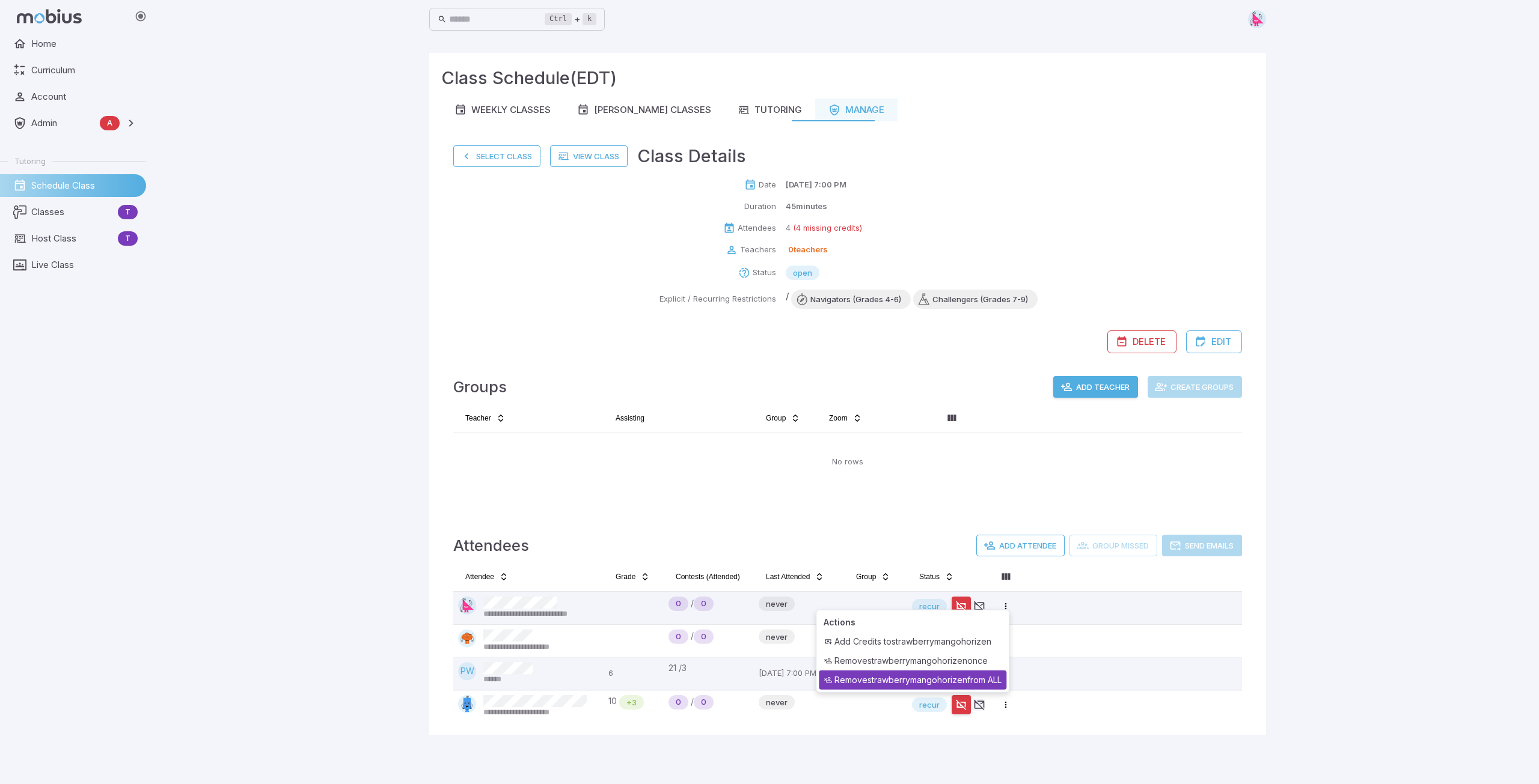
click at [963, 685] on div "Remove strawberrymangohorizen from ALL" at bounding box center [912, 680] width 187 height 19
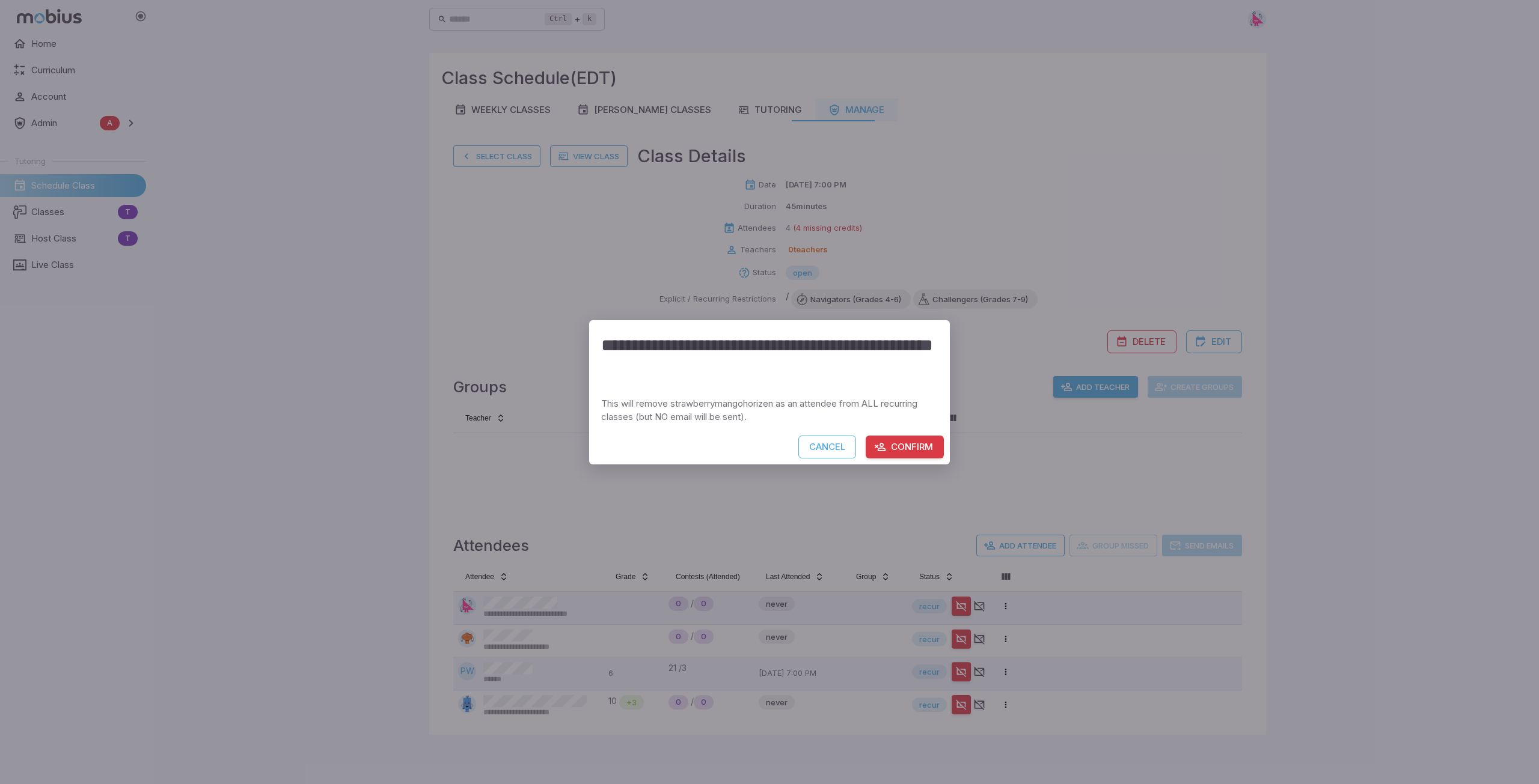
click at [912, 451] on button "Confirm" at bounding box center [905, 447] width 78 height 23
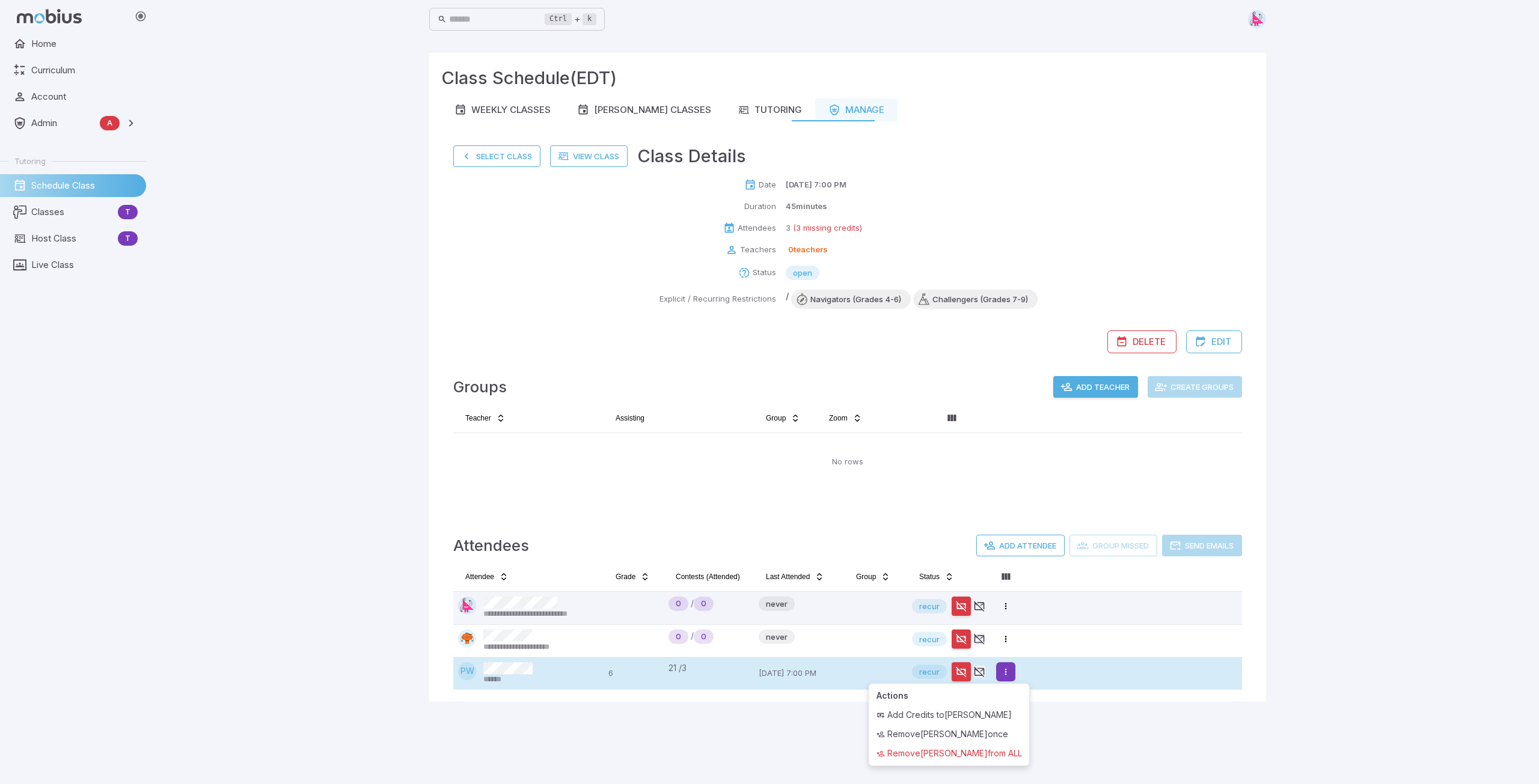
click at [1010, 677] on html "**********" at bounding box center [770, 392] width 1539 height 784
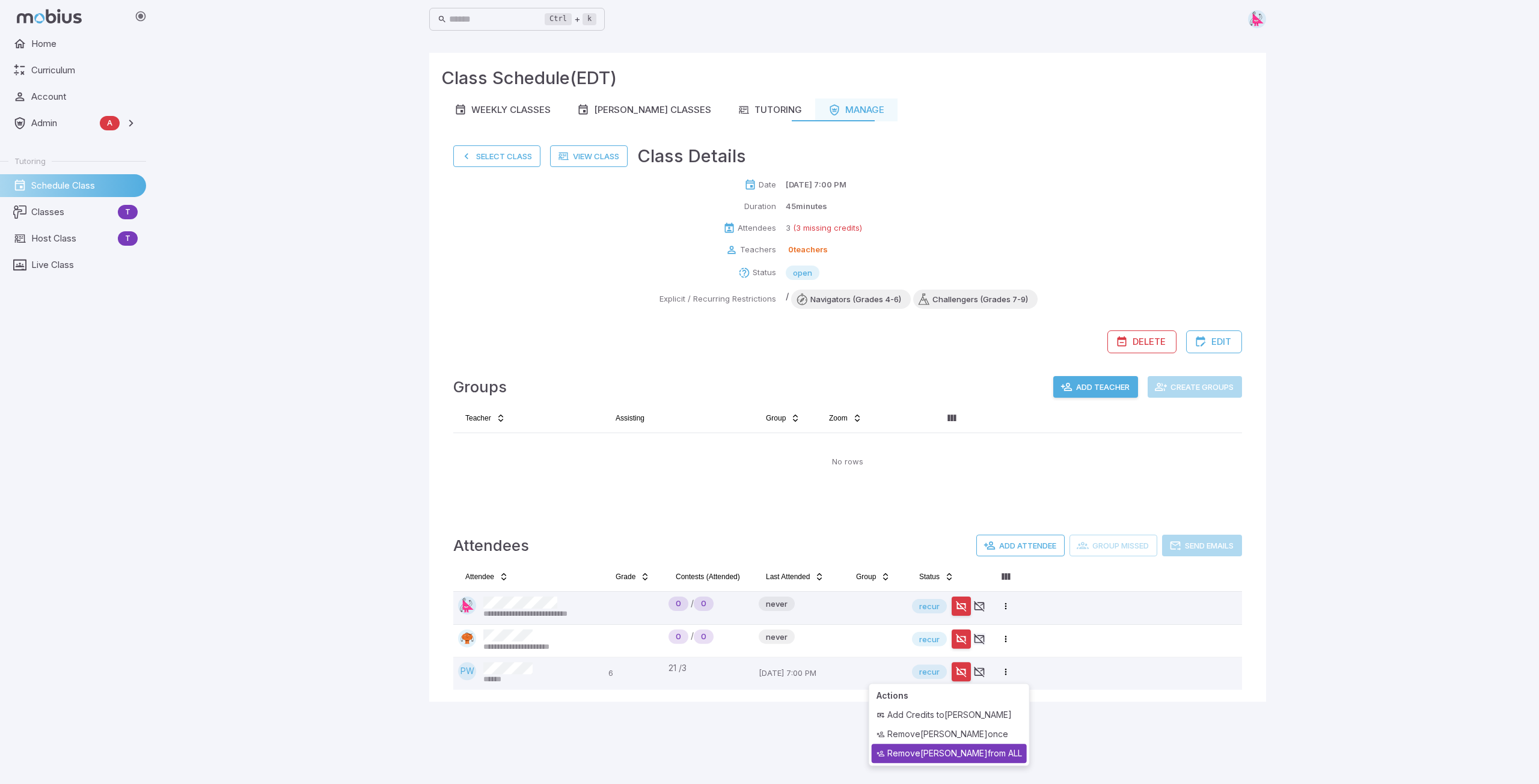
click at [979, 753] on div "Remove Paxton Wirz from ALL" at bounding box center [949, 753] width 155 height 19
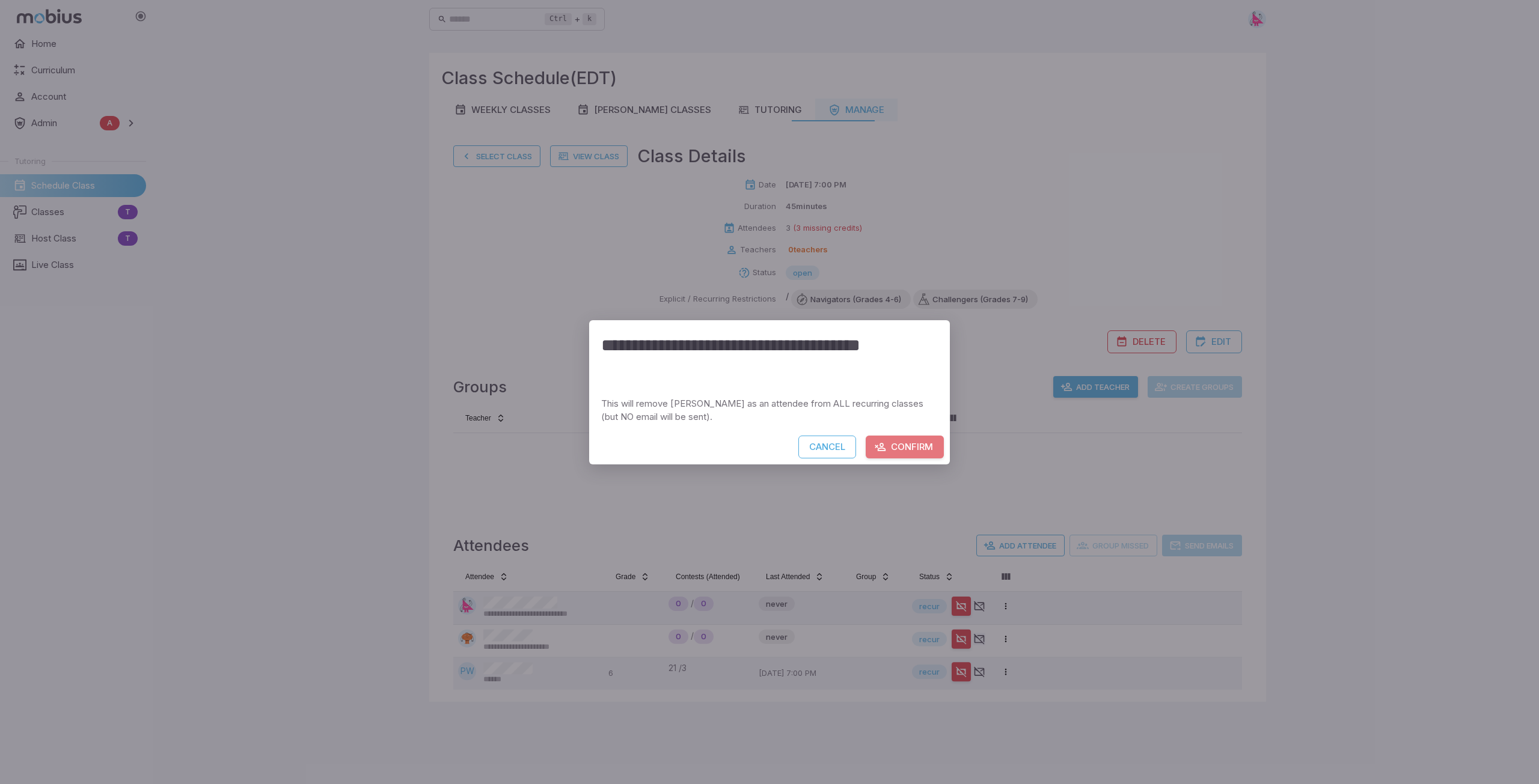
click at [920, 448] on button "Confirm" at bounding box center [905, 447] width 78 height 23
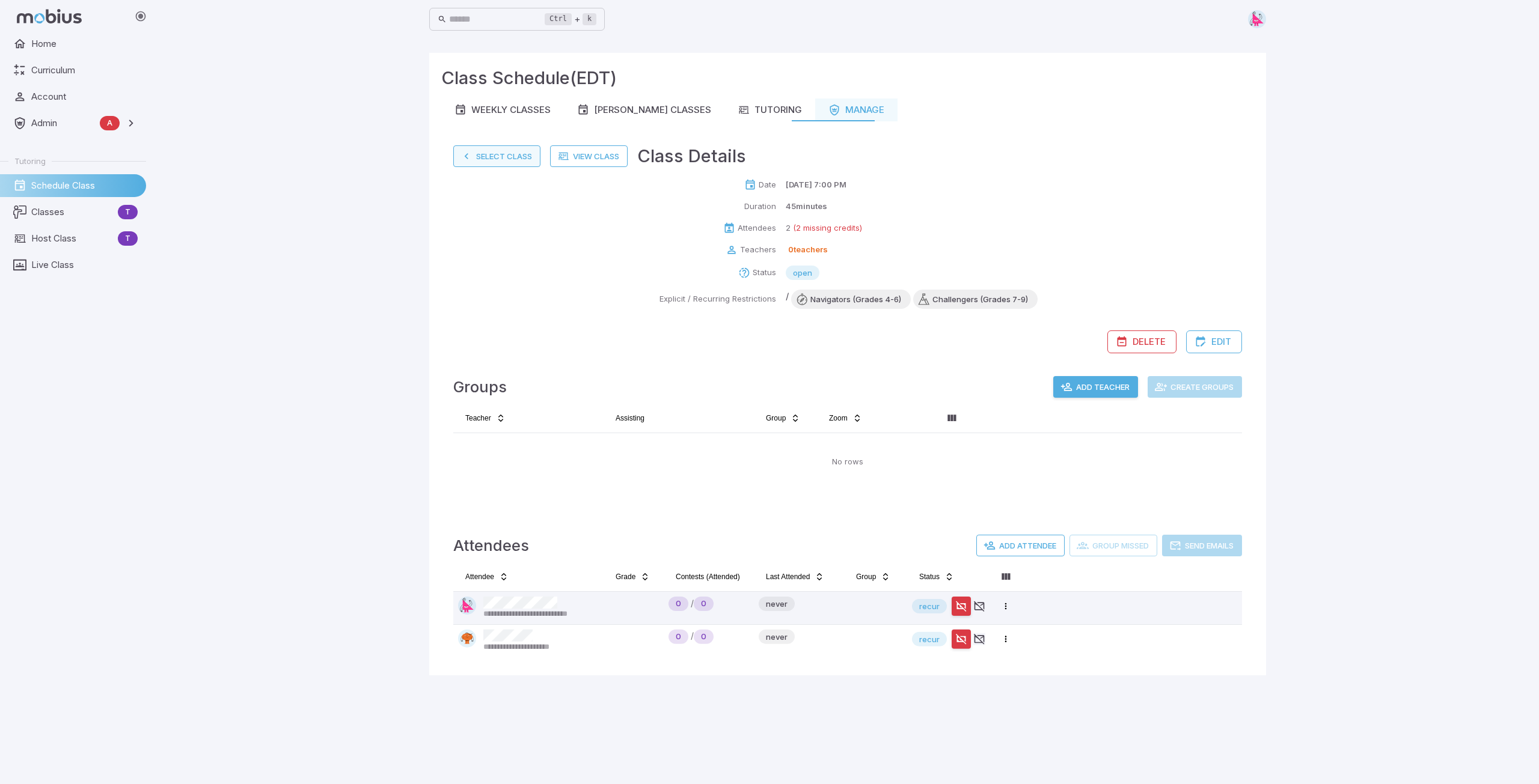
click at [502, 155] on button "Select Class" at bounding box center [497, 156] width 87 height 22
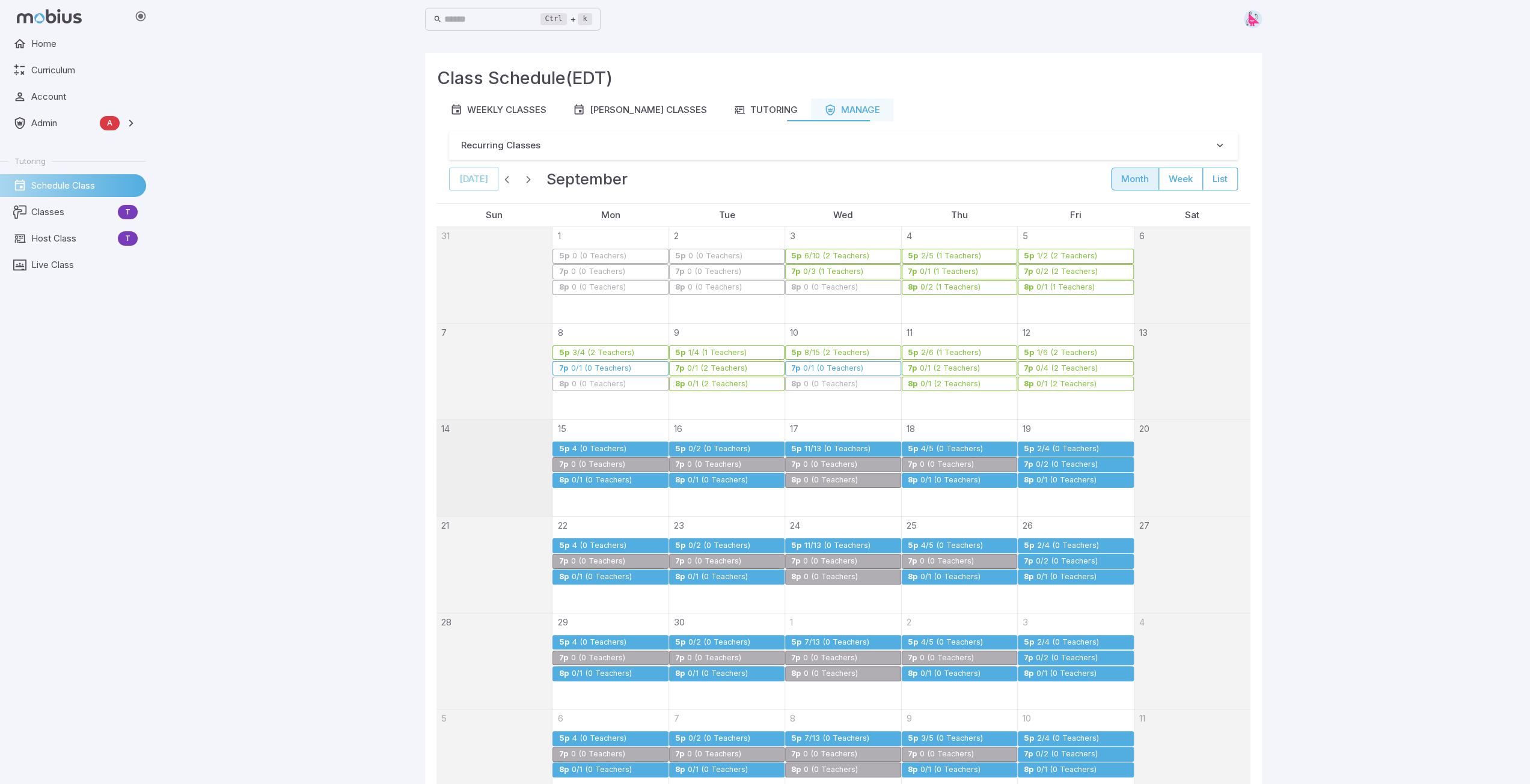
click at [1045, 483] on div "0/1 (0 Teachers)" at bounding box center [1067, 480] width 62 height 9
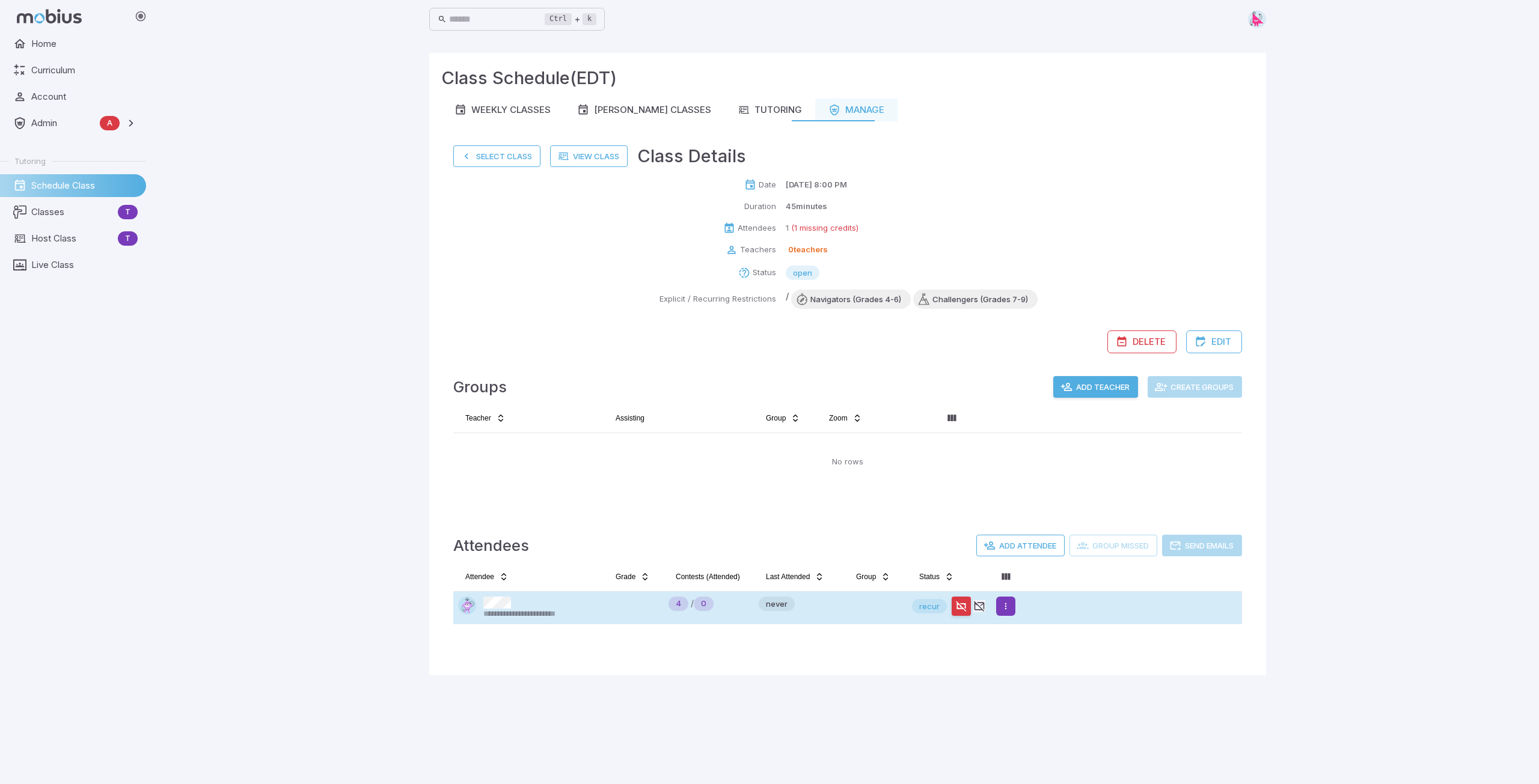
click at [1007, 606] on html "**********" at bounding box center [770, 392] width 1539 height 784
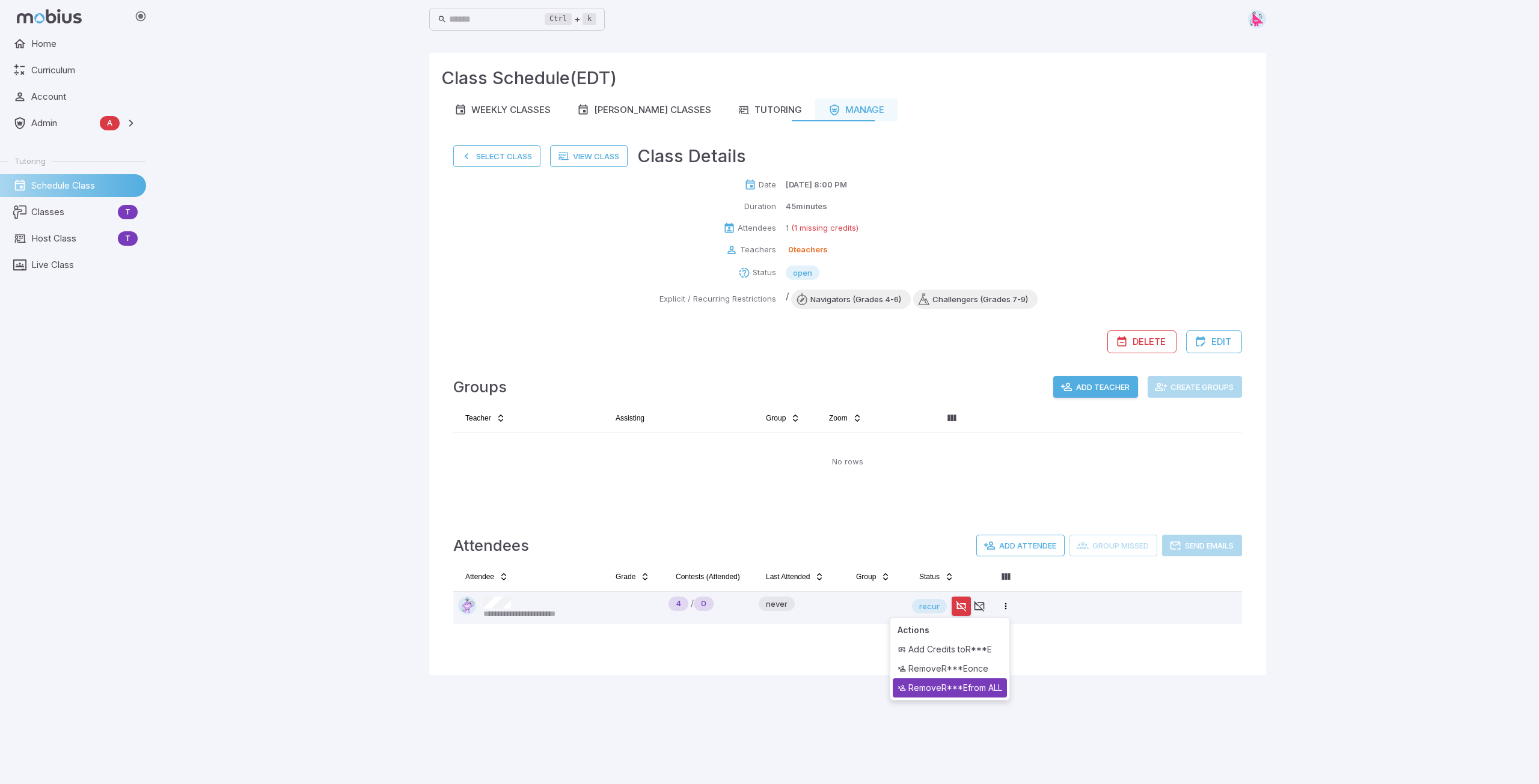
click at [985, 687] on div "Remove R***E from ALL" at bounding box center [949, 687] width 114 height 19
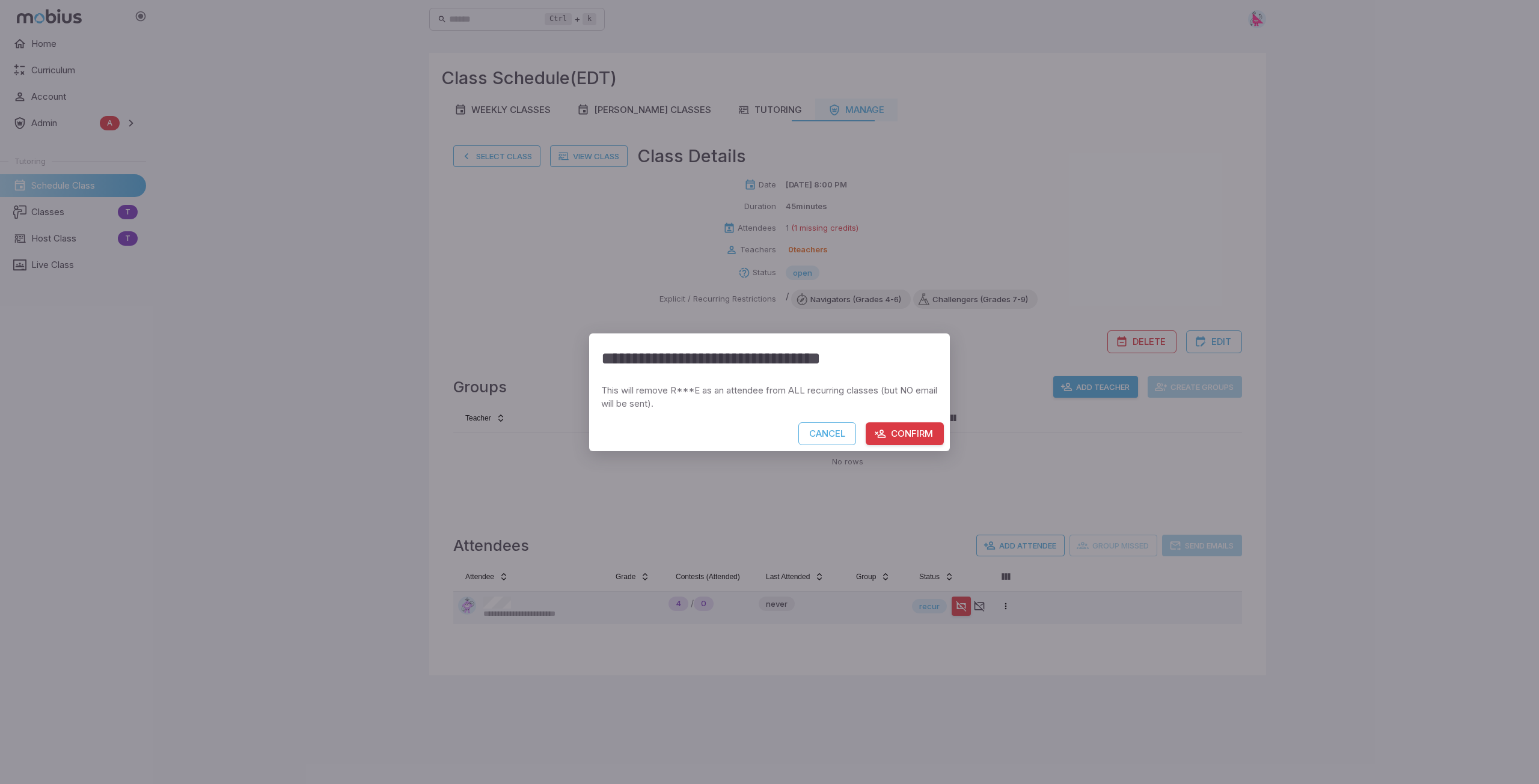
click at [914, 428] on button "Confirm" at bounding box center [905, 434] width 78 height 23
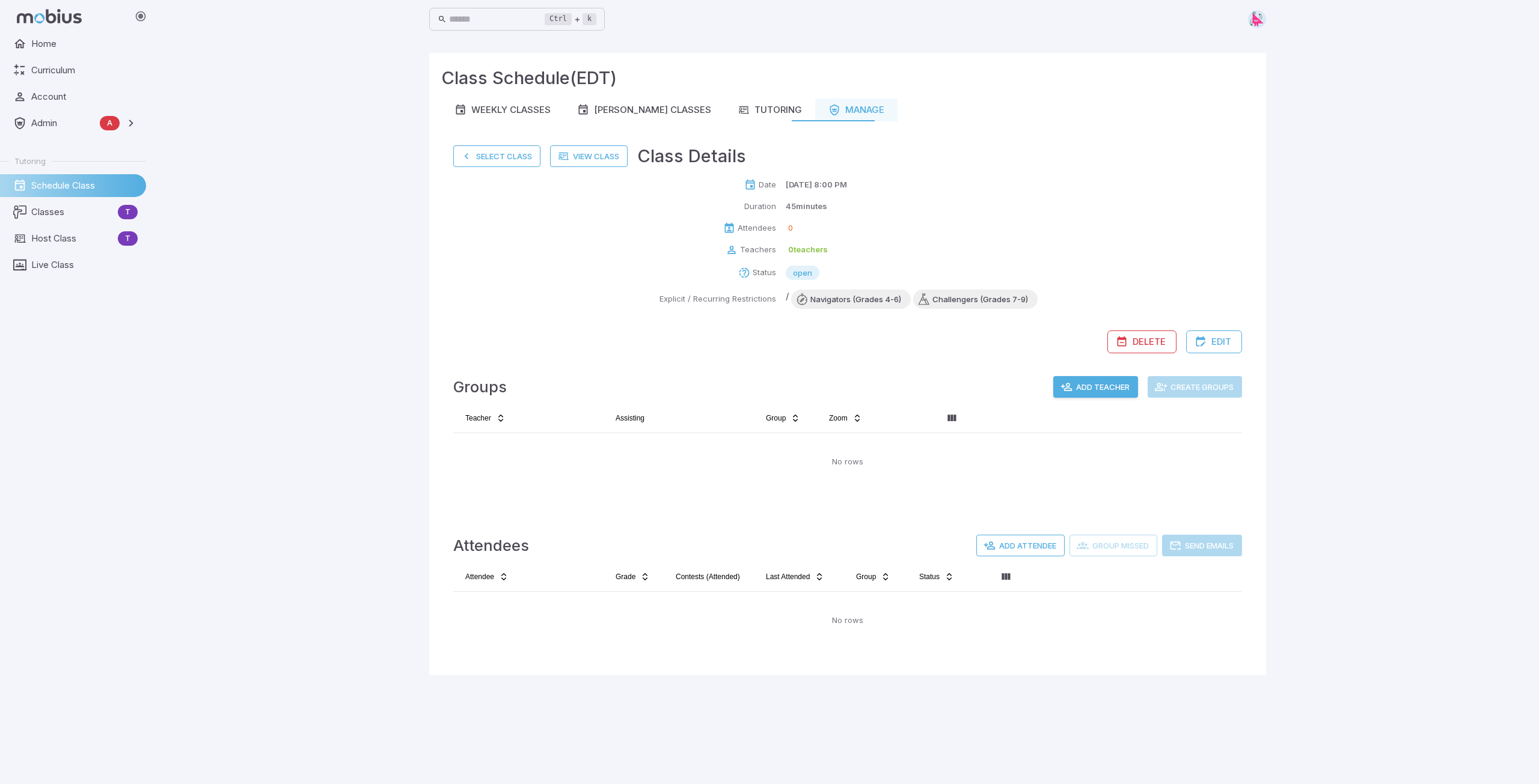
drag, startPoint x: 481, startPoint y: 159, endPoint x: 626, endPoint y: 164, distance: 145.1
click at [481, 159] on button "Select Class" at bounding box center [497, 156] width 87 height 22
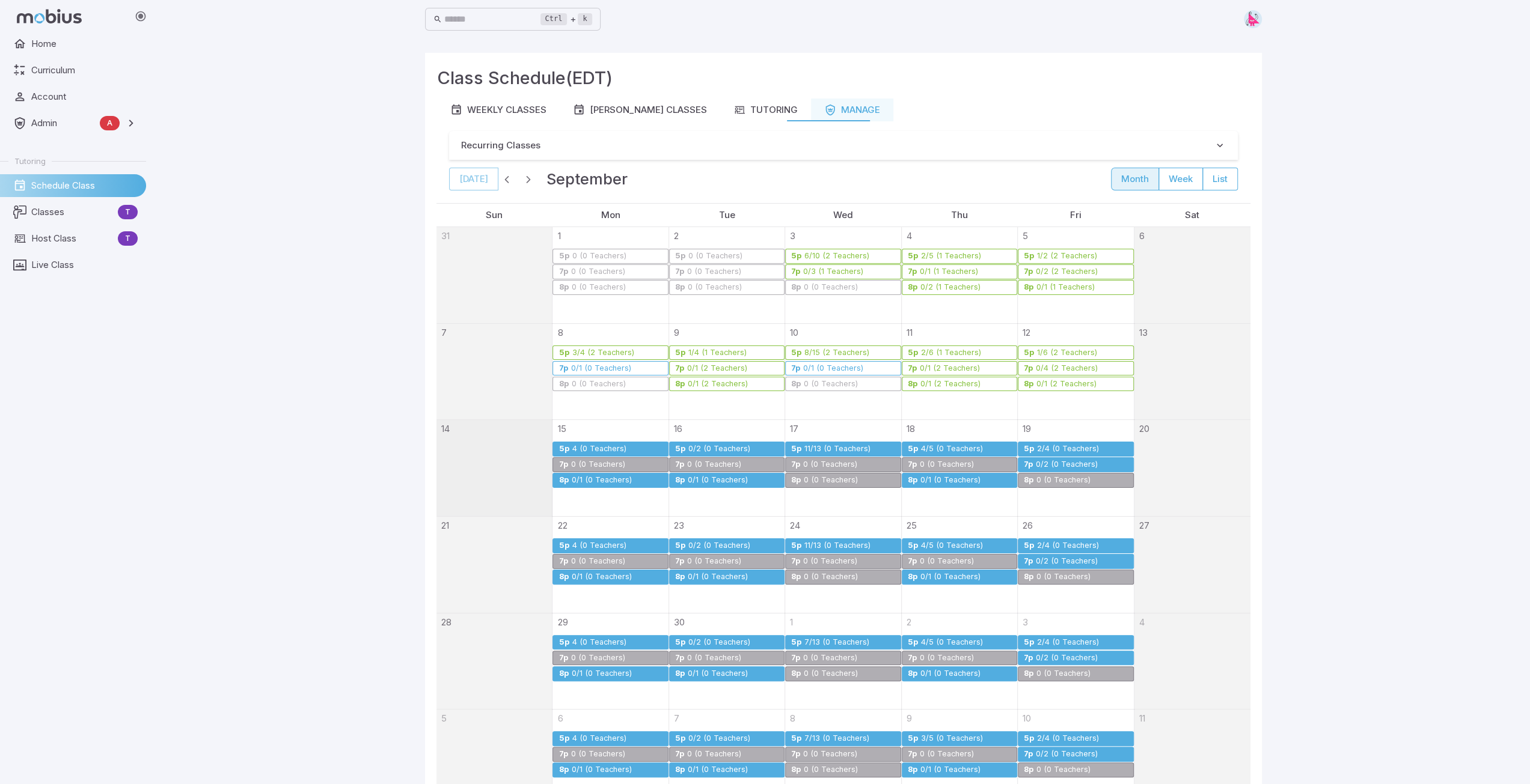
click at [950, 450] on div "4/5 (0 Teachers)" at bounding box center [952, 449] width 63 height 9
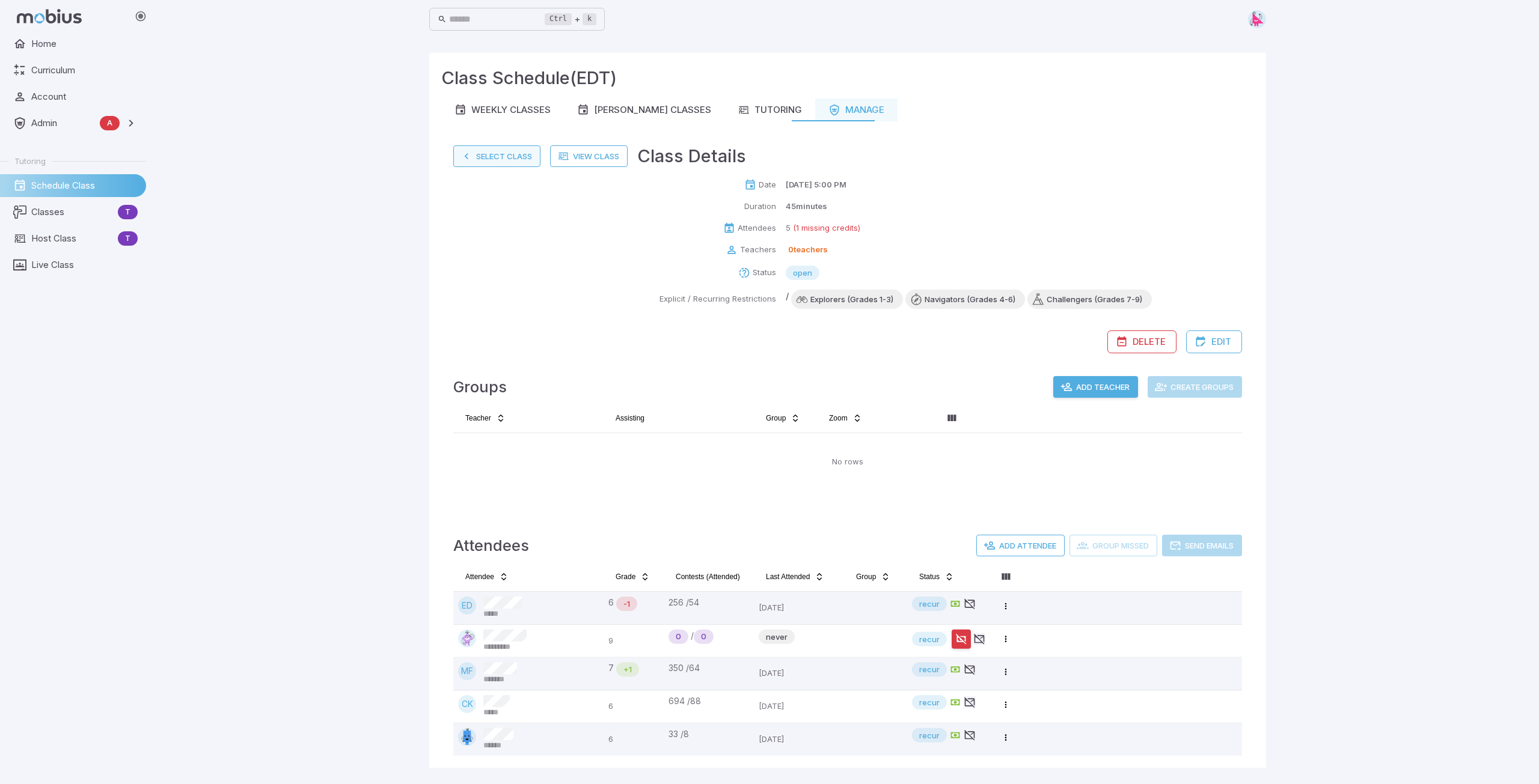
click at [487, 157] on button "Select Class" at bounding box center [497, 156] width 87 height 22
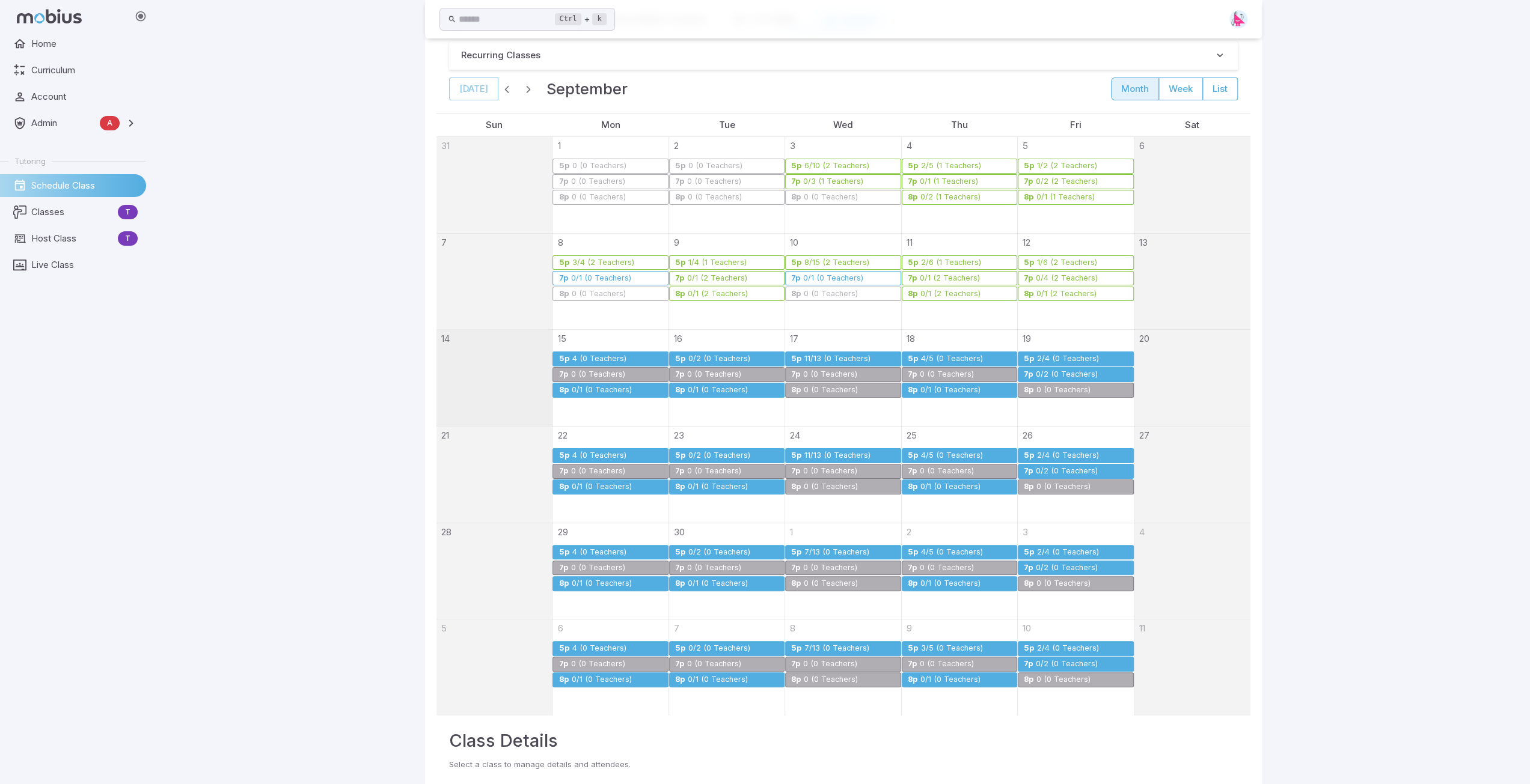
scroll to position [108, 0]
